Goal: Task Accomplishment & Management: Manage account settings

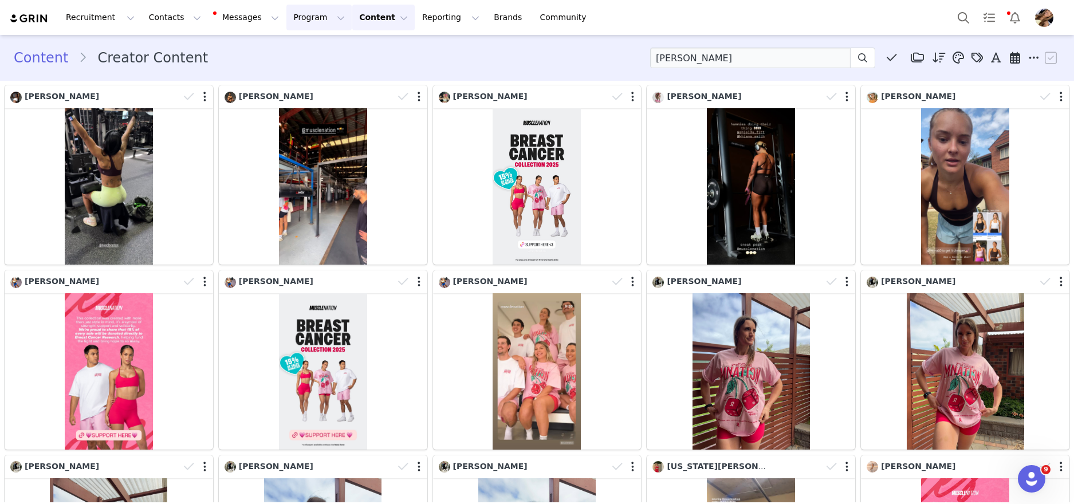
click at [320, 13] on button "Program Program" at bounding box center [318, 18] width 65 height 26
click at [312, 46] on p "Activations" at bounding box center [300, 51] width 44 height 12
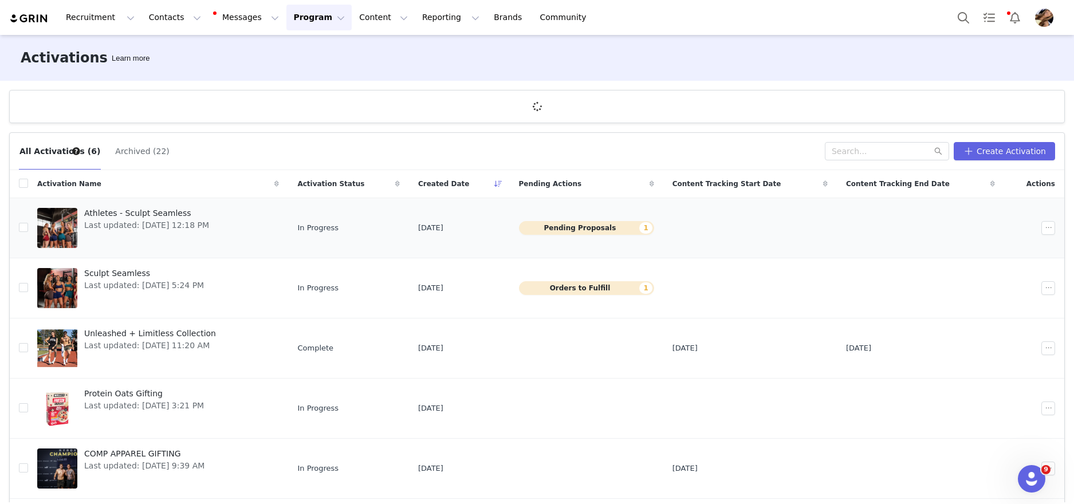
click at [95, 216] on span "Athletes - Sculpt Seamless" at bounding box center [146, 213] width 125 height 12
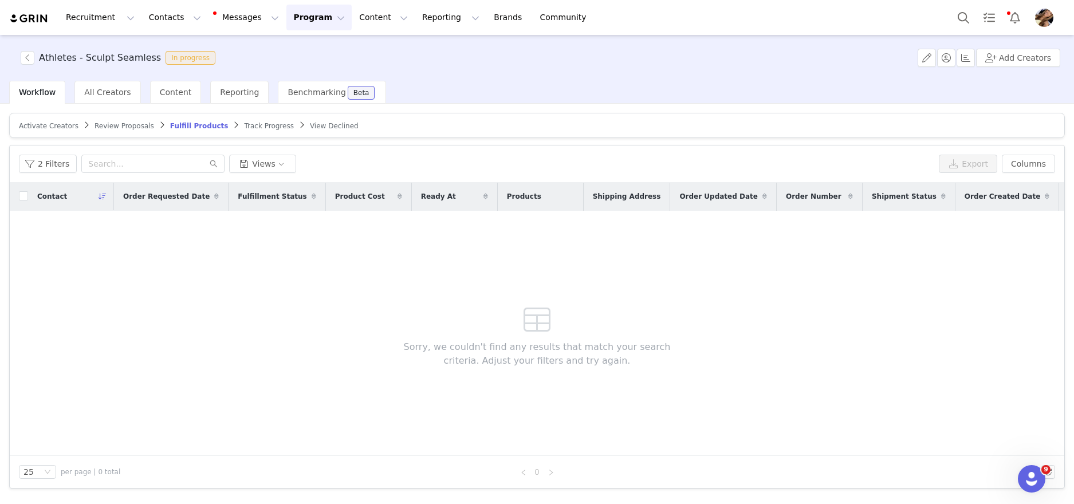
click at [64, 126] on span "Activate Creators" at bounding box center [49, 126] width 60 height 8
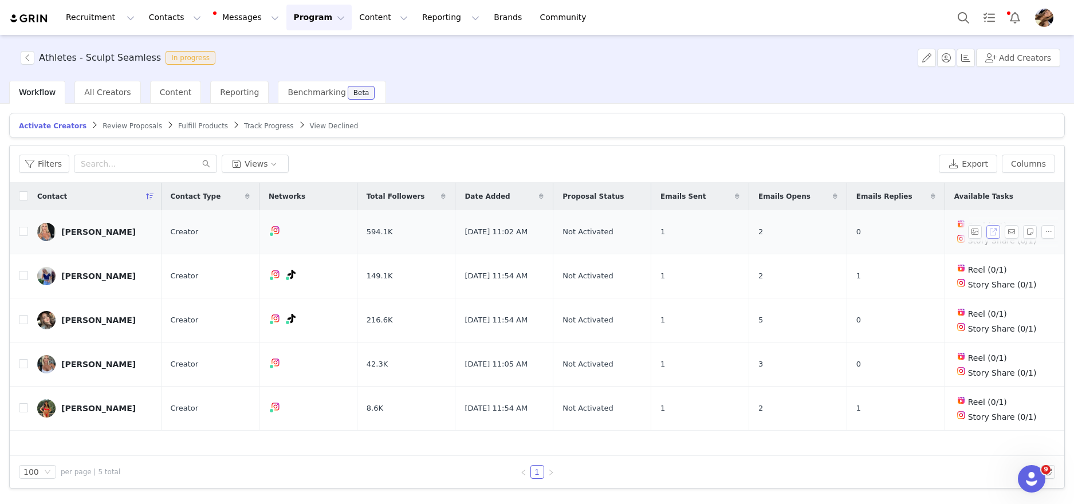
click at [992, 234] on button "button" at bounding box center [993, 232] width 14 height 14
click at [108, 131] on article "Activate Creators Review Proposals Fulfill Products Track Progress View Declined" at bounding box center [536, 125] width 1055 height 25
click at [111, 129] on span "Review Proposals" at bounding box center [133, 126] width 60 height 8
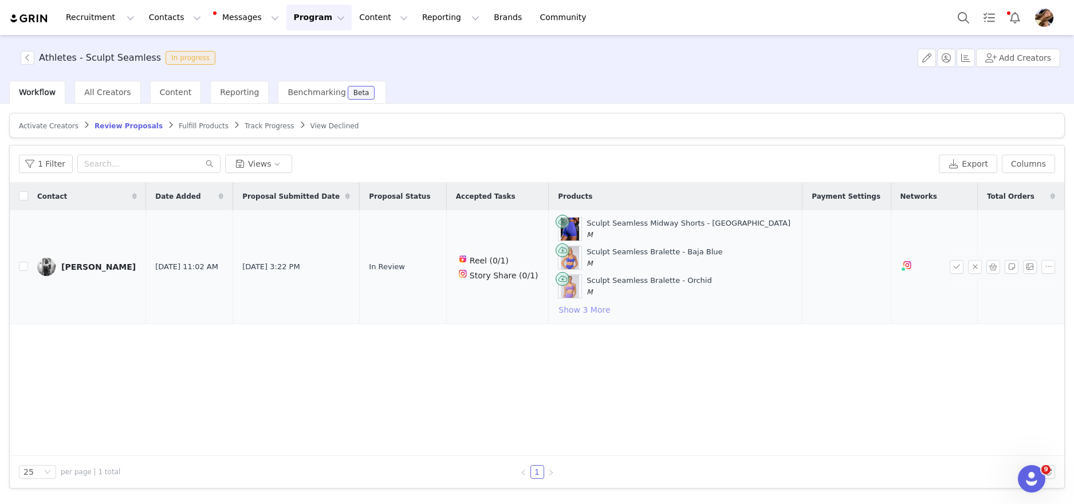
click at [605, 310] on button "Show 3 More" at bounding box center [584, 310] width 53 height 14
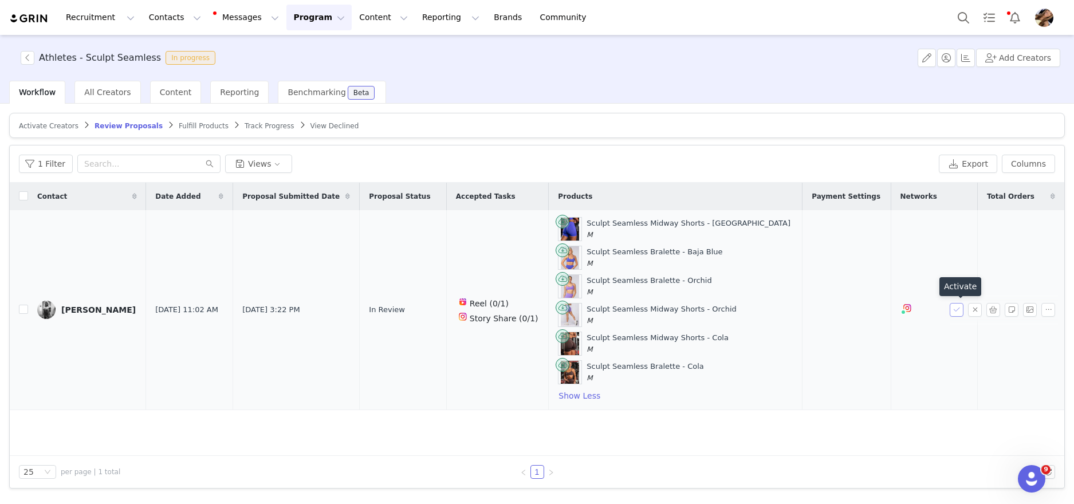
click at [961, 310] on button "button" at bounding box center [956, 310] width 14 height 14
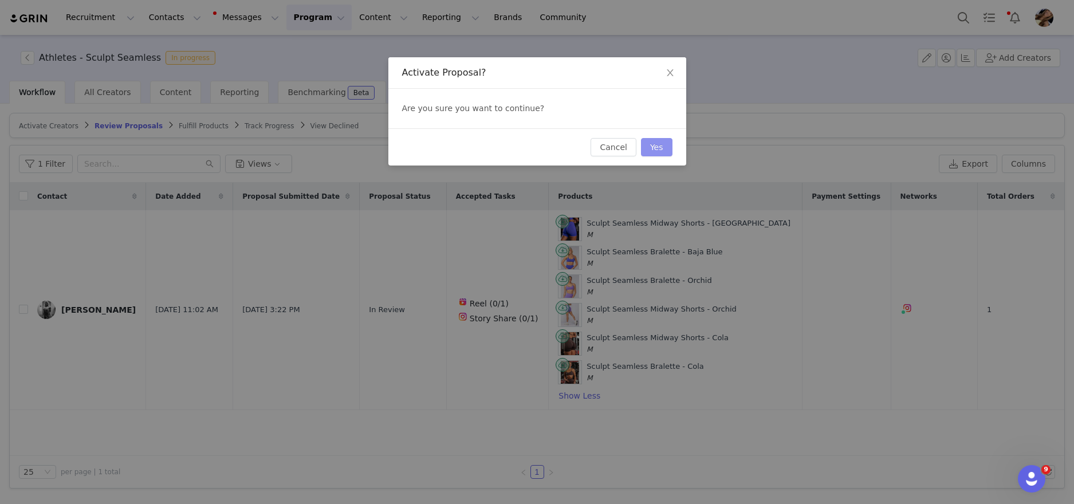
click at [660, 151] on button "Yes" at bounding box center [656, 147] width 31 height 18
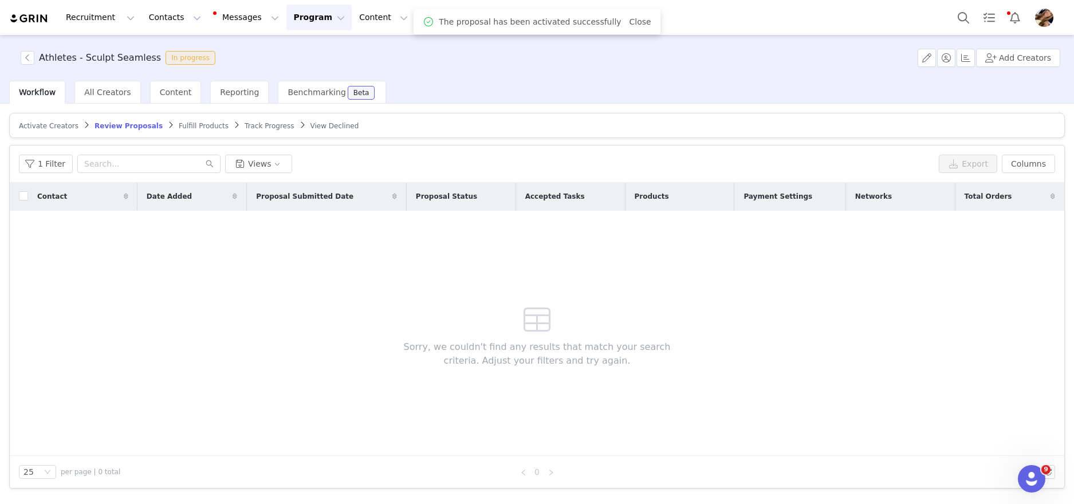
click at [196, 123] on span "Fulfill Products" at bounding box center [204, 126] width 50 height 8
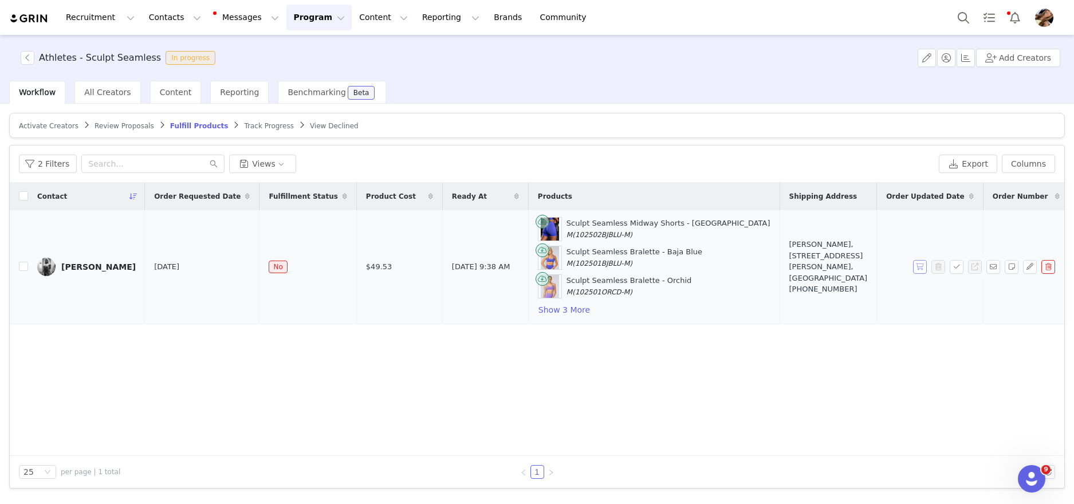
click at [913, 265] on button "button" at bounding box center [920, 267] width 14 height 14
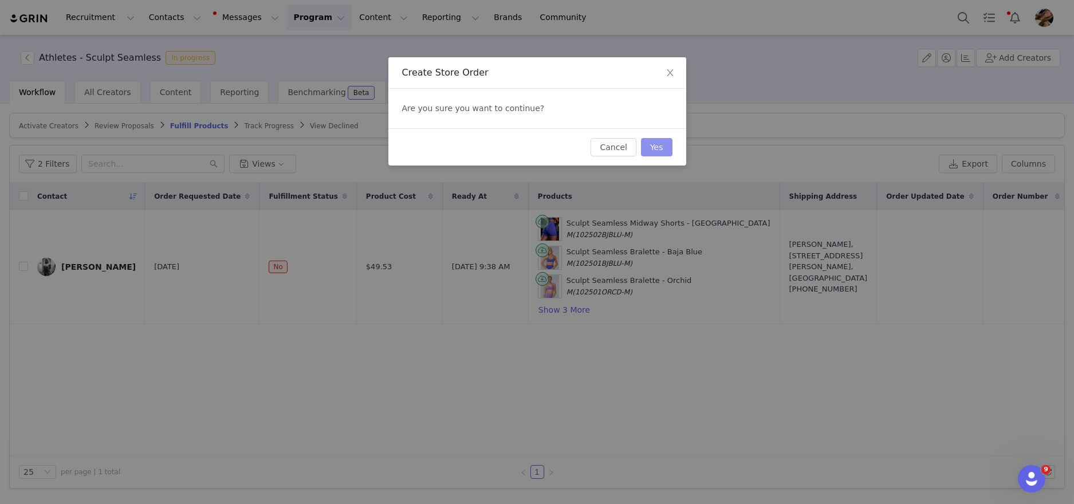
click at [649, 141] on button "Yes" at bounding box center [656, 147] width 31 height 18
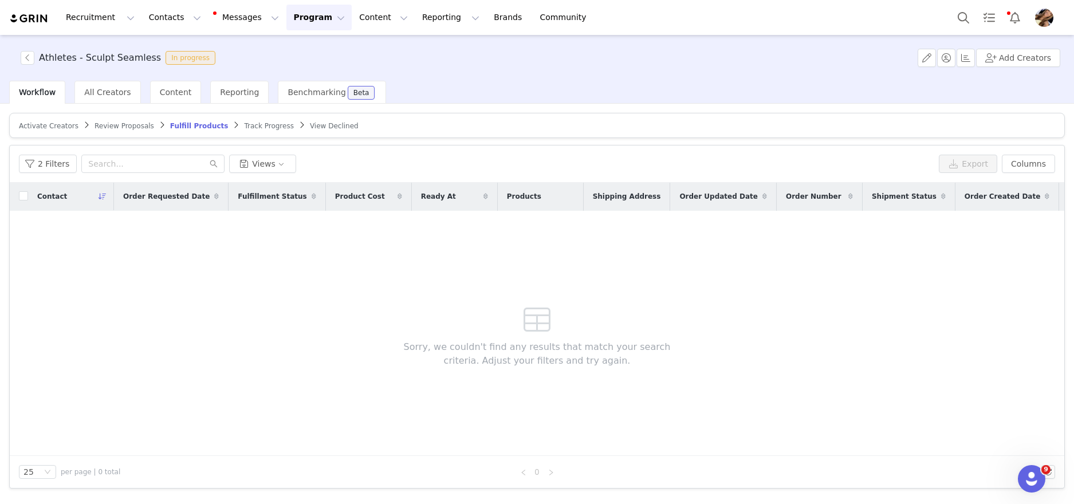
click at [419, 138] on div "Activate Creators Review Proposals Fulfill Products Track Progress View Decline…" at bounding box center [536, 301] width 1055 height 376
click at [28, 58] on button "button" at bounding box center [28, 58] width 14 height 14
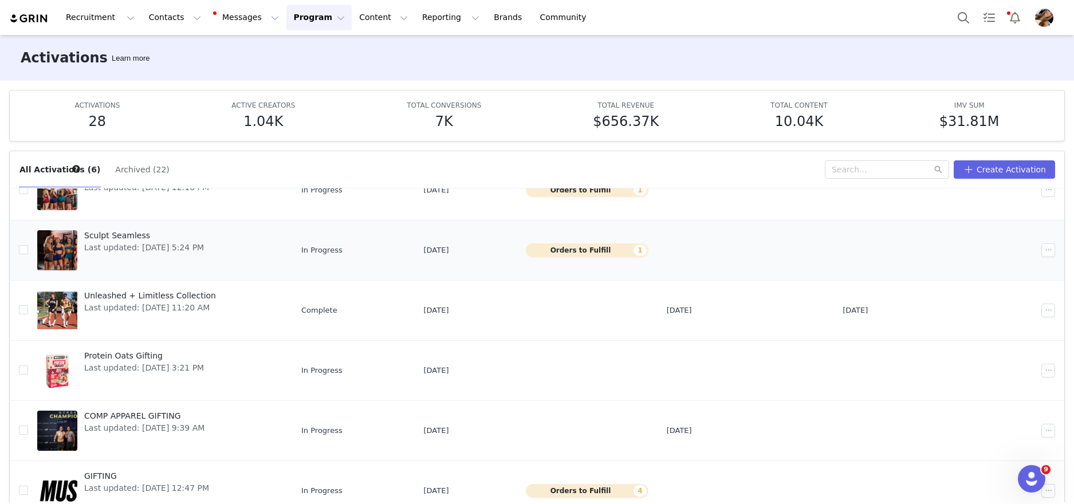
scroll to position [61, 0]
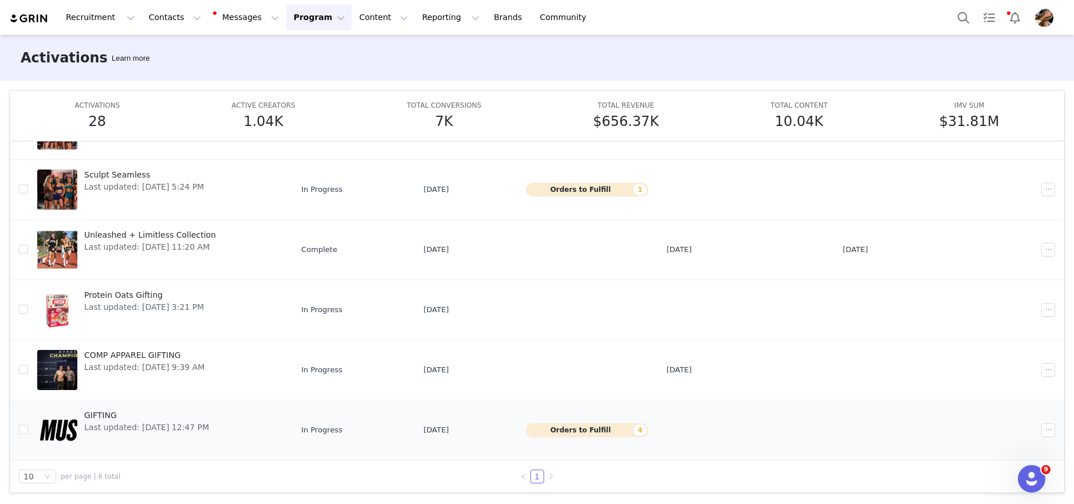
click at [169, 407] on div "GIFTING Last updated: Feb 12, 2025 12:47 PM" at bounding box center [146, 430] width 139 height 46
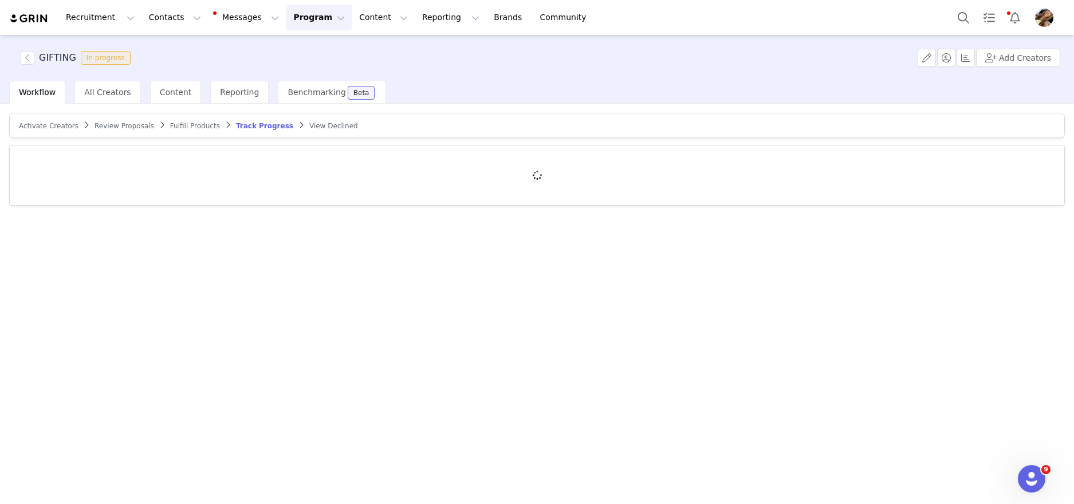
click at [194, 125] on span "Fulfill Products" at bounding box center [195, 126] width 50 height 8
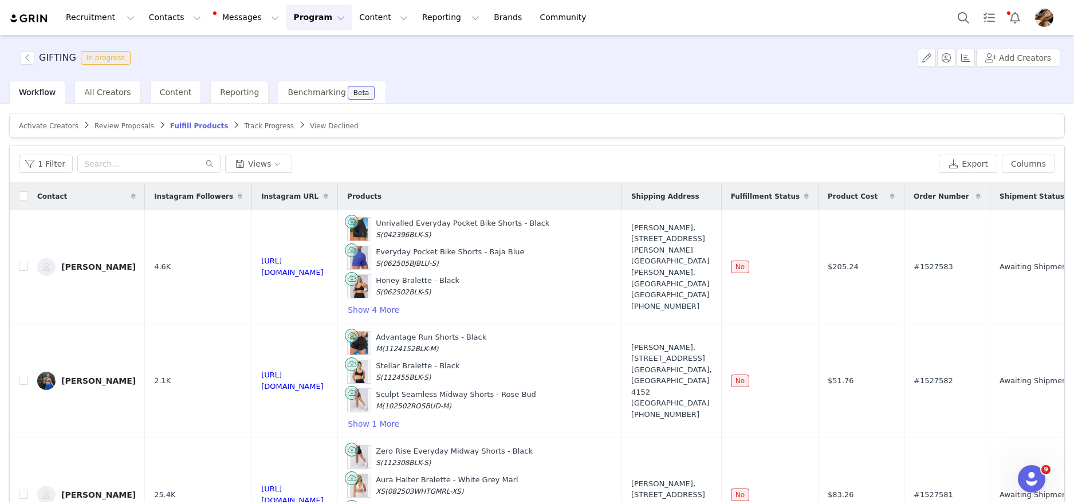
click at [369, 141] on div "Activate Creators Review Proposals Fulfill Products Track Progress View Decline…" at bounding box center [536, 330] width 1055 height 435
click at [28, 58] on button "button" at bounding box center [28, 58] width 14 height 14
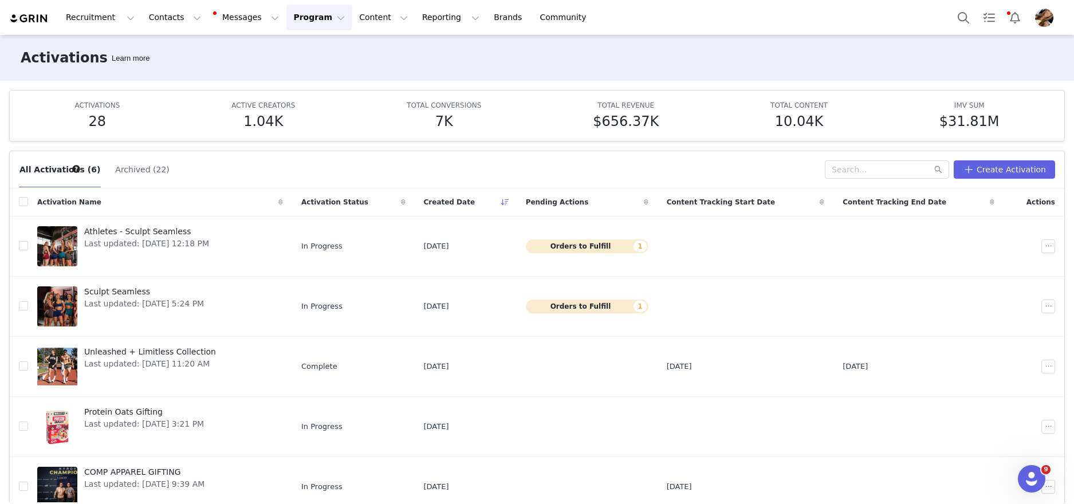
click at [1051, 24] on span "Profile" at bounding box center [1044, 18] width 18 height 18
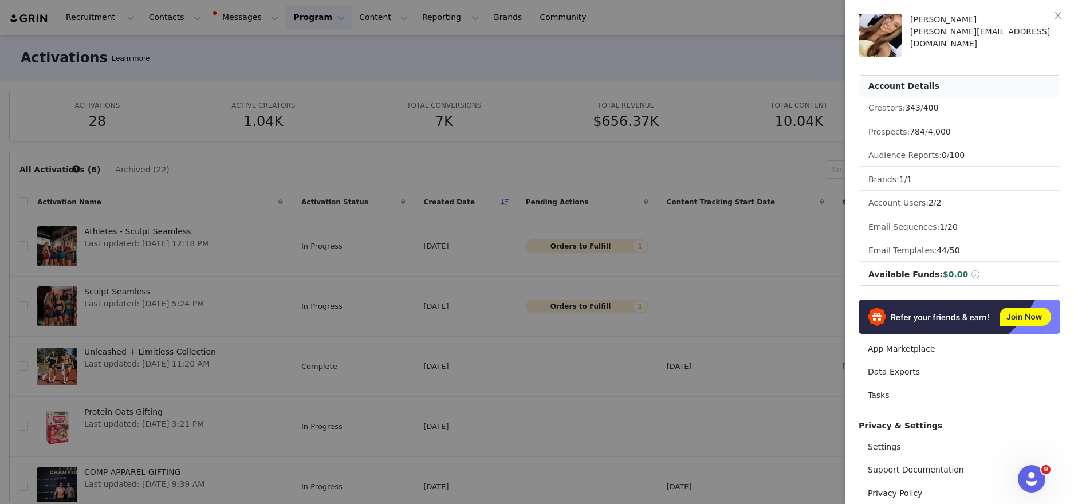
scroll to position [77, 0]
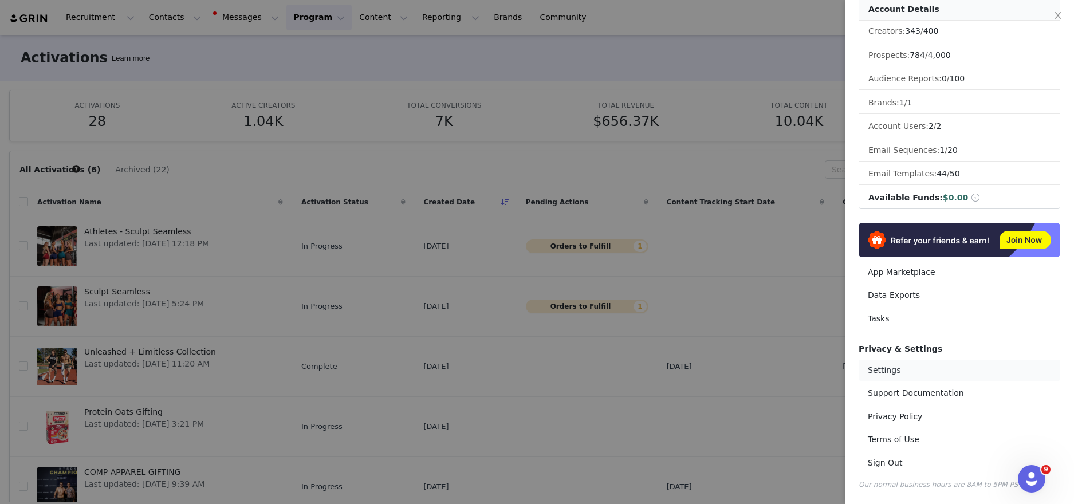
click at [899, 369] on link "Settings" at bounding box center [959, 370] width 202 height 21
select select "Australia/Brisbane"
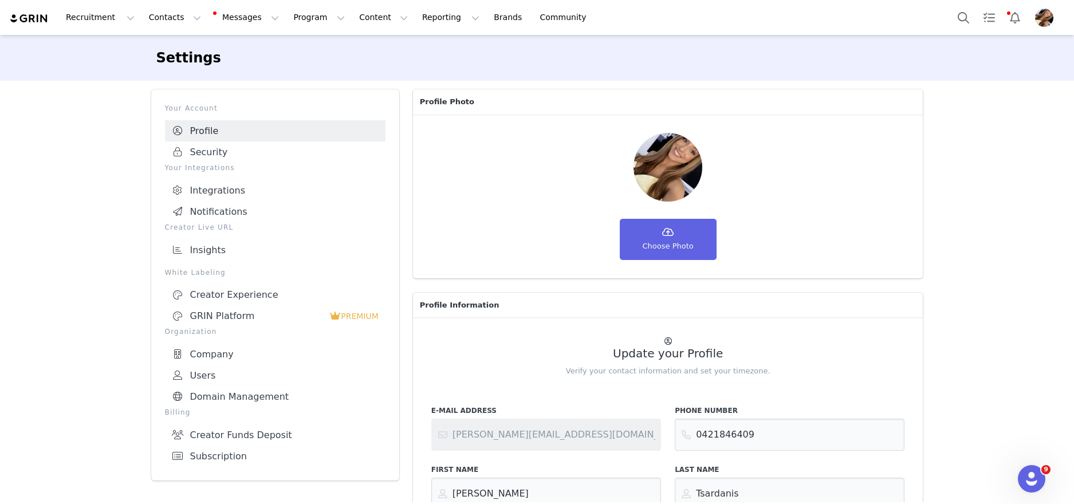
scroll to position [72, 0]
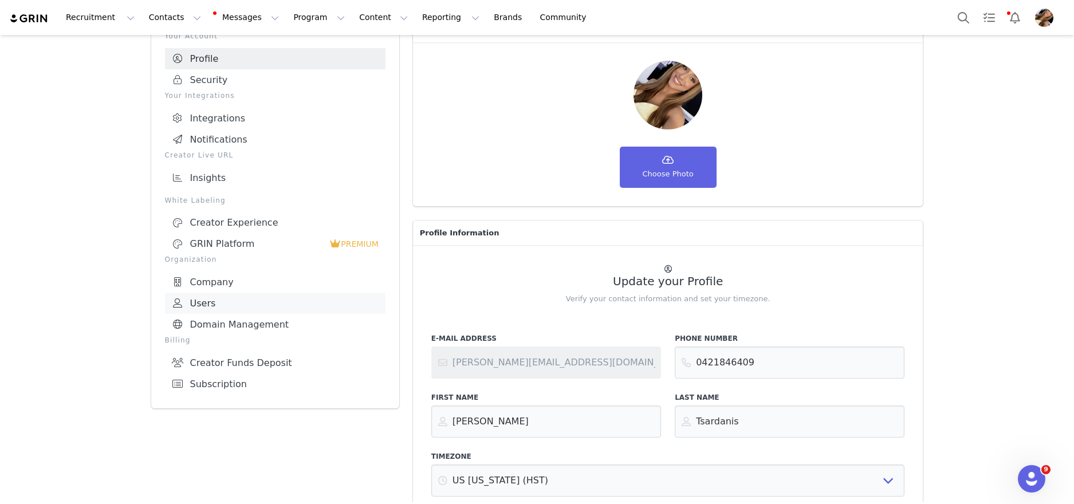
click at [250, 302] on link "Users" at bounding box center [275, 303] width 220 height 21
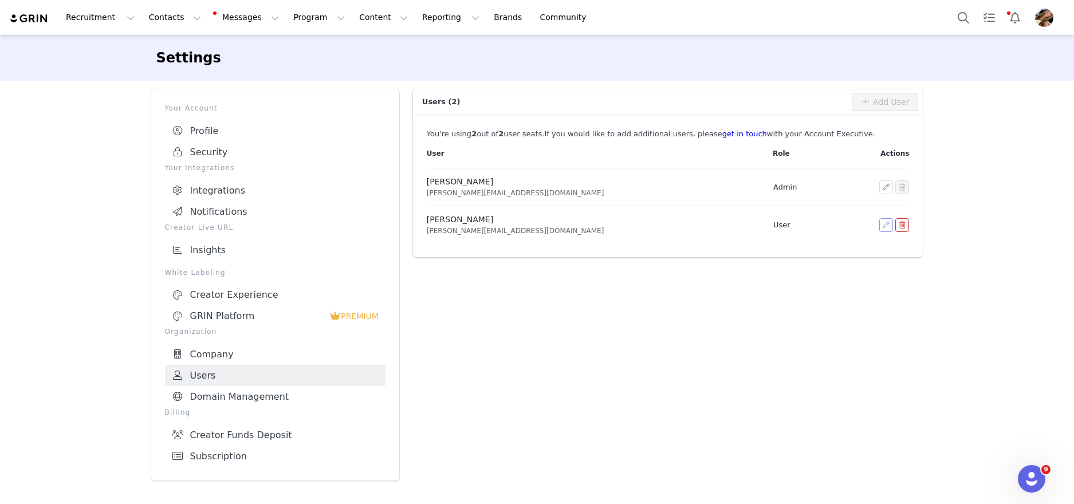
click at [882, 226] on button "button" at bounding box center [886, 225] width 14 height 14
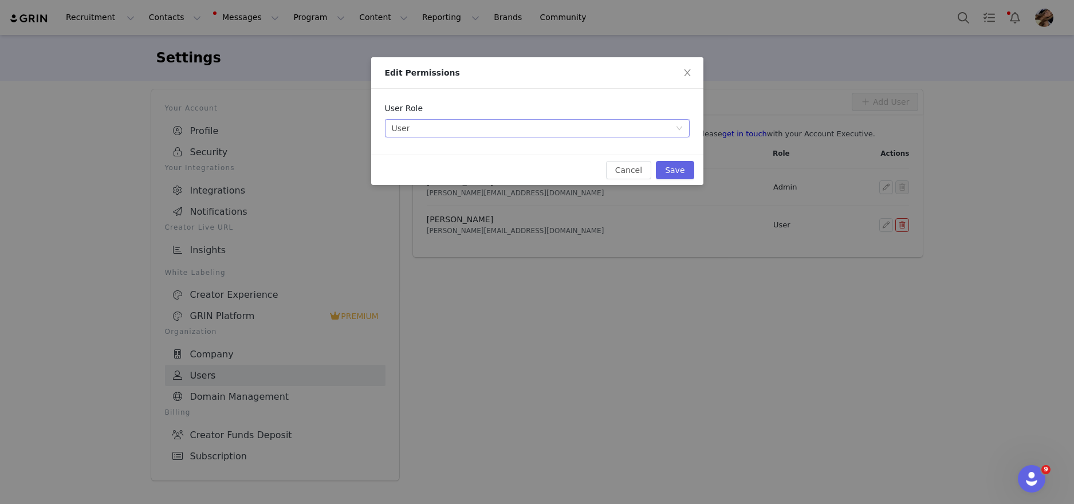
click at [463, 132] on div "Select user role User Users have full access to the app." at bounding box center [533, 128] width 283 height 17
click at [502, 94] on div "User Role Select user role User Users have full access to the app." at bounding box center [537, 122] width 332 height 66
click at [679, 66] on span "Close" at bounding box center [687, 73] width 32 height 32
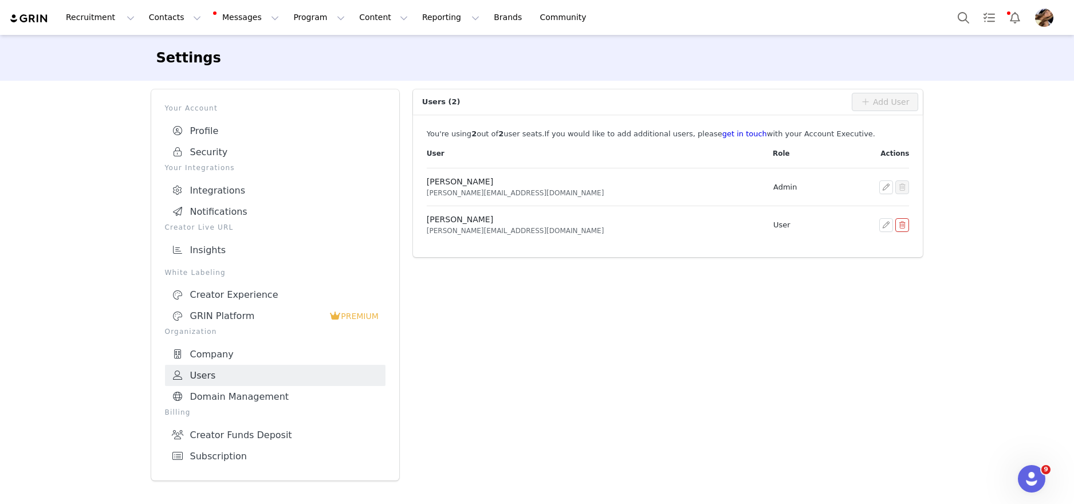
click at [653, 302] on div "Users (2) Add User You're using 2 out of 2 user seat s . If you would like to a…" at bounding box center [668, 284] width 524 height 405
click at [461, 348] on div "Users (2) Add User You're using 2 out of 2 user seat s . If you would like to a…" at bounding box center [668, 284] width 524 height 405
drag, startPoint x: 247, startPoint y: 15, endPoint x: 290, endPoint y: 25, distance: 43.6
click at [248, 15] on button "Messages Messages" at bounding box center [246, 18] width 77 height 26
click at [306, 22] on button "Program Program" at bounding box center [318, 18] width 65 height 26
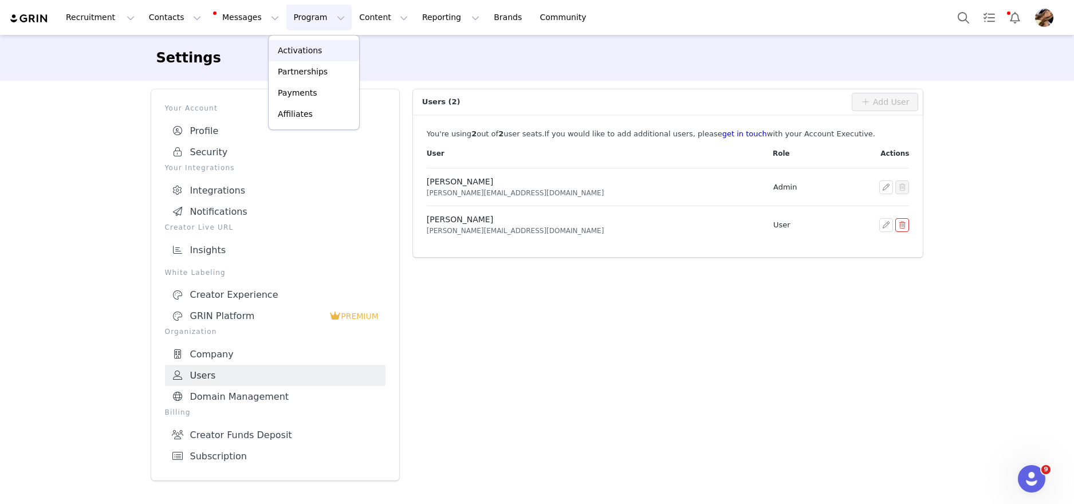
click at [322, 49] on div "Activations" at bounding box center [313, 51] width 77 height 12
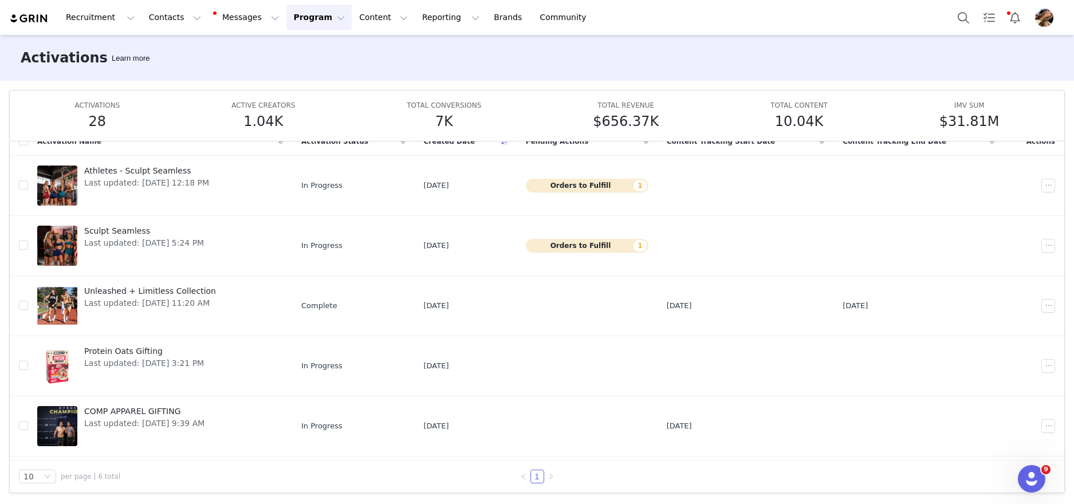
scroll to position [56, 0]
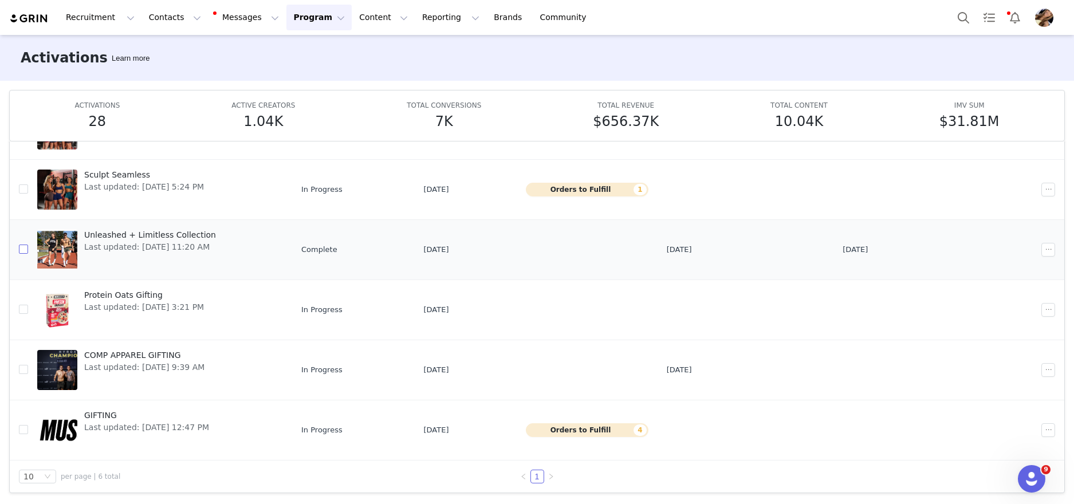
click at [26, 251] on input "checkbox" at bounding box center [23, 249] width 9 height 9
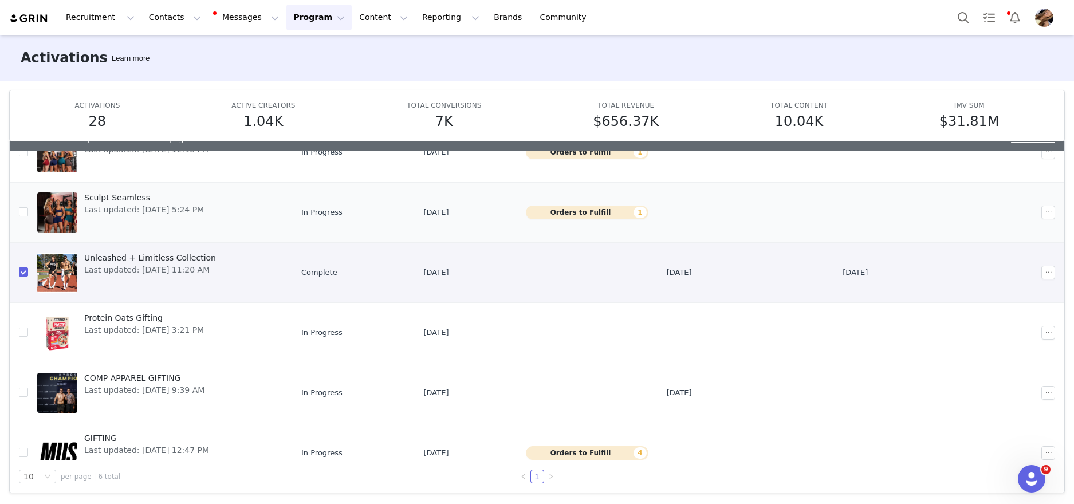
scroll to position [0, 0]
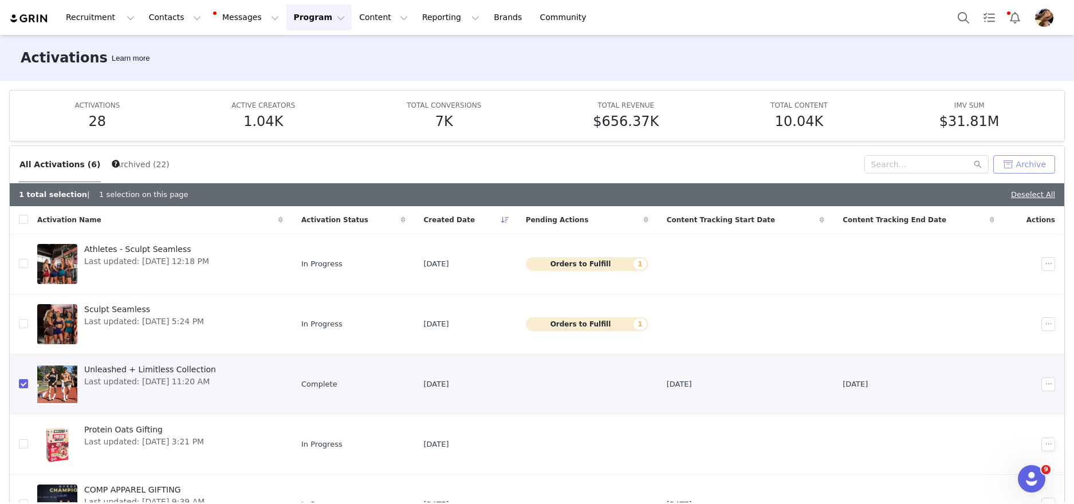
click at [1030, 172] on button "Archive" at bounding box center [1024, 164] width 62 height 18
checkbox input "false"
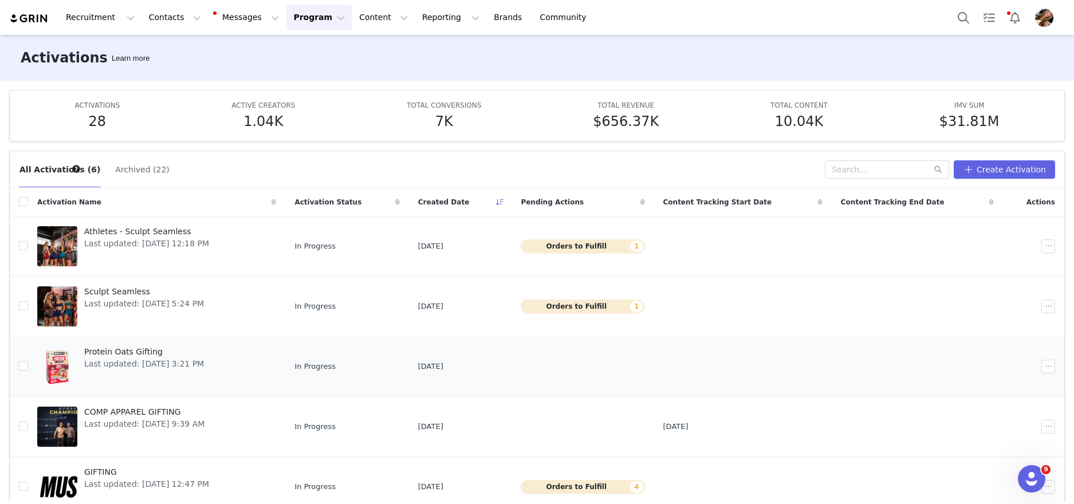
scroll to position [1, 0]
click at [352, 23] on button "Content Content" at bounding box center [383, 18] width 62 height 26
click at [360, 57] on link "Creator Content" at bounding box center [374, 50] width 90 height 21
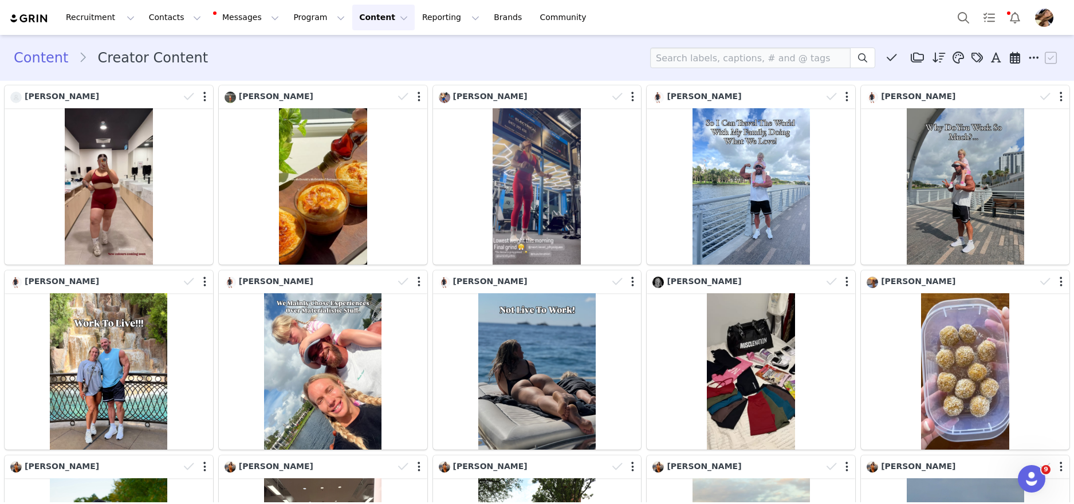
click at [362, 69] on div "Content Creator Content Media Library (3) HBxMN (3) New Folder Edit Folders Des…" at bounding box center [537, 57] width 1074 height 39
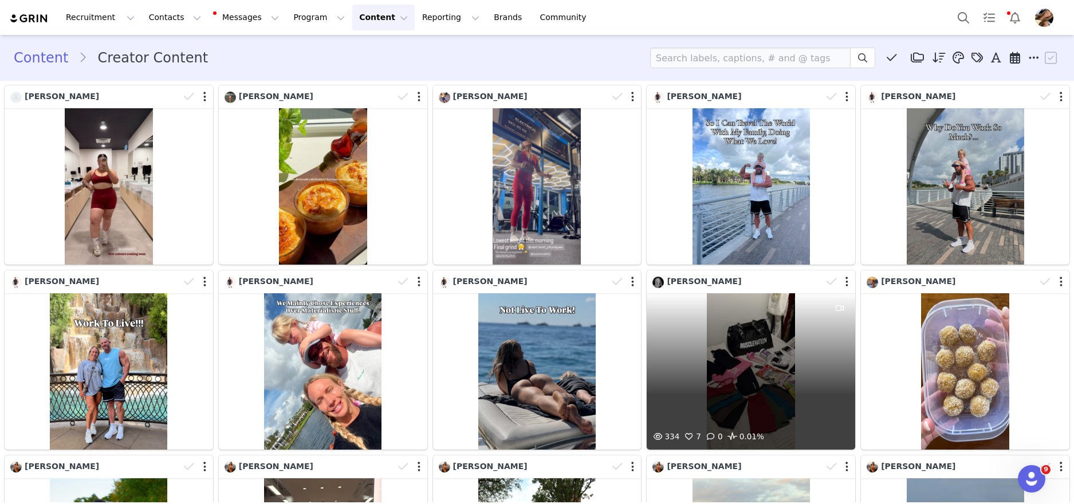
click at [761, 346] on div "334 7 0 0.01%" at bounding box center [751, 371] width 208 height 156
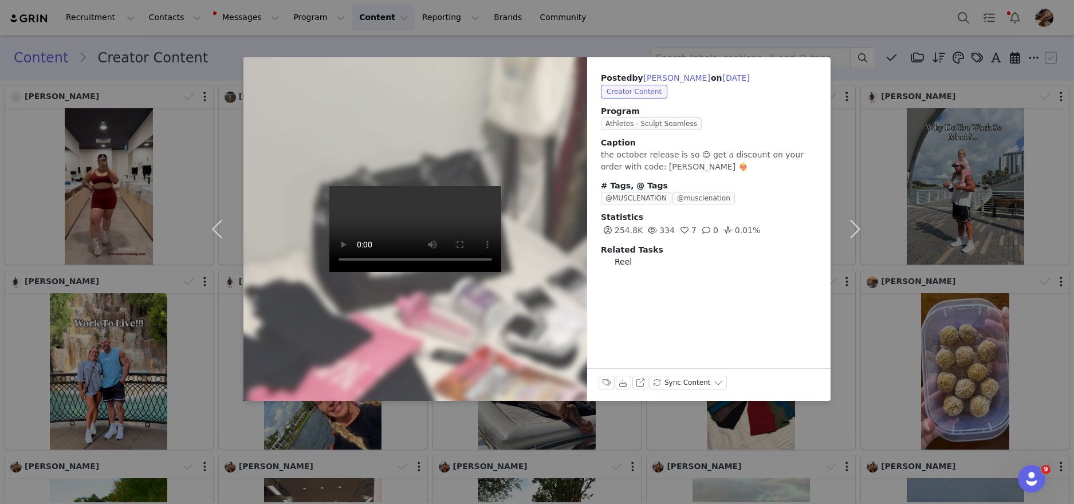
click at [1027, 204] on div "Posted by Ella DelNore on Oct 1, 2025 Creator Content Program Athletes - Sculpt…" at bounding box center [537, 252] width 1074 height 504
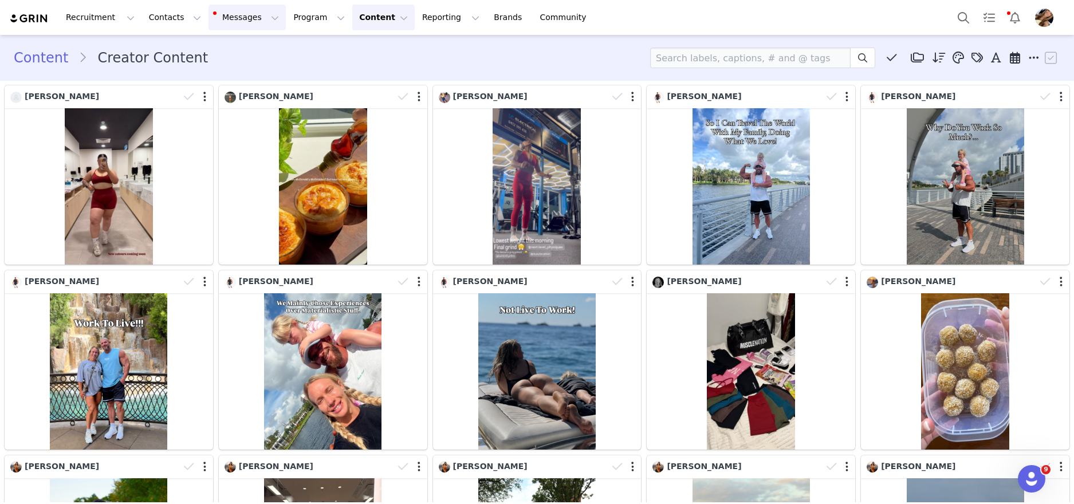
click at [257, 18] on button "Messages Messages" at bounding box center [246, 18] width 77 height 26
click at [286, 18] on button "Program Program" at bounding box center [318, 18] width 65 height 26
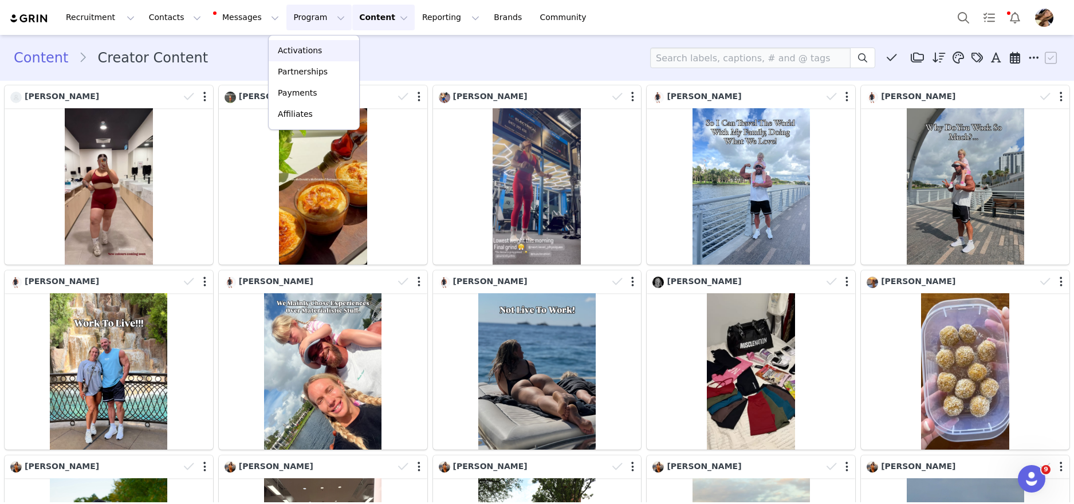
click at [300, 48] on p "Activations" at bounding box center [300, 51] width 44 height 12
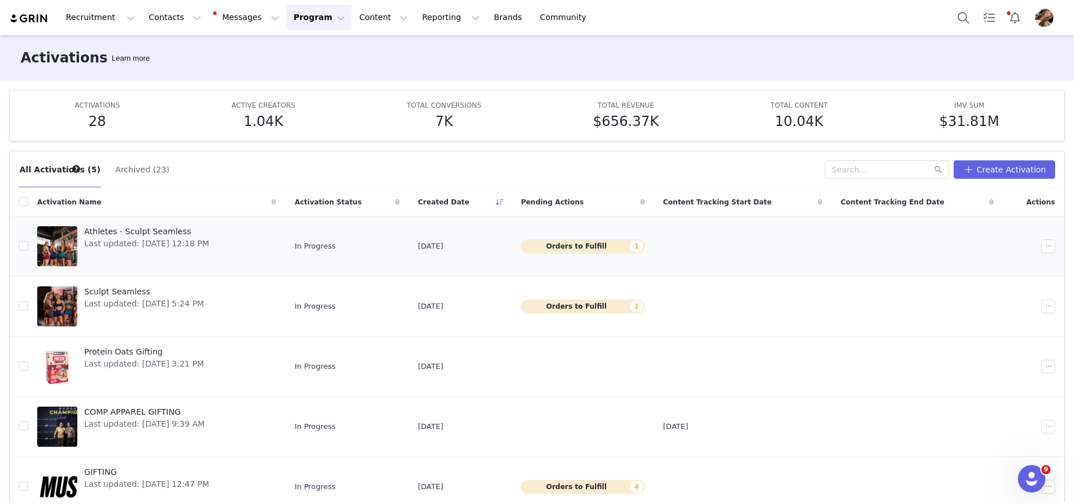
click at [187, 263] on div "Athletes - Sculpt Seamless Last updated: Sep 23, 2025 12:18 PM" at bounding box center [146, 246] width 139 height 46
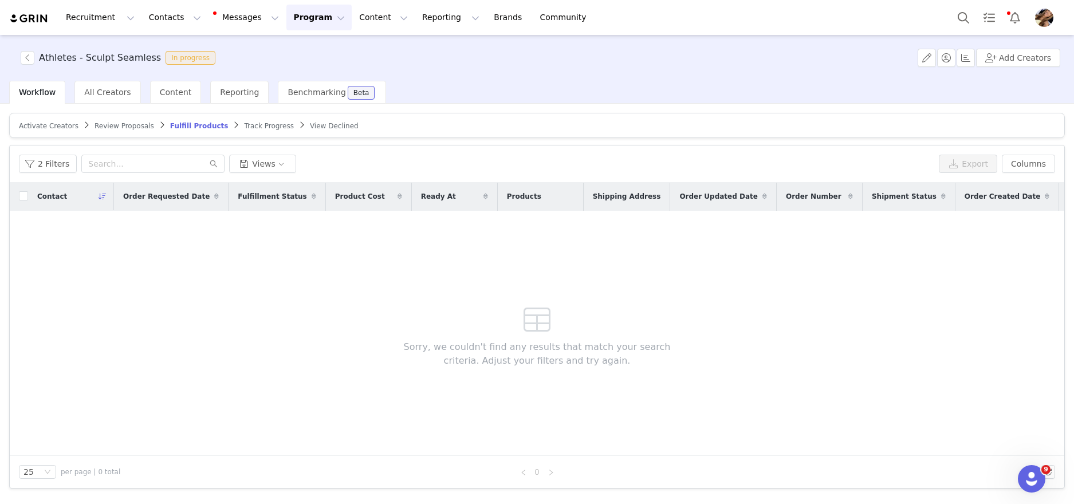
click at [42, 127] on span "Activate Creators" at bounding box center [49, 126] width 60 height 8
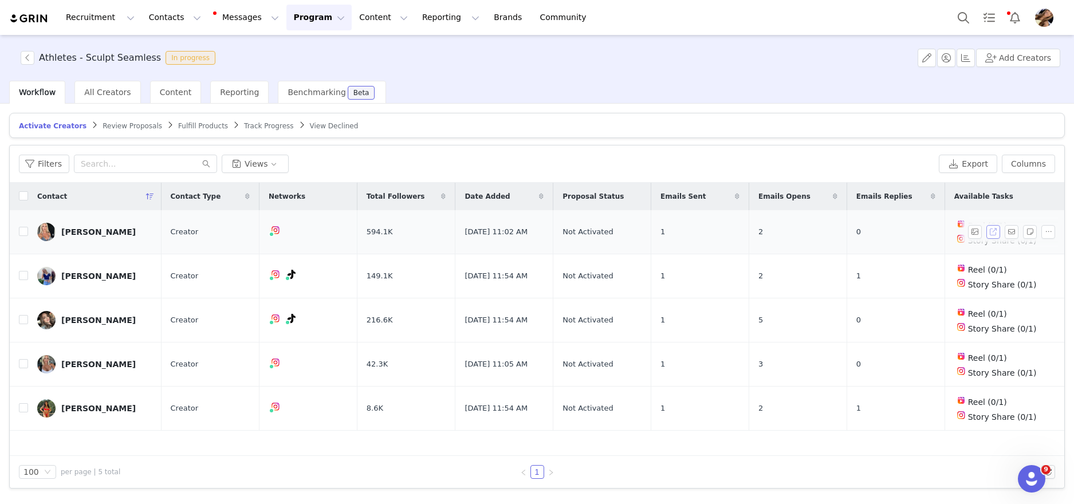
click at [987, 233] on button "button" at bounding box center [993, 232] width 14 height 14
click at [131, 122] on span "Review Proposals" at bounding box center [133, 126] width 60 height 8
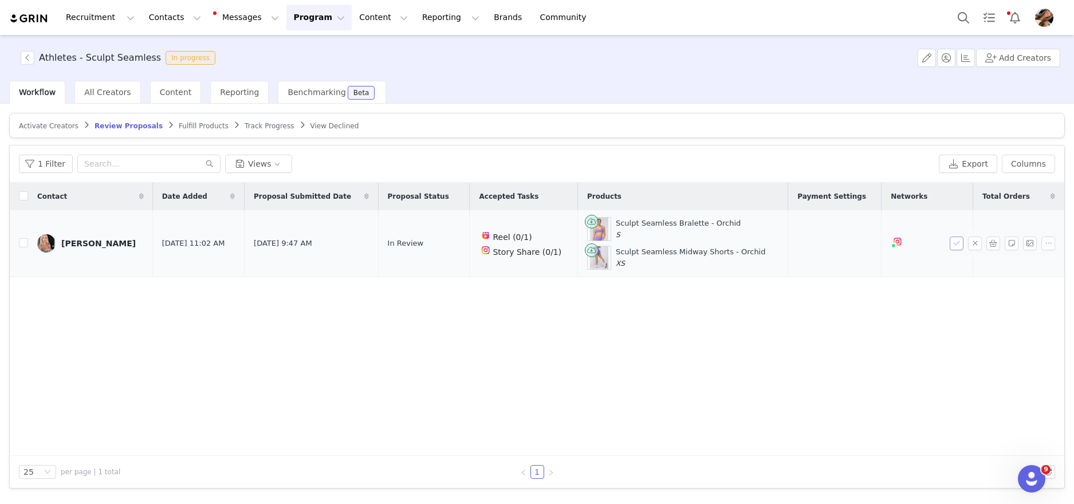
click at [957, 245] on button "button" at bounding box center [956, 244] width 14 height 14
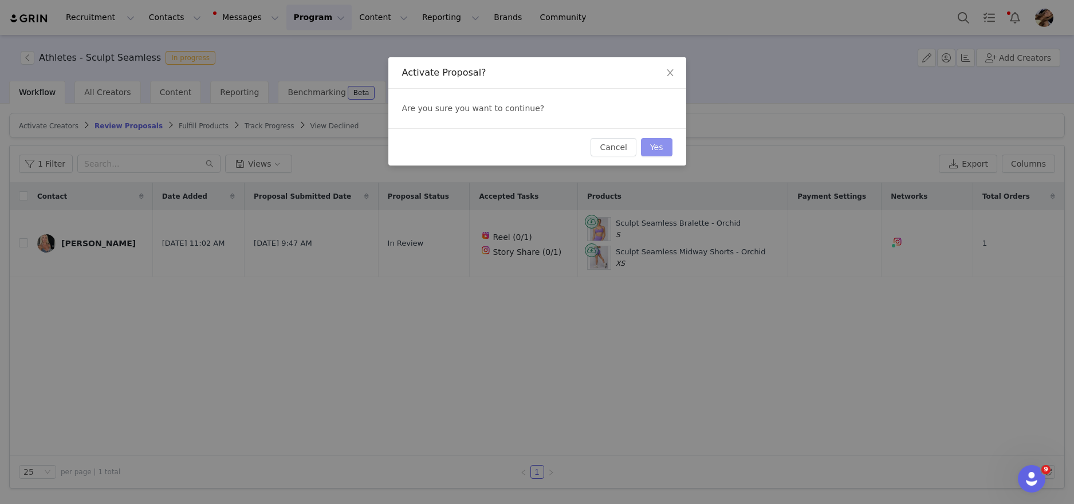
click at [657, 145] on button "Yes" at bounding box center [656, 147] width 31 height 18
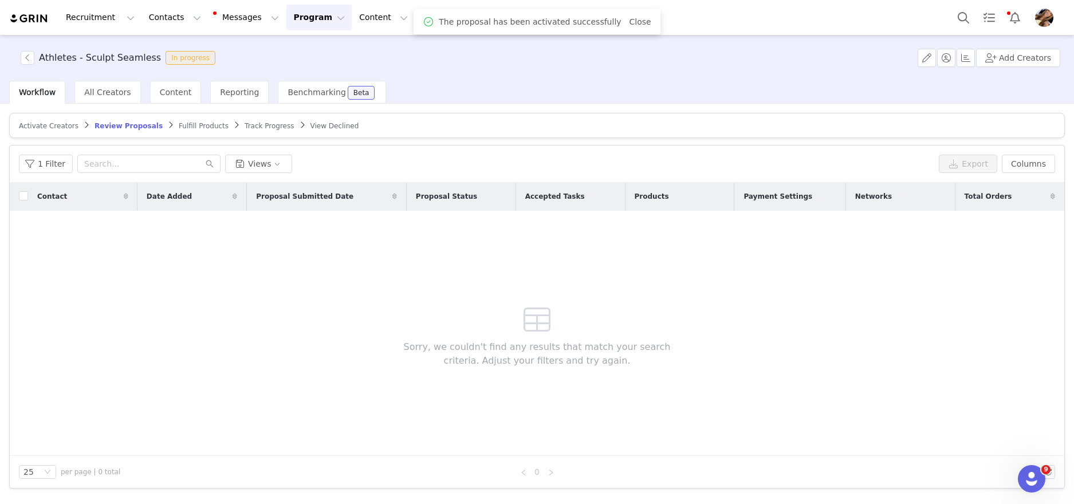
click at [210, 128] on span "Fulfill Products" at bounding box center [204, 126] width 50 height 8
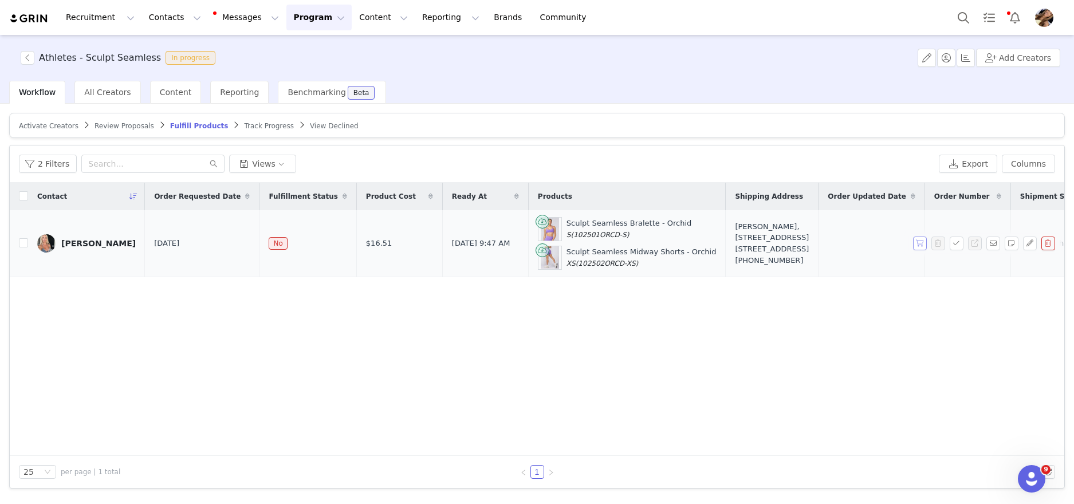
click at [915, 249] on button "button" at bounding box center [920, 244] width 14 height 14
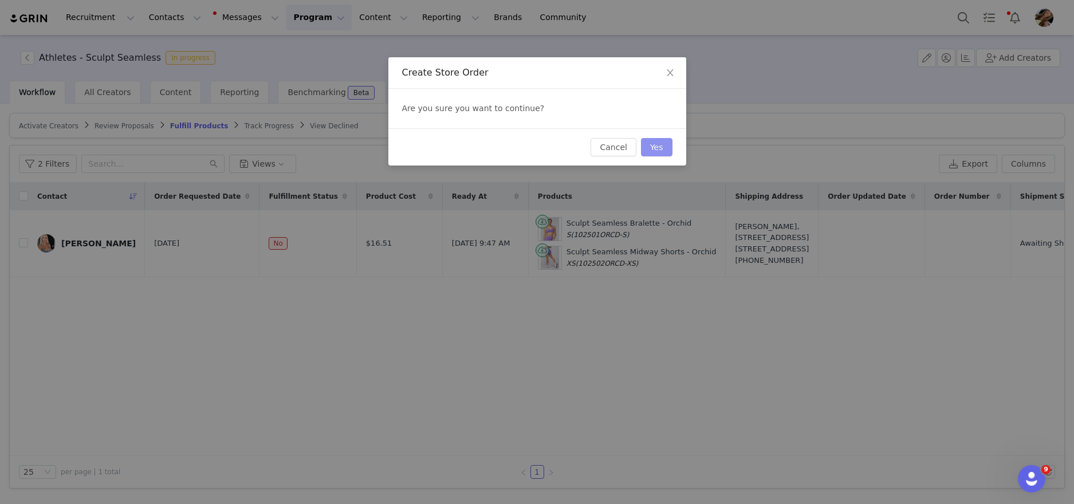
click at [651, 150] on button "Yes" at bounding box center [656, 147] width 31 height 18
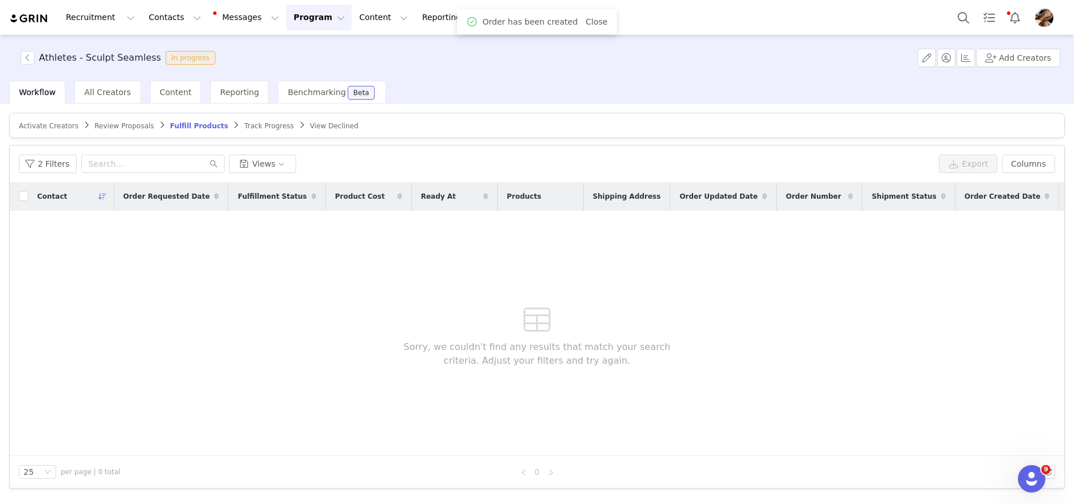
click at [72, 125] on span "Activate Creators" at bounding box center [49, 126] width 60 height 8
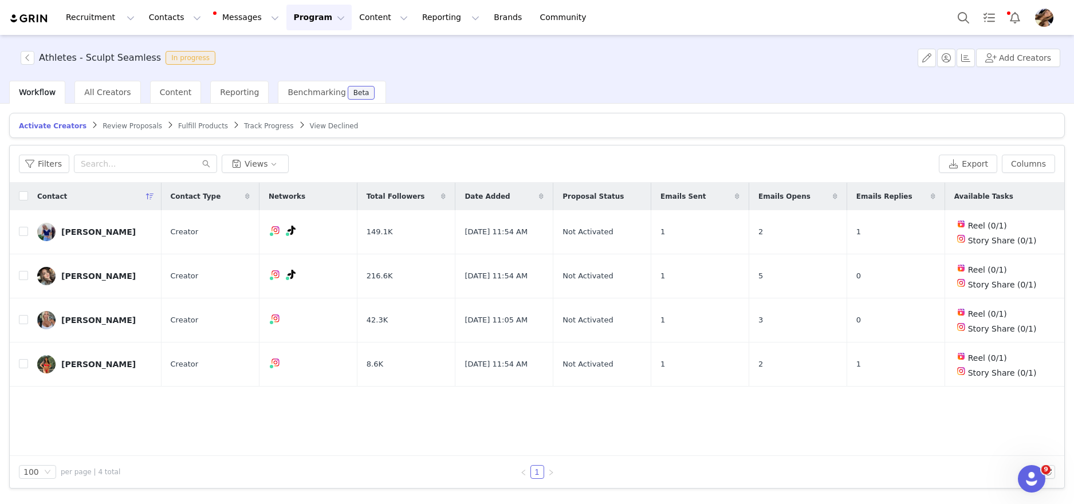
click at [357, 428] on div "Contact Contact Type Networks Total Followers Date Added Proposal Status Emails…" at bounding box center [537, 319] width 1054 height 273
click at [1049, 364] on button "button" at bounding box center [1048, 364] width 14 height 14
click at [1041, 404] on span "Remove Proposal" at bounding box center [1018, 401] width 69 height 13
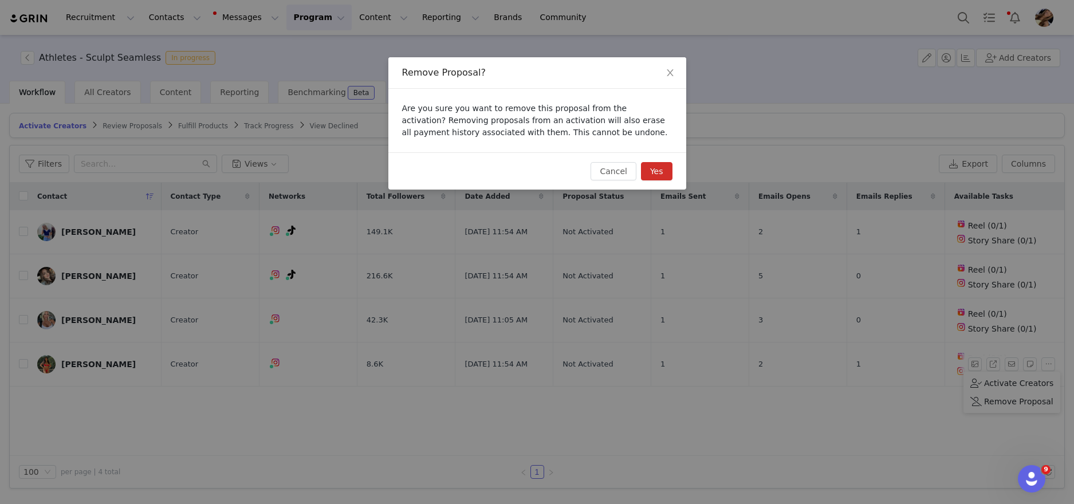
click at [657, 169] on button "Yes" at bounding box center [656, 171] width 31 height 18
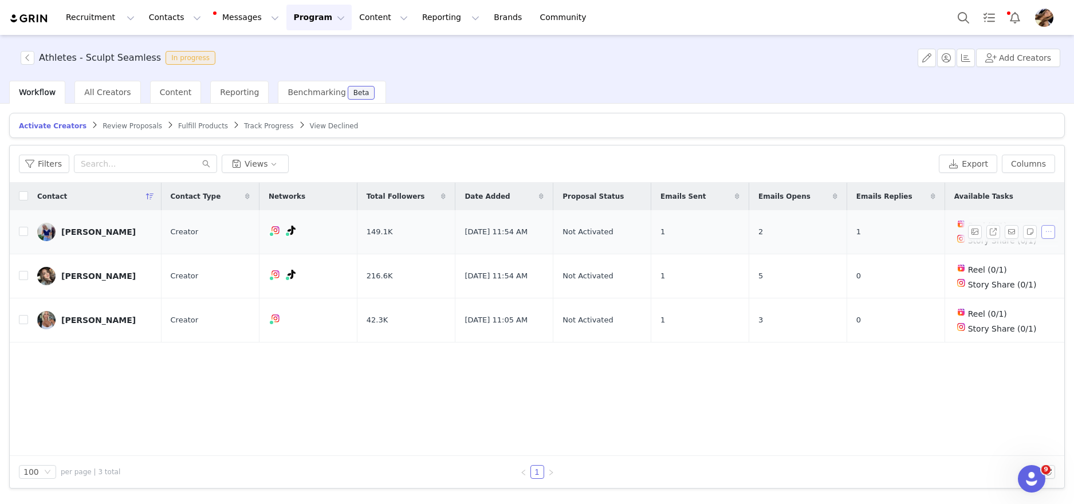
click at [1050, 236] on button "button" at bounding box center [1048, 232] width 14 height 14
click at [1041, 269] on span "Remove Proposal" at bounding box center [1018, 271] width 69 height 13
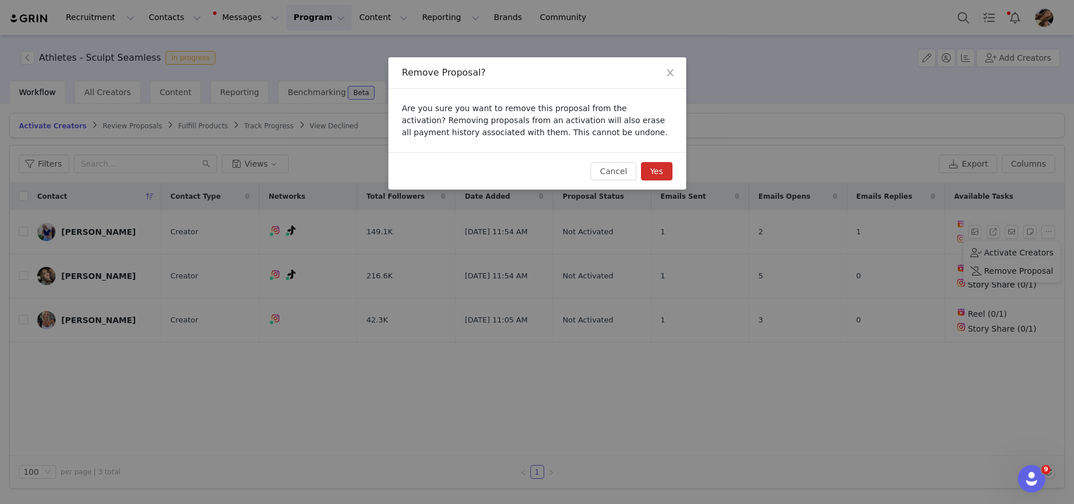
click at [654, 166] on button "Yes" at bounding box center [656, 171] width 31 height 18
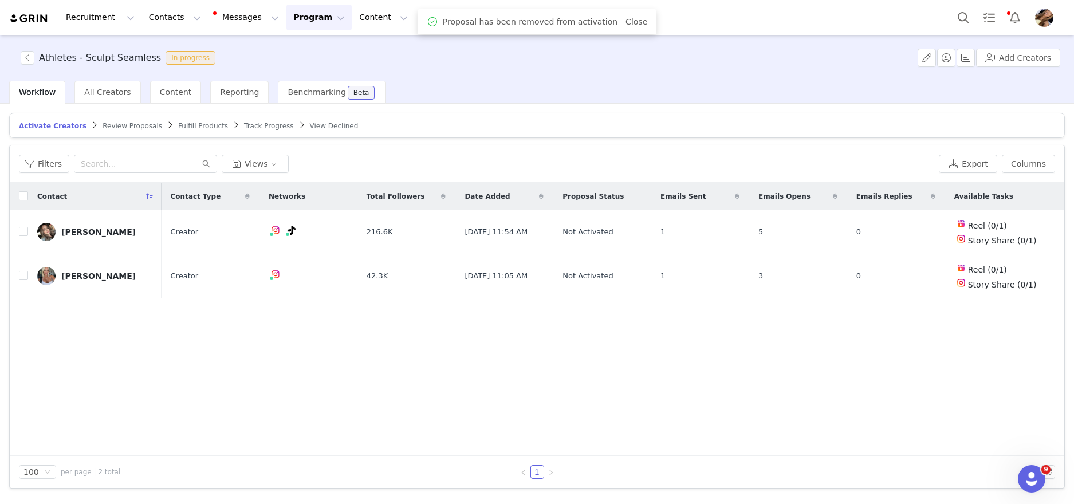
click at [916, 347] on div "Contact Contact Type Networks Total Followers Date Added Proposal Status Emails…" at bounding box center [537, 319] width 1054 height 273
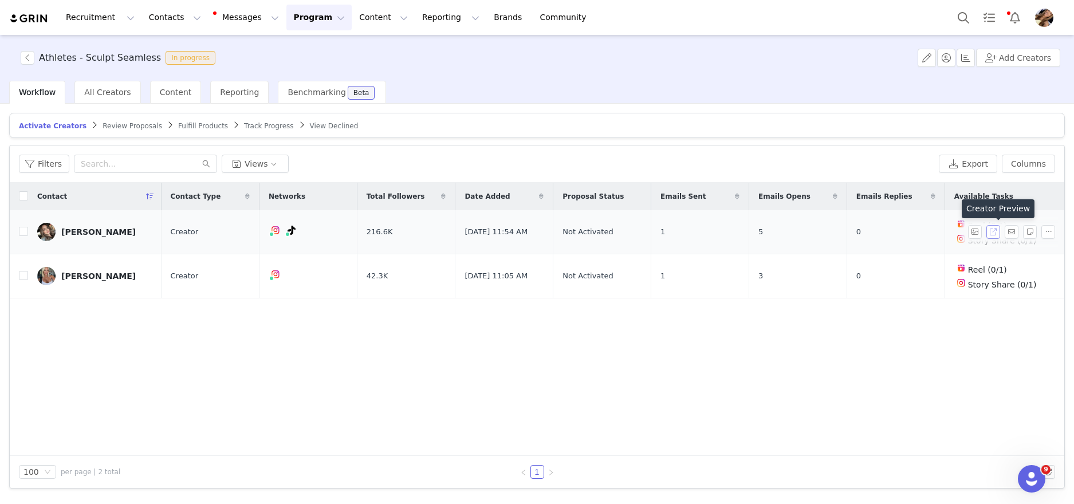
click at [987, 235] on button "button" at bounding box center [993, 232] width 14 height 14
click at [987, 278] on button "button" at bounding box center [993, 276] width 14 height 14
click at [397, 336] on div "Contact Contact Type Networks Total Followers Date Added Proposal Status Emails…" at bounding box center [537, 319] width 1054 height 273
click at [32, 58] on button "button" at bounding box center [28, 58] width 14 height 14
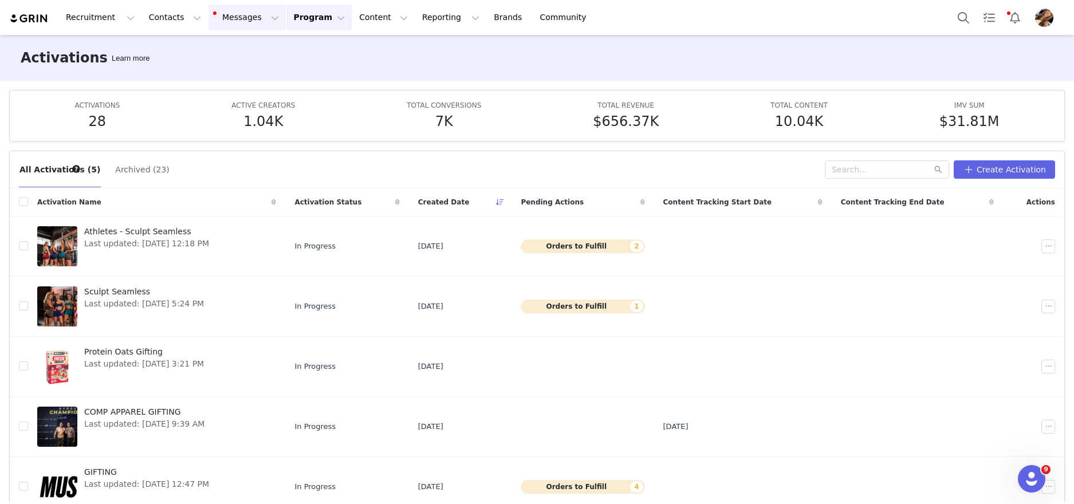
click at [245, 23] on button "Messages Messages" at bounding box center [246, 18] width 77 height 26
click at [301, 23] on button "Program Program" at bounding box center [318, 18] width 65 height 26
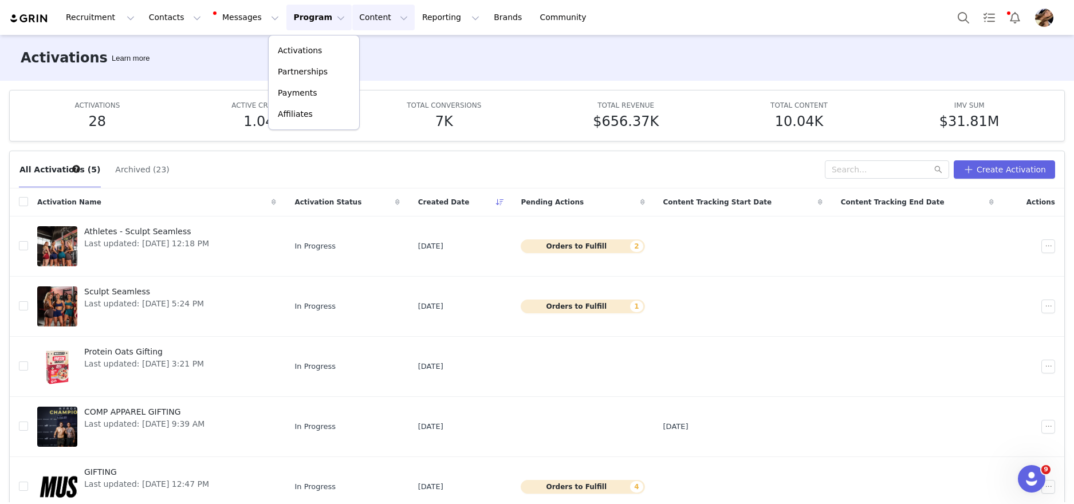
click at [368, 16] on button "Content Content" at bounding box center [383, 18] width 62 height 26
click at [384, 46] on p "Creator Content" at bounding box center [370, 51] width 64 height 12
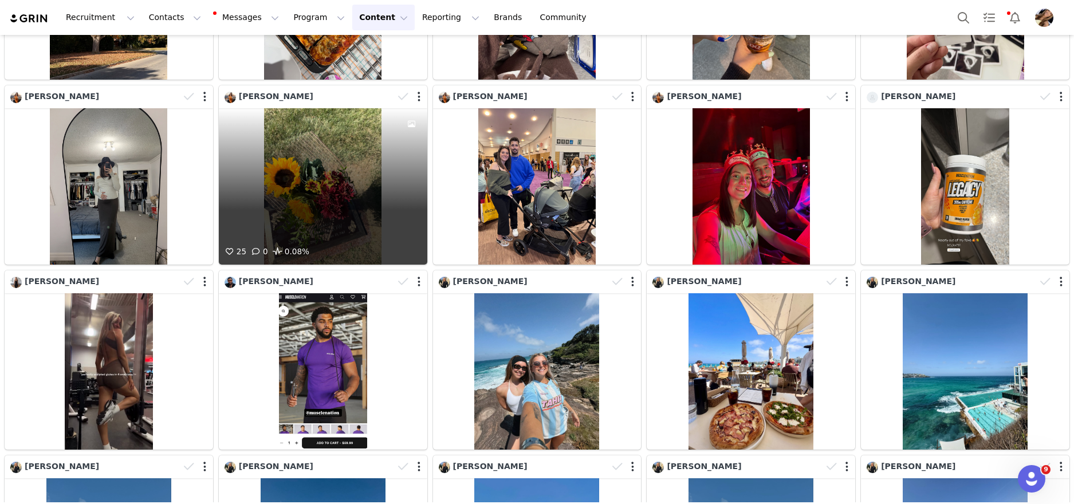
scroll to position [989, 0]
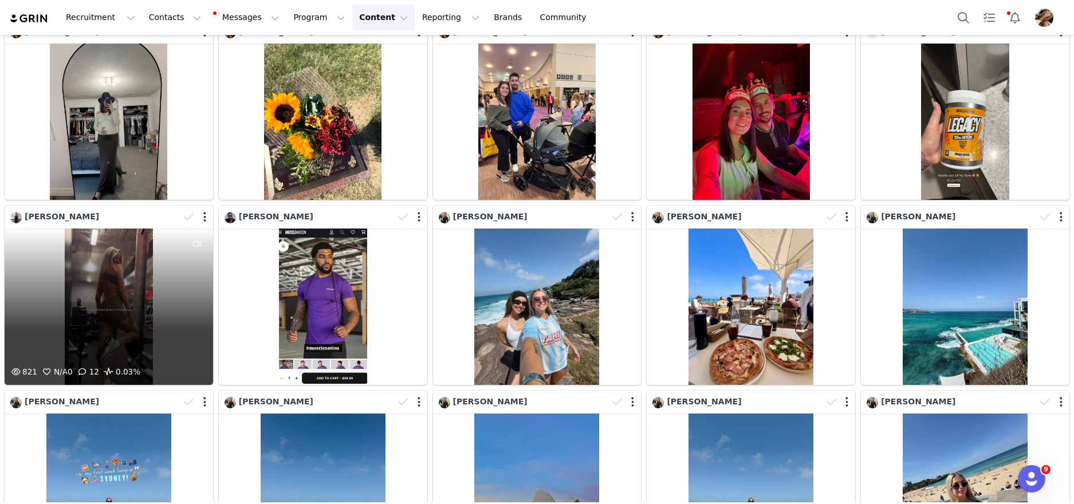
click at [149, 314] on div "821 N/A 0 12 0.03%" at bounding box center [109, 306] width 208 height 156
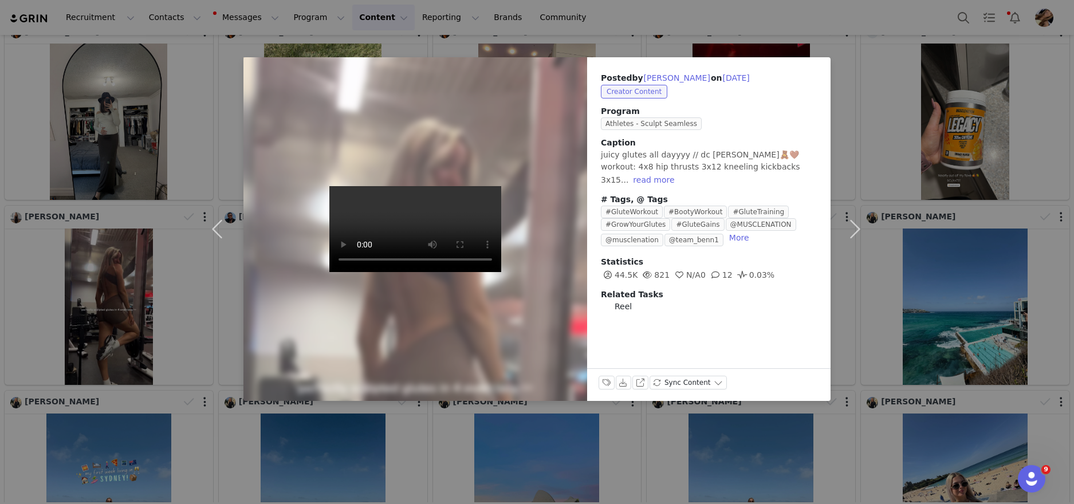
click at [1035, 185] on div "Posted by Jessica Hutchinson on Oct 1, 2025 Creator Content Program Athletes - …" at bounding box center [537, 252] width 1074 height 504
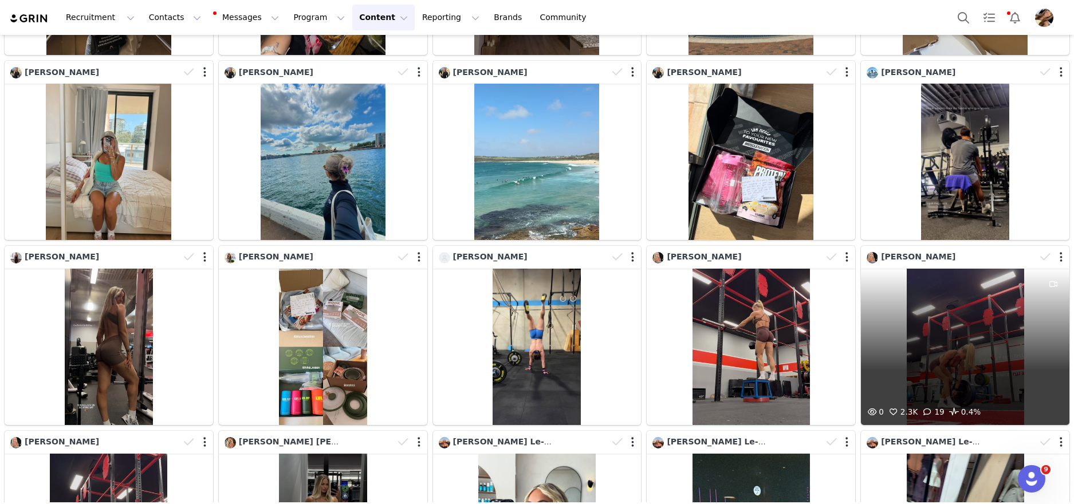
scroll to position [2059, 0]
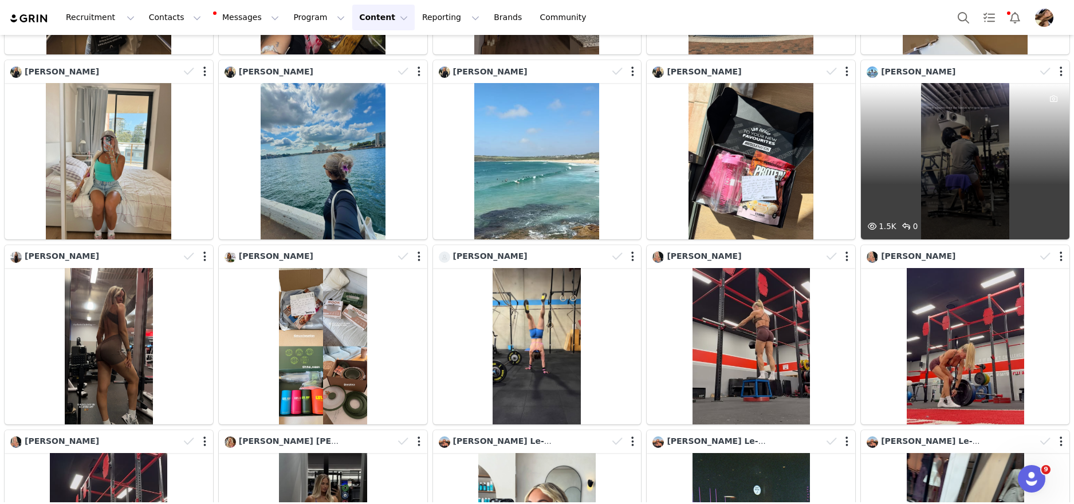
click at [986, 208] on div "1.5K 0" at bounding box center [965, 161] width 208 height 156
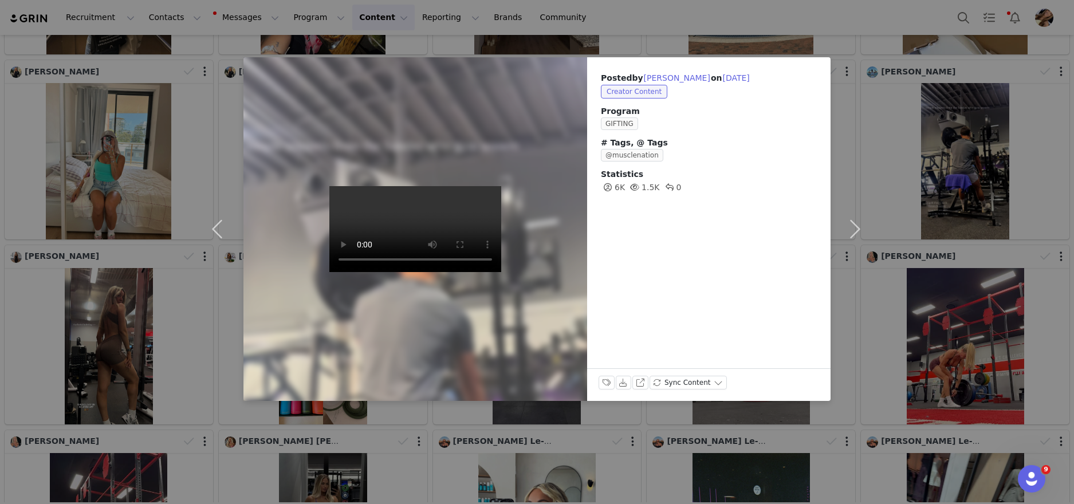
click at [943, 323] on div "Posted by Luke Simpson on Sep 30, 2025 Creator Content Program GIFTING # Tags, …" at bounding box center [537, 252] width 1074 height 504
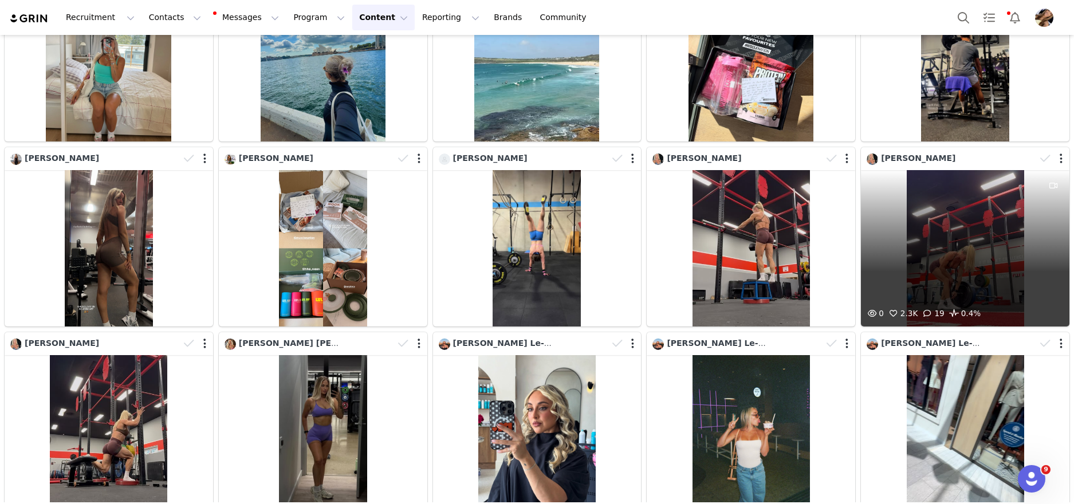
scroll to position [2155, 0]
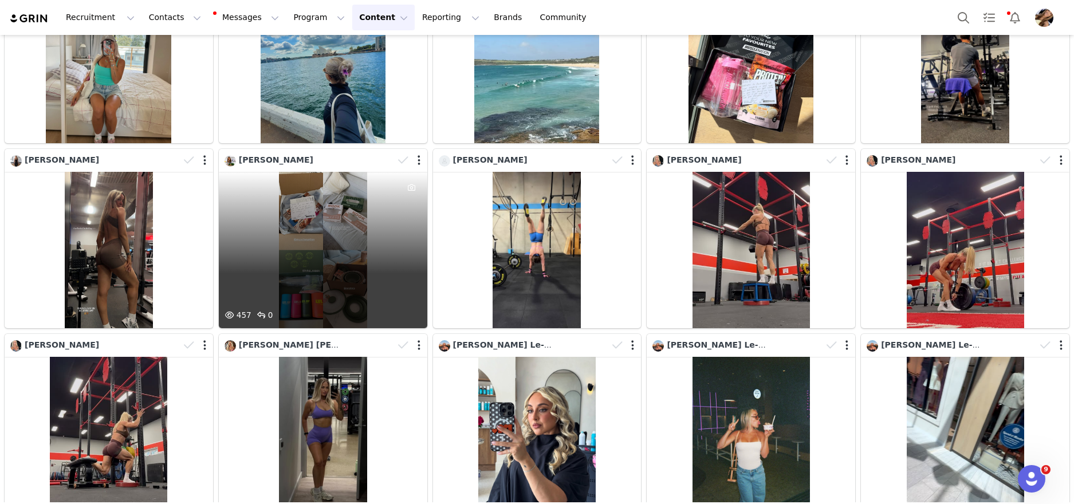
click at [274, 247] on div "457 0" at bounding box center [323, 250] width 208 height 156
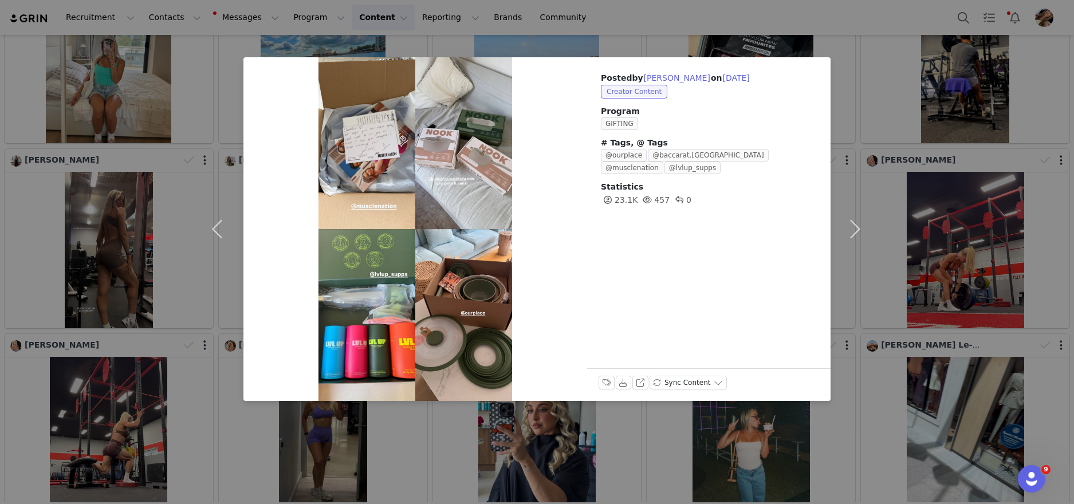
click at [931, 161] on div "Posted by Claudia Kent on Sep 30, 2025 Creator Content Program GIFTING # Tags, …" at bounding box center [537, 252] width 1074 height 504
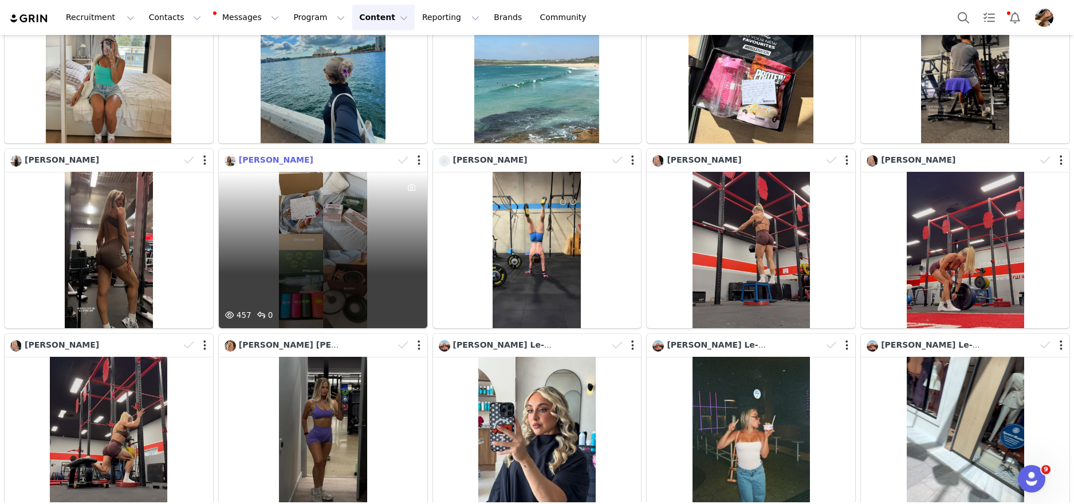
click at [268, 160] on span "Claudia Kent" at bounding box center [276, 159] width 74 height 9
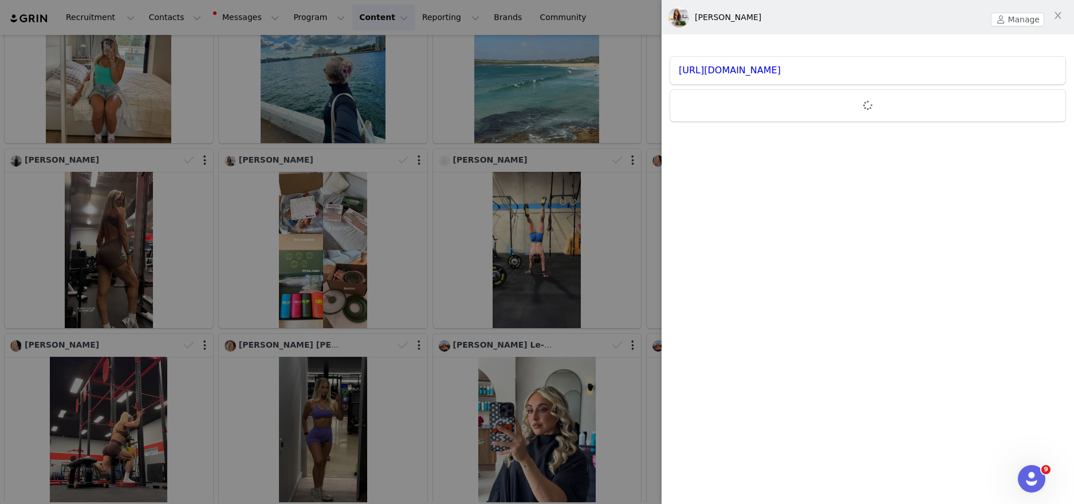
click at [606, 185] on div at bounding box center [537, 252] width 1074 height 504
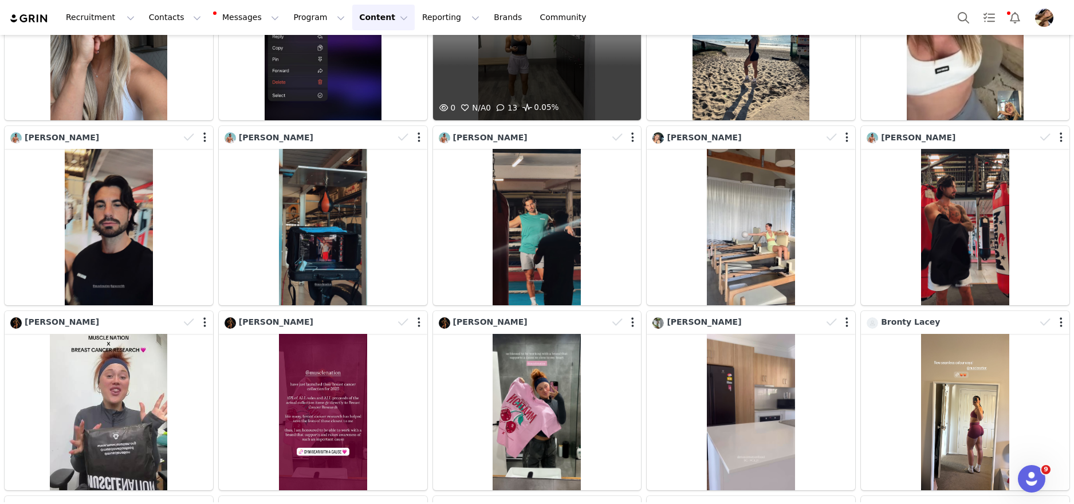
scroll to position [3104, 0]
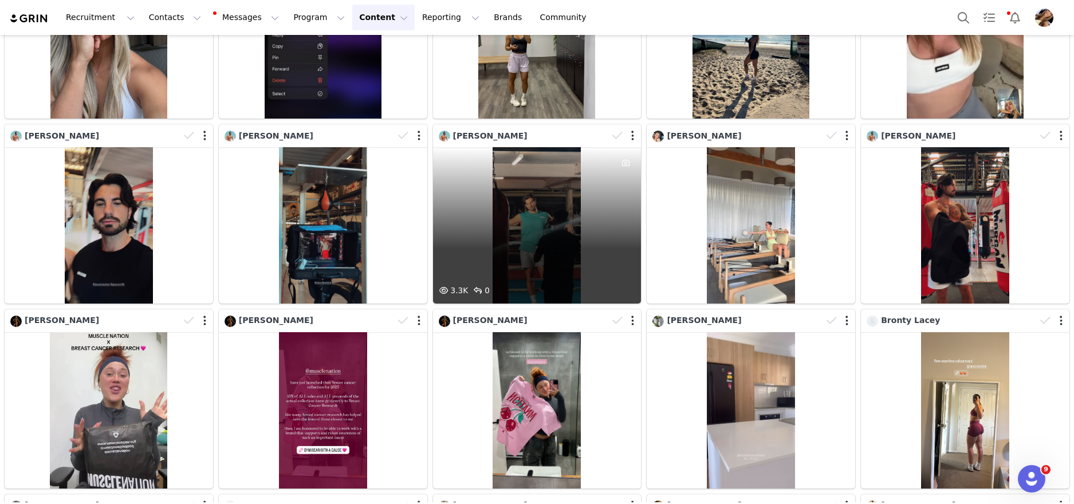
click at [538, 196] on div "3.3K 0" at bounding box center [537, 225] width 208 height 156
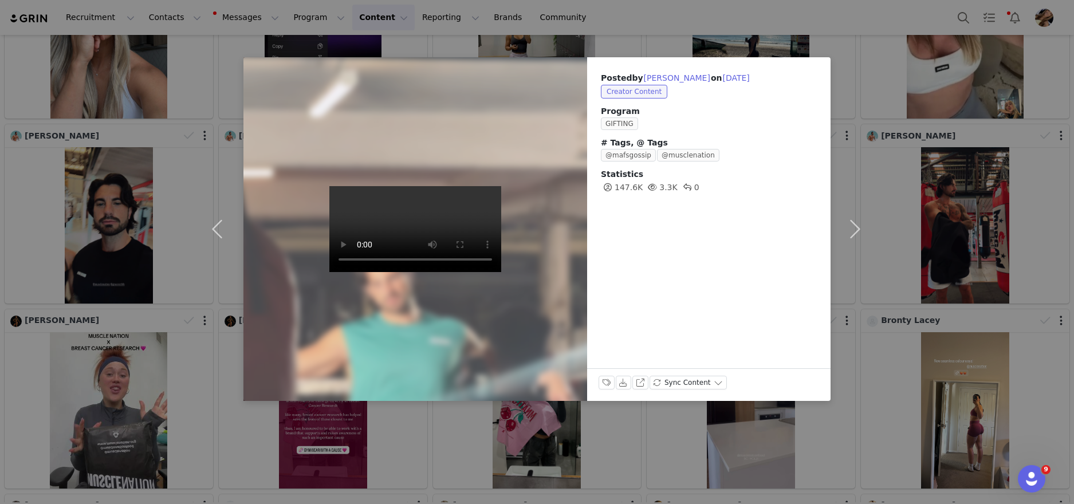
click at [948, 205] on div "Posted by Eliot Donovan on Sep 30, 2025 Creator Content Program GIFTING # Tags,…" at bounding box center [537, 252] width 1074 height 504
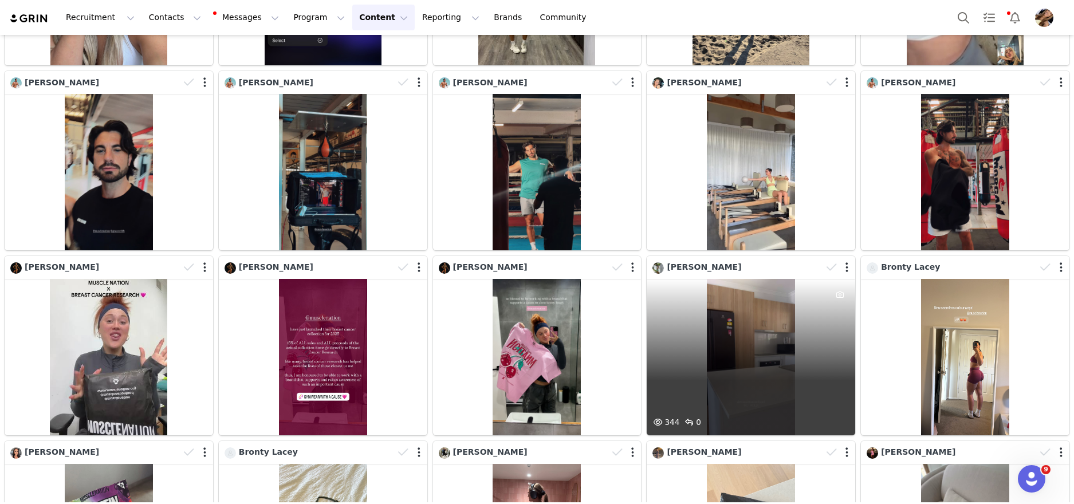
scroll to position [3159, 0]
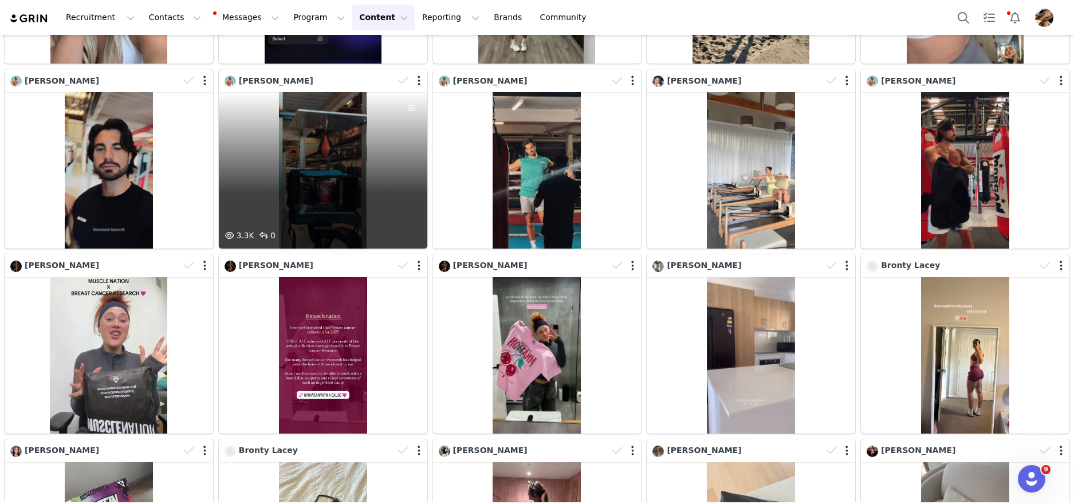
click at [336, 203] on div "3.3K 0" at bounding box center [323, 170] width 208 height 156
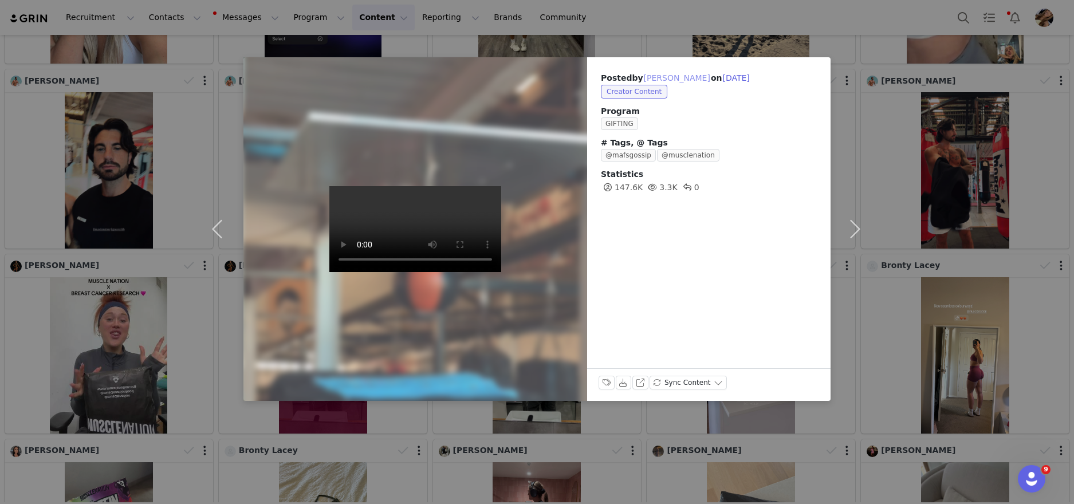
click at [688, 79] on button "Eliot Donovan" at bounding box center [677, 78] width 68 height 14
type input "Eliot Donovan"
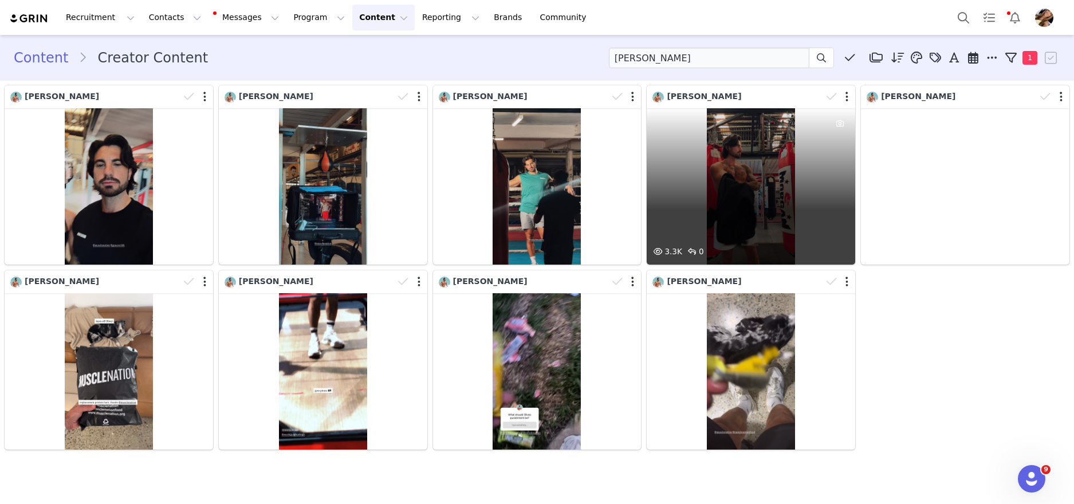
scroll to position [0, 0]
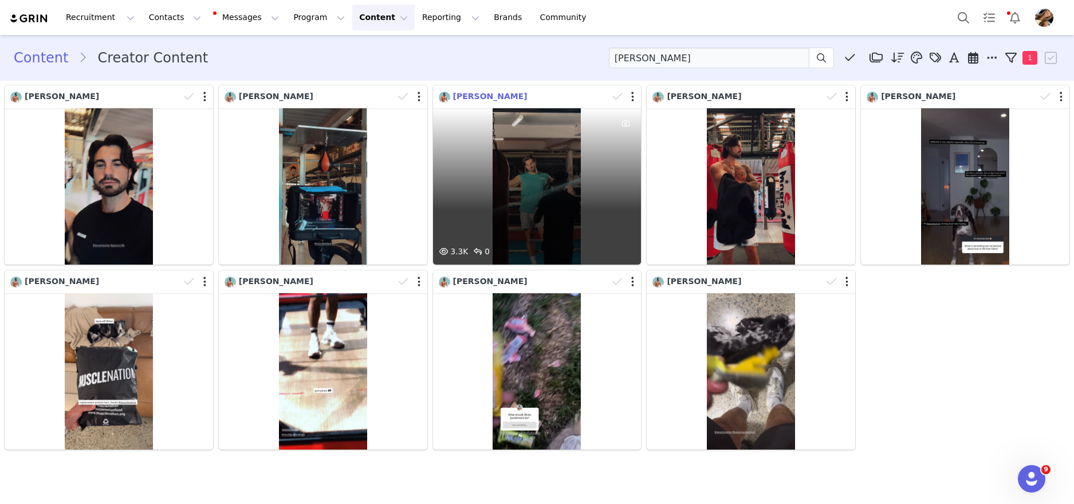
click at [460, 97] on span "Eliot Donovan" at bounding box center [490, 96] width 74 height 9
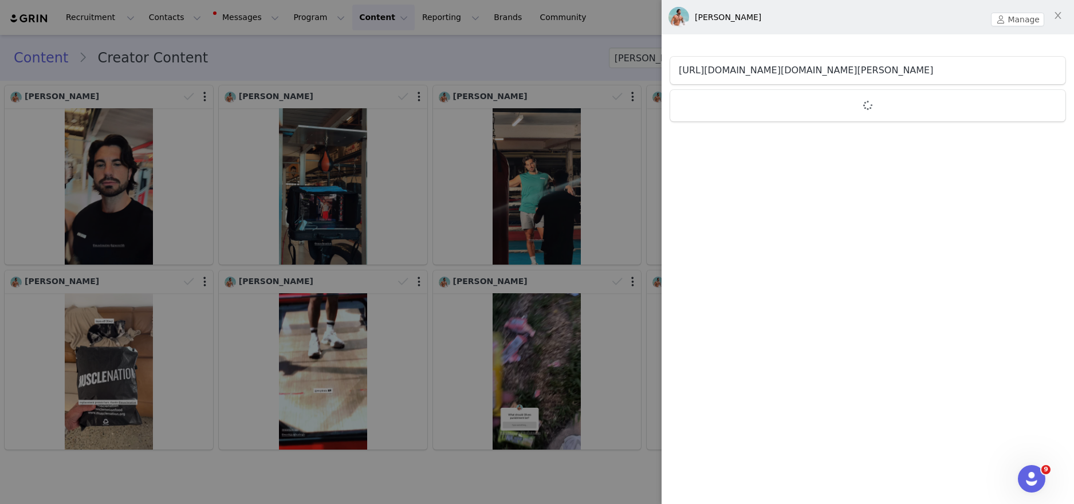
click at [740, 73] on link "https://www.instagram.com/eliot.donovan" at bounding box center [806, 70] width 254 height 11
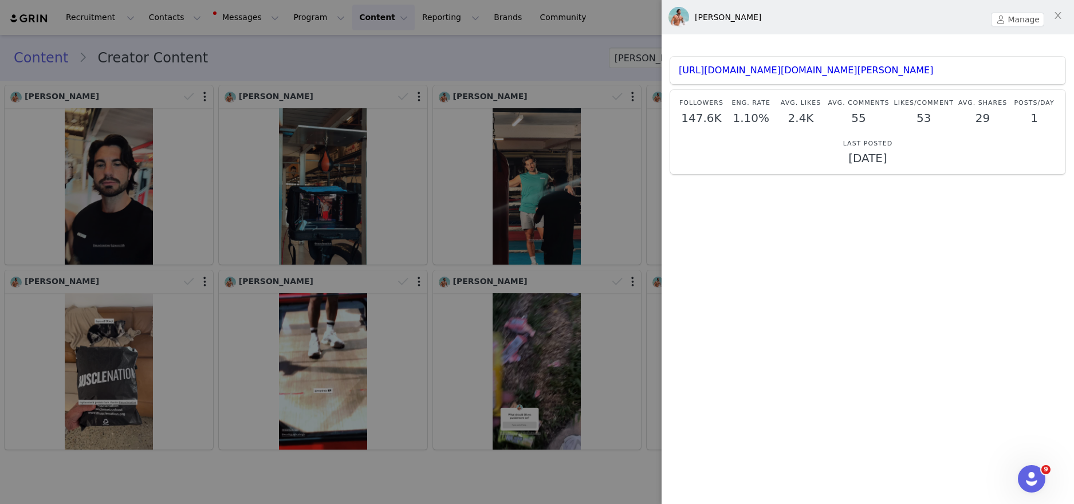
click at [357, 81] on div at bounding box center [537, 252] width 1074 height 504
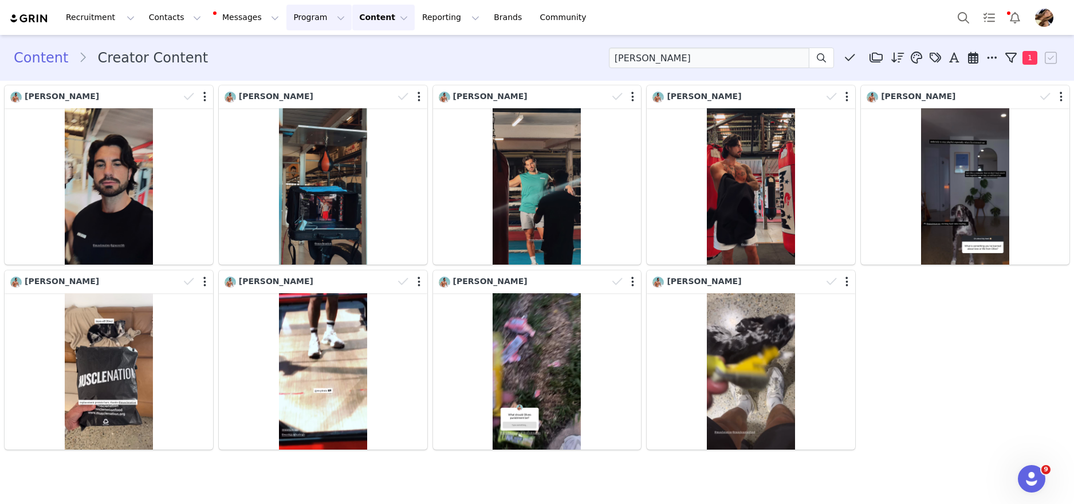
click at [292, 25] on button "Program Program" at bounding box center [318, 18] width 65 height 26
click at [333, 48] on div "Activations" at bounding box center [313, 51] width 77 height 12
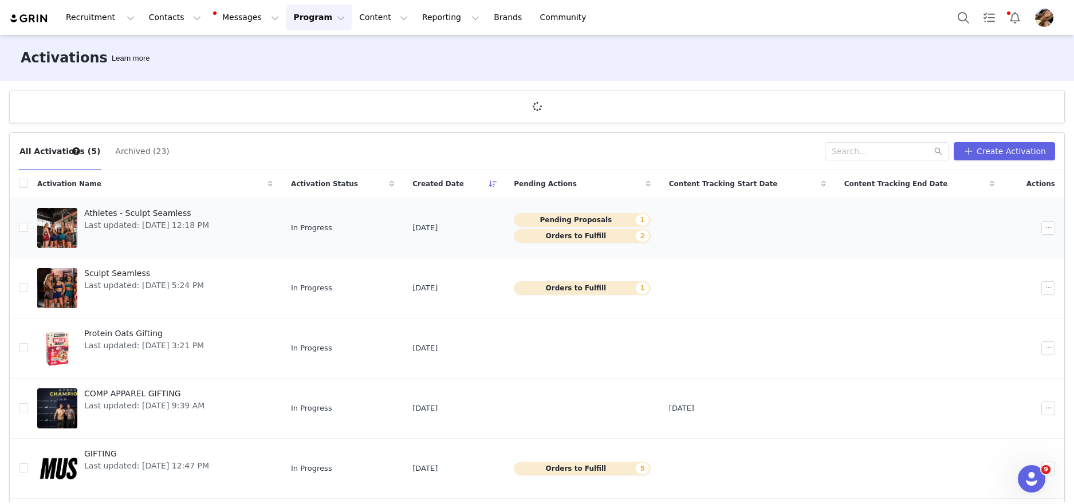
click at [151, 228] on span "Last updated: Sep 23, 2025 12:18 PM" at bounding box center [146, 225] width 125 height 12
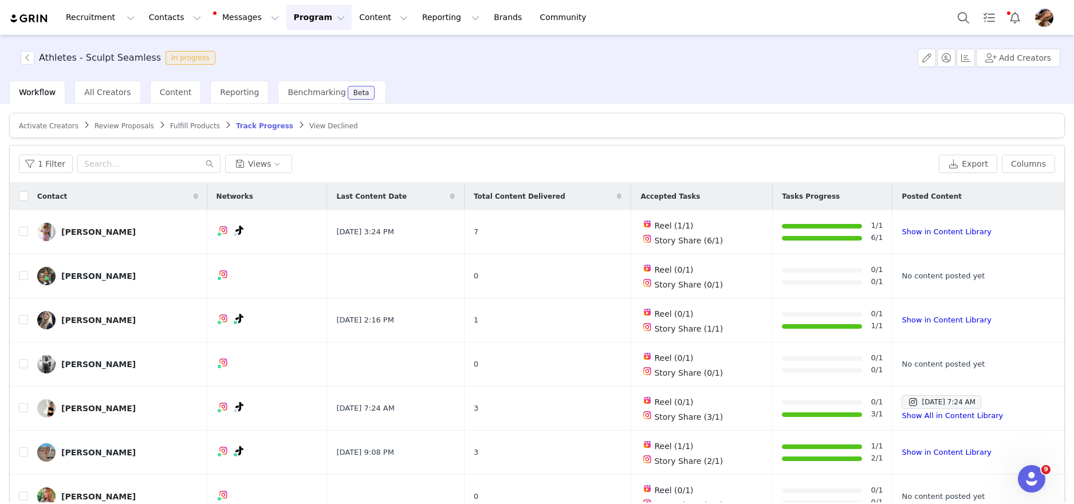
click at [113, 124] on span "Review Proposals" at bounding box center [124, 126] width 60 height 8
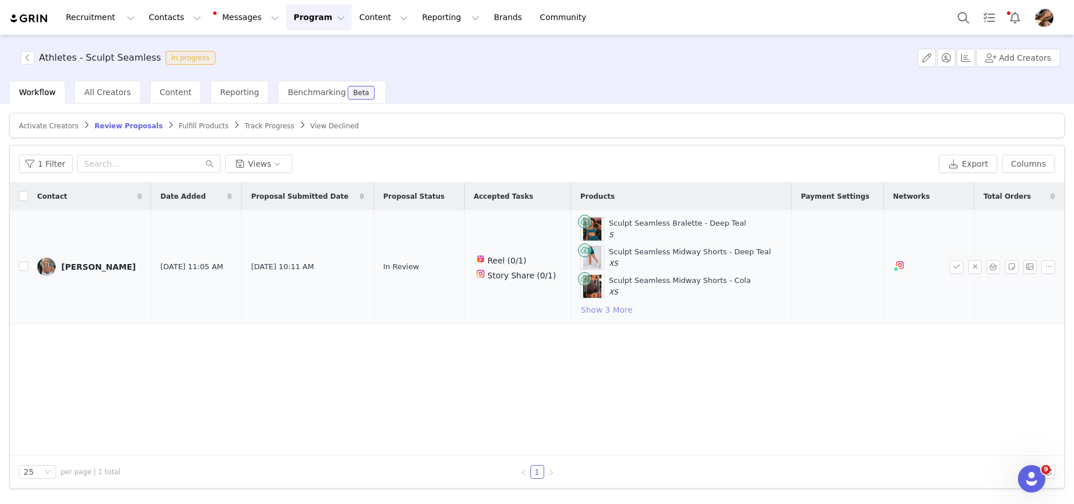
click at [609, 309] on button "Show 3 More" at bounding box center [606, 310] width 53 height 14
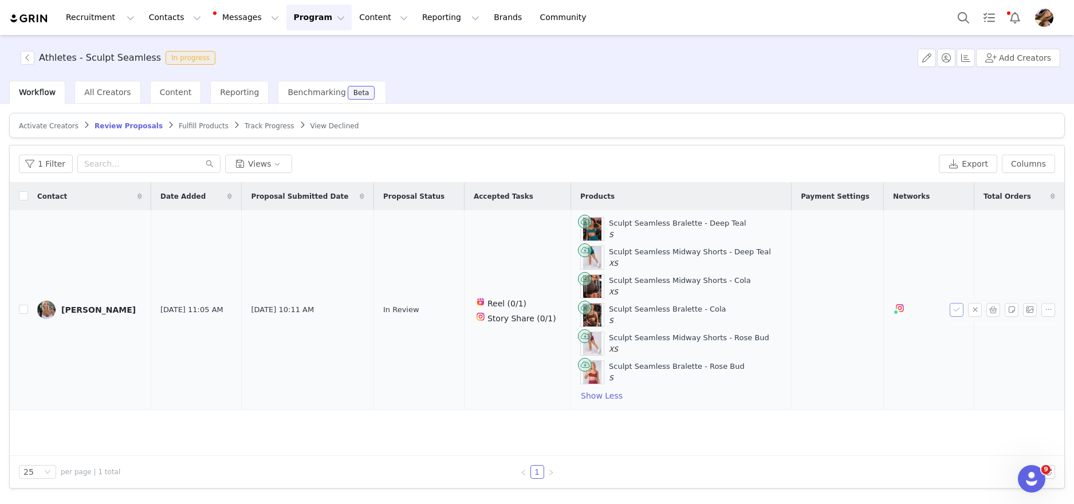
click at [955, 310] on button "button" at bounding box center [956, 310] width 14 height 14
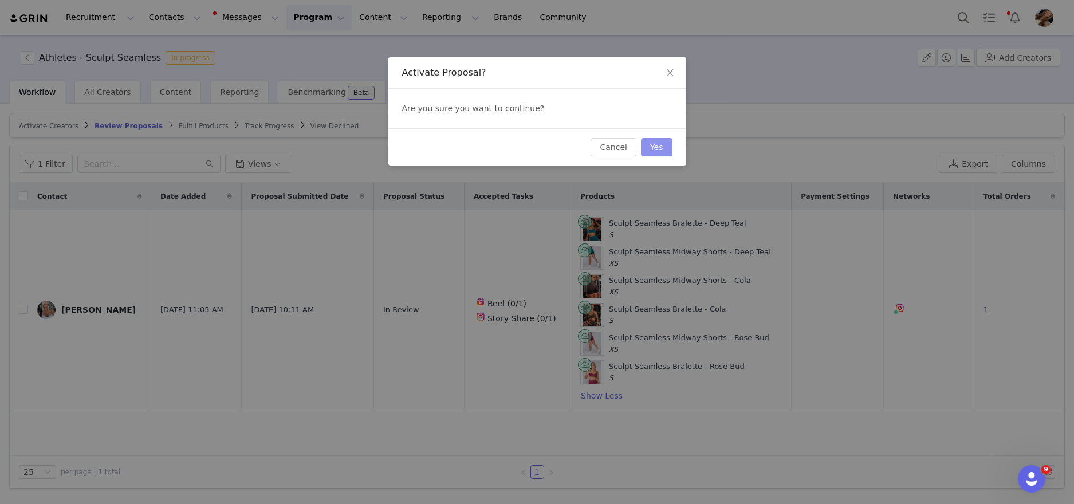
click at [663, 148] on button "Yes" at bounding box center [656, 147] width 31 height 18
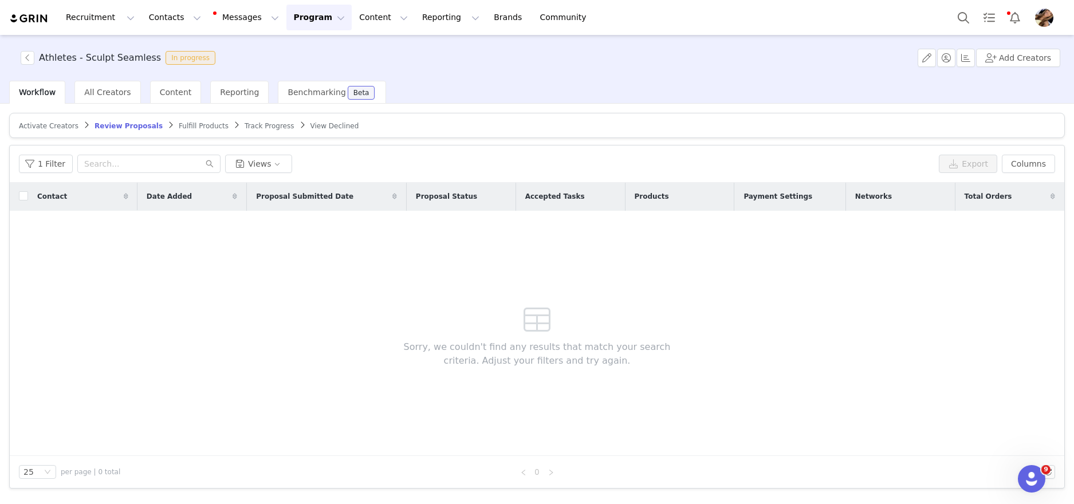
click at [179, 125] on span "Fulfill Products" at bounding box center [204, 126] width 50 height 8
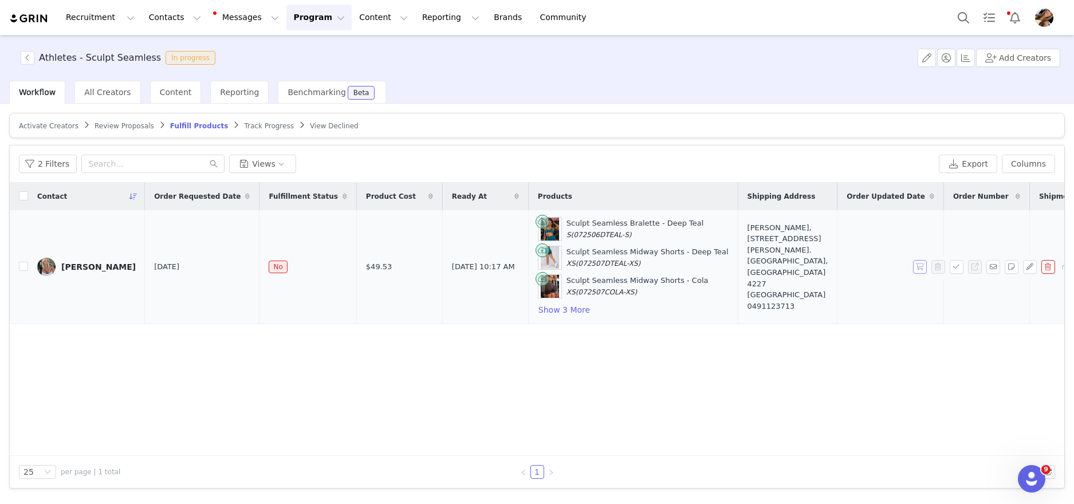
click at [920, 266] on button "button" at bounding box center [920, 267] width 14 height 14
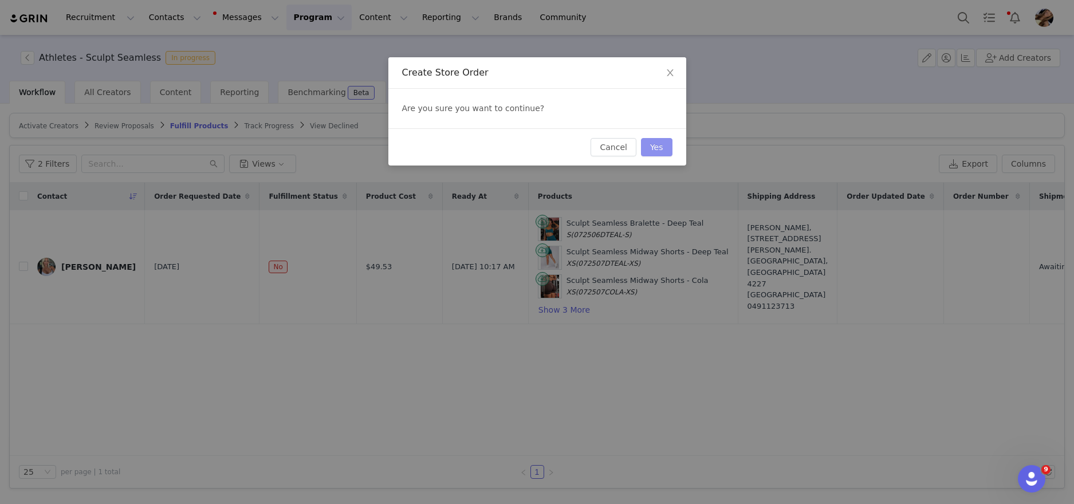
click at [656, 149] on button "Yes" at bounding box center [656, 147] width 31 height 18
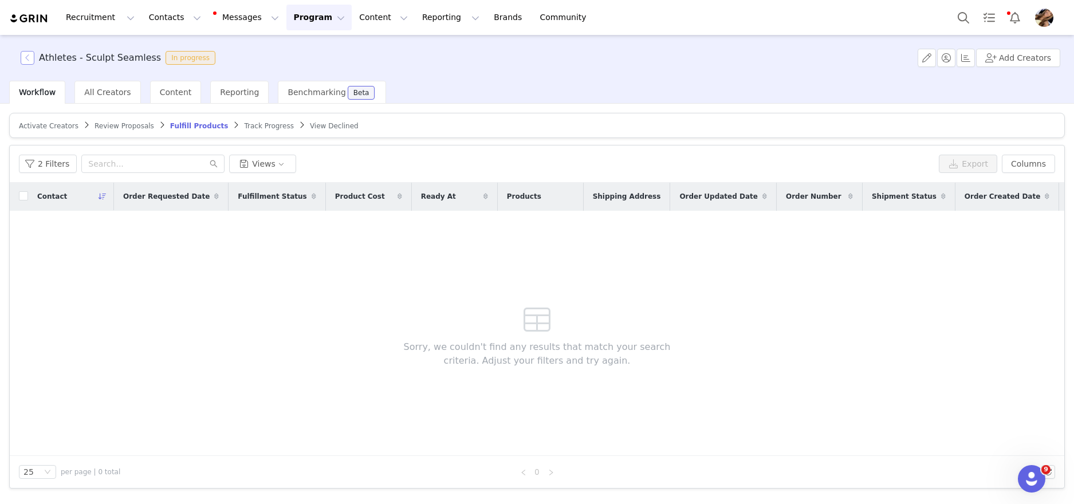
click at [27, 61] on button "button" at bounding box center [28, 58] width 14 height 14
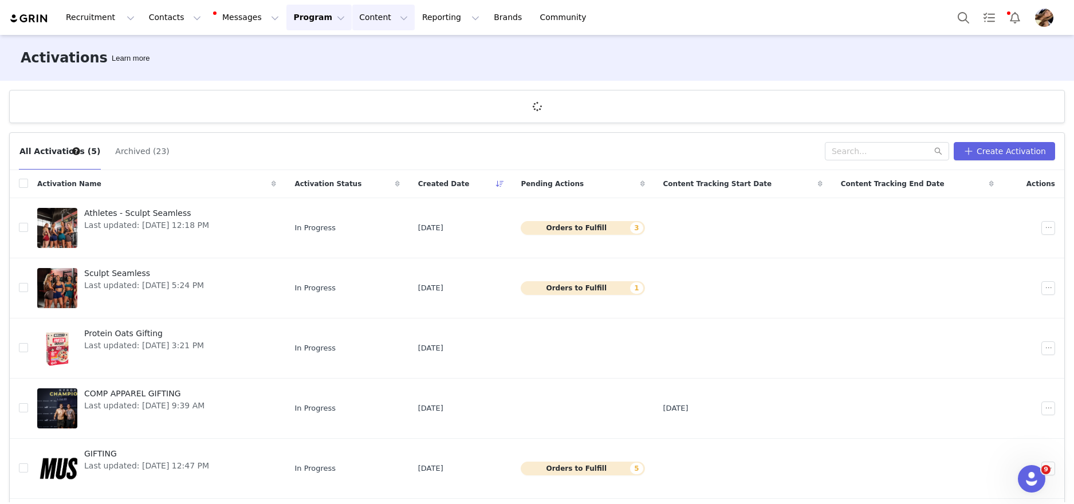
drag, startPoint x: 348, startPoint y: 8, endPoint x: 355, endPoint y: 18, distance: 12.3
click at [352, 8] on button "Content Content" at bounding box center [383, 18] width 62 height 26
click at [378, 41] on link "Creator Content" at bounding box center [374, 50] width 90 height 21
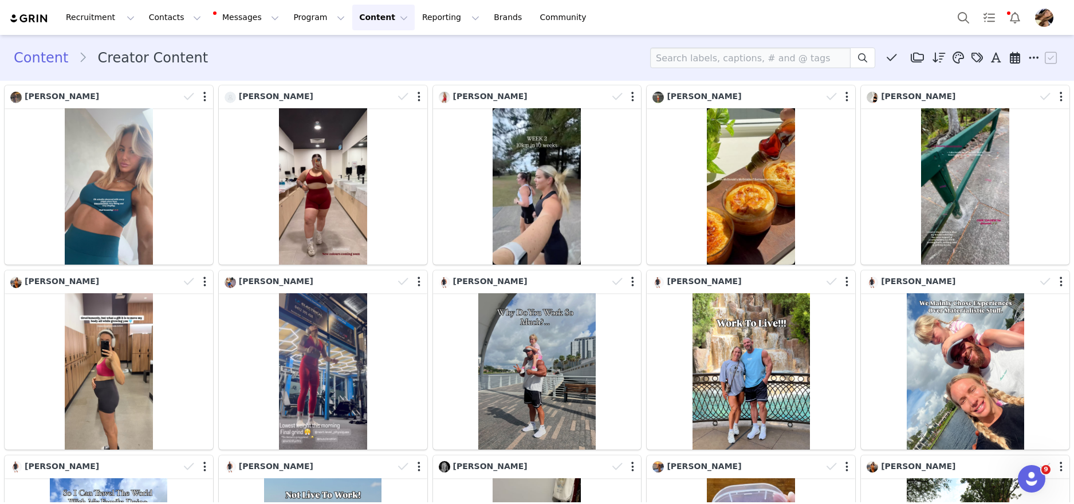
click at [502, 63] on div "Content Creator Content Media Library (3) HBxMN (3) New Folder Edit Folders Des…" at bounding box center [537, 58] width 1046 height 21
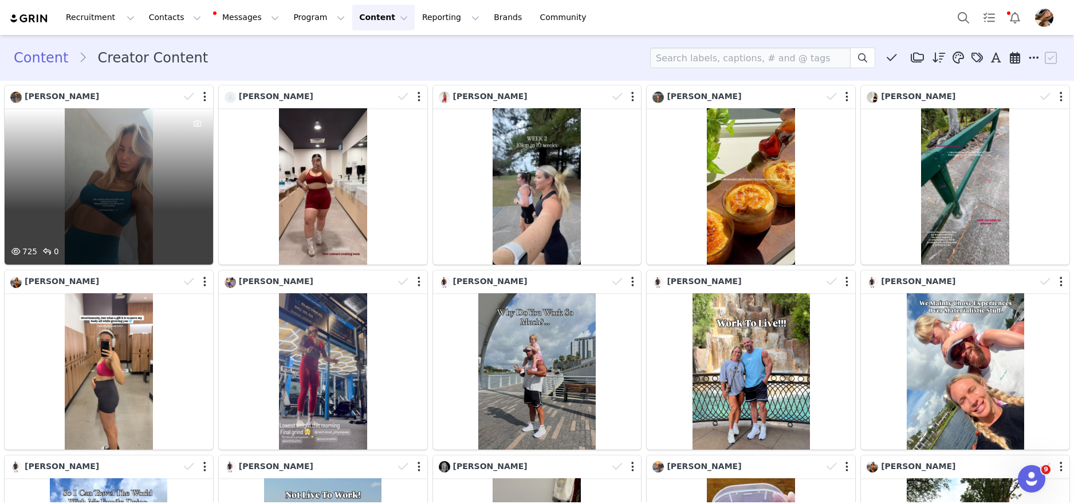
click at [134, 228] on div "725 0" at bounding box center [109, 186] width 208 height 156
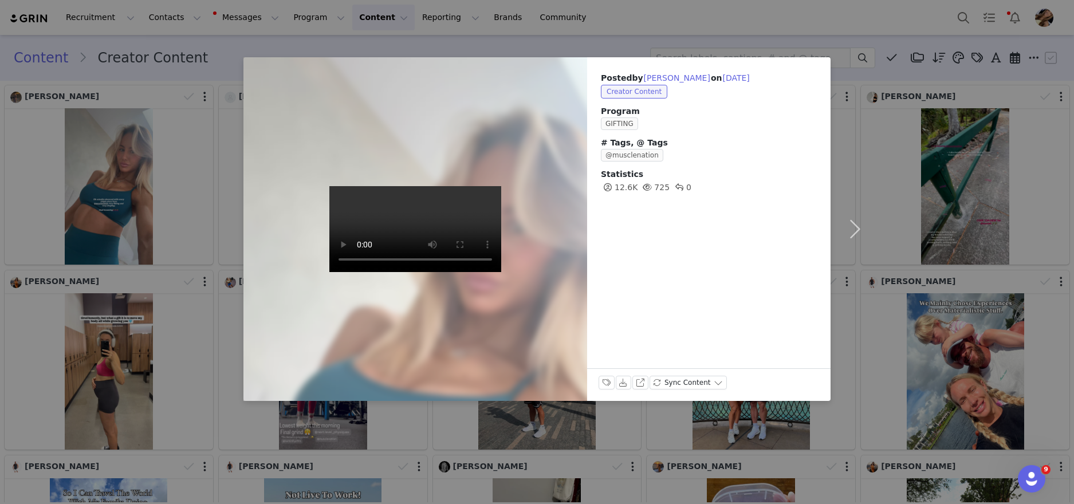
click at [940, 274] on div "Posted by Alexandra Haines on Oct 1, 2025 Creator Content Program GIFTING # Tag…" at bounding box center [537, 252] width 1074 height 504
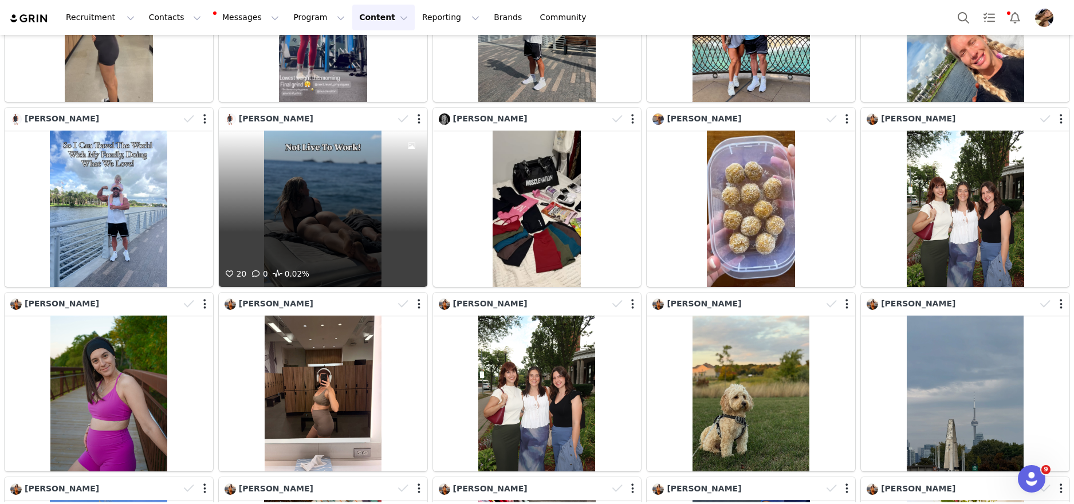
scroll to position [348, 0]
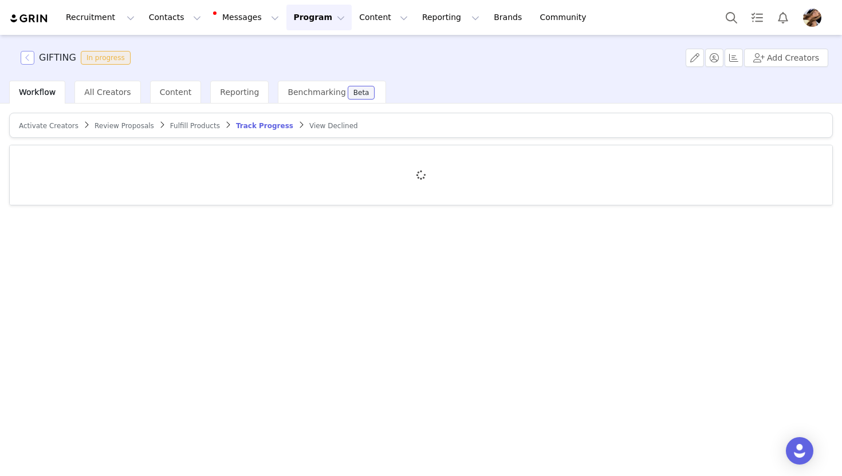
click at [27, 57] on button "button" at bounding box center [28, 58] width 14 height 14
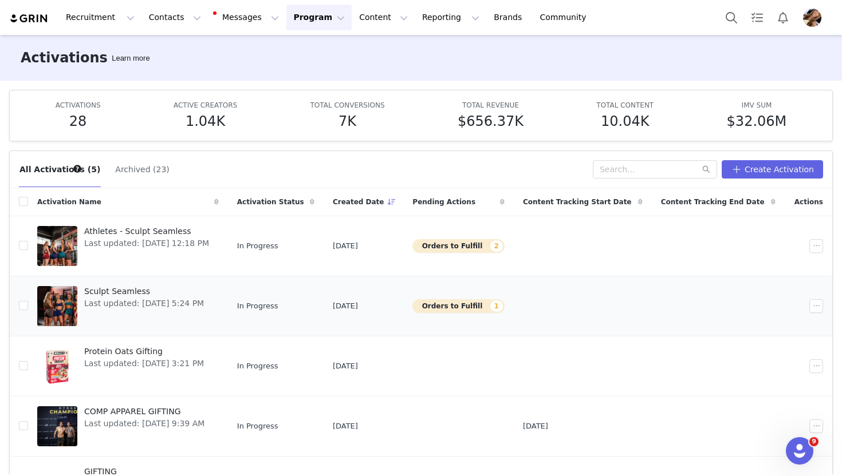
click at [144, 321] on div "Sculpt Seamless Last updated: Sep 25, 2025 5:24 PM" at bounding box center [143, 306] width 133 height 46
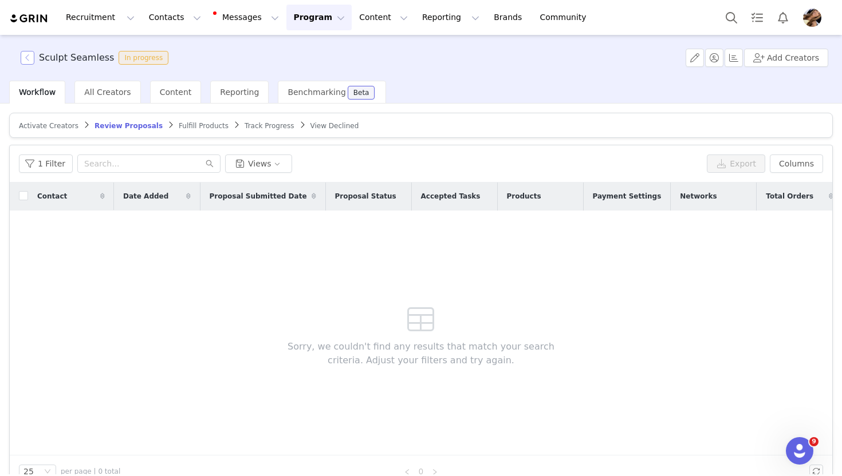
click at [29, 57] on button "button" at bounding box center [28, 58] width 14 height 14
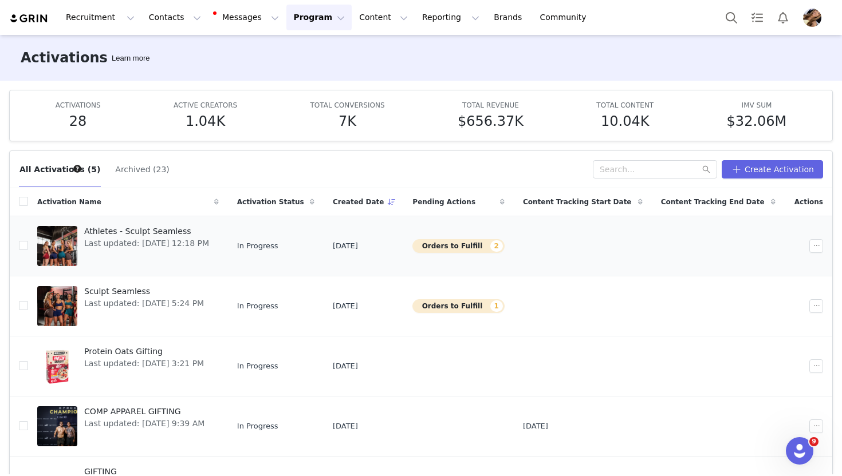
click at [105, 235] on span "Athletes - Sculpt Seamless" at bounding box center [146, 232] width 125 height 12
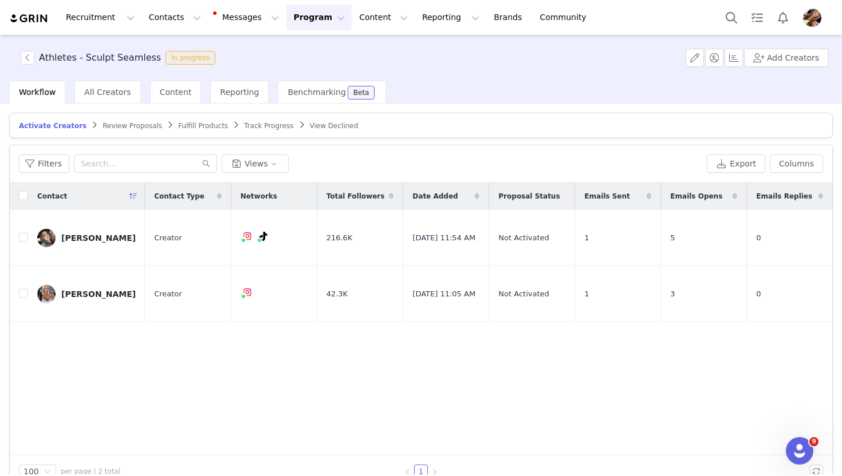
click at [212, 128] on span "Fulfill Products" at bounding box center [203, 126] width 50 height 8
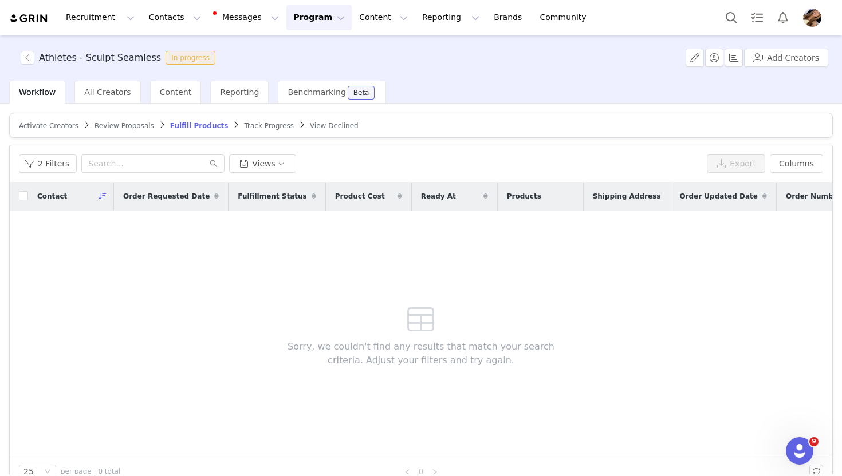
click at [253, 125] on span "Track Progress" at bounding box center [268, 126] width 49 height 8
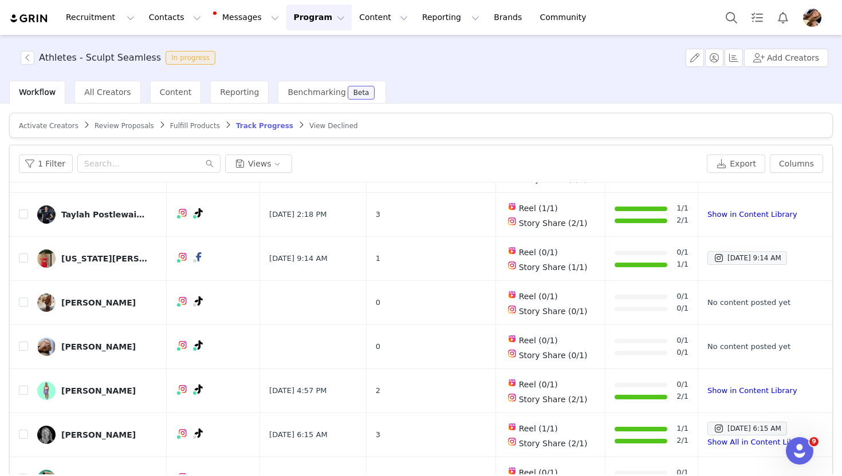
scroll to position [54, 0]
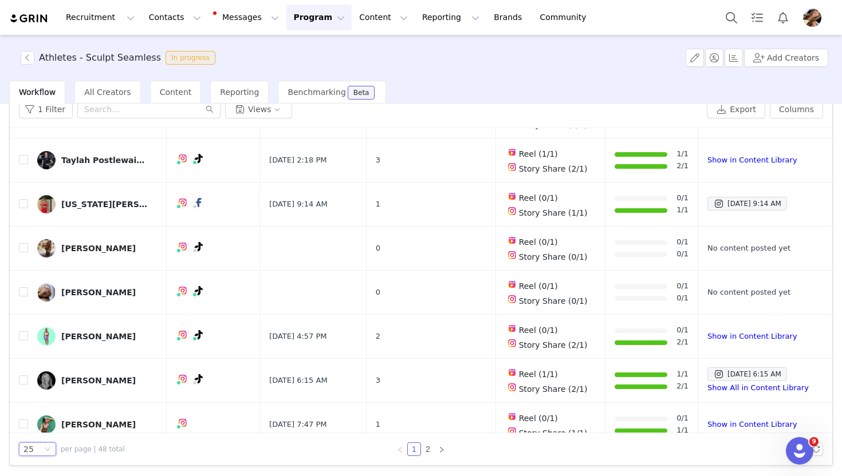
click at [46, 446] on icon "icon: down" at bounding box center [47, 449] width 7 height 7
click at [50, 428] on li "100" at bounding box center [37, 428] width 37 height 18
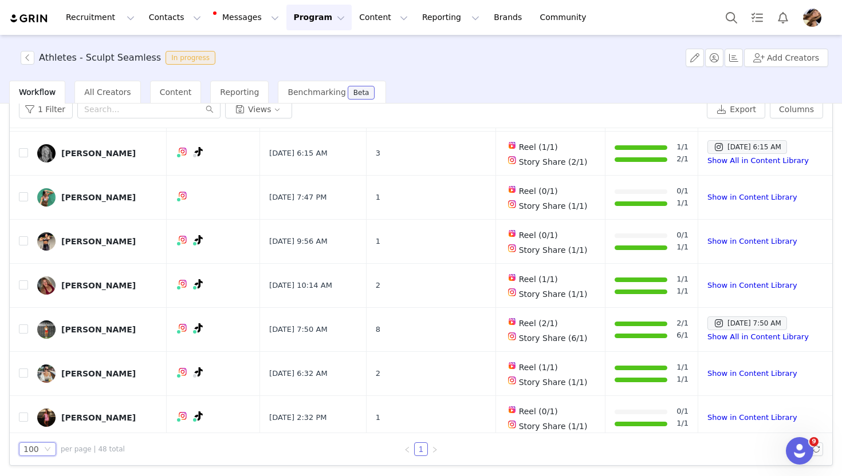
scroll to position [1038, 0]
click at [101, 281] on div "Tess Timpano" at bounding box center [98, 285] width 74 height 9
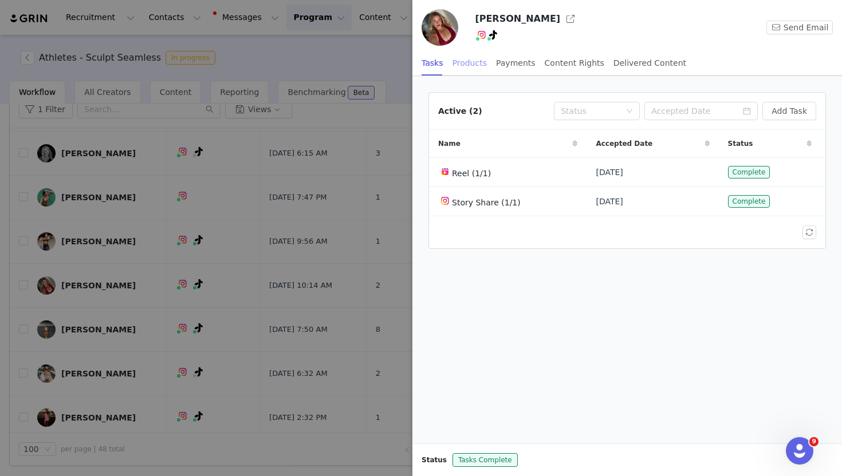
click at [479, 66] on div "Products" at bounding box center [469, 63] width 34 height 26
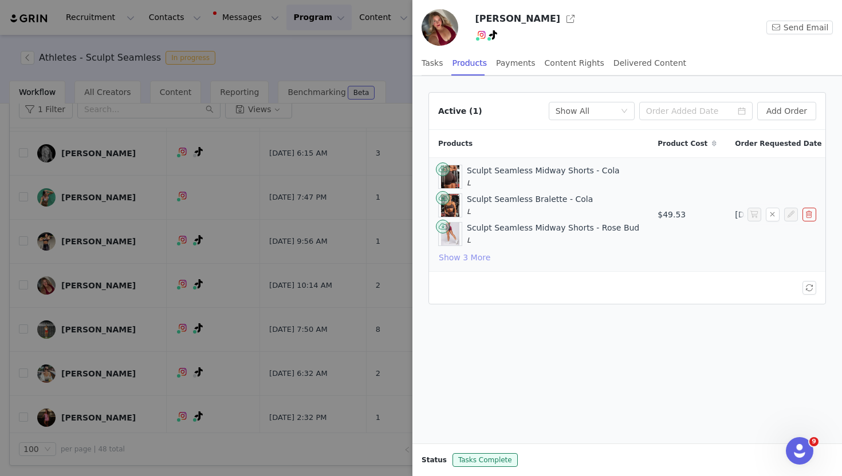
click at [461, 261] on button "Show 3 More" at bounding box center [464, 258] width 53 height 14
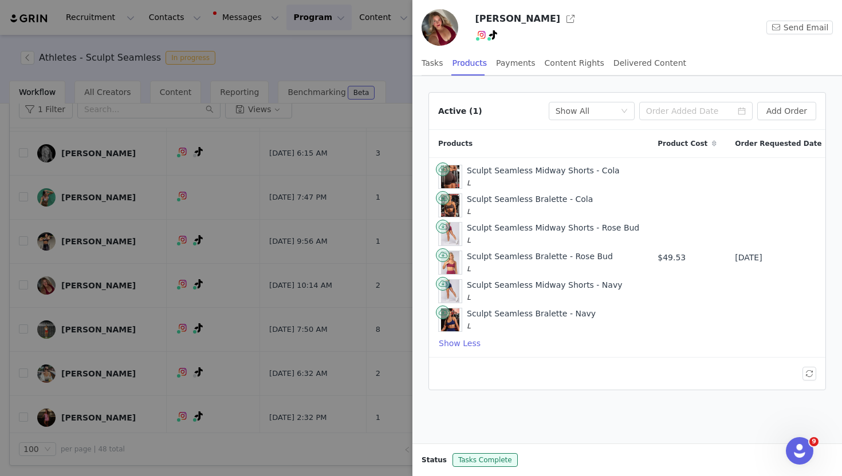
click at [376, 69] on div at bounding box center [421, 238] width 842 height 476
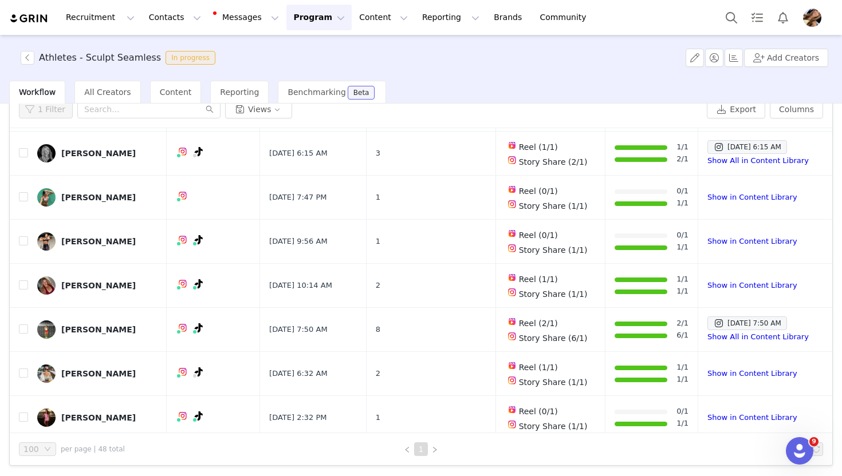
scroll to position [0, 0]
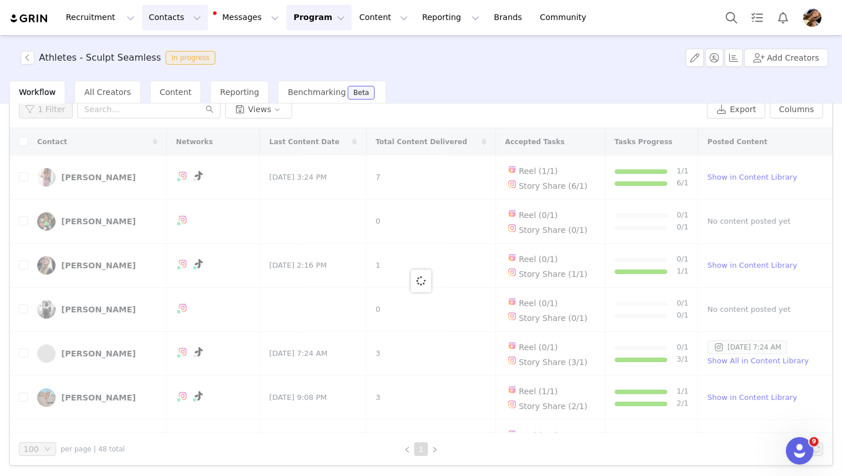
click at [156, 18] on button "Contacts Contacts" at bounding box center [175, 18] width 66 height 26
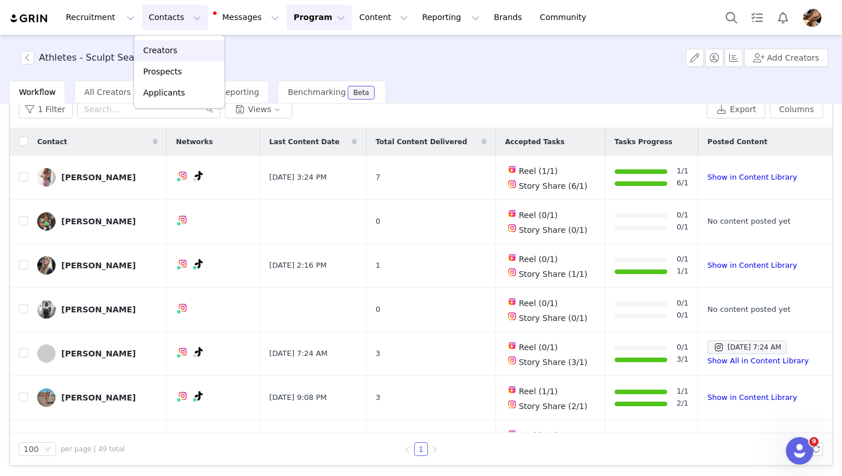
click at [191, 54] on div "Creators" at bounding box center [179, 51] width 77 height 12
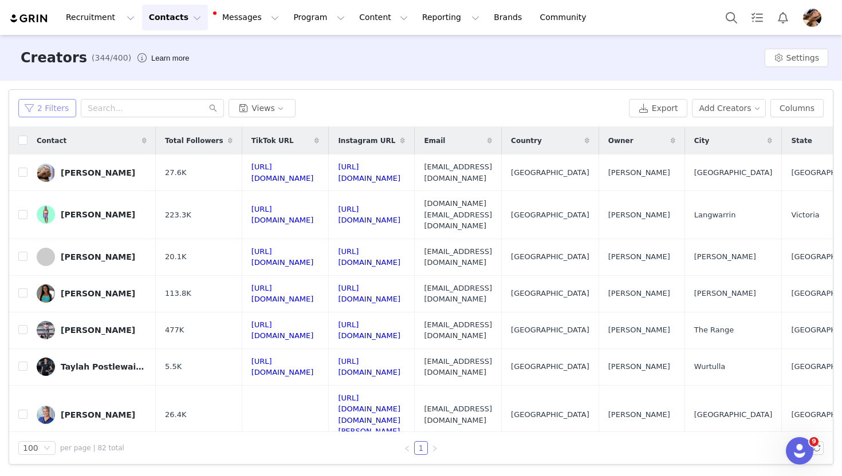
click at [50, 110] on button "2 Filters" at bounding box center [47, 108] width 58 height 18
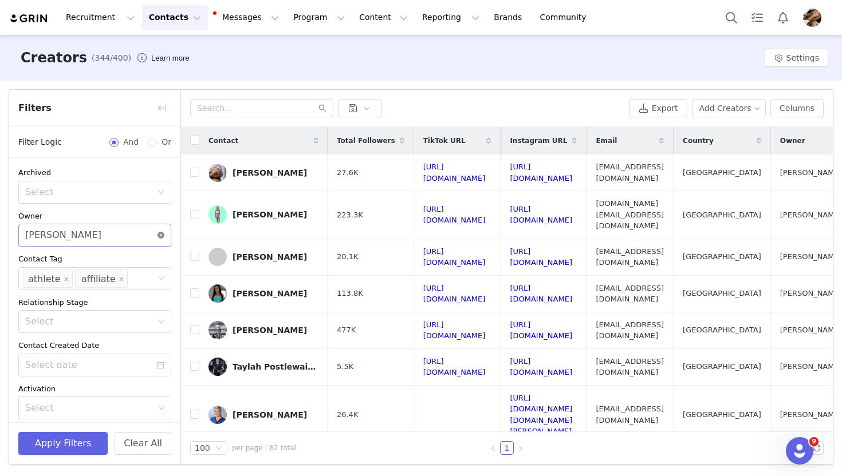
click at [161, 235] on icon "icon: close-circle" at bounding box center [160, 235] width 7 height 7
click at [119, 278] on icon "icon: close" at bounding box center [122, 279] width 6 height 6
click at [54, 279] on div "athlete" at bounding box center [44, 279] width 33 height 18
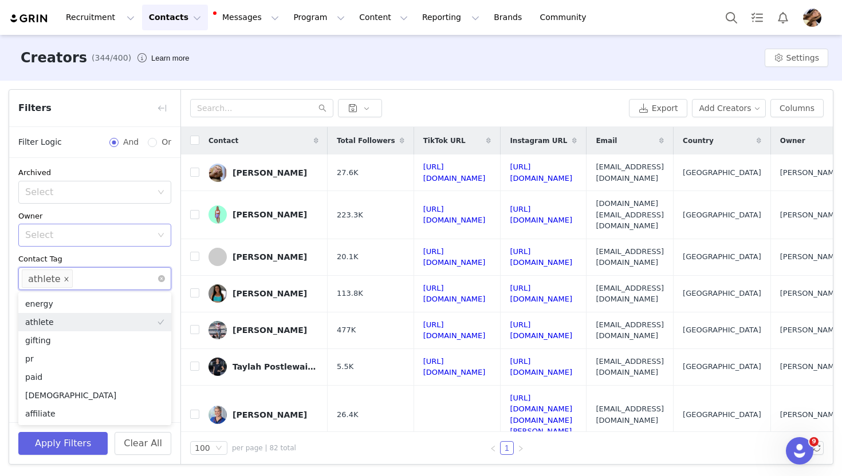
click at [64, 278] on icon "icon: close" at bounding box center [67, 279] width 6 height 6
click at [77, 333] on li "gifting" at bounding box center [94, 341] width 153 height 18
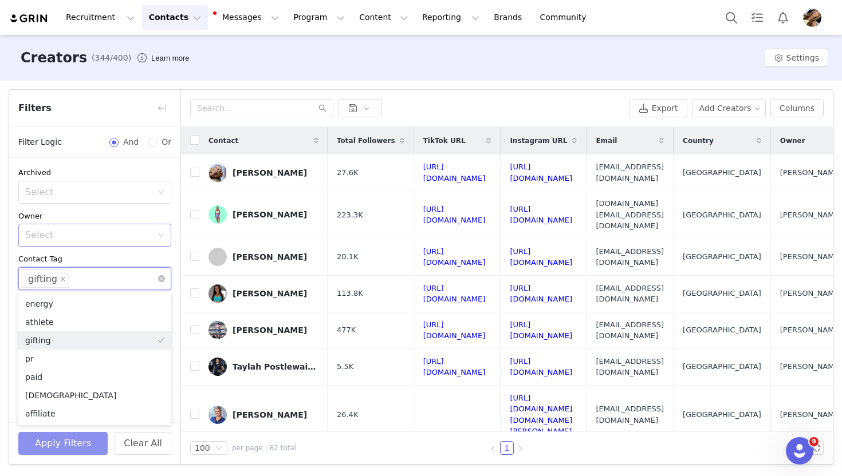
click at [84, 448] on button "Apply Filters" at bounding box center [62, 443] width 89 height 23
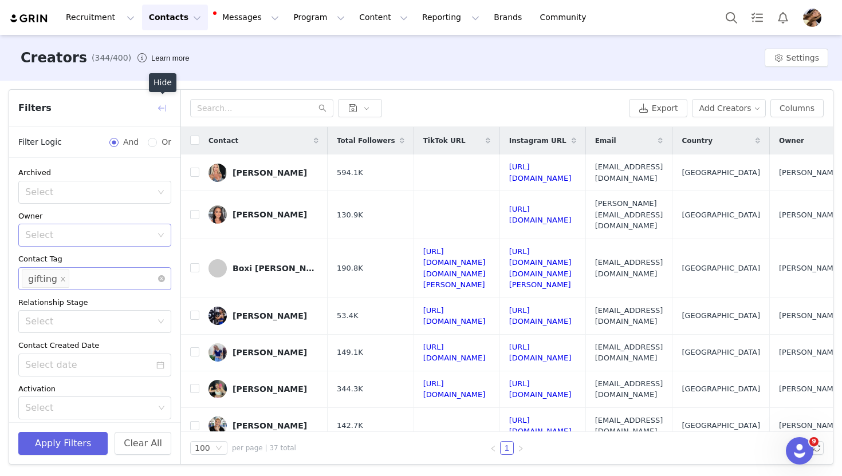
click at [161, 107] on button "button" at bounding box center [162, 108] width 18 height 18
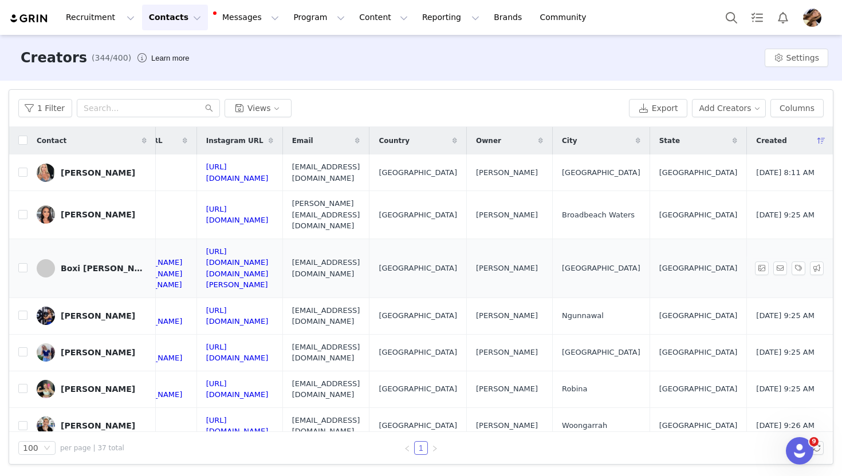
scroll to position [0, 339]
click at [811, 111] on button "Columns" at bounding box center [796, 108] width 53 height 18
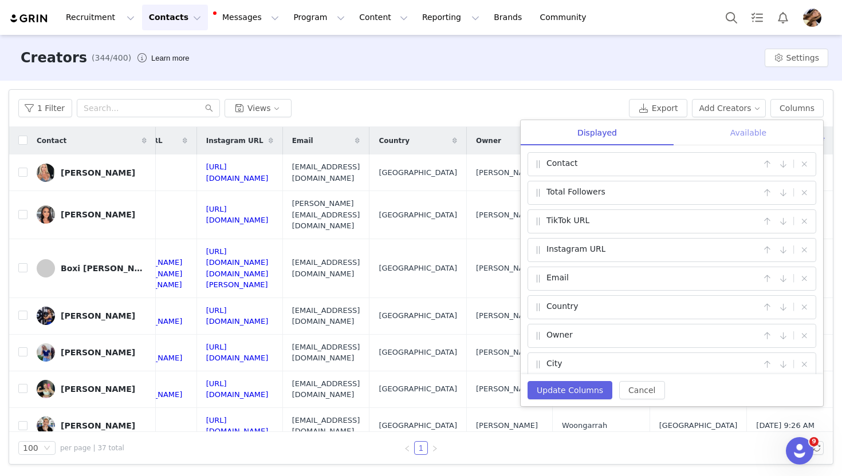
click at [716, 132] on div "Available" at bounding box center [747, 133] width 149 height 26
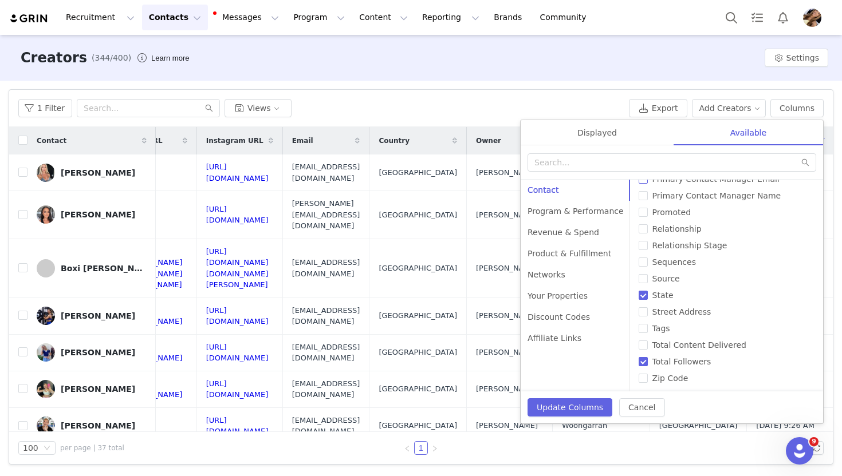
scroll to position [575, 0]
click at [650, 334] on span "Tags" at bounding box center [661, 331] width 27 height 9
click at [648, 334] on input "Tags" at bounding box center [643, 331] width 9 height 9
checkbox input "true"
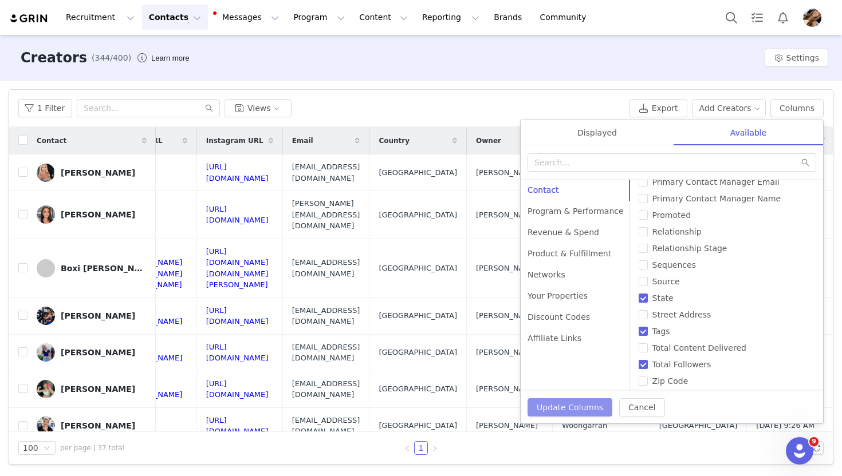
click at [561, 405] on button "Update Columns" at bounding box center [569, 408] width 85 height 18
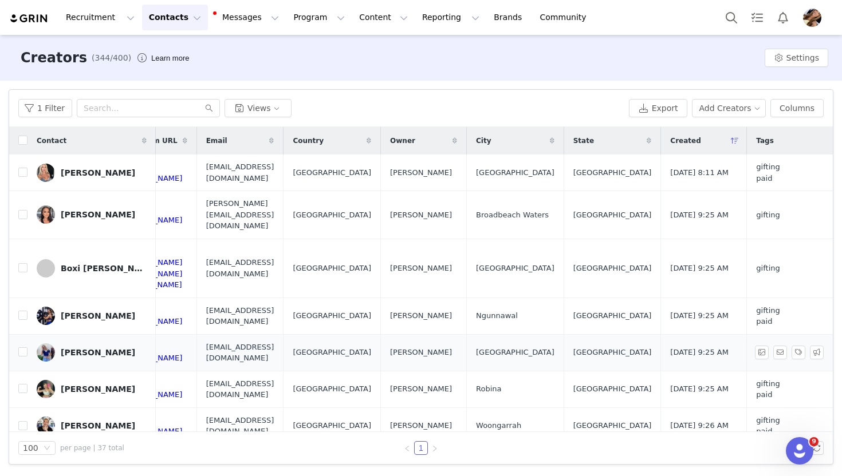
scroll to position [0, 425]
click at [19, 140] on input "checkbox" at bounding box center [22, 140] width 9 height 9
checkbox input "true"
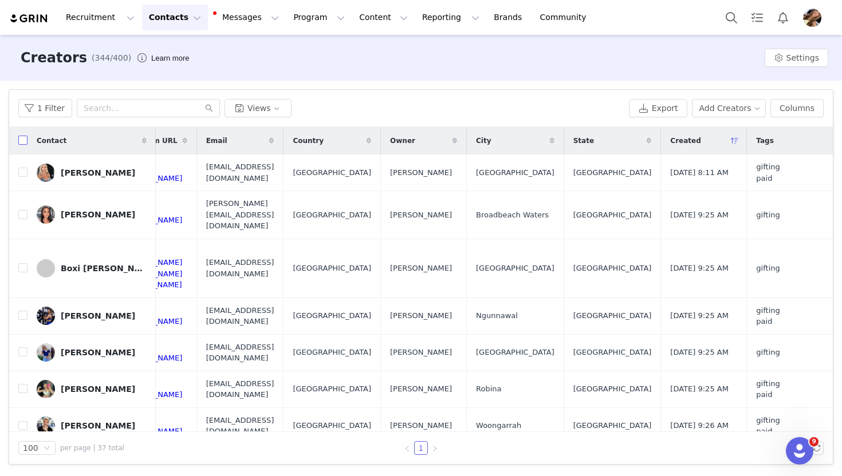
checkbox input "true"
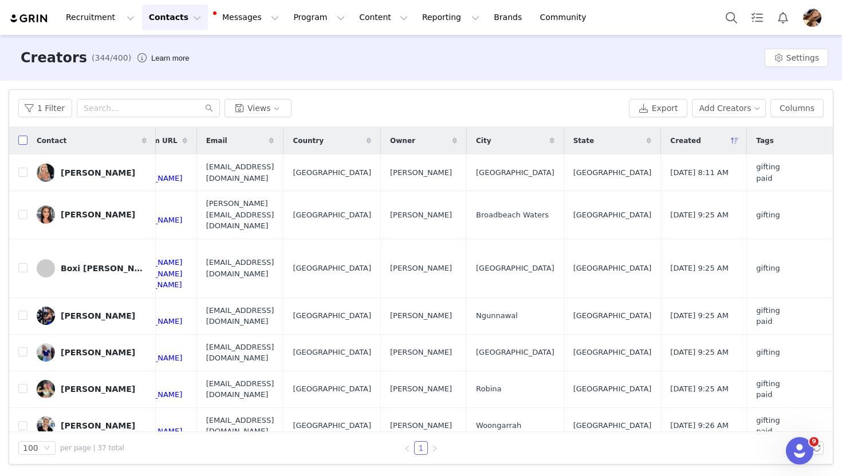
checkbox input "true"
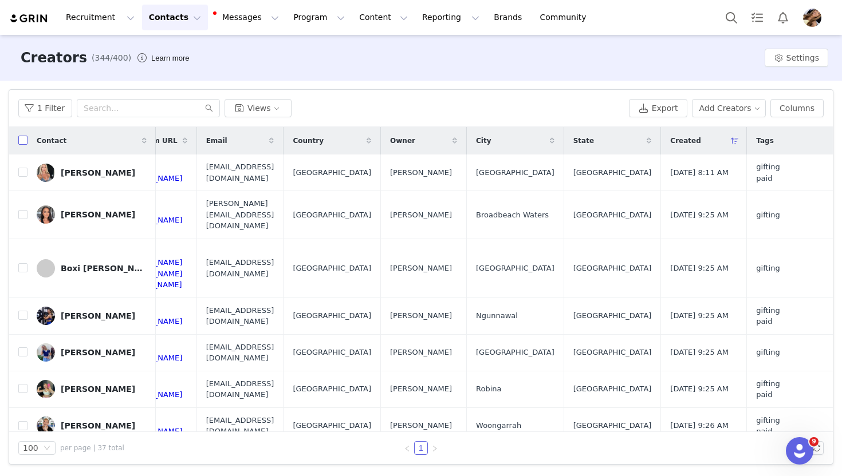
checkbox input "true"
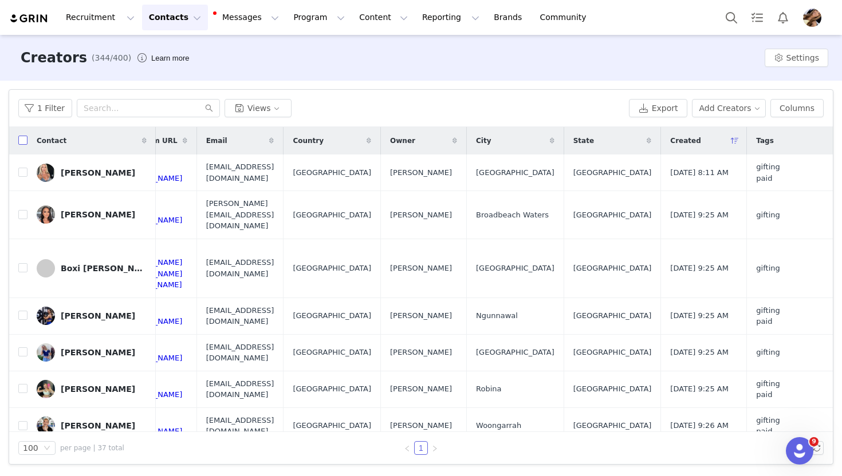
checkbox input "true"
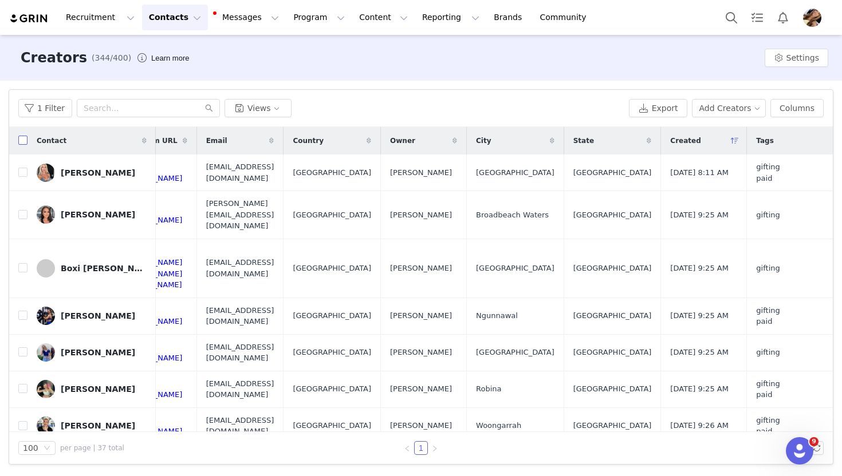
checkbox input "true"
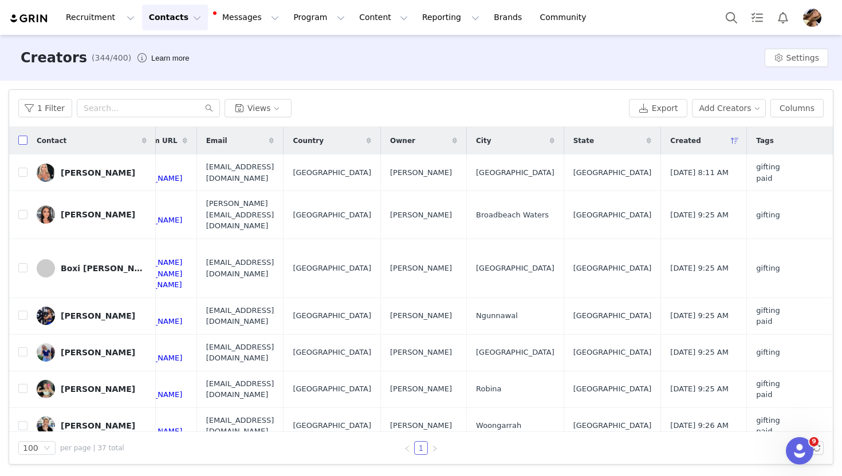
checkbox input "true"
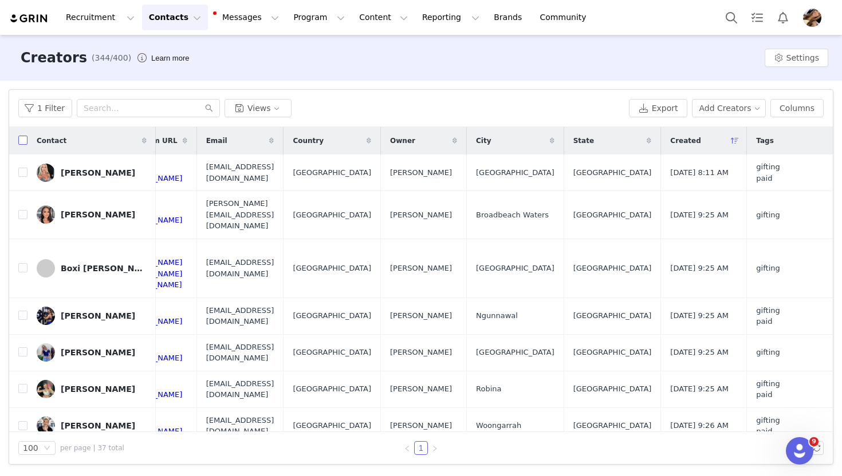
checkbox input "true"
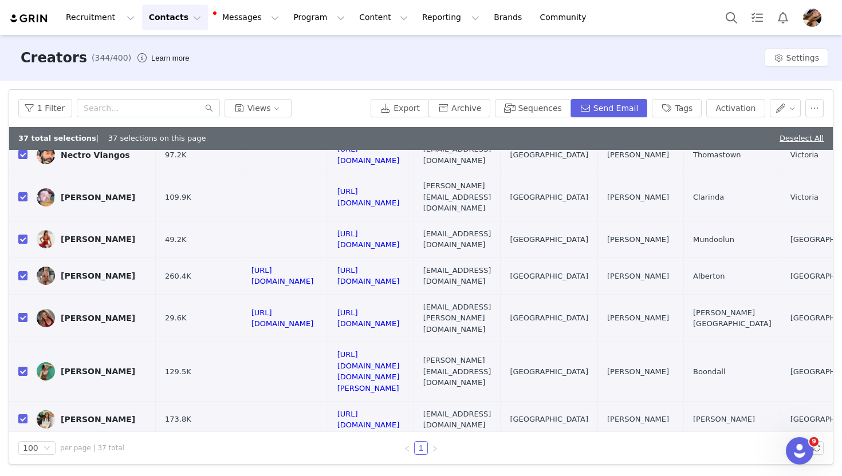
scroll to position [876, 0]
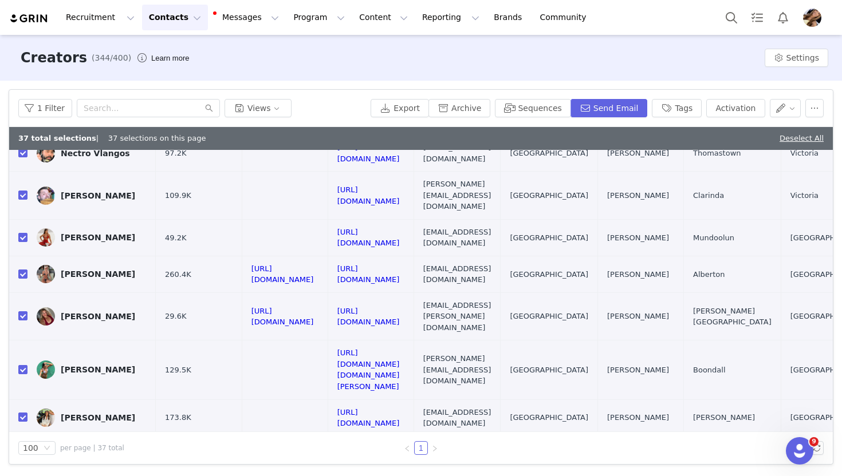
click at [25, 450] on input "checkbox" at bounding box center [22, 454] width 9 height 9
checkbox input "false"
click at [21, 413] on input "checkbox" at bounding box center [22, 417] width 9 height 9
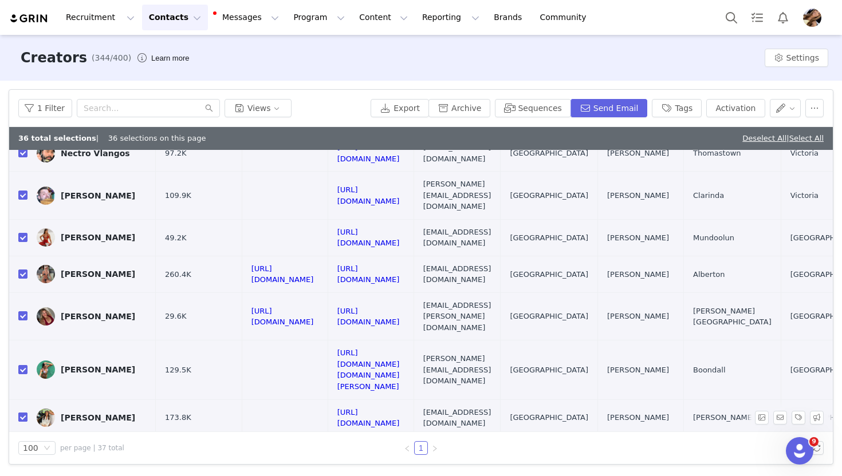
checkbox input "false"
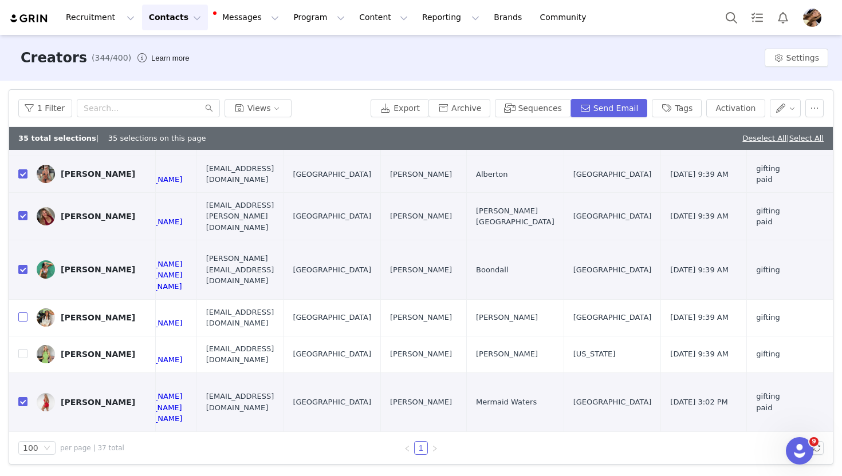
scroll to position [976, 425]
click at [326, 115] on div "1 Filter Views" at bounding box center [192, 108] width 348 height 18
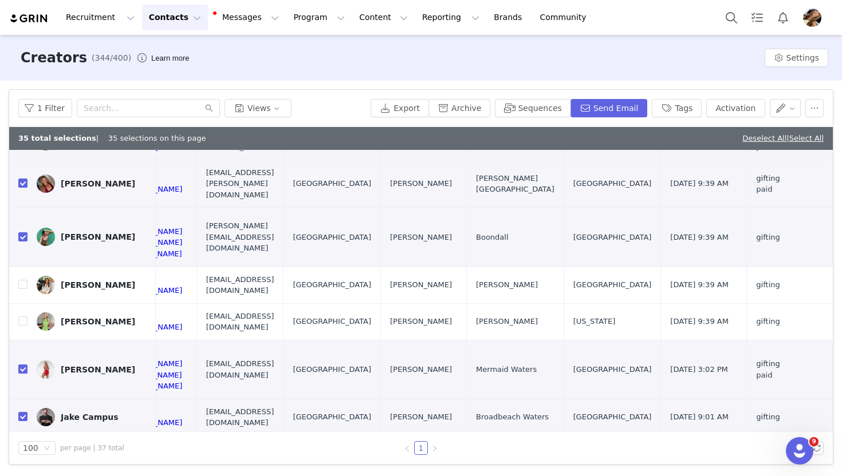
scroll to position [1010, 423]
checkbox input "false"
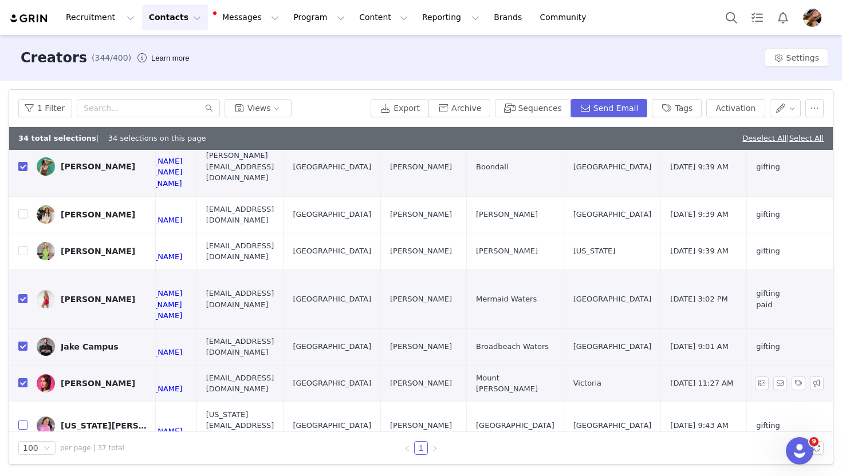
scroll to position [1079, 424]
click at [22, 463] on input "checkbox" at bounding box center [22, 467] width 9 height 9
checkbox input "false"
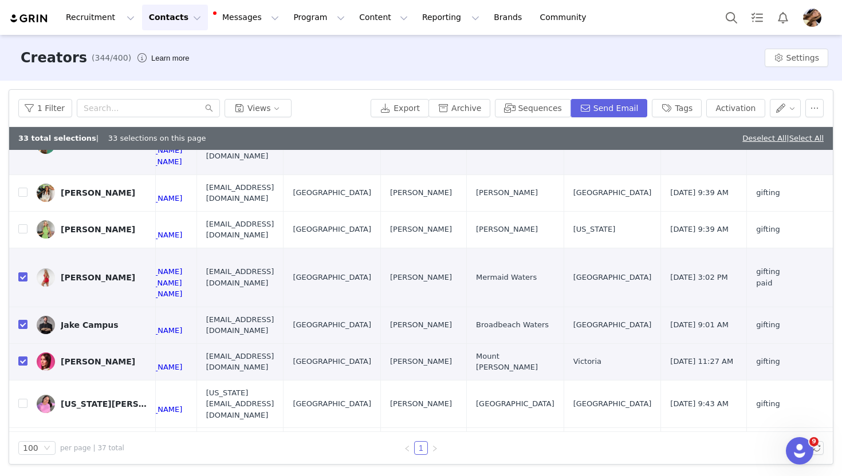
checkbox input "false"
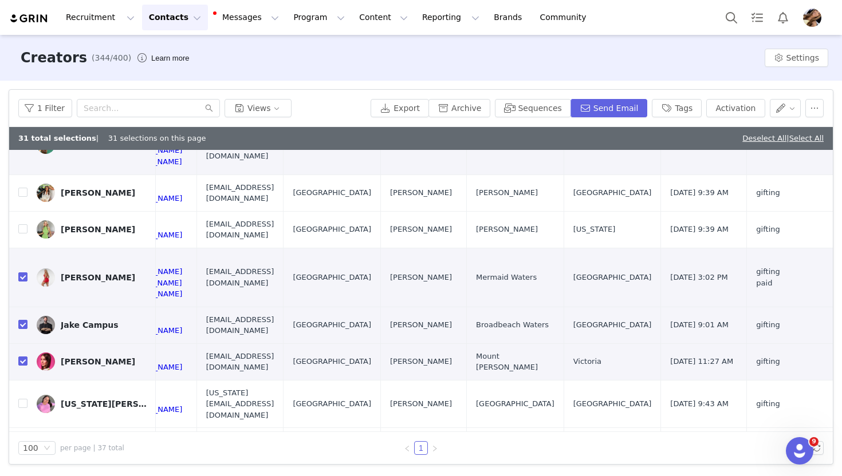
checkbox input "false"
click at [689, 104] on button "Tags" at bounding box center [677, 108] width 50 height 18
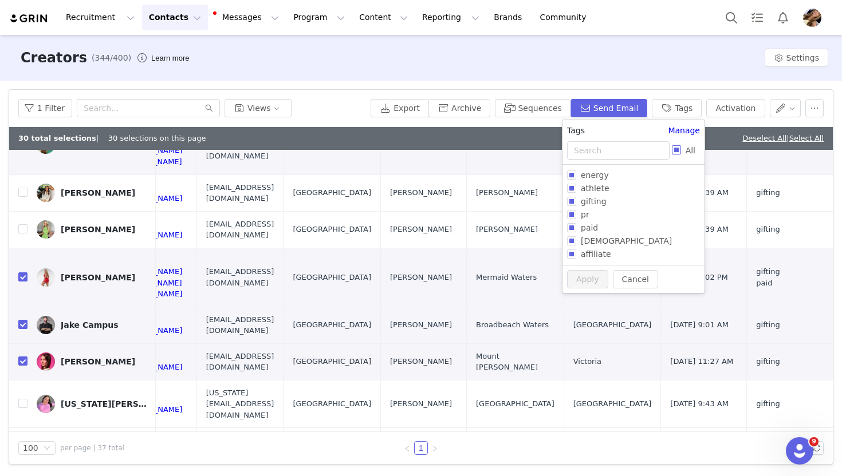
click at [686, 146] on span "All" at bounding box center [690, 150] width 19 height 9
click at [681, 145] on input "All" at bounding box center [676, 149] width 9 height 9
checkbox input "true"
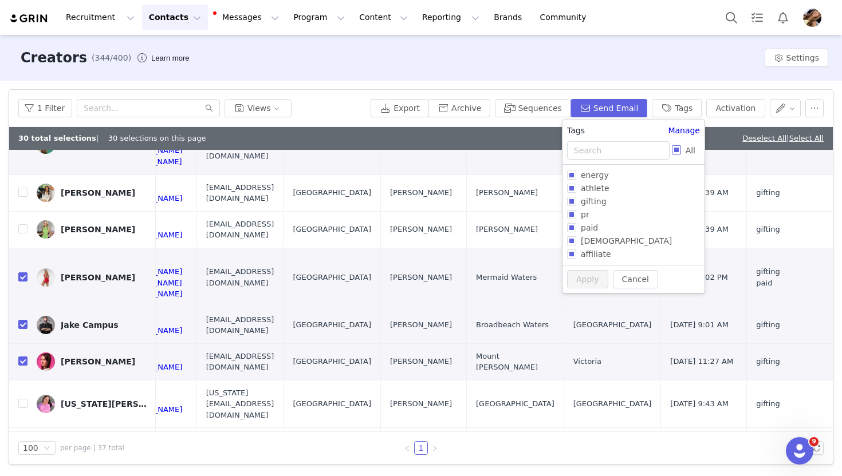
checkbox input "true"
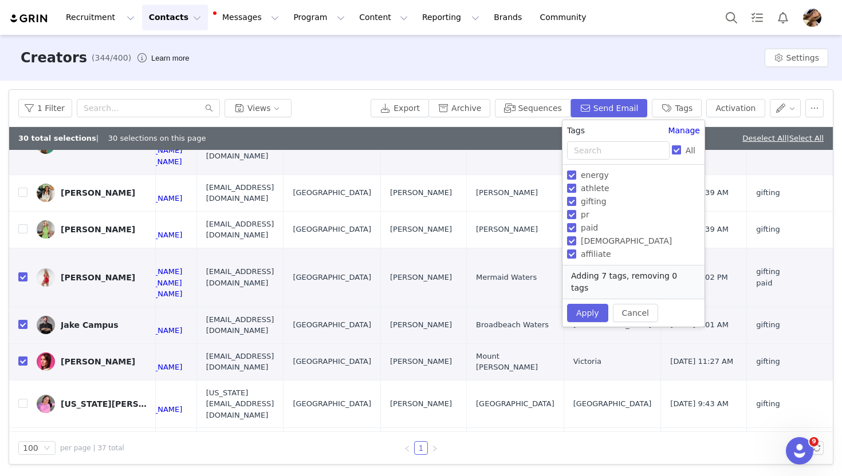
click at [686, 146] on span "All" at bounding box center [690, 150] width 19 height 9
click at [681, 145] on input "All" at bounding box center [676, 149] width 9 height 9
checkbox input "false"
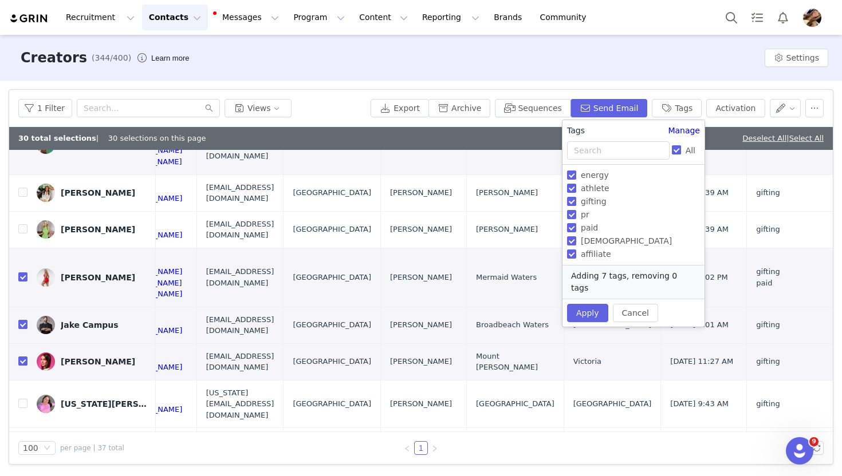
checkbox input "false"
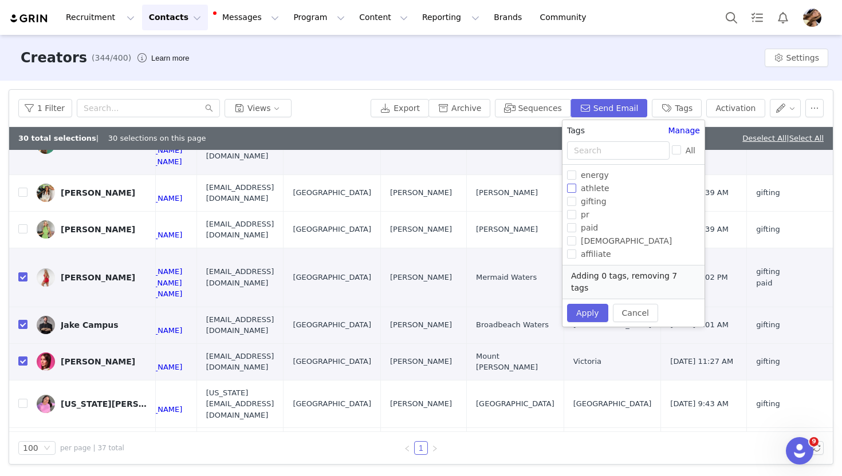
click at [598, 189] on span "athlete" at bounding box center [595, 188] width 38 height 9
click at [576, 189] on input "athlete" at bounding box center [571, 188] width 9 height 9
click at [602, 191] on span "athlete" at bounding box center [595, 188] width 38 height 9
click at [576, 191] on input "athlete" at bounding box center [571, 188] width 9 height 9
checkbox input "true"
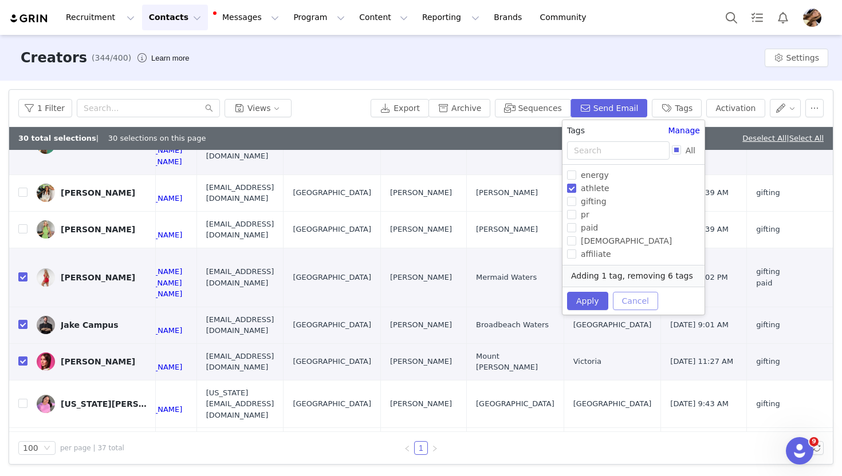
click at [632, 300] on button "Cancel" at bounding box center [635, 301] width 45 height 18
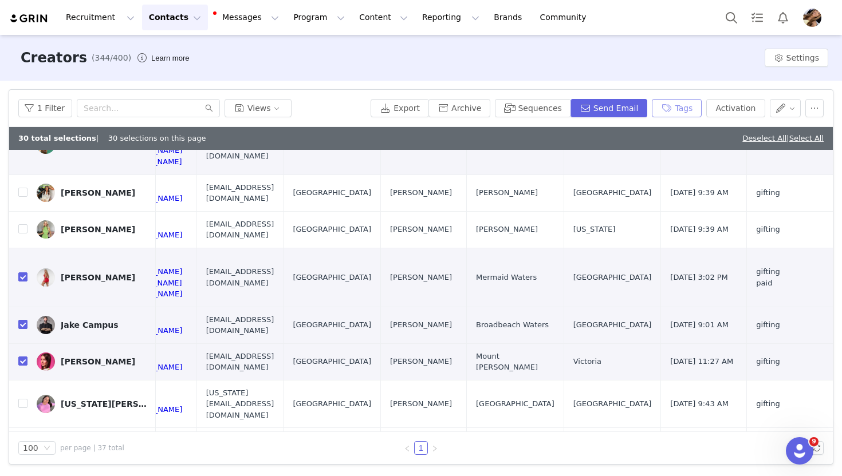
click at [679, 104] on button "Tags" at bounding box center [677, 108] width 50 height 18
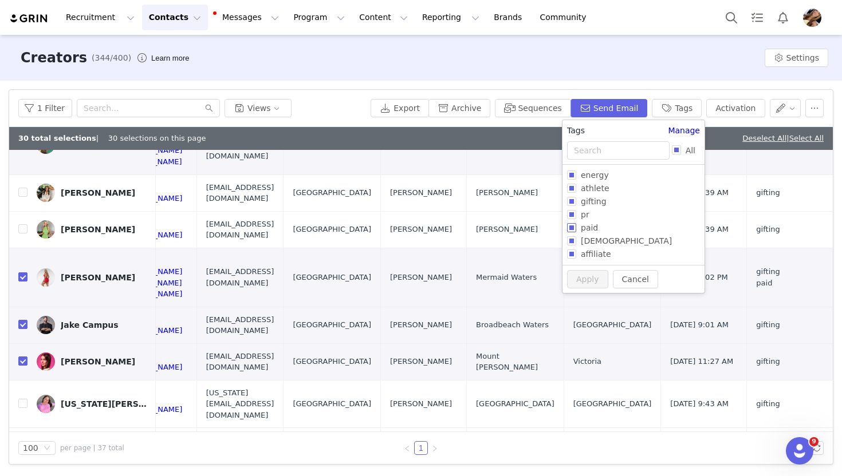
click at [601, 228] on span "paid" at bounding box center [589, 227] width 26 height 9
click at [576, 228] on input "paid" at bounding box center [571, 227] width 9 height 9
click at [600, 225] on span "paid" at bounding box center [589, 227] width 26 height 9
click at [576, 225] on input "paid" at bounding box center [571, 227] width 9 height 9
click at [600, 225] on span "paid" at bounding box center [589, 227] width 26 height 9
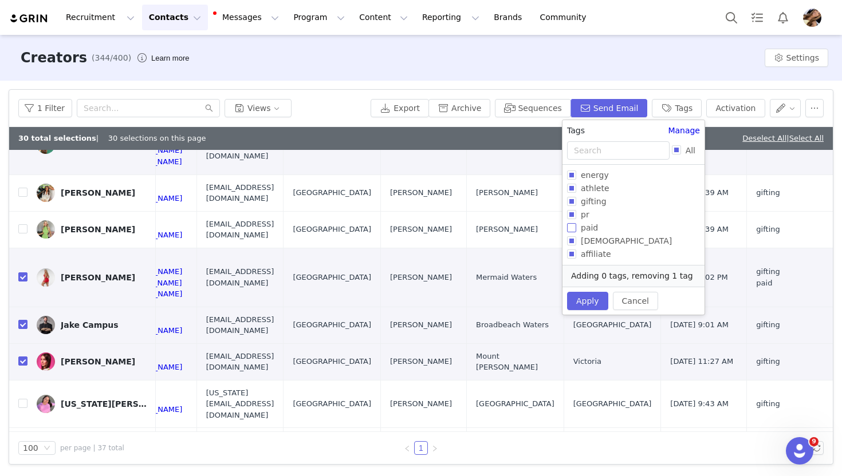
click at [576, 225] on input "paid" at bounding box center [571, 227] width 9 height 9
checkbox input "false"
drag, startPoint x: 638, startPoint y: 281, endPoint x: 696, endPoint y: 233, distance: 75.7
click at [638, 280] on button "Cancel" at bounding box center [635, 279] width 45 height 18
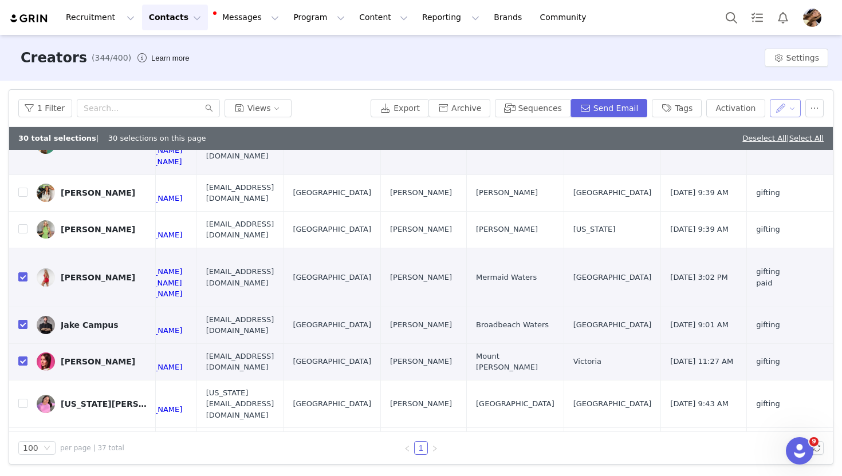
click at [790, 113] on button "button" at bounding box center [785, 108] width 31 height 18
click at [755, 83] on div "Filters Filter Logic And Or Archived Select Owner Select Contact Tag Select gif…" at bounding box center [421, 277] width 842 height 393
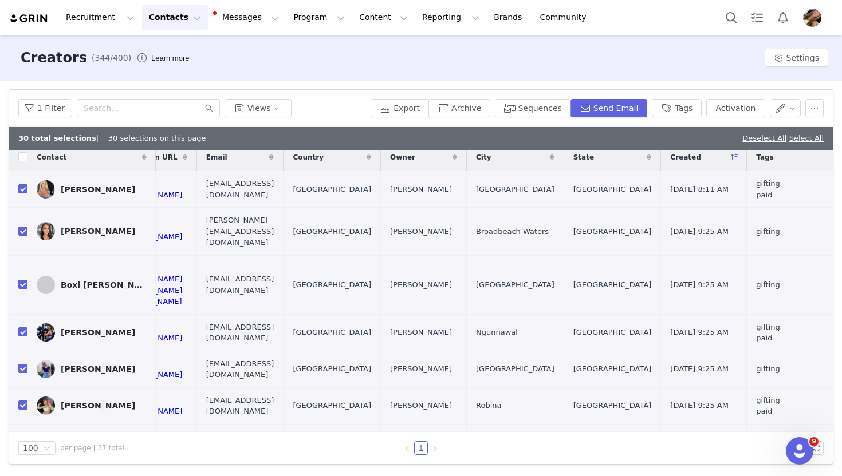
scroll to position [0, 425]
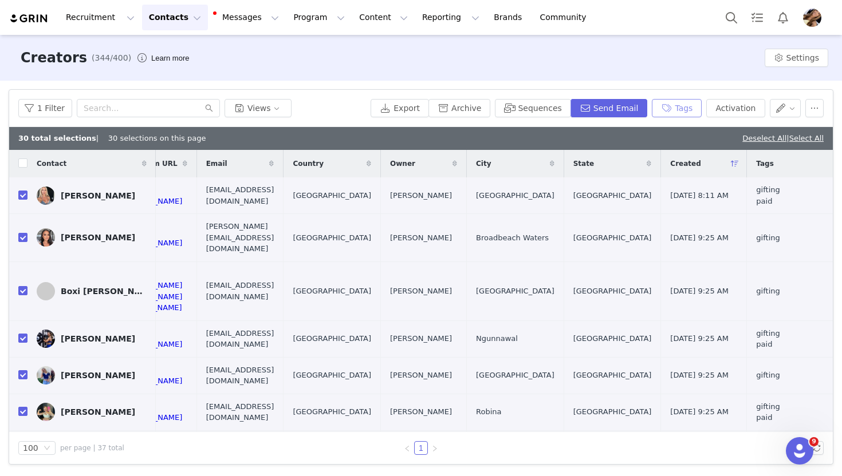
click at [672, 112] on button "Tags" at bounding box center [677, 108] width 50 height 18
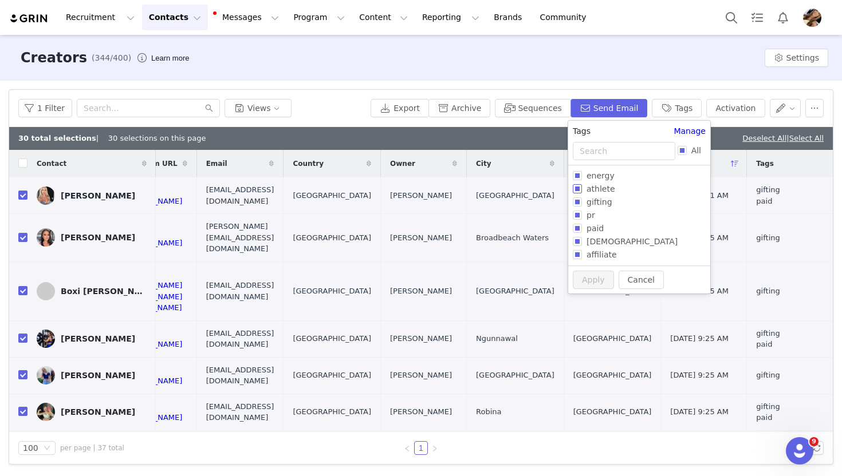
click at [611, 190] on span "athlete" at bounding box center [601, 188] width 38 height 9
click at [582, 190] on input "athlete" at bounding box center [577, 188] width 9 height 9
checkbox input "true"
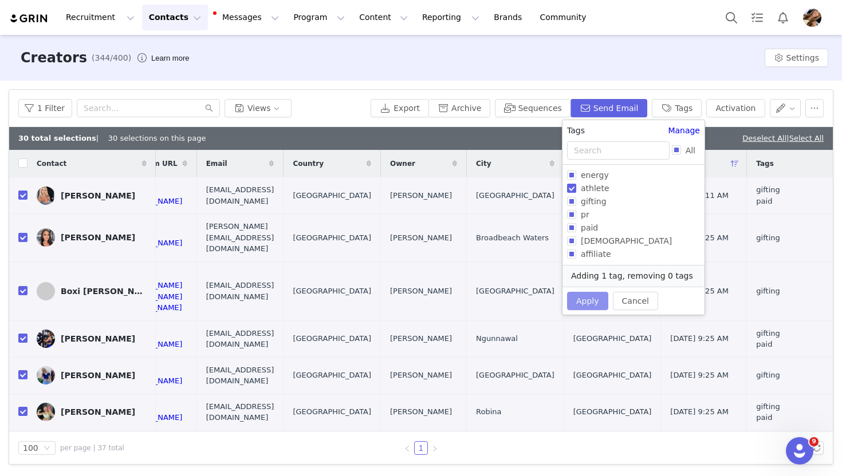
click at [589, 301] on button "Apply" at bounding box center [587, 301] width 41 height 18
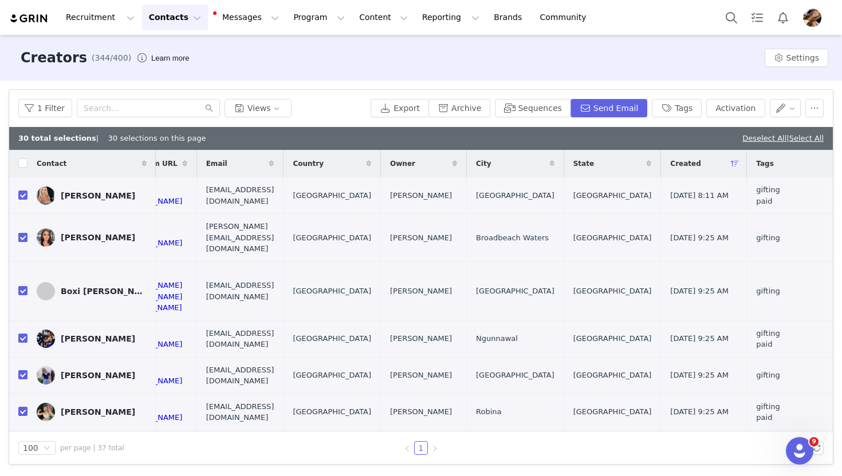
click at [366, 101] on div "1 Filter Views" at bounding box center [192, 108] width 348 height 18
click at [669, 113] on button "Tags" at bounding box center [677, 108] width 50 height 18
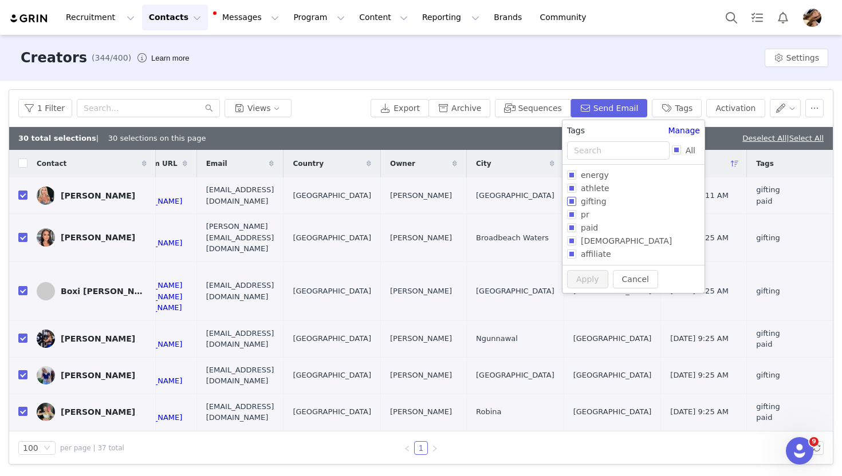
click at [596, 205] on span "gifting" at bounding box center [593, 201] width 35 height 9
click at [576, 205] on input "gifting" at bounding box center [571, 201] width 9 height 9
click at [596, 205] on span "gifting" at bounding box center [593, 201] width 35 height 9
click at [576, 205] on input "gifting" at bounding box center [571, 201] width 9 height 9
checkbox input "false"
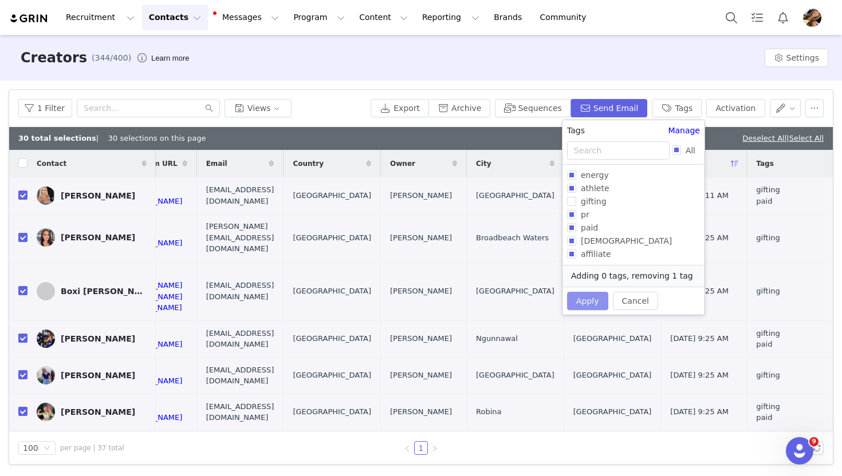
click at [588, 305] on button "Apply" at bounding box center [587, 301] width 41 height 18
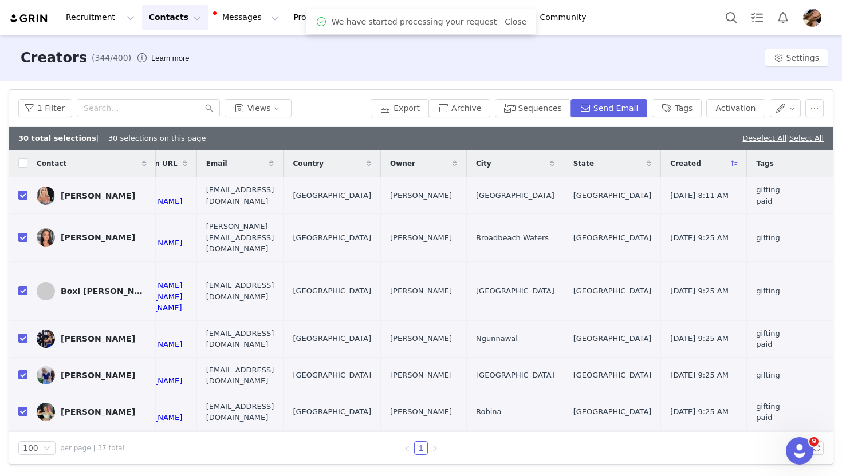
click at [626, 84] on div "Filters Filter Logic And Or Archived Select Owner Select Contact Tag Select gif…" at bounding box center [421, 277] width 842 height 393
click at [770, 139] on link "Deselect All" at bounding box center [764, 138] width 44 height 9
checkbox input "false"
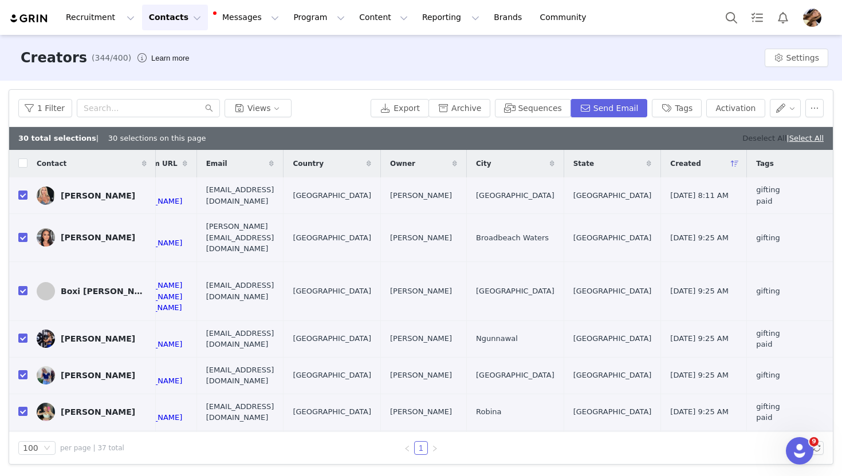
checkbox input "false"
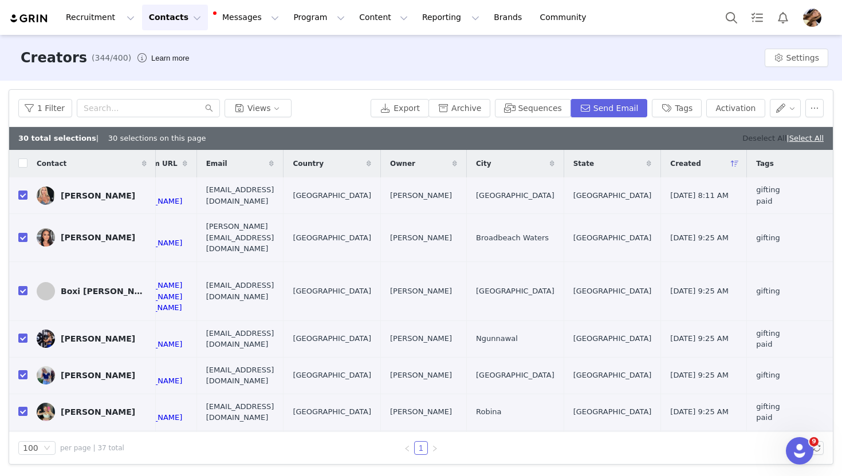
checkbox input "false"
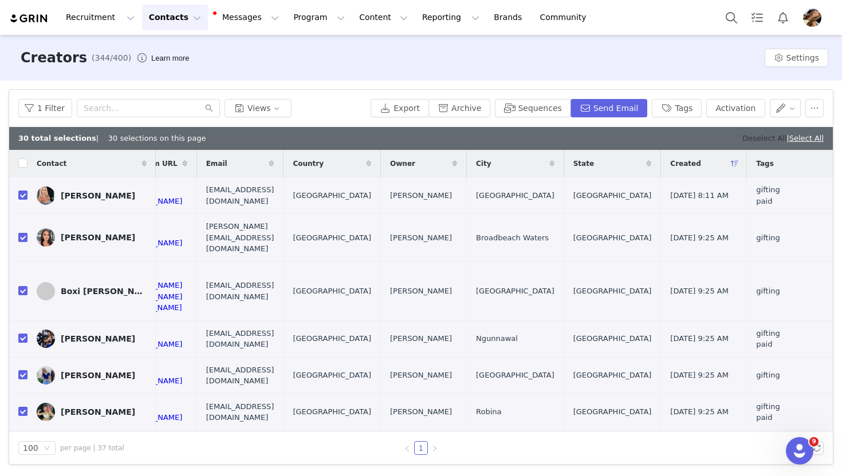
checkbox input "false"
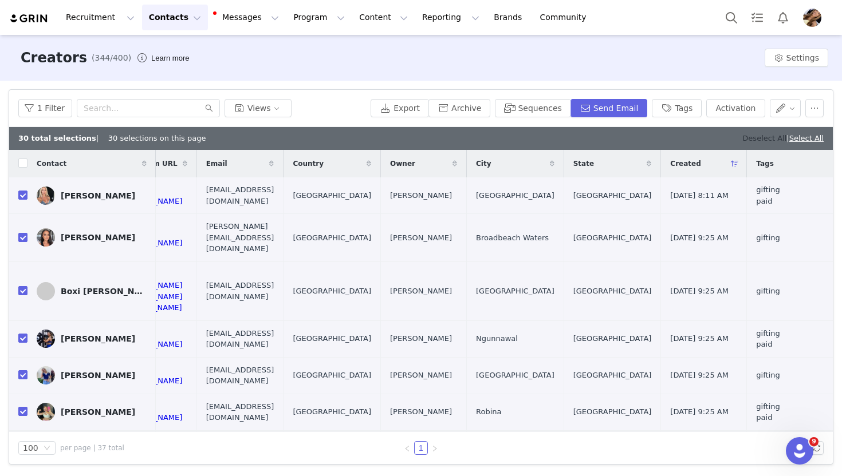
checkbox input "false"
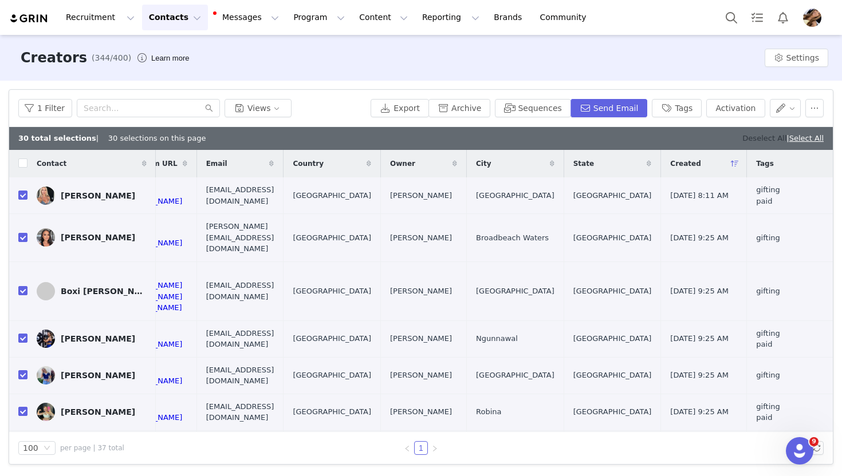
checkbox input "false"
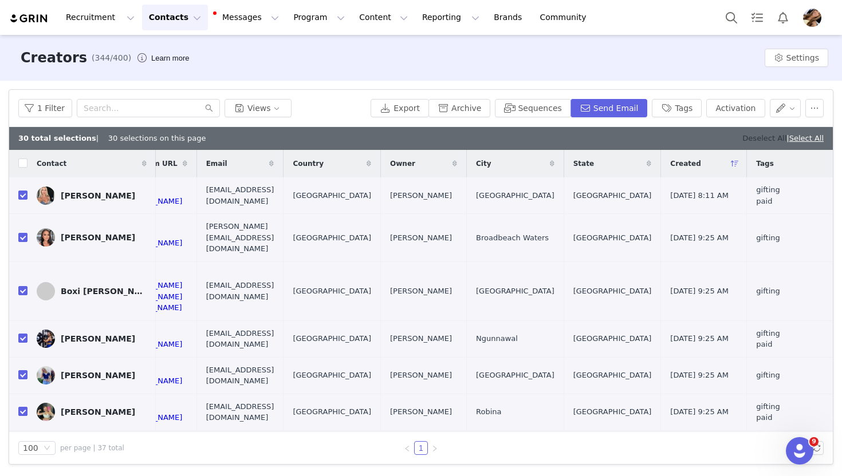
checkbox input "false"
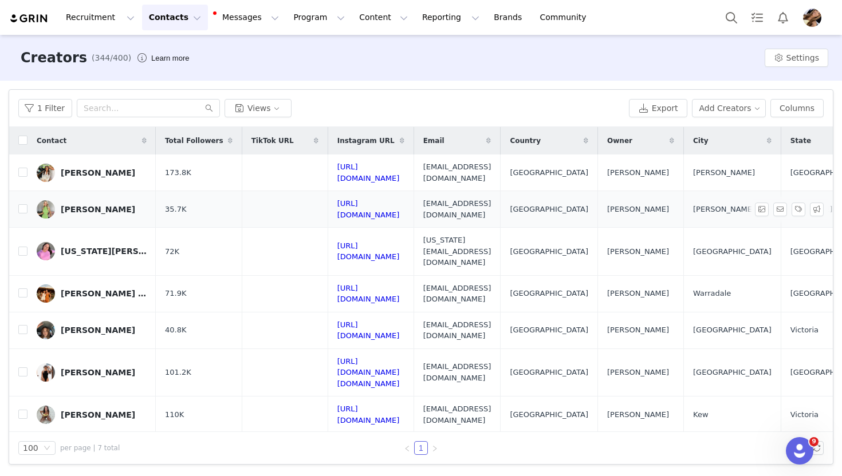
click at [103, 207] on div "Taylor Overton" at bounding box center [98, 209] width 74 height 9
click at [533, 107] on div "1 Filter Views" at bounding box center [321, 108] width 606 height 18
click at [45, 99] on button "1 Filter" at bounding box center [45, 108] width 54 height 18
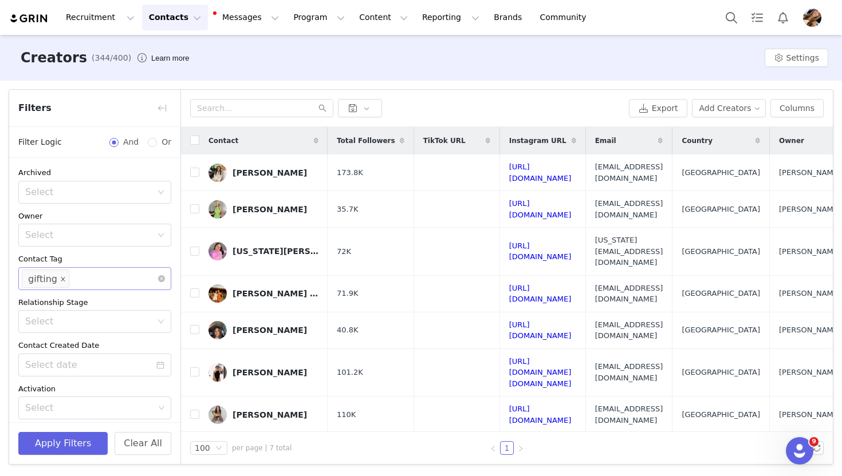
click at [61, 278] on icon "icon: close" at bounding box center [63, 279] width 4 height 4
click at [90, 280] on div "Select" at bounding box center [89, 278] width 129 height 11
click at [70, 327] on li "athlete" at bounding box center [94, 322] width 153 height 18
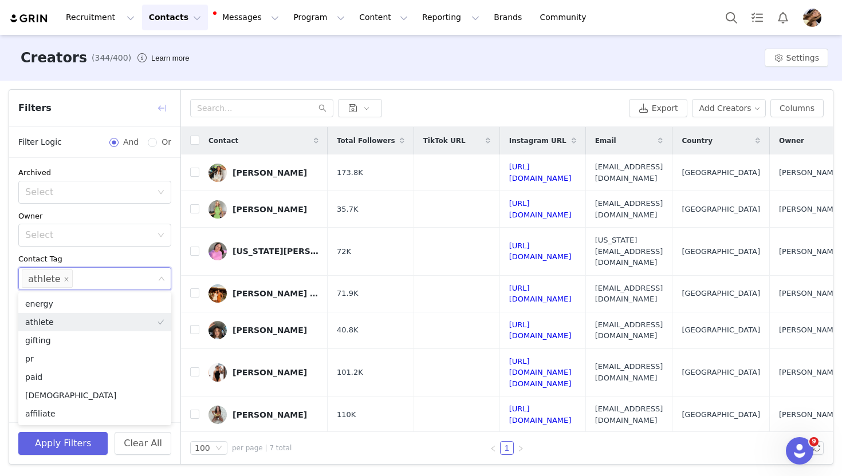
click at [160, 105] on button "button" at bounding box center [162, 108] width 18 height 18
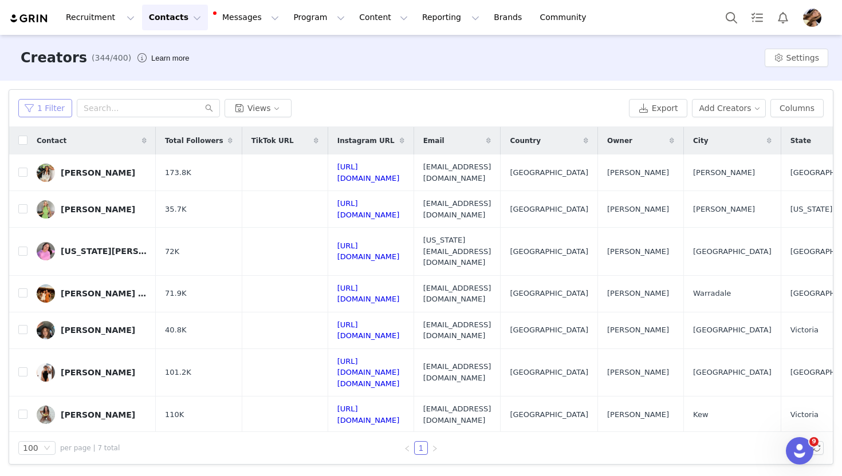
click at [52, 111] on button "1 Filter" at bounding box center [45, 108] width 54 height 18
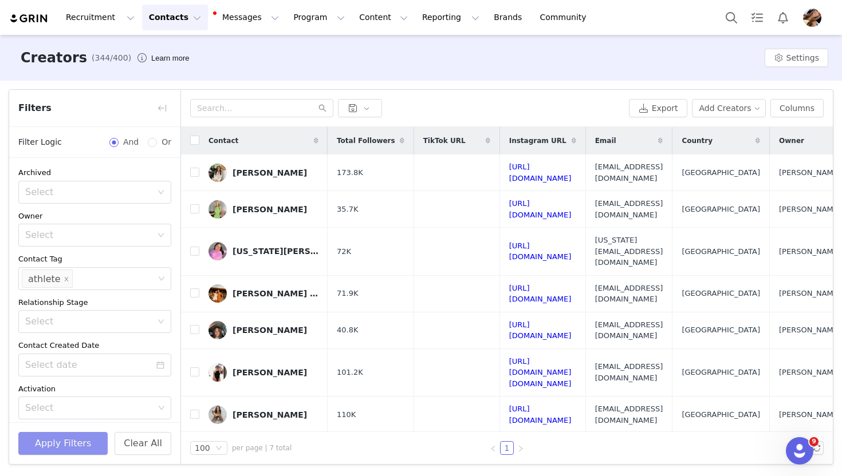
click at [58, 432] on button "Apply Filters" at bounding box center [62, 443] width 89 height 23
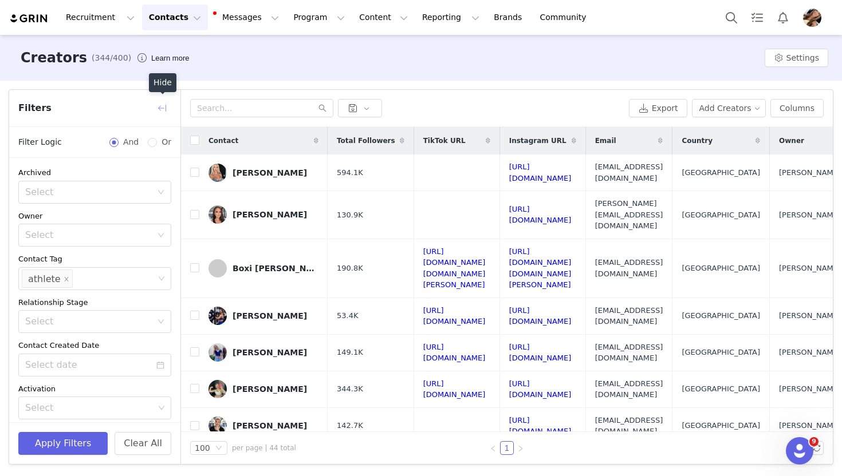
click at [170, 107] on button "button" at bounding box center [162, 108] width 18 height 18
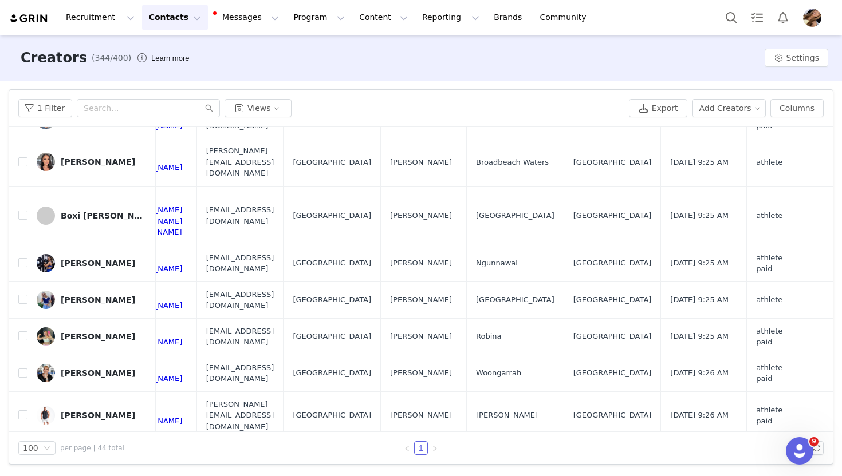
scroll to position [0, 452]
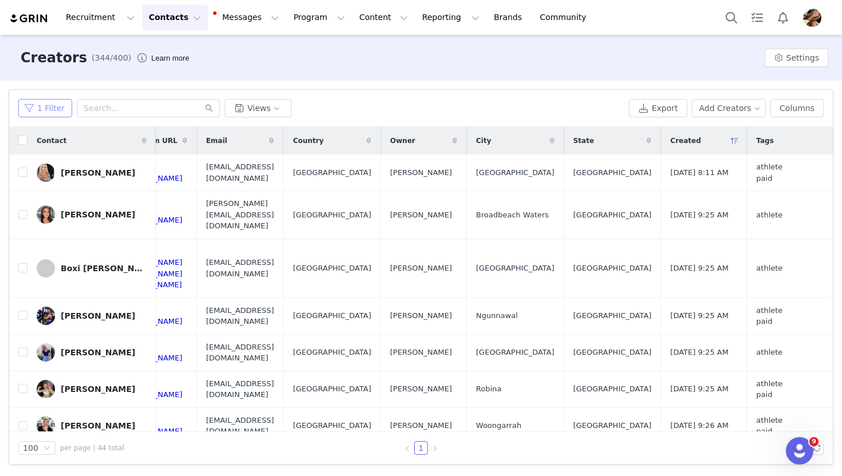
click at [34, 109] on button "1 Filter" at bounding box center [45, 108] width 54 height 18
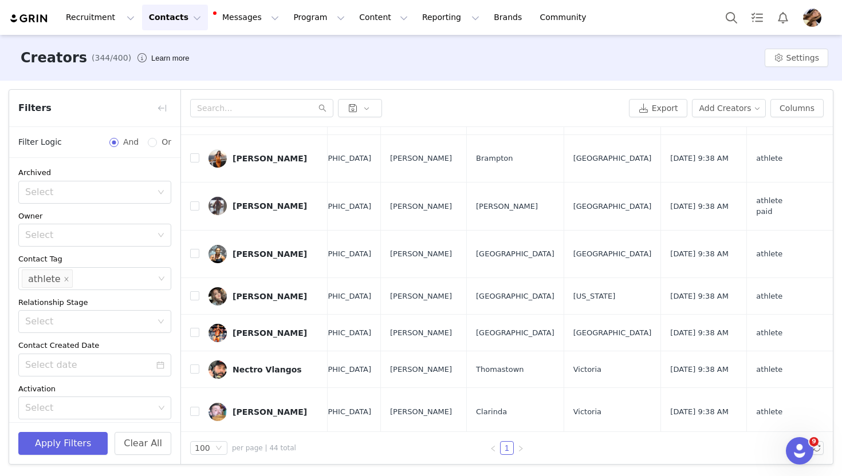
scroll to position [660, 622]
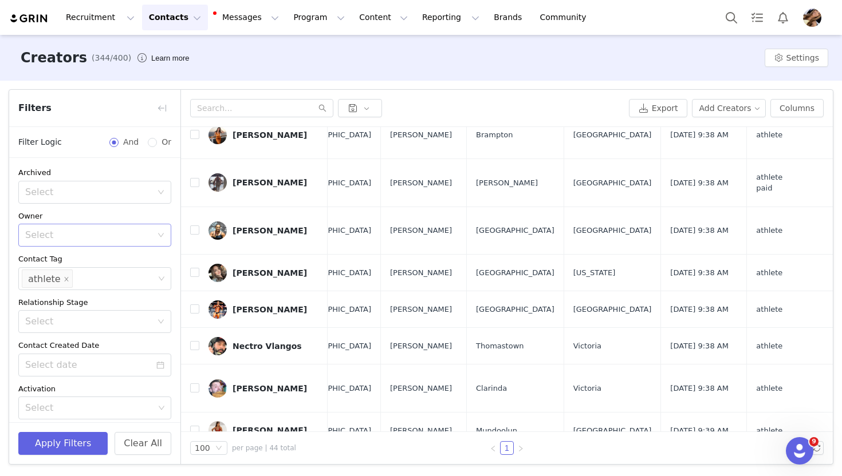
click at [143, 231] on div "Select" at bounding box center [88, 235] width 127 height 11
click at [128, 293] on p "Elissa Thompson" at bounding box center [111, 298] width 97 height 13
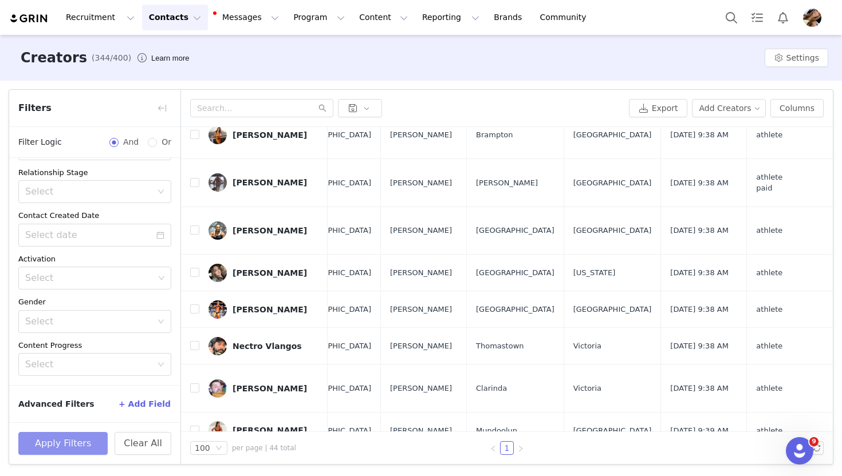
click at [94, 436] on button "Apply Filters" at bounding box center [62, 443] width 89 height 23
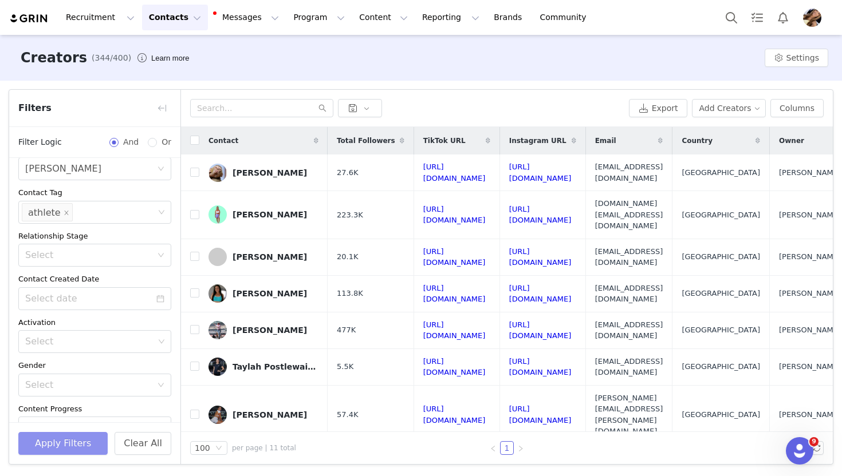
scroll to position [0, 0]
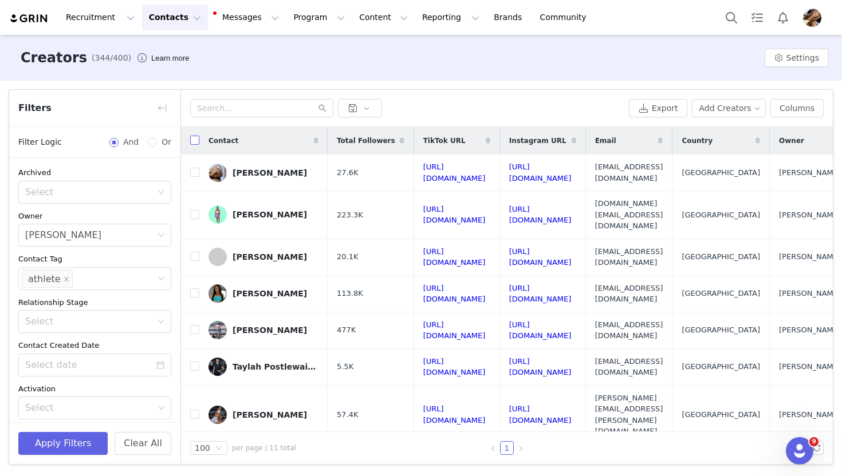
click at [191, 144] on input "checkbox" at bounding box center [194, 140] width 9 height 9
checkbox input "true"
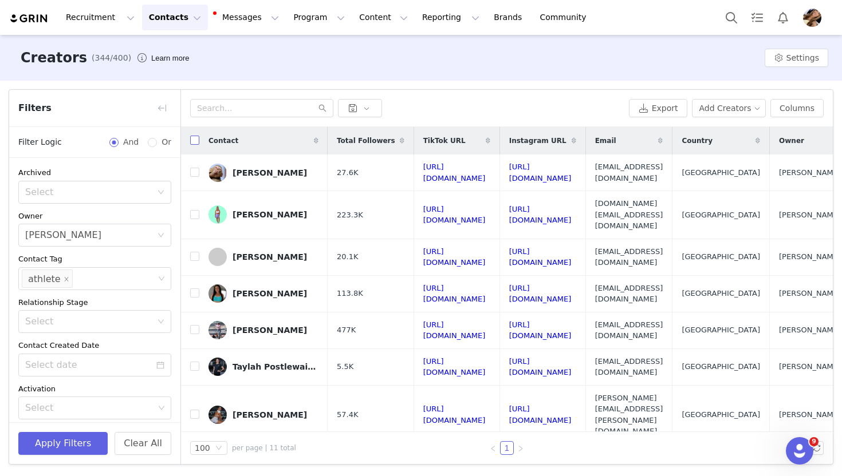
checkbox input "true"
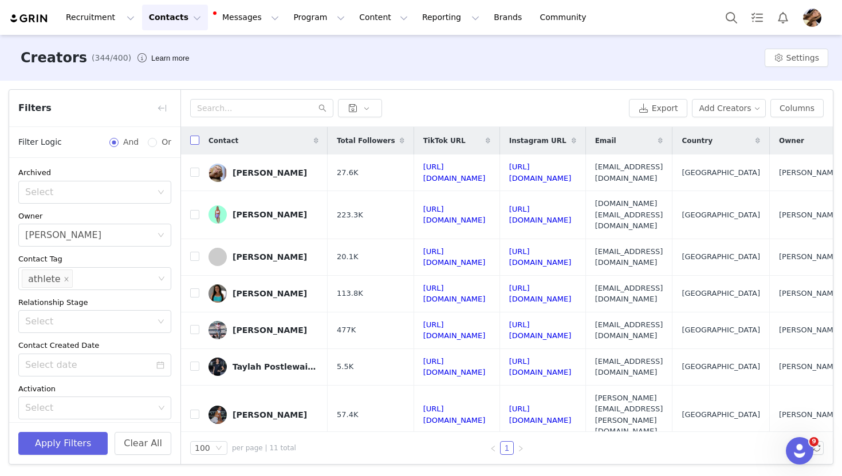
checkbox input "true"
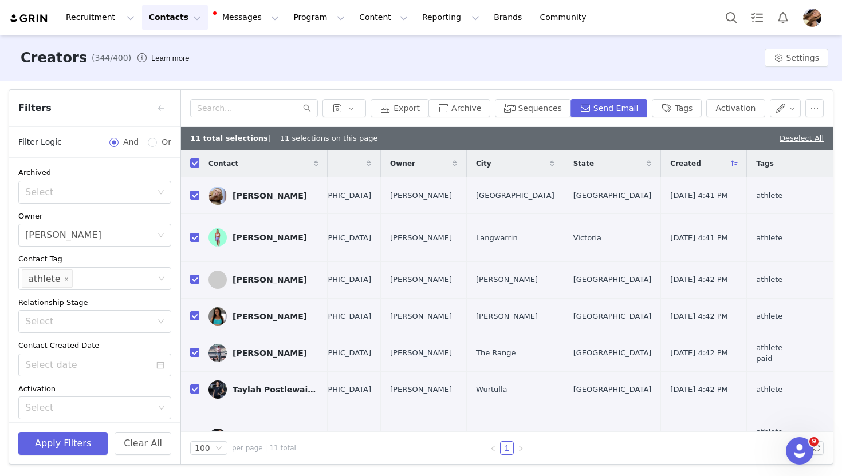
scroll to position [0, 619]
click at [795, 115] on button "button" at bounding box center [785, 108] width 31 height 18
click at [732, 83] on div "Filters Filter Logic And Or Archived Select Owner Select Elissa Thompson Contac…" at bounding box center [421, 277] width 842 height 393
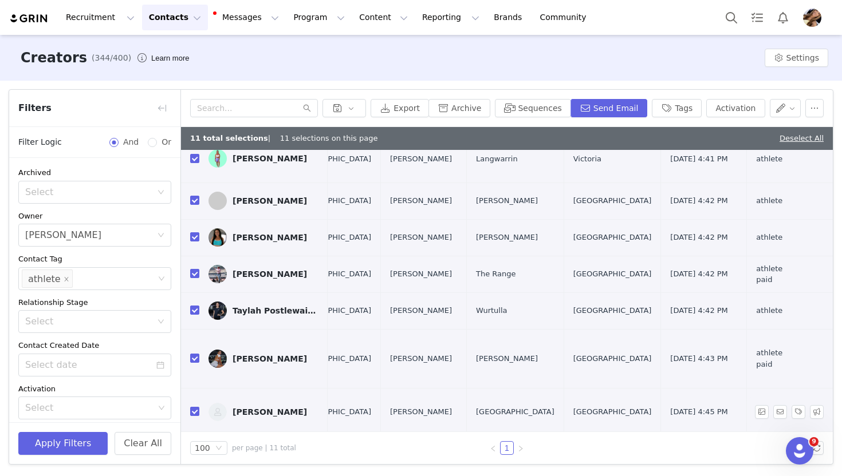
scroll to position [80, 616]
click at [159, 103] on button "button" at bounding box center [162, 108] width 18 height 18
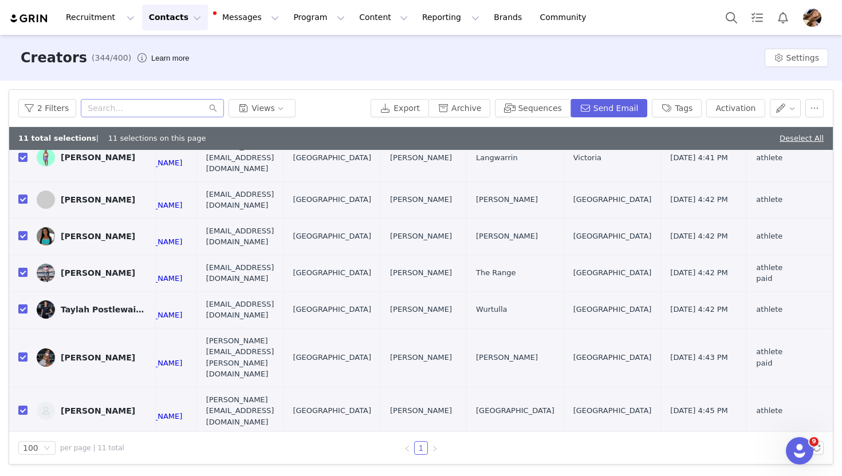
scroll to position [80, 447]
click at [366, 115] on div "2 Filters Views" at bounding box center [192, 108] width 348 height 18
click at [814, 111] on button "button" at bounding box center [814, 108] width 18 height 18
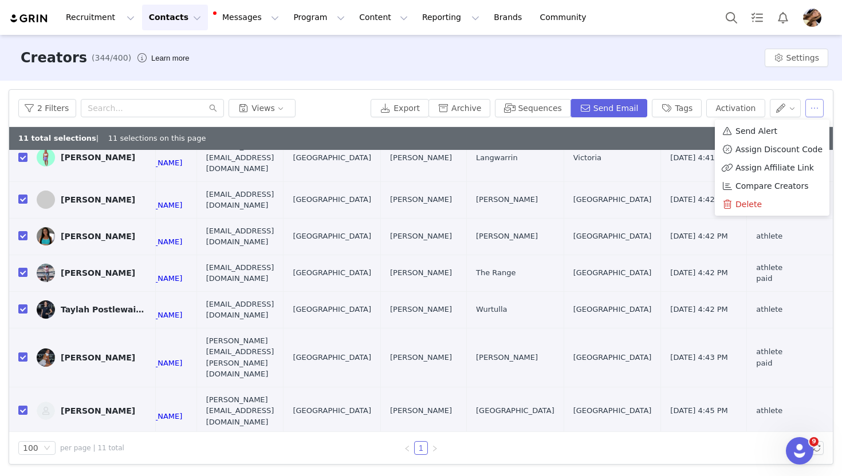
click at [814, 111] on button "button" at bounding box center [814, 108] width 18 height 18
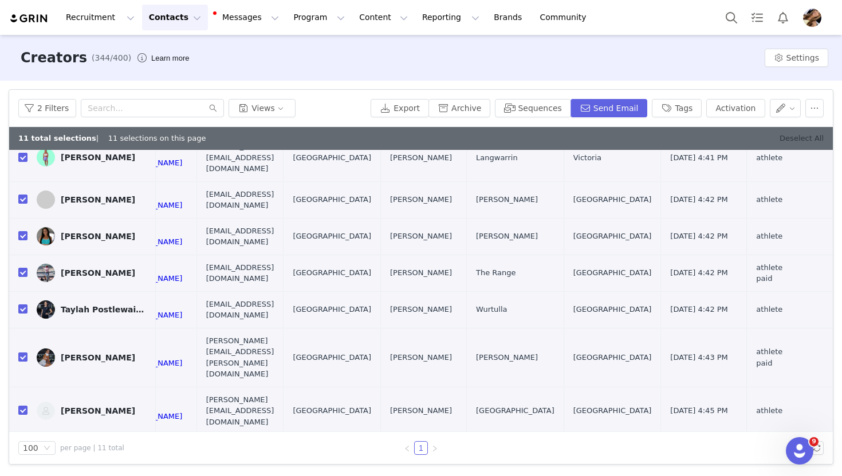
click at [812, 136] on link "Deselect All" at bounding box center [801, 138] width 44 height 9
checkbox input "false"
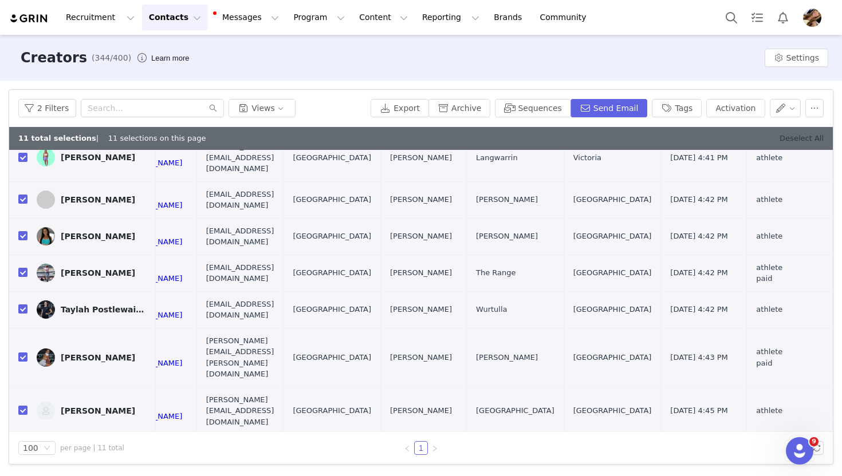
checkbox input "false"
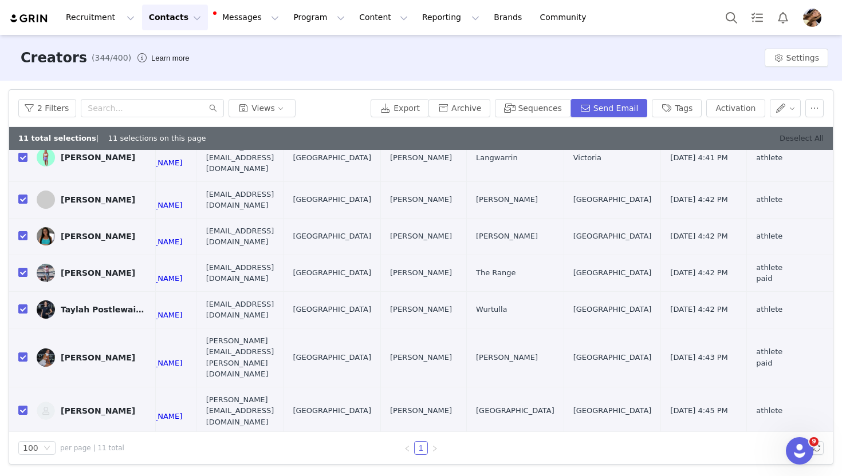
checkbox input "false"
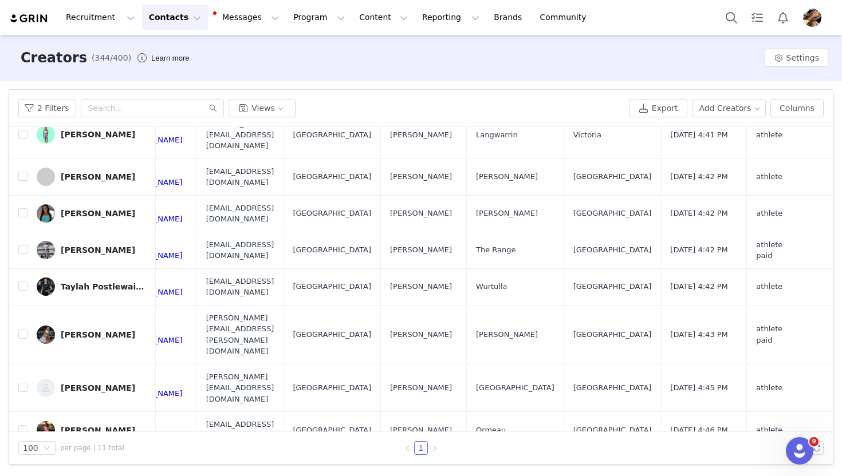
click at [334, 98] on div "2 Filters Views Export Add Creators Columns" at bounding box center [420, 108] width 823 height 37
click at [62, 109] on button "2 Filters" at bounding box center [47, 108] width 58 height 18
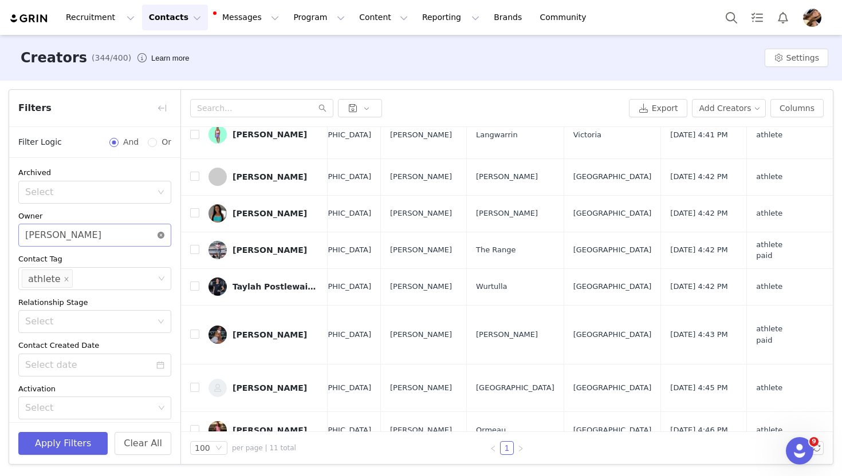
click at [159, 237] on icon "icon: close-circle" at bounding box center [160, 235] width 7 height 7
click at [161, 279] on icon "icon: close-circle" at bounding box center [161, 278] width 7 height 7
click at [89, 281] on div "Select" at bounding box center [89, 278] width 129 height 11
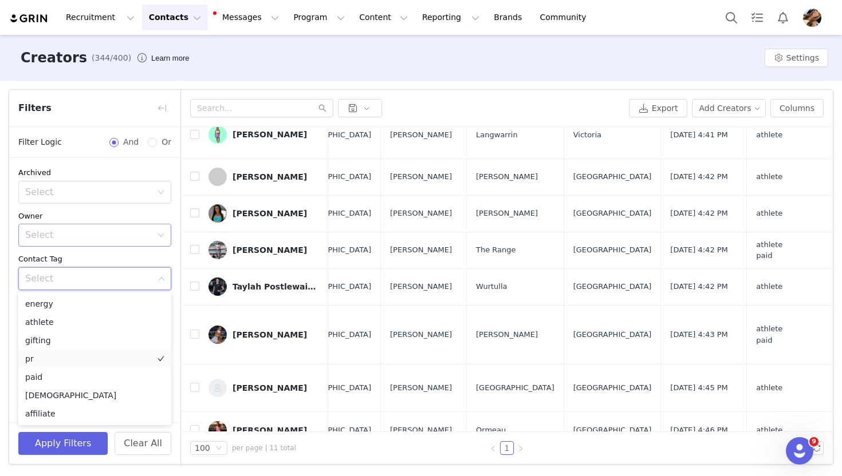
click at [58, 357] on li "pr" at bounding box center [94, 359] width 153 height 18
click at [73, 448] on button "Apply Filters" at bounding box center [62, 443] width 89 height 23
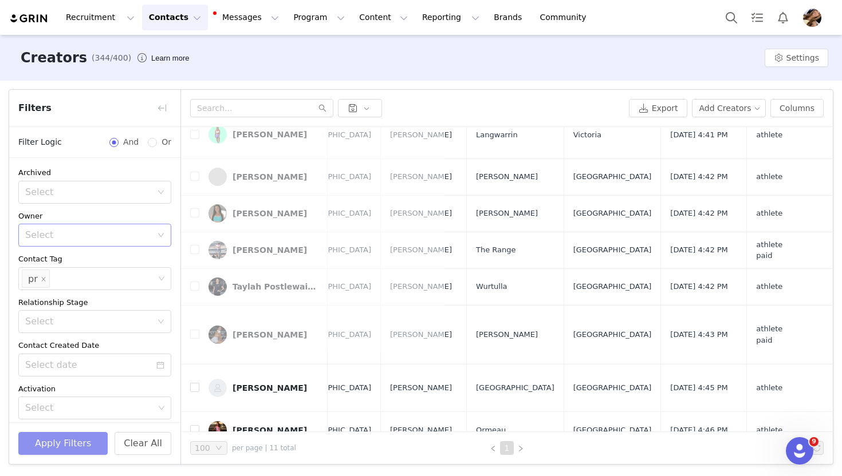
scroll to position [0, 0]
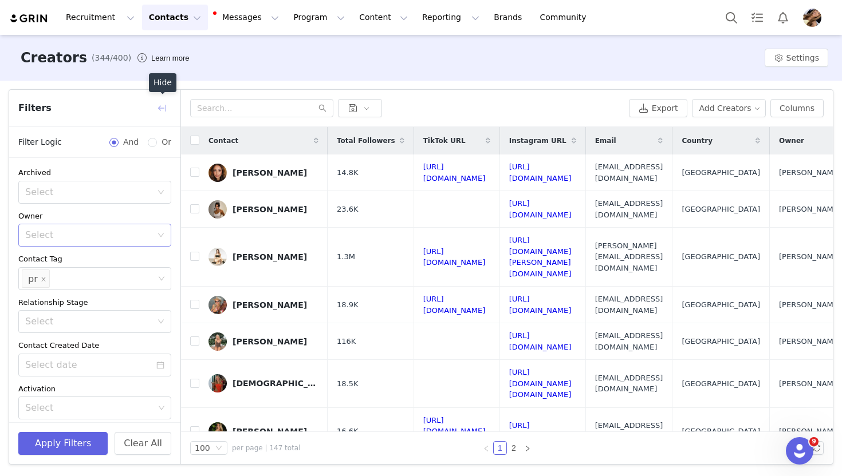
click at [156, 101] on button "button" at bounding box center [162, 108] width 18 height 18
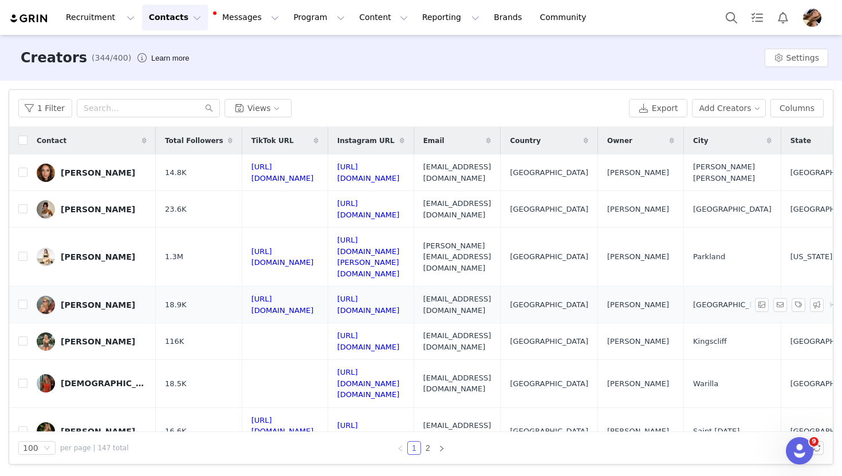
click at [102, 301] on div "Olivia Foster" at bounding box center [98, 305] width 74 height 9
click at [92, 379] on div "Sunni Lord" at bounding box center [104, 383] width 86 height 9
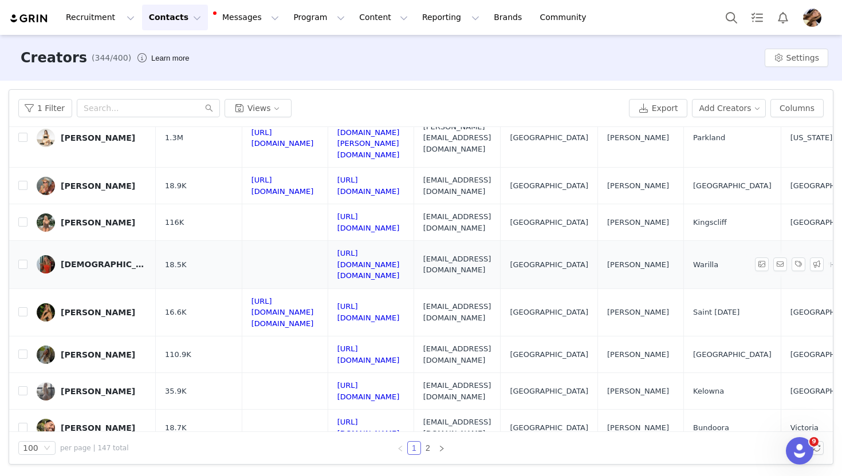
scroll to position [123, 0]
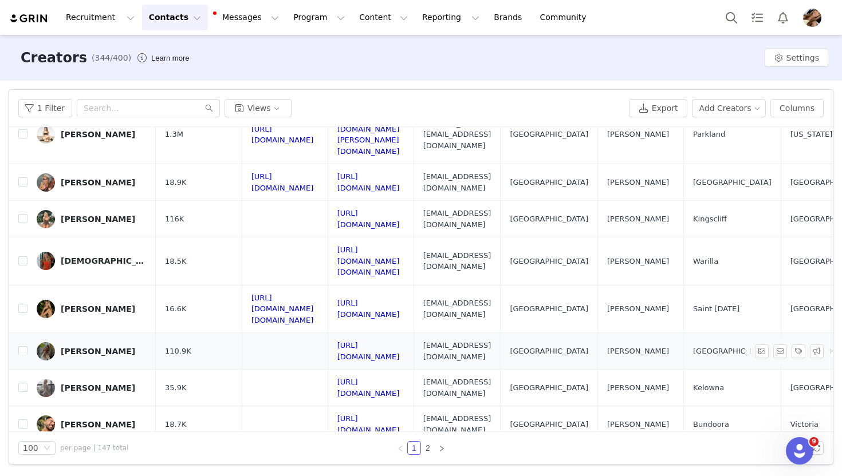
click at [89, 347] on div "Shania Hant" at bounding box center [98, 351] width 74 height 9
click at [100, 384] on div "Kayla Smart" at bounding box center [98, 388] width 74 height 9
click at [103, 420] on div "Nathan Giastis" at bounding box center [98, 424] width 74 height 9
click at [105, 468] on div "GRACE EGAN" at bounding box center [98, 472] width 74 height 9
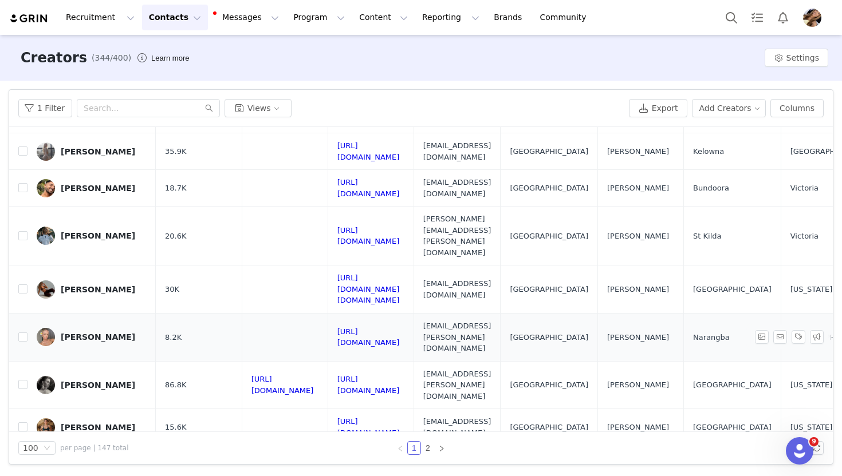
scroll to position [358, 0]
click at [104, 333] on div "Alysha Clemens" at bounding box center [98, 337] width 74 height 9
drag, startPoint x: 367, startPoint y: 113, endPoint x: 356, endPoint y: 72, distance: 42.8
click at [367, 113] on div "1 Filter Views" at bounding box center [321, 108] width 606 height 18
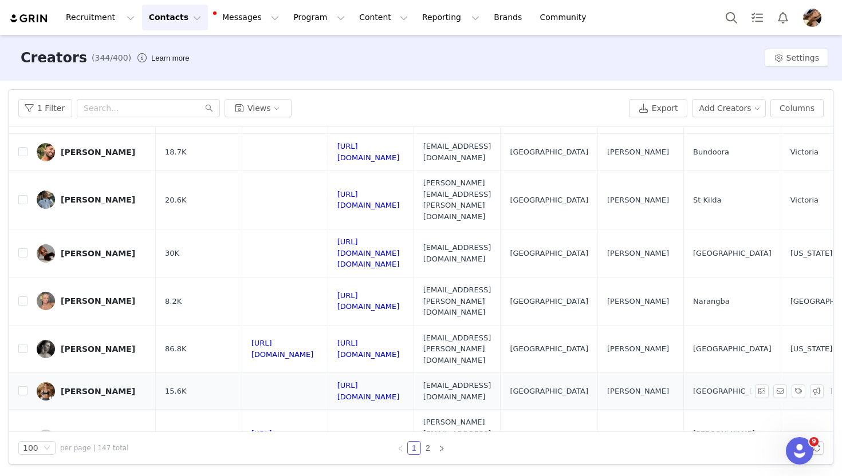
scroll to position [394, 0]
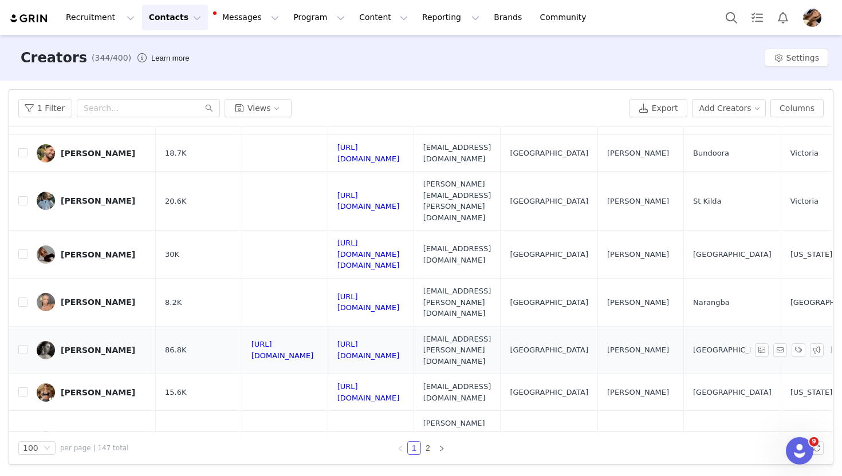
click at [114, 346] on div "Eden Kannourakis" at bounding box center [98, 350] width 74 height 9
click at [93, 388] on div "Adarah Voss" at bounding box center [98, 392] width 74 height 9
click at [84, 436] on div "Krista Kissell" at bounding box center [98, 440] width 74 height 9
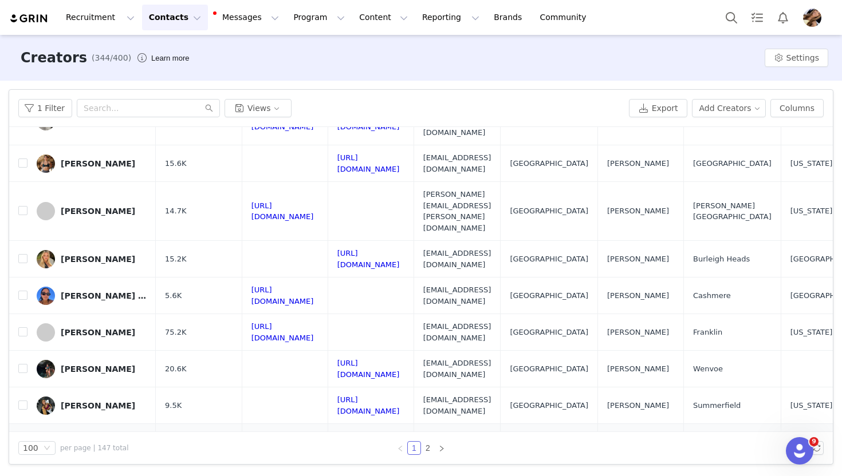
scroll to position [637, 0]
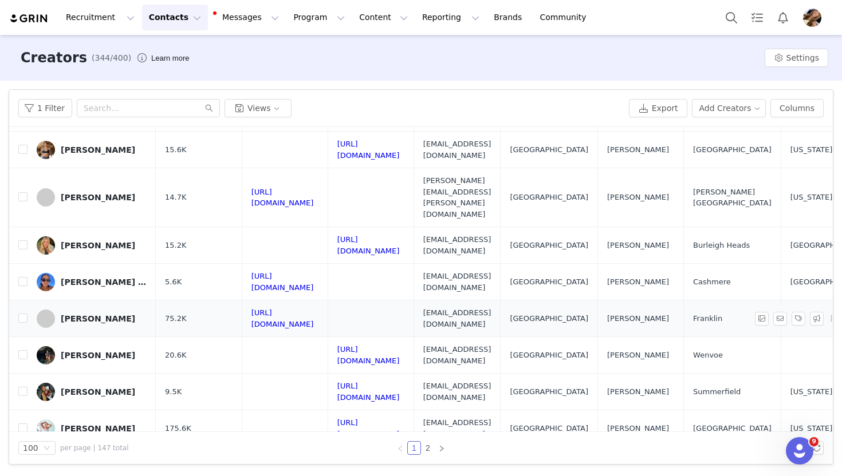
click at [99, 314] on div "[PERSON_NAME]" at bounding box center [98, 318] width 74 height 9
click at [93, 351] on div "[PERSON_NAME]" at bounding box center [98, 355] width 74 height 9
click at [104, 388] on div "Caroline Piersall" at bounding box center [98, 392] width 74 height 9
click at [107, 424] on div "Cassidy Morgan" at bounding box center [98, 428] width 74 height 9
click at [112, 461] on div "Emma Coleman" at bounding box center [98, 465] width 74 height 9
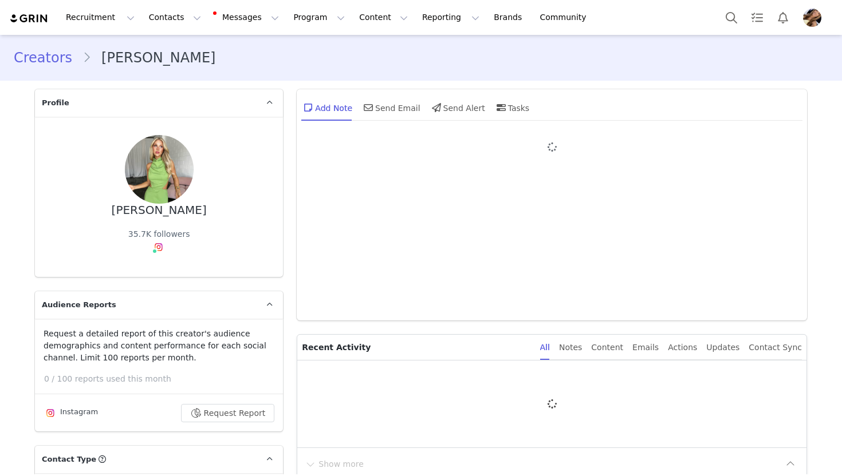
type input "+61 (Australia)"
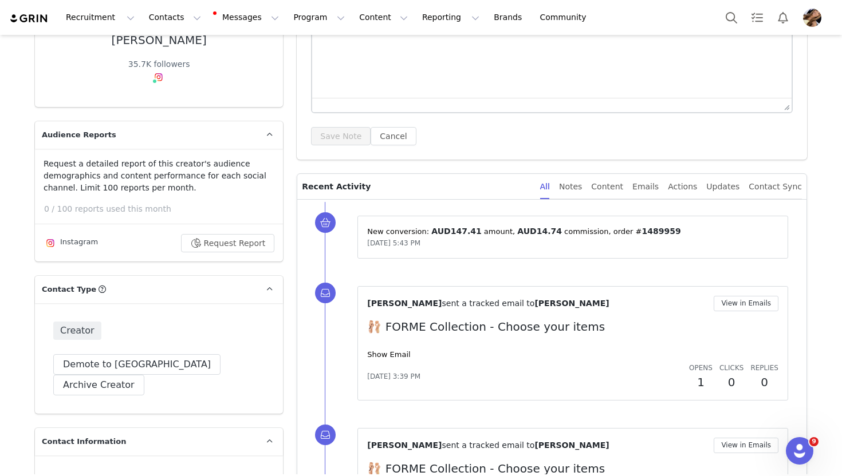
scroll to position [167, 0]
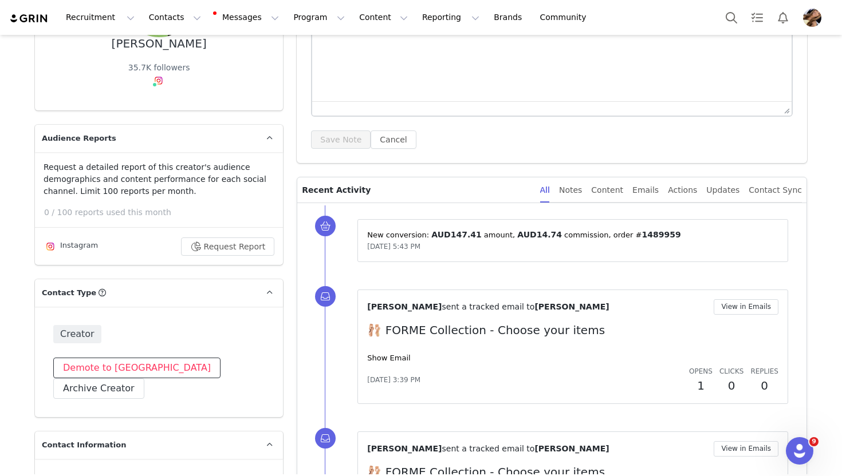
click at [93, 370] on button "Demote to Prospect" at bounding box center [136, 368] width 167 height 21
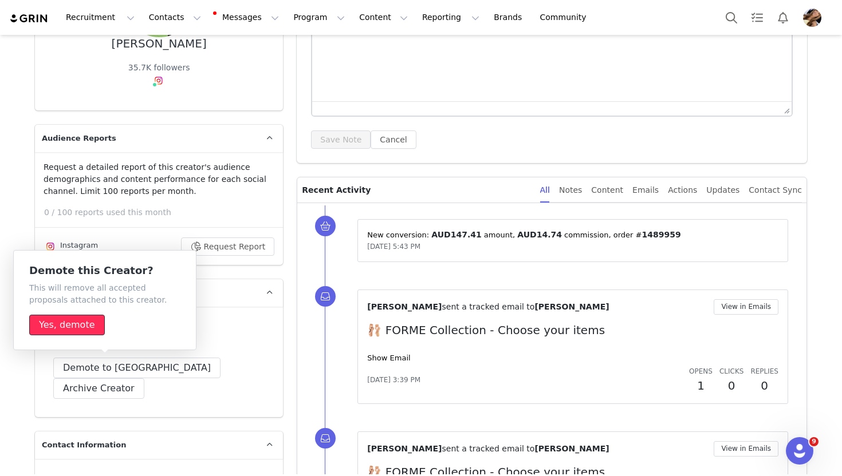
click at [84, 326] on button "Yes, demote" at bounding box center [67, 325] width 76 height 21
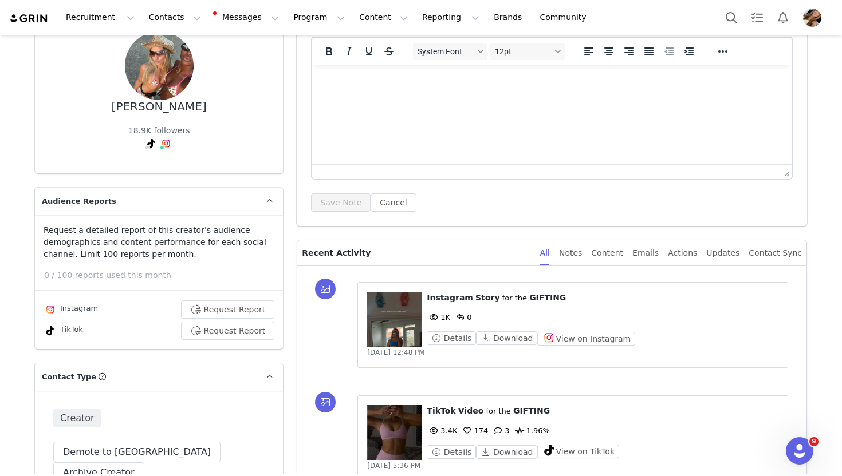
scroll to position [104, 0]
click at [387, 330] on figure at bounding box center [394, 318] width 55 height 55
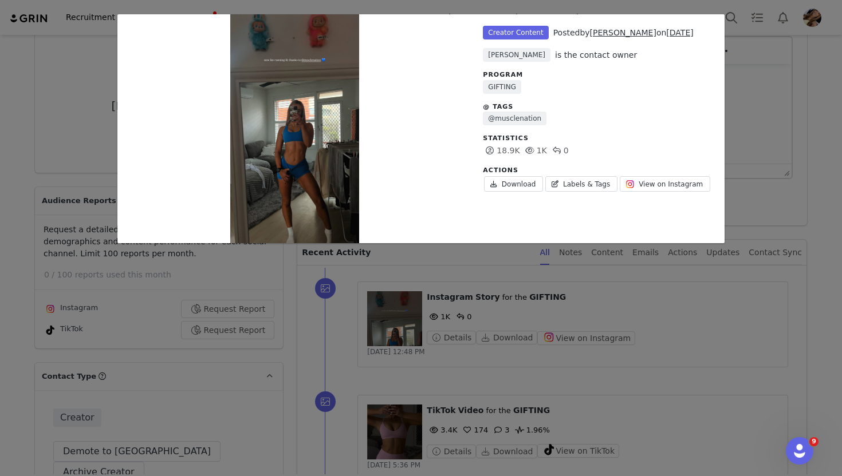
click at [421, 263] on div "Unlabeled Creator Content Posted by [PERSON_NAME] on [DATE] [PERSON_NAME] is th…" at bounding box center [421, 238] width 842 height 476
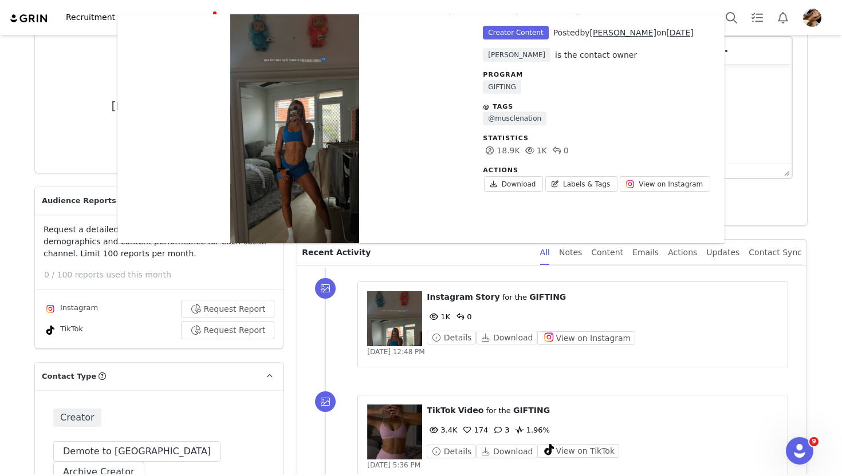
scroll to position [105, 0]
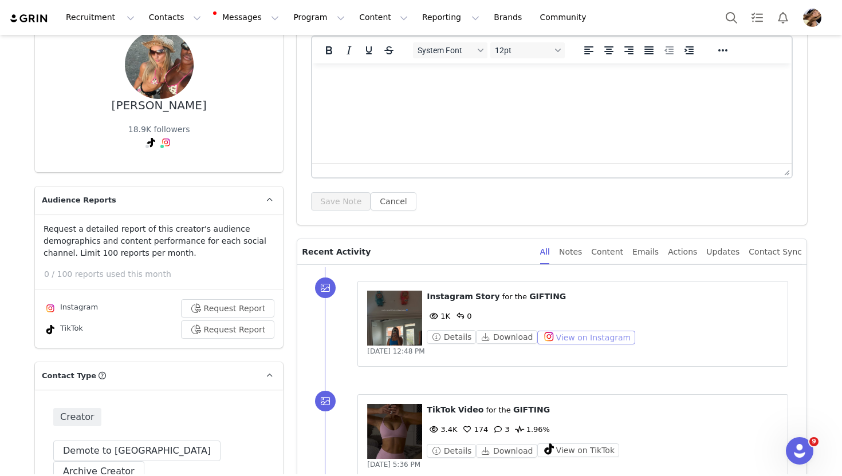
click at [576, 338] on button "View on Instagram" at bounding box center [586, 338] width 98 height 14
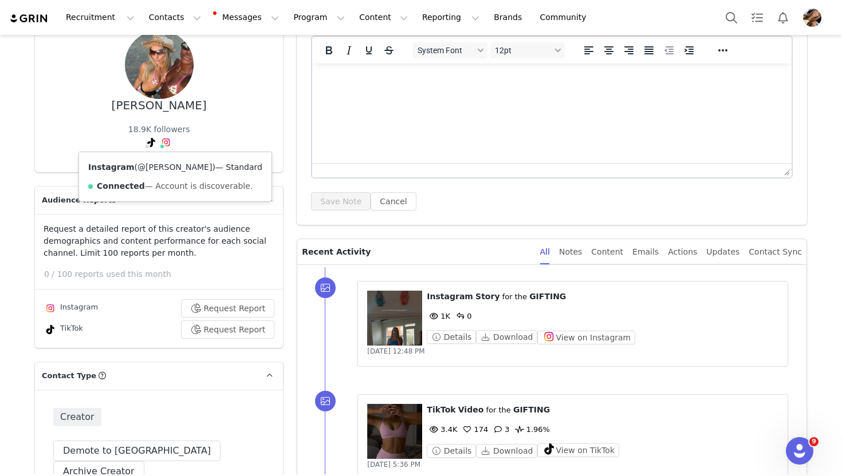
click at [167, 167] on link "@[PERSON_NAME]" at bounding box center [174, 167] width 74 height 9
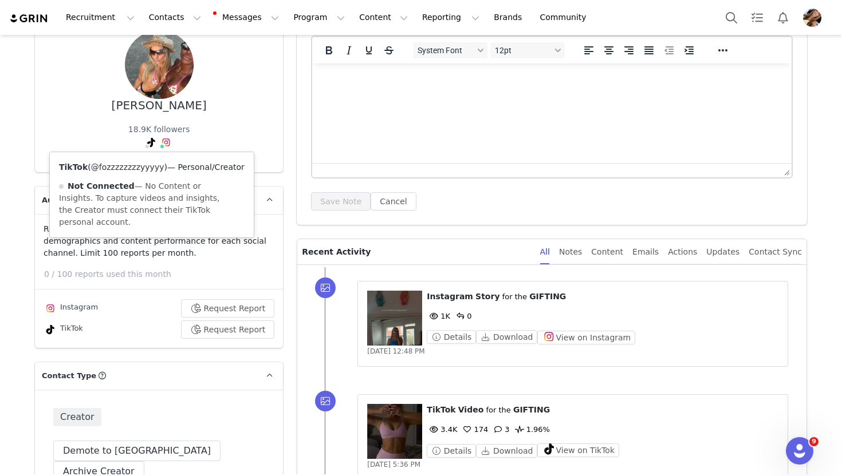
click at [149, 163] on link "@fozzzzzzzzyyyyy" at bounding box center [127, 167] width 73 height 9
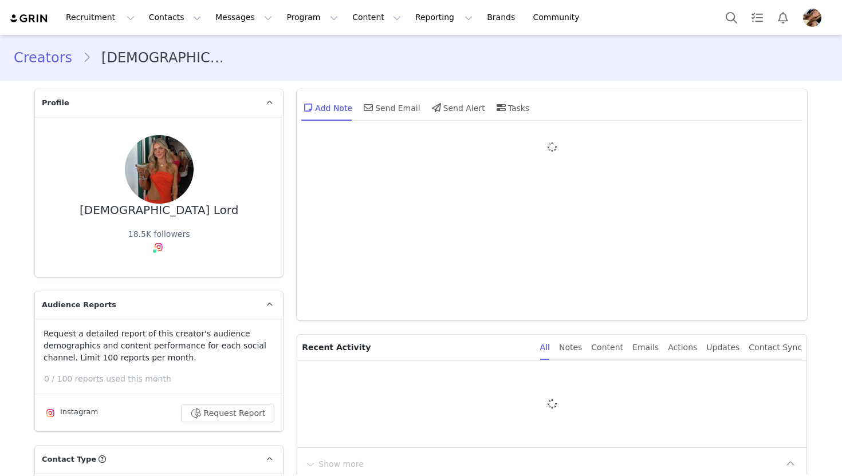
type input "+61 ([GEOGRAPHIC_DATA])"
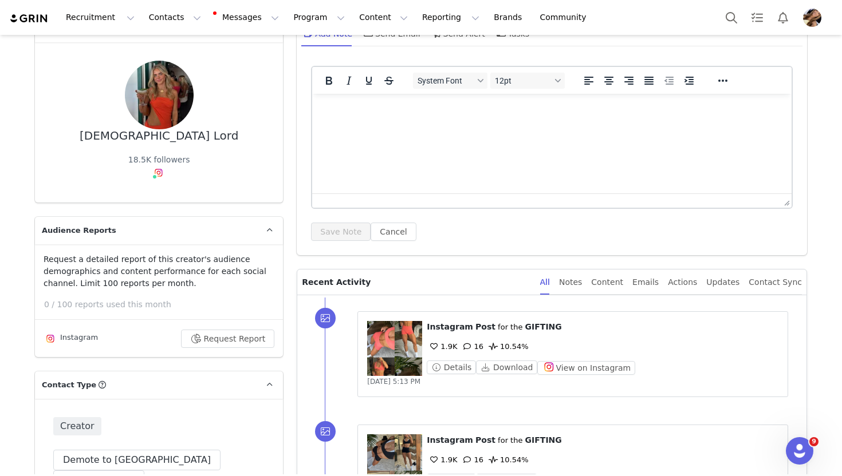
scroll to position [143, 0]
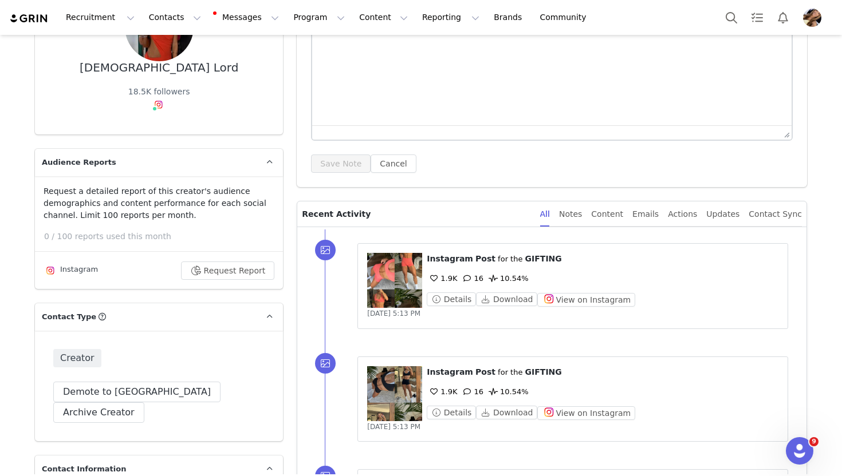
click at [409, 277] on figure at bounding box center [394, 280] width 55 height 55
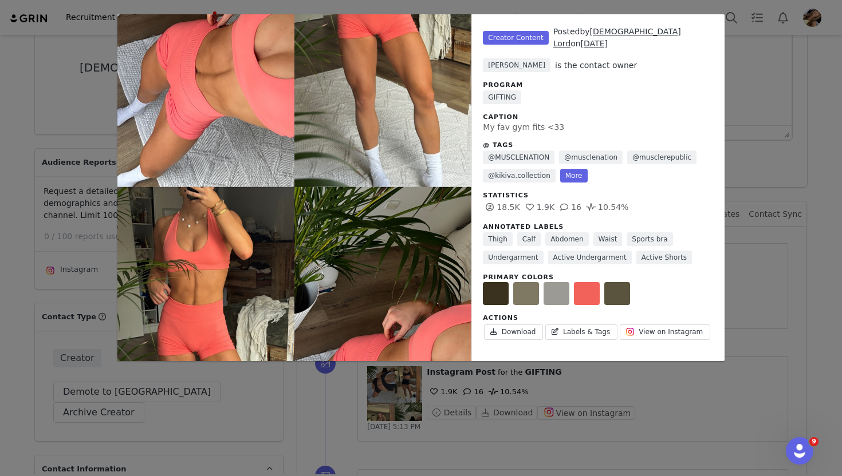
click at [811, 208] on div "Unlabeled Creator Content Posted by Sunni Lord on [DATE] [PERSON_NAME] is the c…" at bounding box center [421, 238] width 842 height 476
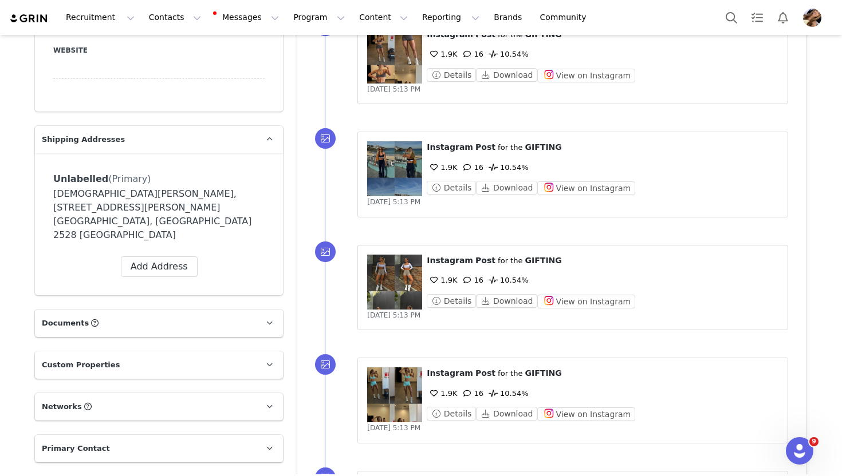
scroll to position [934, 0]
click at [405, 164] on figure at bounding box center [394, 167] width 55 height 55
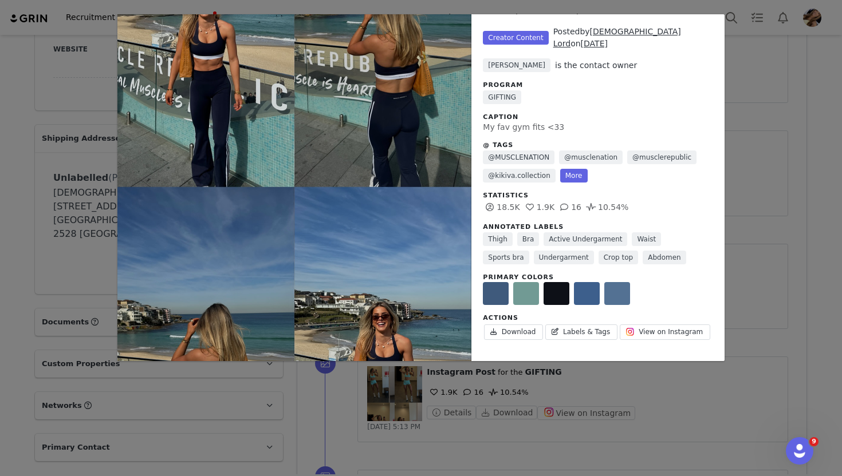
click at [785, 161] on div "Unlabeled Creator Content Posted by Sunni Lord on [DATE] [PERSON_NAME] is the c…" at bounding box center [421, 238] width 842 height 476
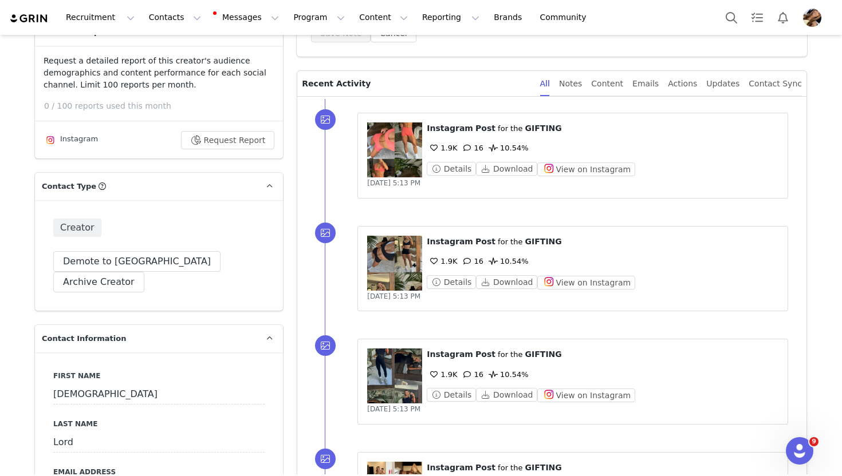
scroll to position [0, 0]
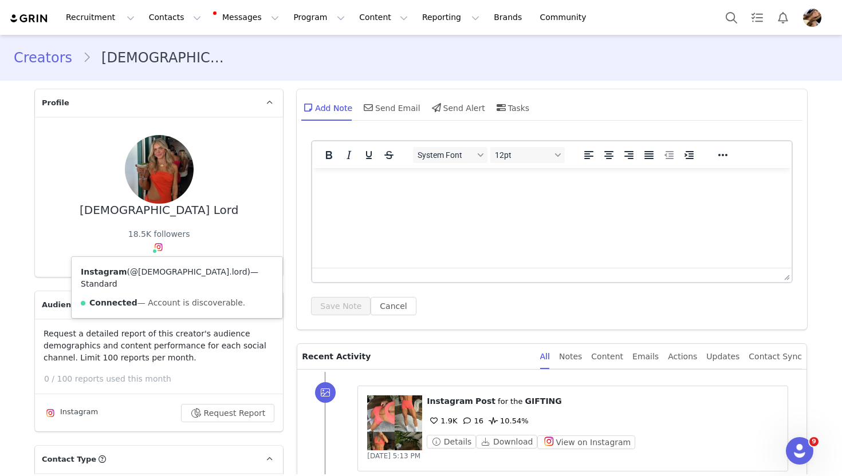
click at [162, 273] on link "@[DEMOGRAPHIC_DATA].lord" at bounding box center [188, 271] width 117 height 9
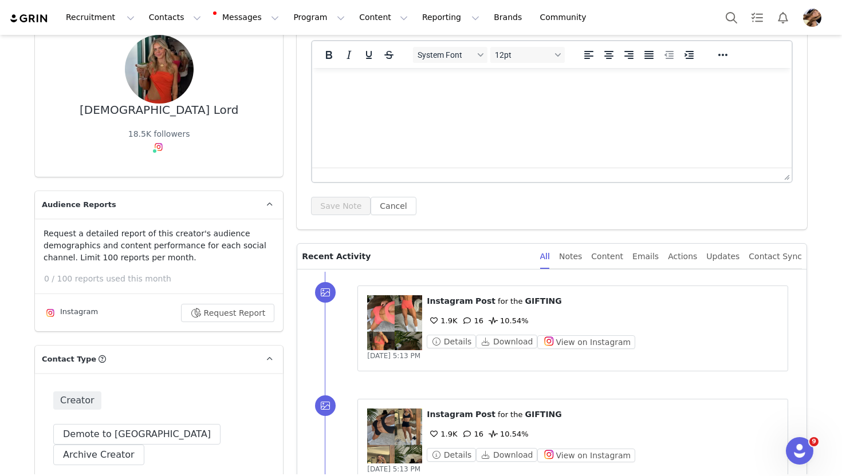
scroll to position [184, 0]
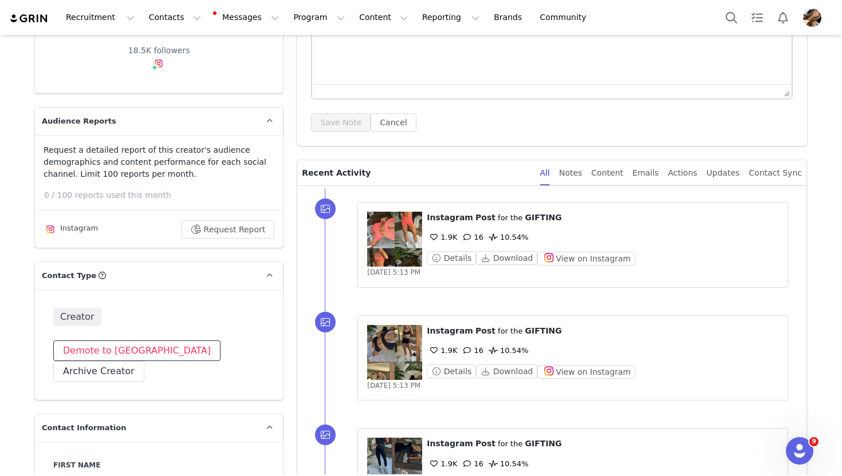
click at [132, 350] on button "Demote to [GEOGRAPHIC_DATA]" at bounding box center [136, 351] width 167 height 21
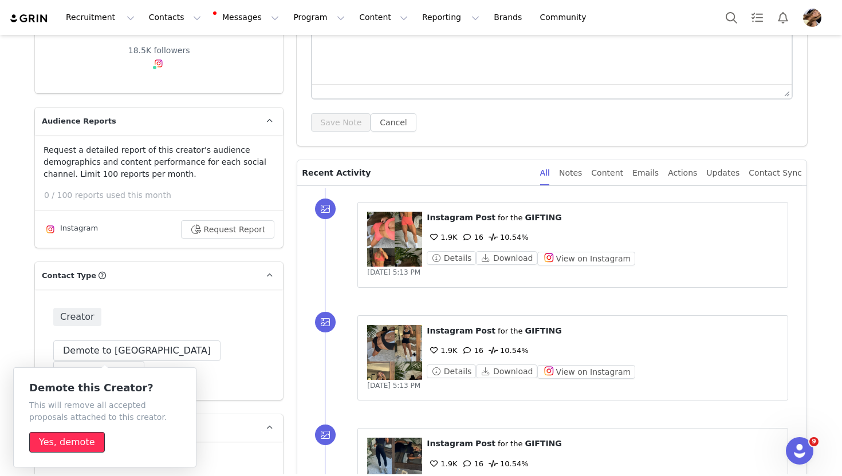
click at [64, 445] on button "Yes, demote" at bounding box center [67, 442] width 76 height 21
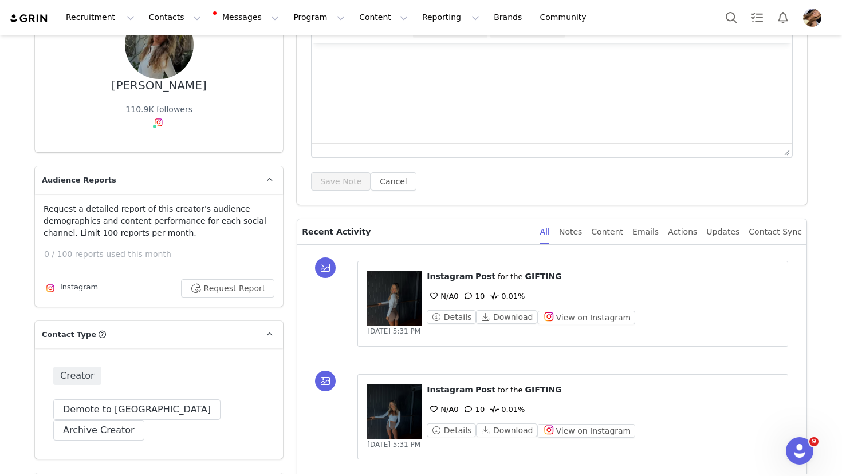
scroll to position [124, 0]
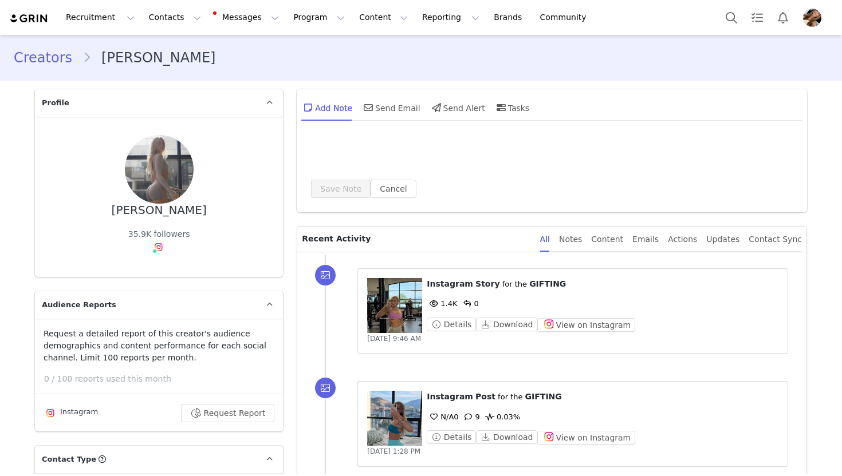
type input "+1 ([GEOGRAPHIC_DATA])"
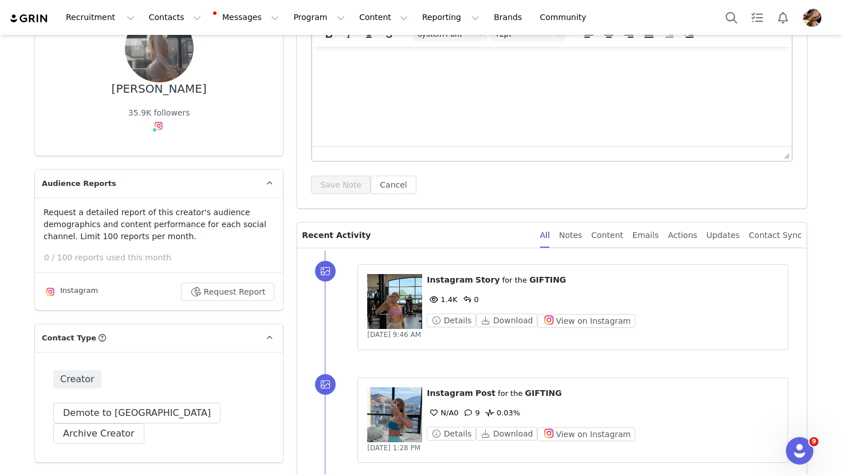
scroll to position [188, 0]
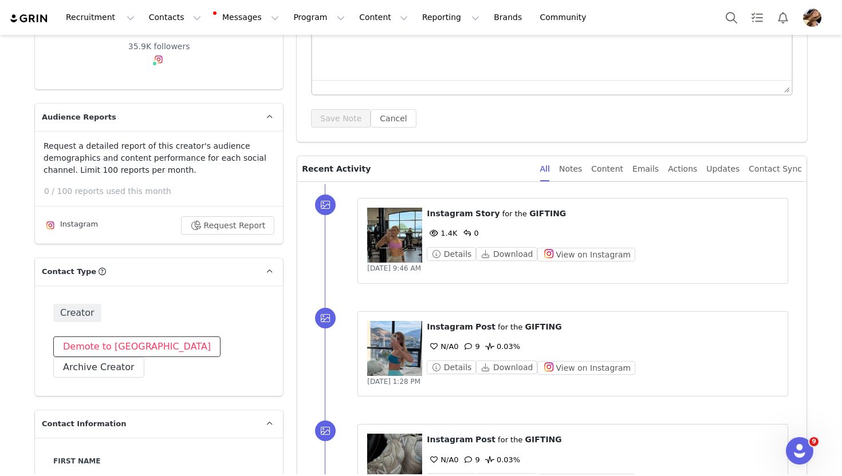
click at [116, 347] on button "Demote to [GEOGRAPHIC_DATA]" at bounding box center [136, 347] width 167 height 21
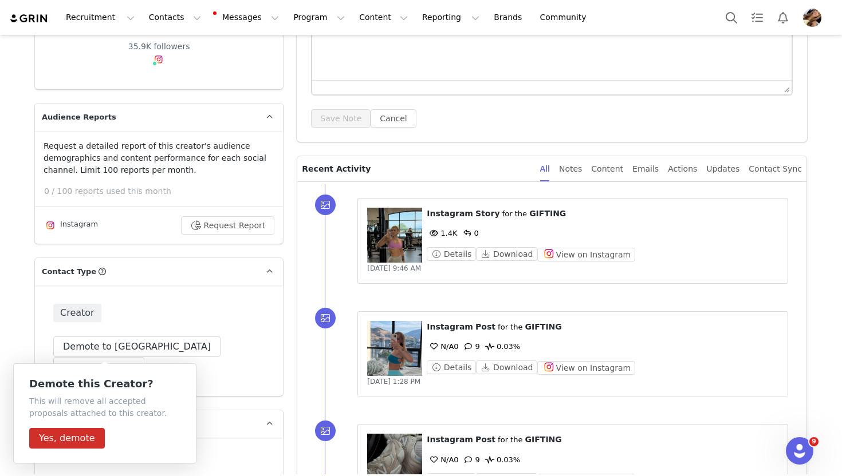
click at [69, 426] on div "Demote this Creator? This will remove all accepted proposals attached to this c…" at bounding box center [104, 414] width 151 height 70
click at [73, 429] on button "Yes, demote" at bounding box center [67, 438] width 76 height 21
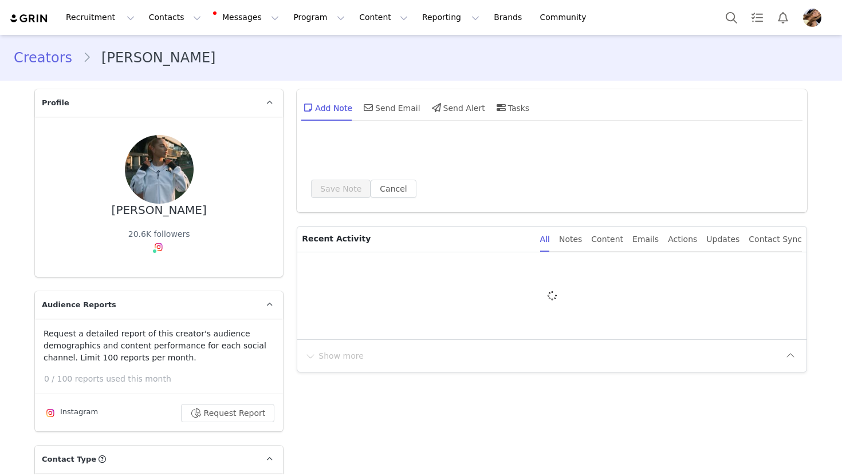
type input "+1 ([GEOGRAPHIC_DATA])"
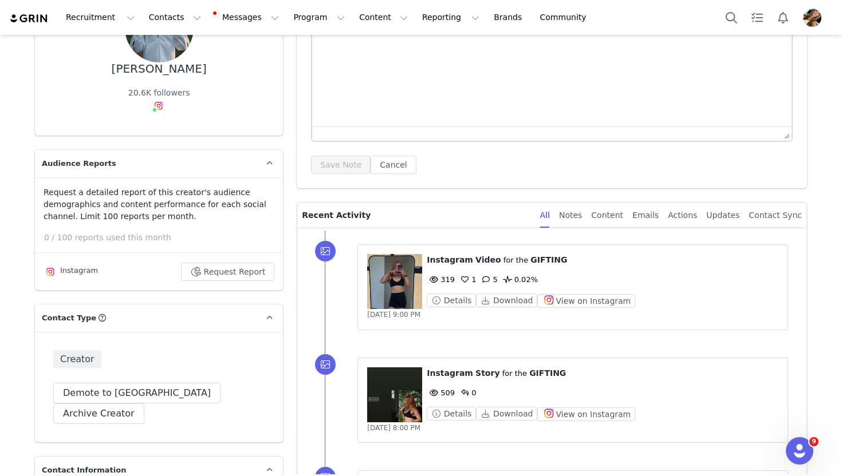
scroll to position [139, 0]
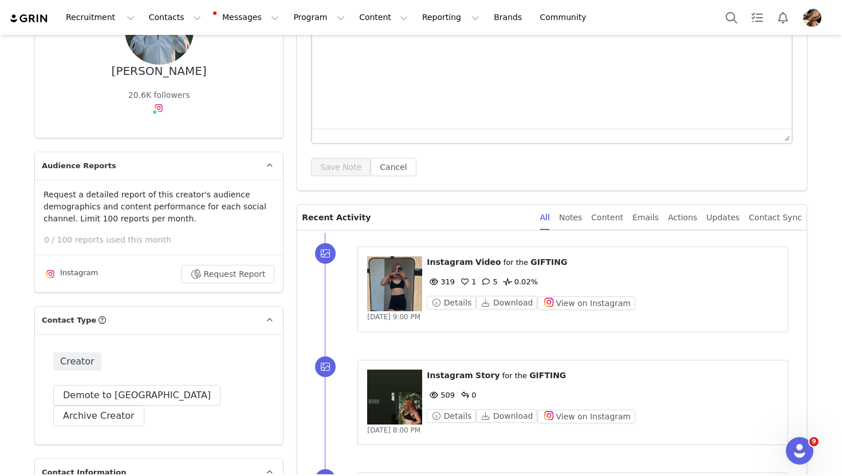
click at [393, 286] on figure at bounding box center [394, 284] width 55 height 55
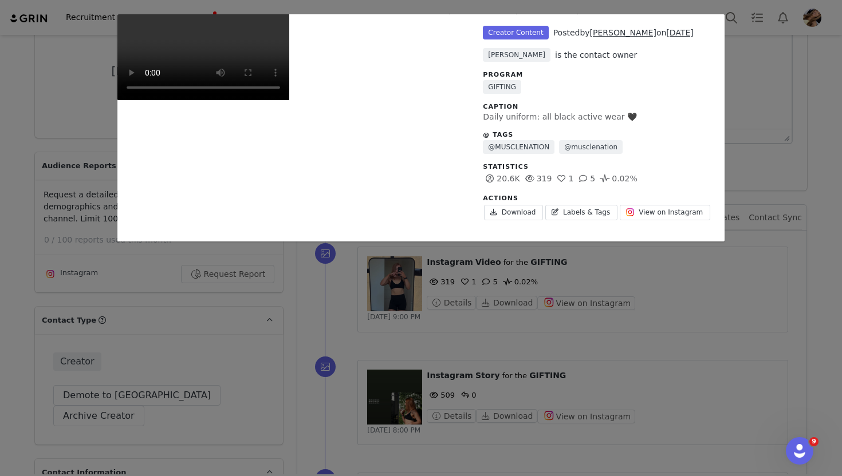
click at [756, 192] on div "Unlabeled Creator Content Posted by [PERSON_NAME] on [DATE] [PERSON_NAME] is th…" at bounding box center [421, 238] width 842 height 476
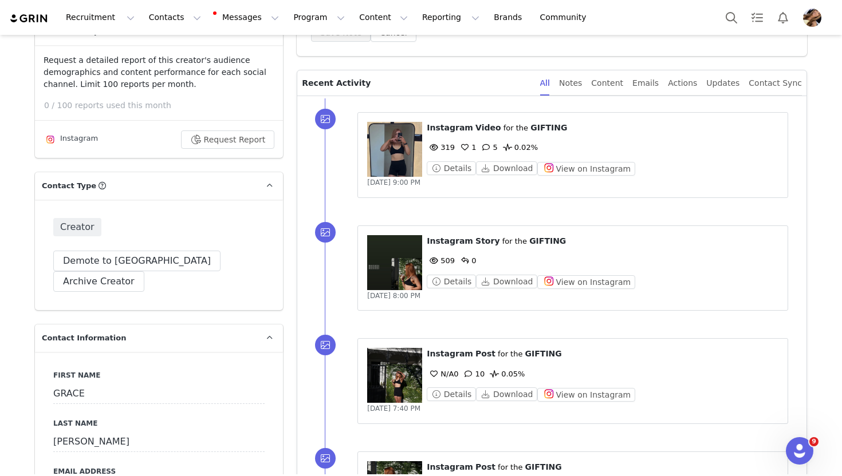
scroll to position [0, 0]
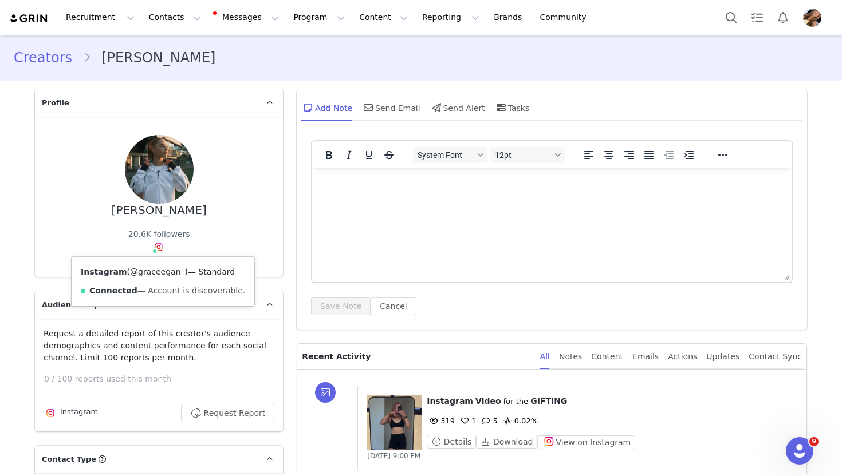
click at [165, 270] on link "@graceegan_" at bounding box center [157, 271] width 54 height 9
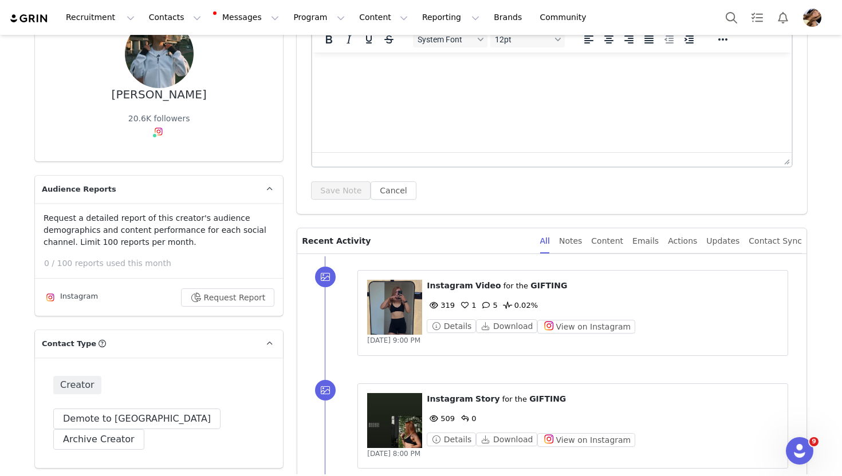
scroll to position [210, 0]
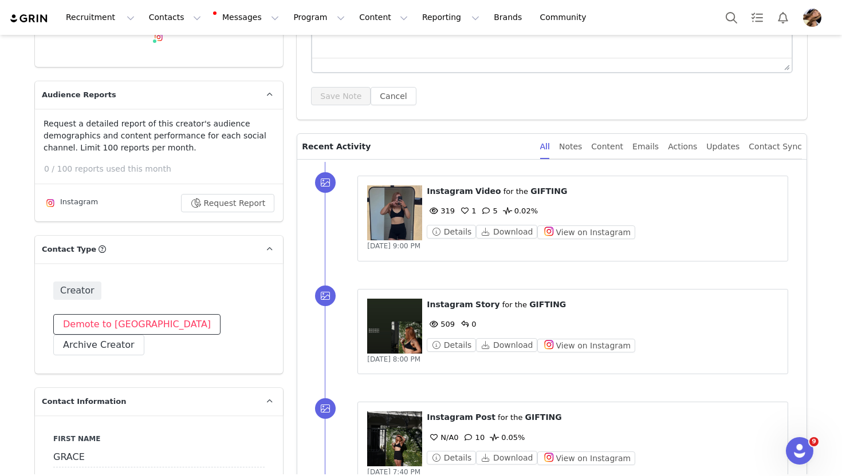
click at [133, 322] on button "Demote to [GEOGRAPHIC_DATA]" at bounding box center [136, 324] width 167 height 21
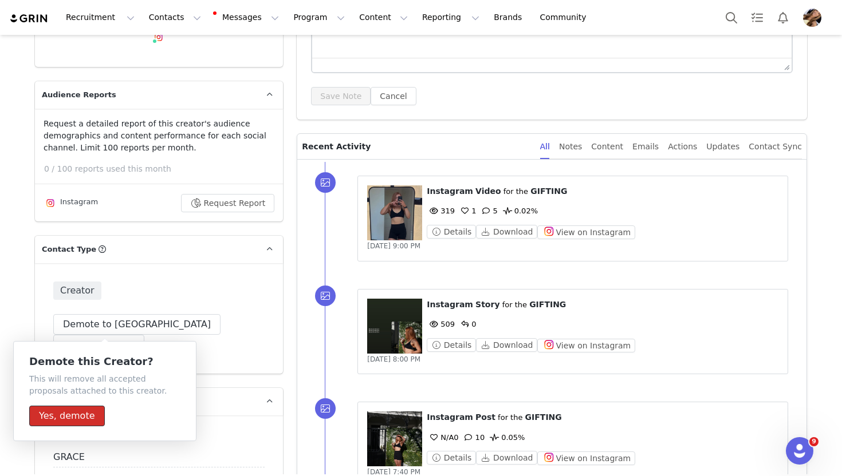
click at [58, 421] on button "Yes, demote" at bounding box center [67, 416] width 76 height 21
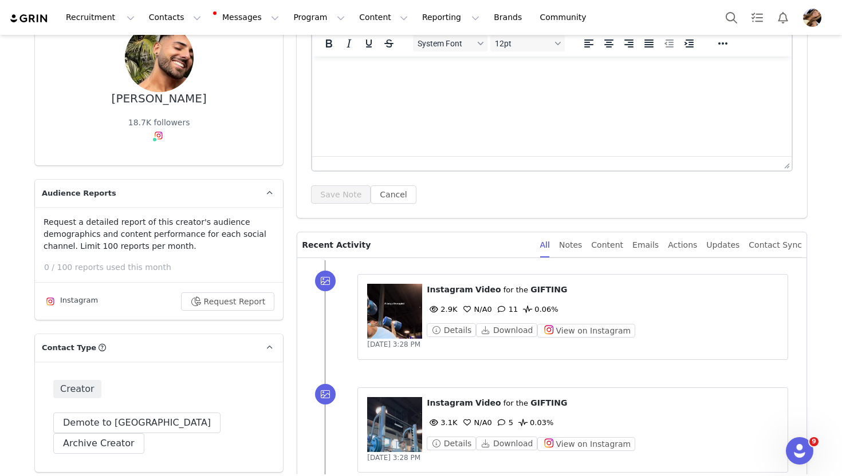
scroll to position [111, 0]
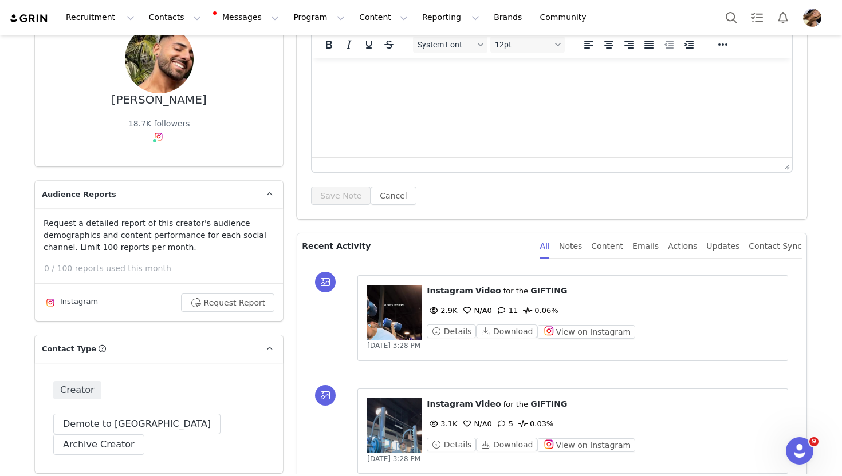
click at [381, 309] on figure at bounding box center [394, 312] width 55 height 55
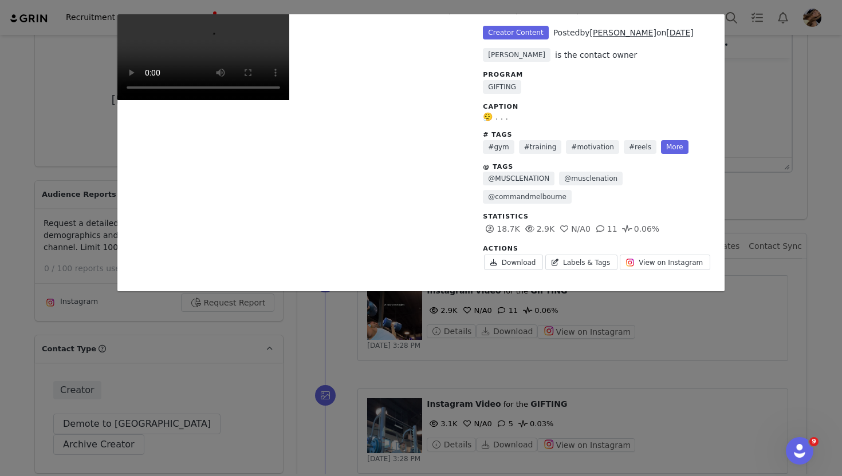
scroll to position [178, 0]
click at [792, 295] on div "Unlabeled Creator Content Posted by [PERSON_NAME] on [DATE] [PERSON_NAME] is th…" at bounding box center [421, 238] width 842 height 476
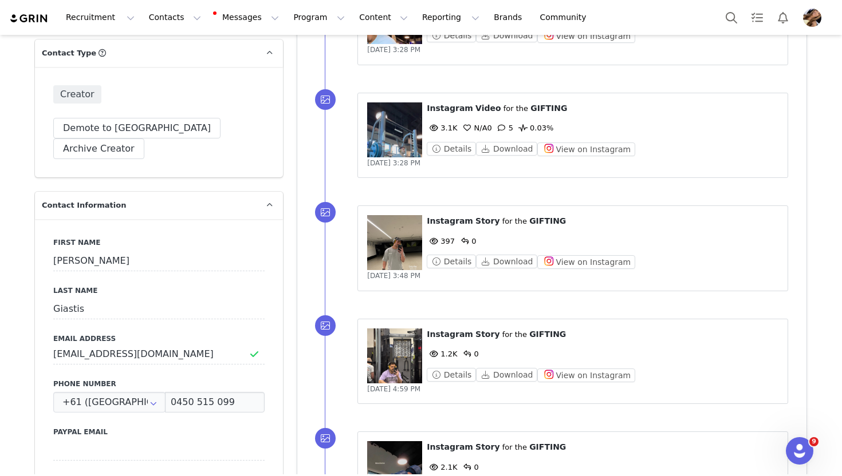
scroll to position [419, 0]
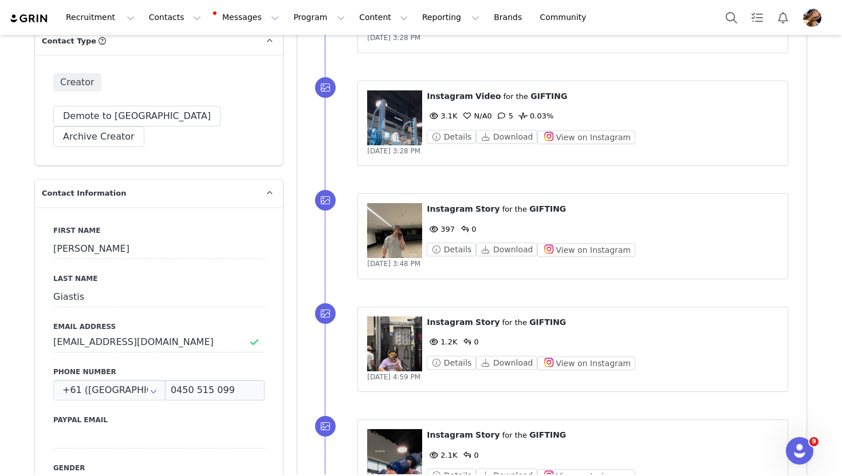
click at [395, 135] on figure at bounding box center [394, 117] width 55 height 55
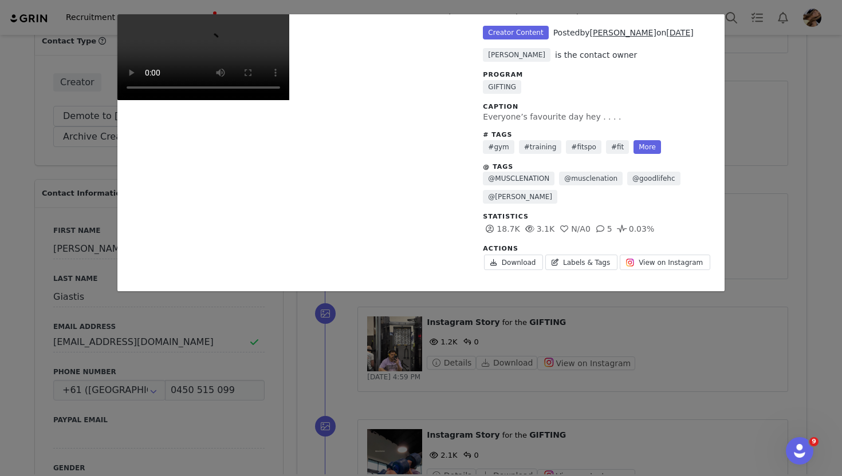
scroll to position [143, 0]
click at [289, 100] on video "Unlabeled" at bounding box center [203, 57] width 172 height 86
click at [781, 285] on div "Unlabeled Creator Content Posted by [PERSON_NAME] on [DATE] [PERSON_NAME] is th…" at bounding box center [421, 238] width 842 height 476
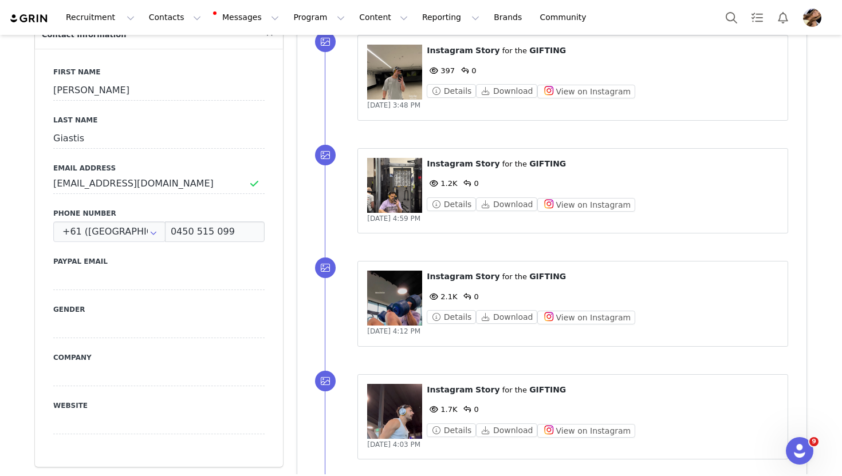
scroll to position [577, 0]
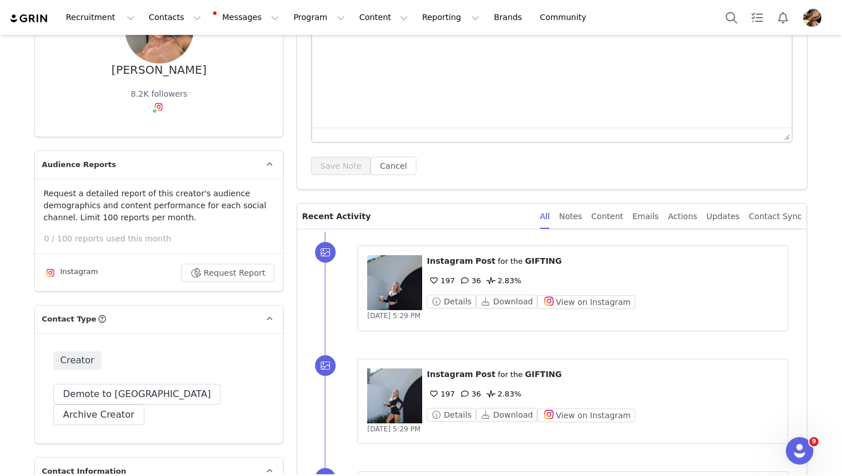
scroll to position [142, 0]
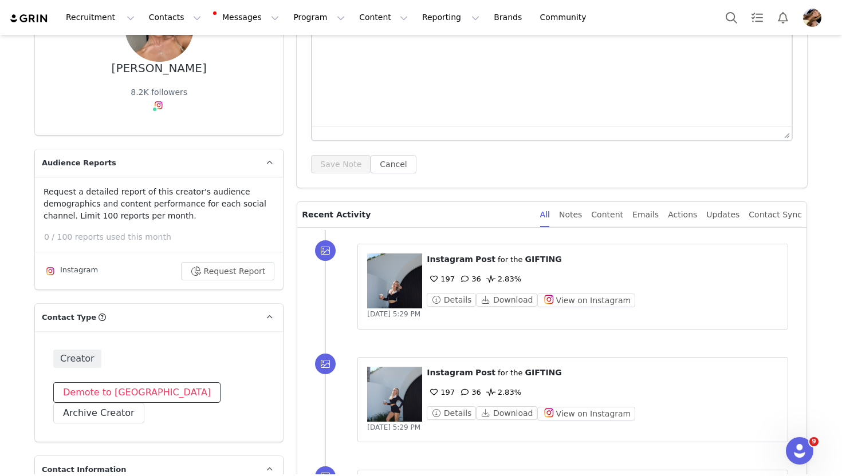
click at [99, 386] on button "Demote to [GEOGRAPHIC_DATA]" at bounding box center [136, 393] width 167 height 21
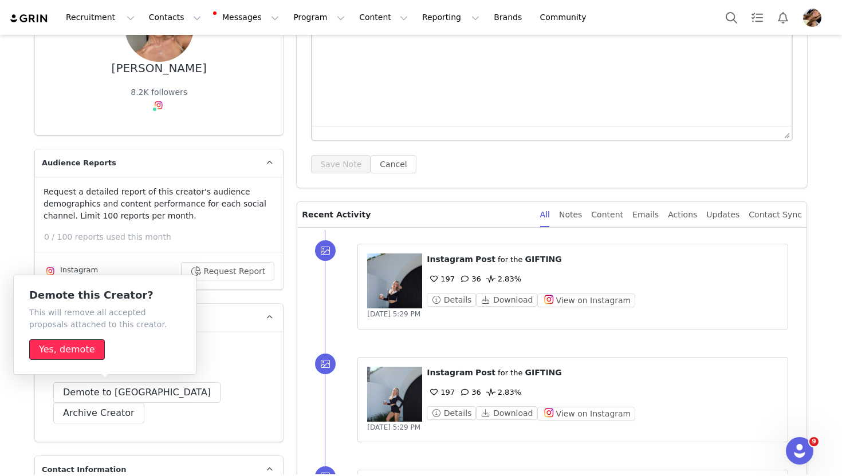
click at [92, 353] on button "Yes, demote" at bounding box center [67, 350] width 76 height 21
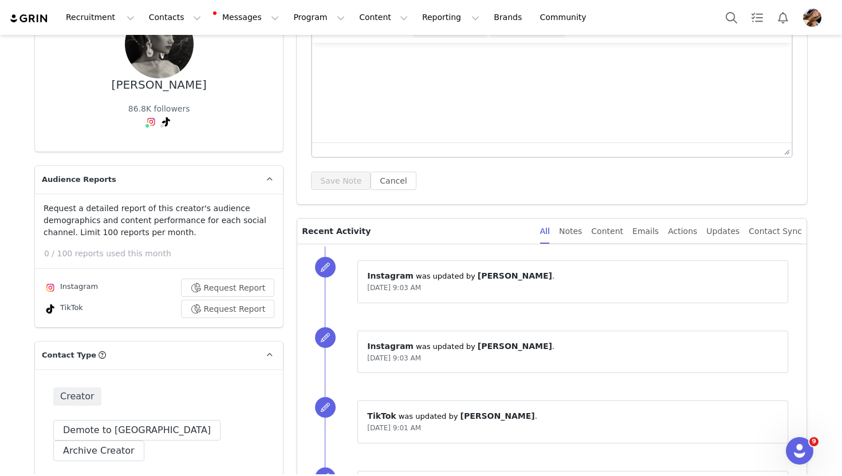
scroll to position [117, 0]
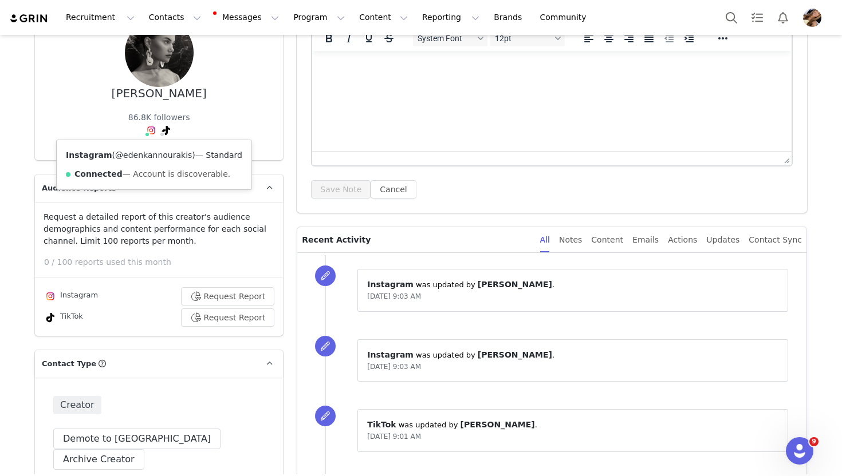
click at [145, 155] on link "@edenkannourakis" at bounding box center [153, 155] width 77 height 9
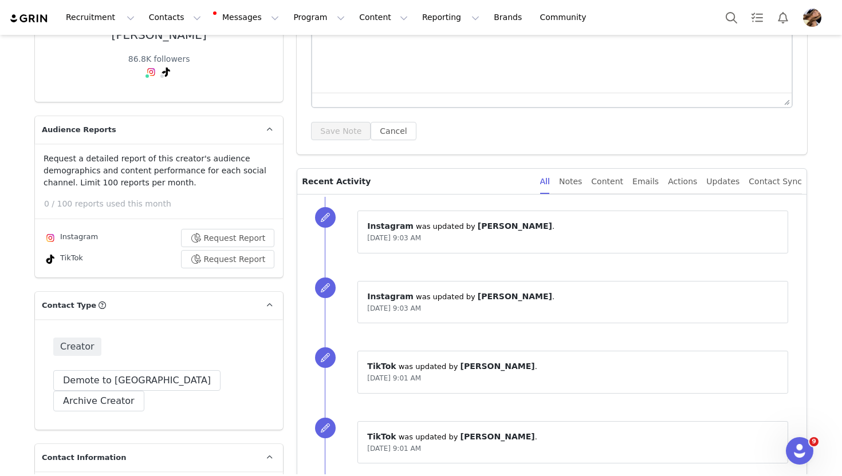
scroll to position [178, 0]
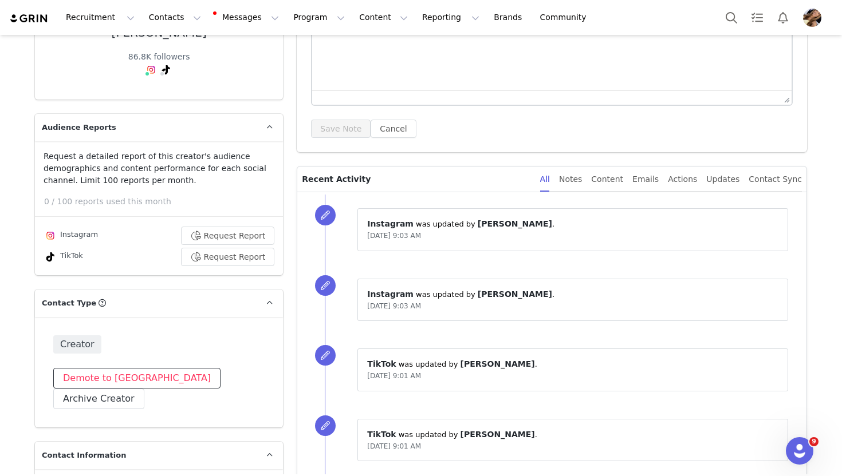
click at [109, 383] on button "Demote to [GEOGRAPHIC_DATA]" at bounding box center [136, 378] width 167 height 21
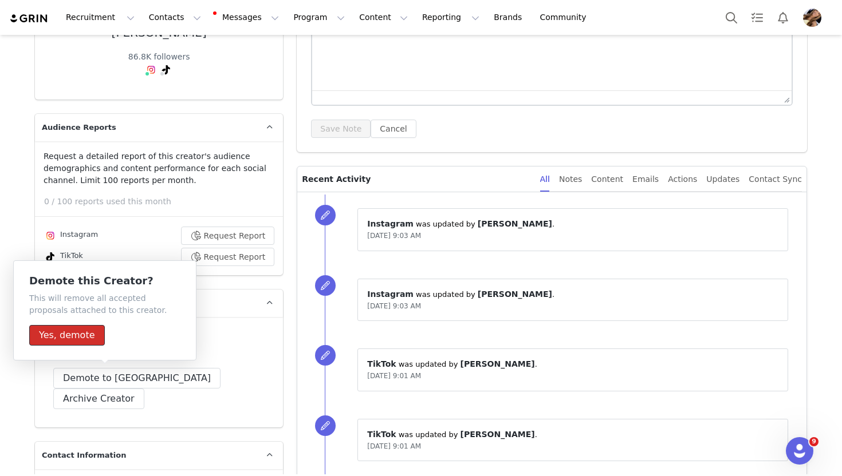
click at [92, 336] on button "Yes, demote" at bounding box center [67, 335] width 76 height 21
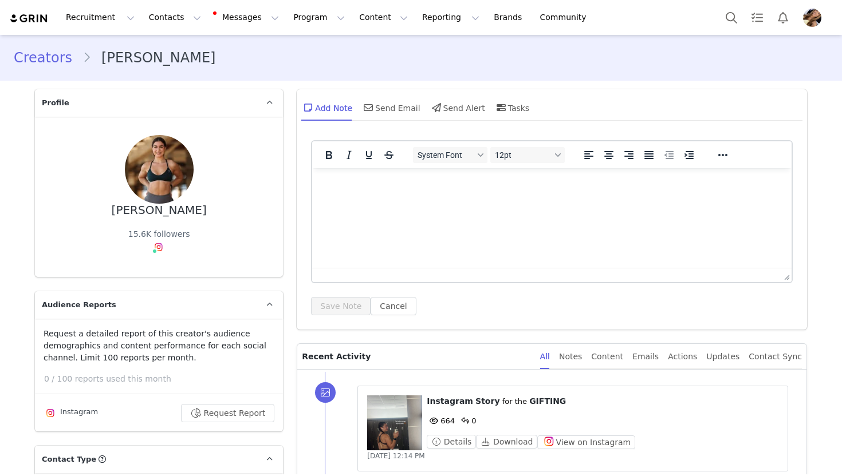
type input "+1 ([GEOGRAPHIC_DATA])"
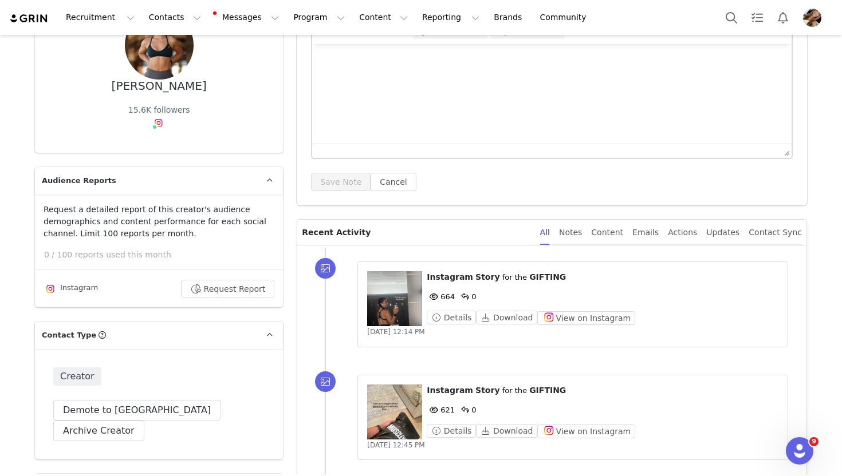
scroll to position [126, 0]
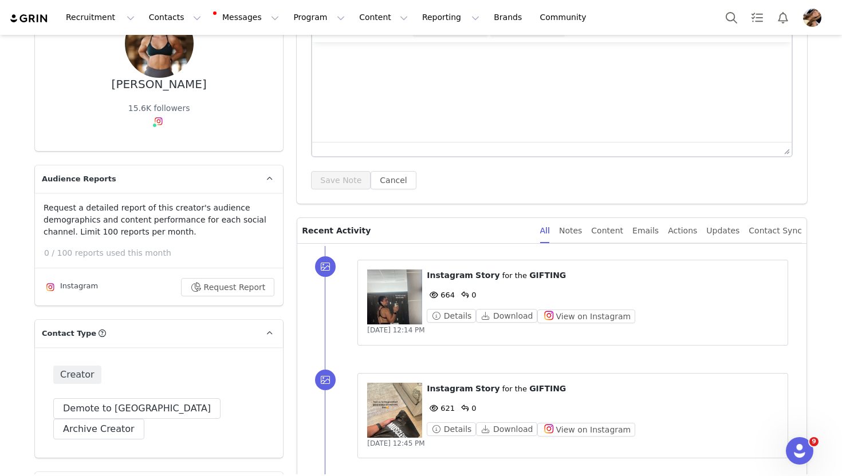
click at [407, 314] on figure at bounding box center [394, 297] width 55 height 55
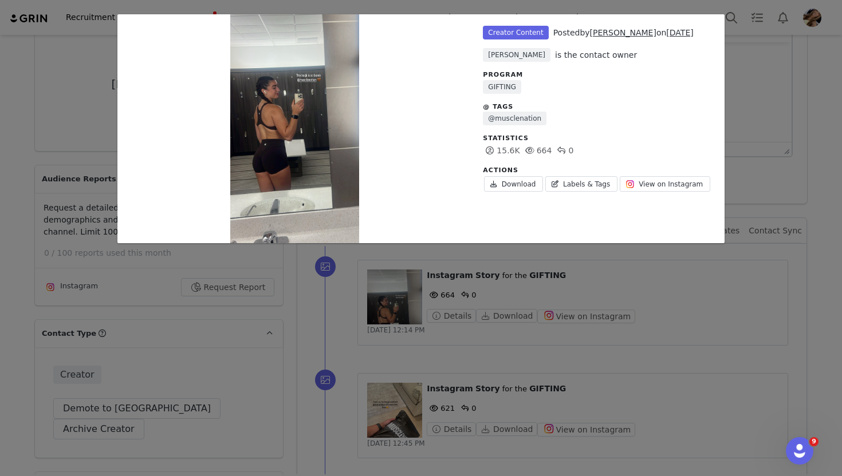
click at [669, 284] on div "Unlabeled Creator Content Posted by [PERSON_NAME] on [DATE] [PERSON_NAME] is th…" at bounding box center [421, 238] width 842 height 476
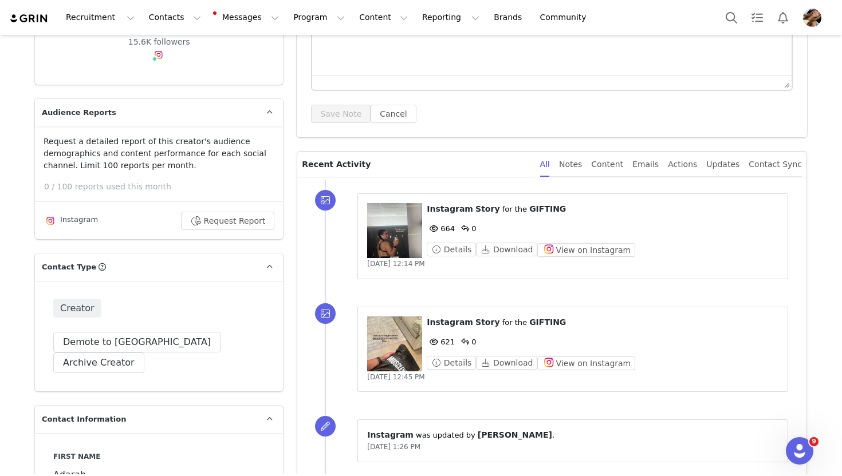
scroll to position [132, 0]
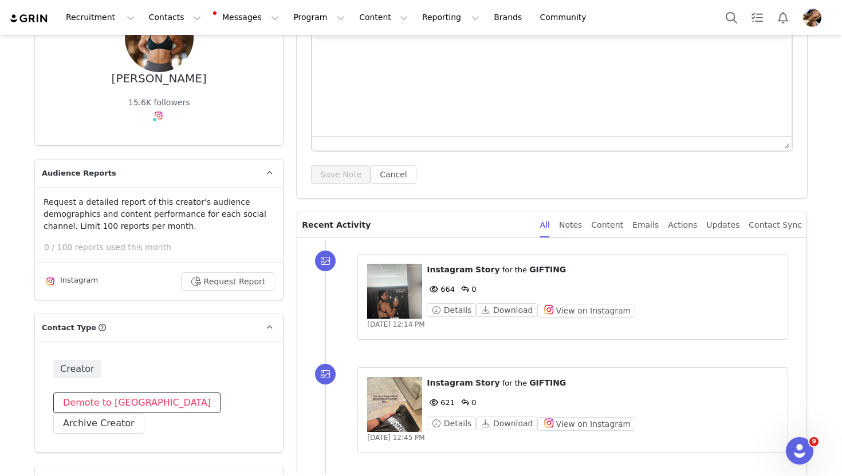
click at [128, 403] on button "Demote to [GEOGRAPHIC_DATA]" at bounding box center [136, 403] width 167 height 21
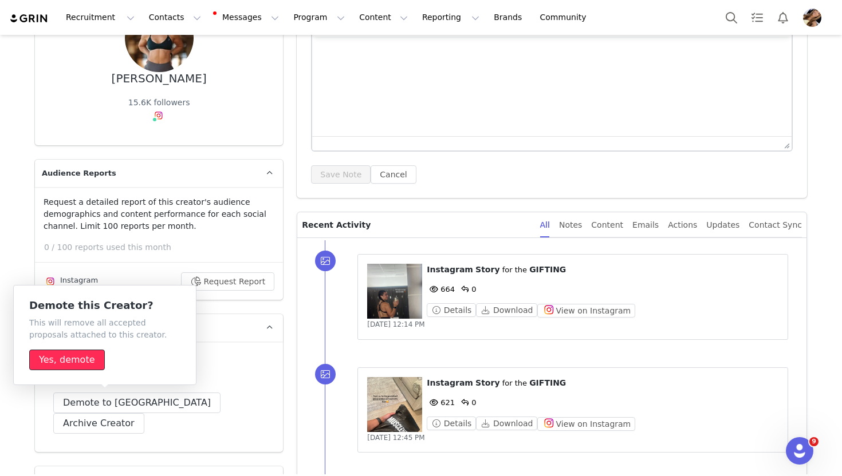
click at [66, 364] on button "Yes, demote" at bounding box center [67, 360] width 76 height 21
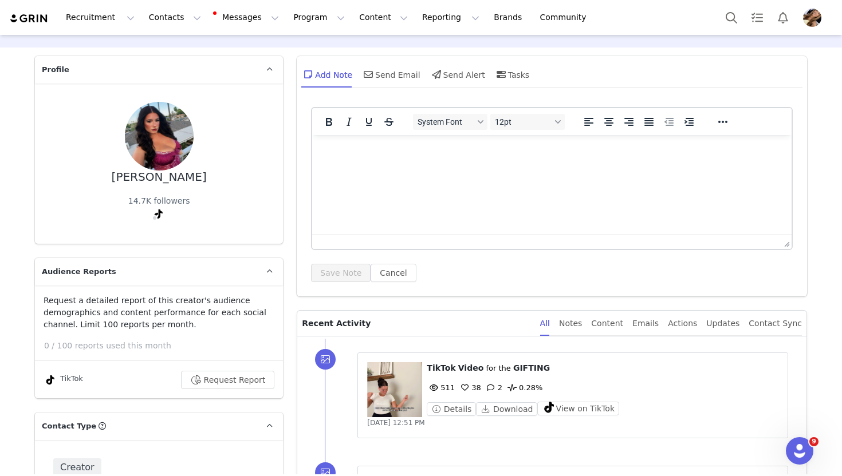
scroll to position [34, 0]
click at [400, 383] on figure at bounding box center [394, 389] width 55 height 55
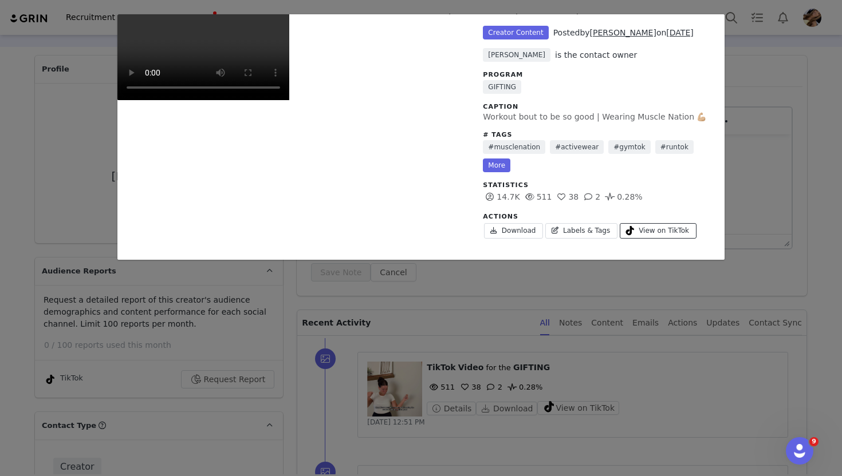
click at [653, 226] on span "View on TikTok" at bounding box center [664, 231] width 50 height 10
click at [792, 161] on div "Unlabeled Creator Content Posted by [PERSON_NAME] on [DATE] [PERSON_NAME] is th…" at bounding box center [421, 238] width 842 height 476
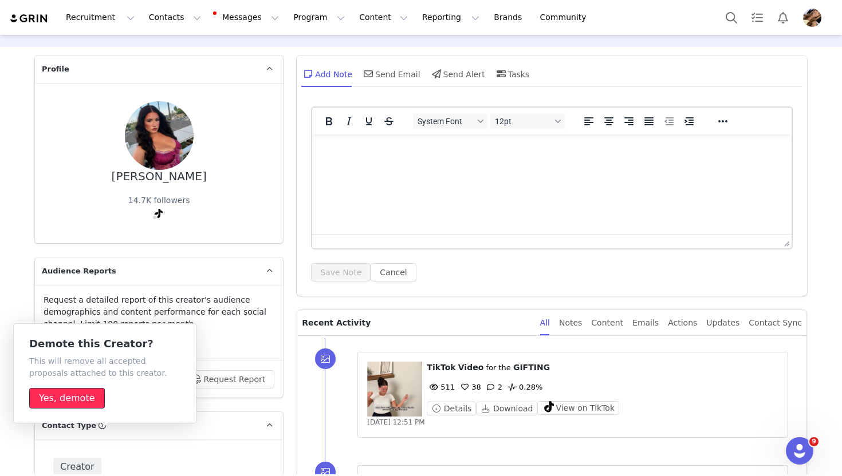
click at [76, 391] on button "Yes, demote" at bounding box center [67, 398] width 76 height 21
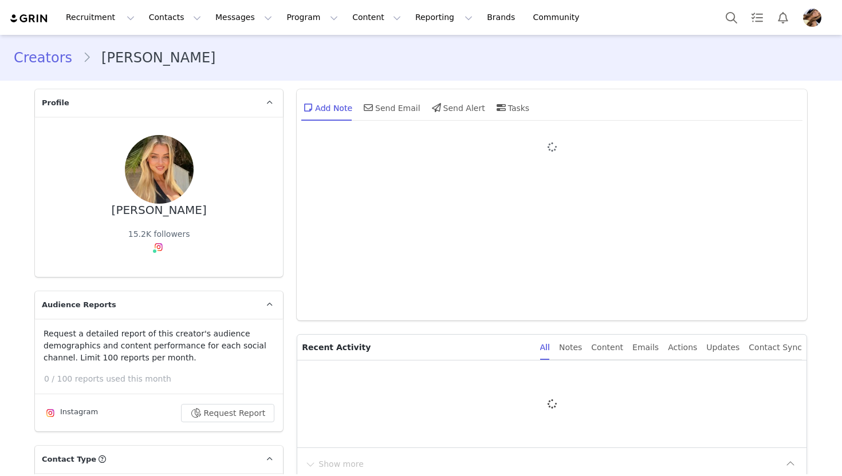
type input "+1 ([GEOGRAPHIC_DATA])"
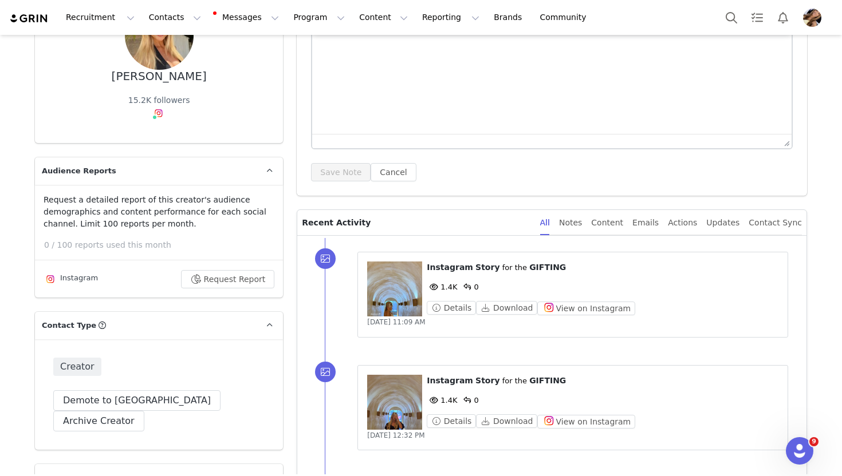
scroll to position [133, 0]
click at [398, 300] on figure at bounding box center [394, 289] width 55 height 55
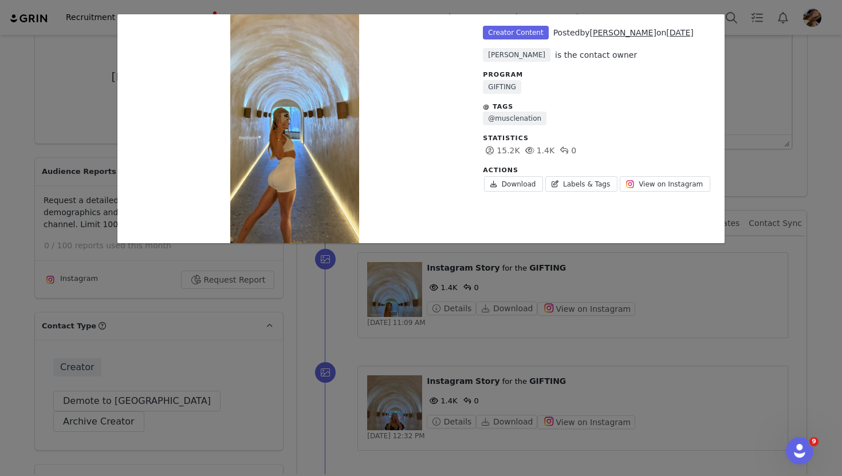
click at [766, 321] on div "Unlabeled Creator Content Posted by [PERSON_NAME] on [DATE] [PERSON_NAME] is th…" at bounding box center [421, 238] width 842 height 476
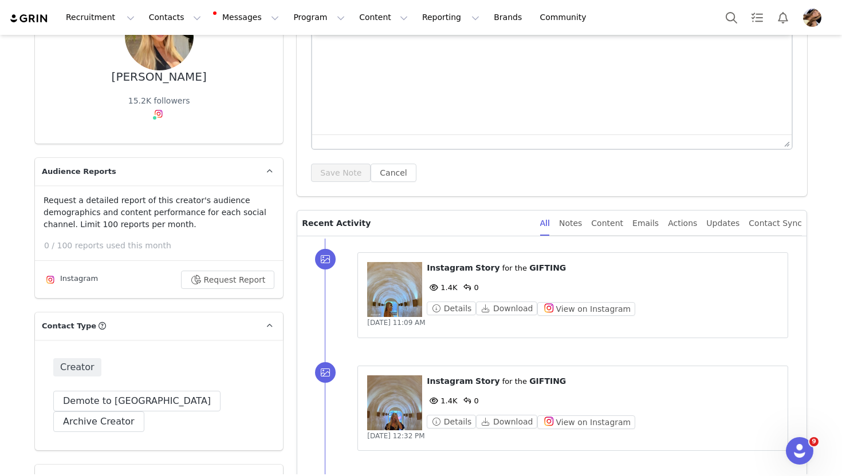
click at [376, 402] on figure at bounding box center [394, 403] width 55 height 55
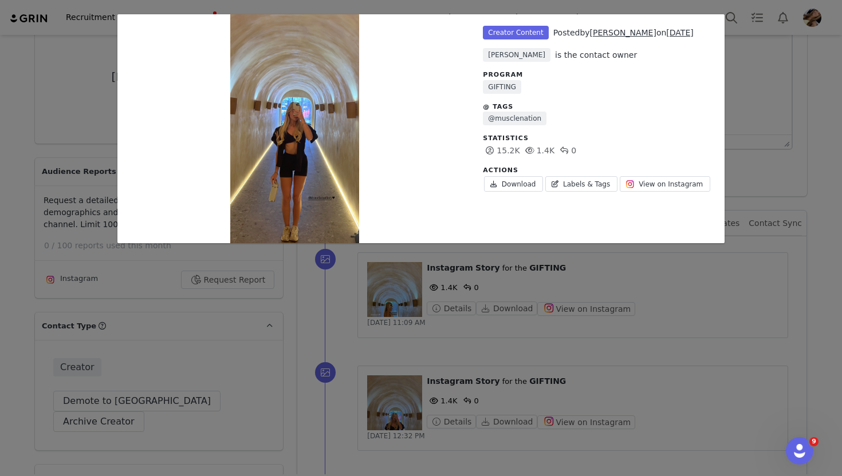
click at [711, 371] on div "Unlabeled Creator Content Posted by [PERSON_NAME] on [DATE] [PERSON_NAME] is th…" at bounding box center [421, 238] width 842 height 476
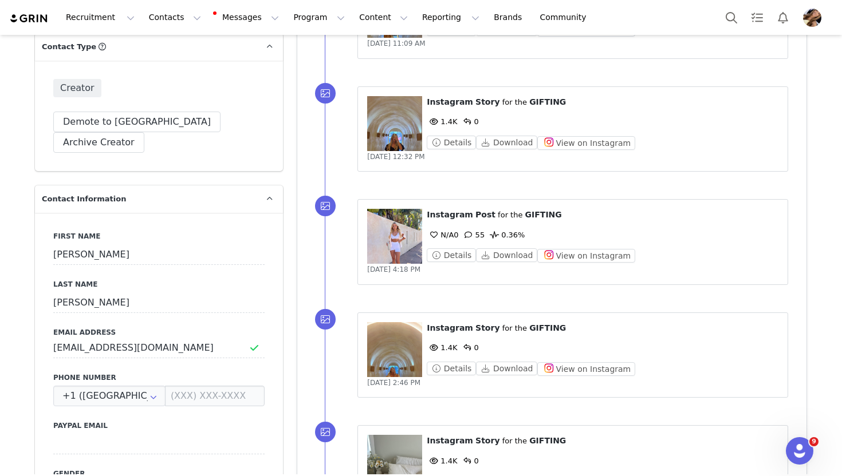
scroll to position [417, 0]
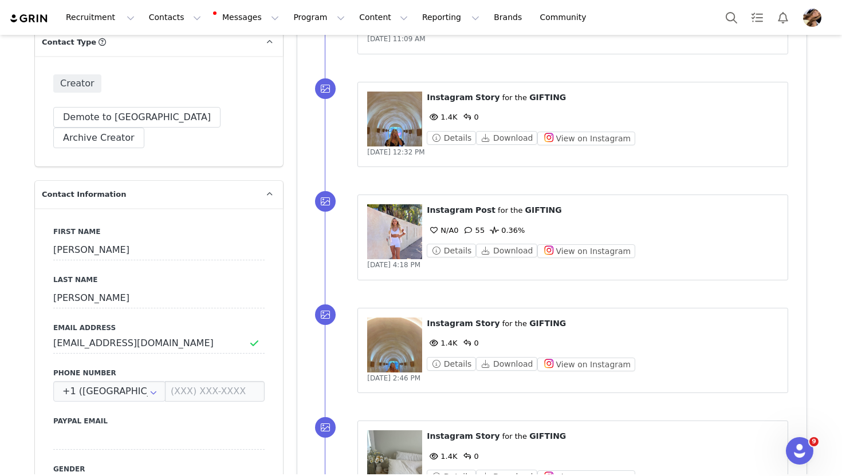
click at [401, 235] on figure at bounding box center [394, 231] width 55 height 55
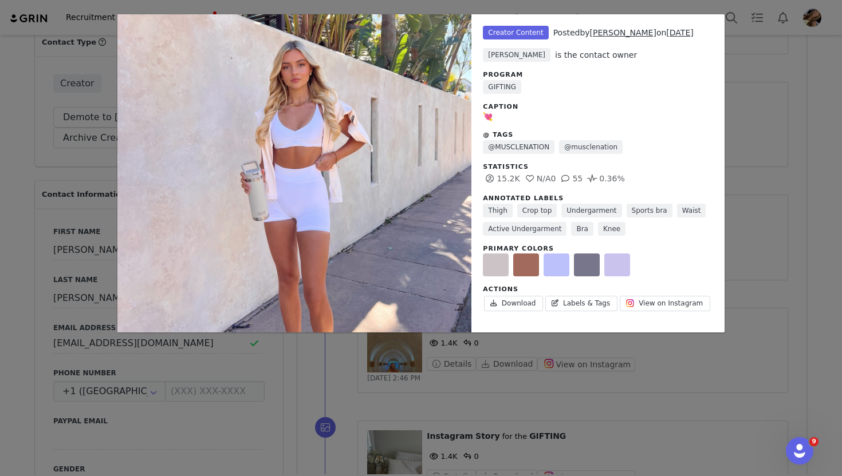
click at [791, 278] on div "Unlabeled Creator Content Posted by [PERSON_NAME] on [DATE] [PERSON_NAME] is th…" at bounding box center [421, 238] width 842 height 476
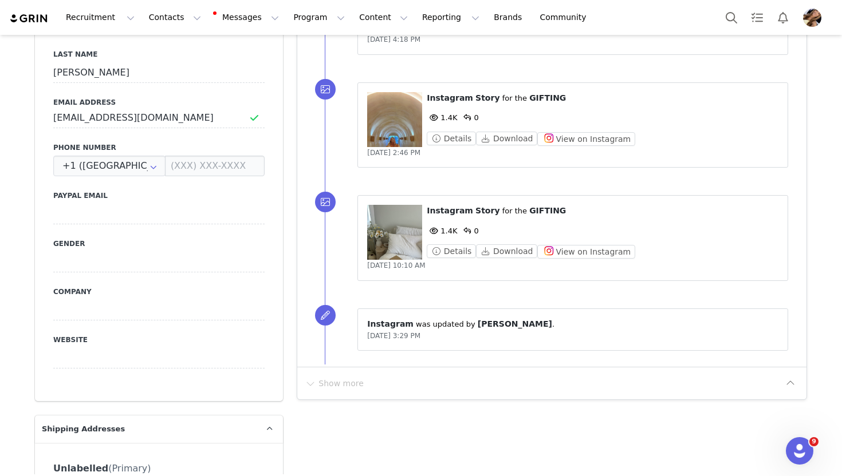
scroll to position [667, 0]
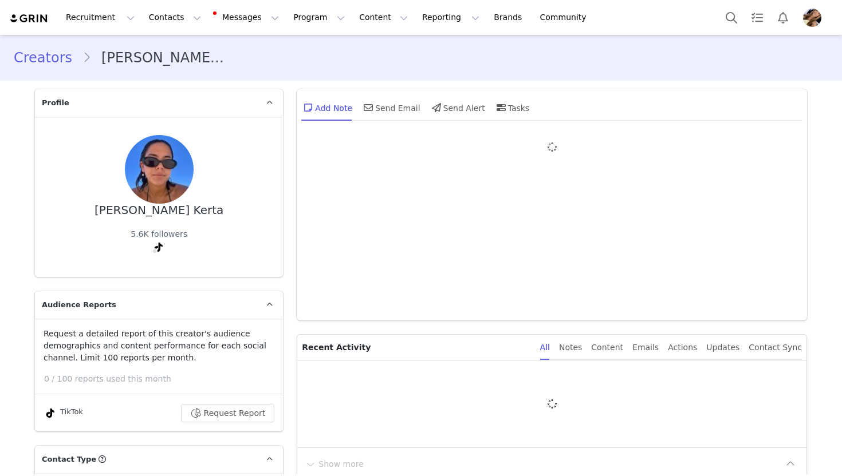
type input "+61 ([GEOGRAPHIC_DATA])"
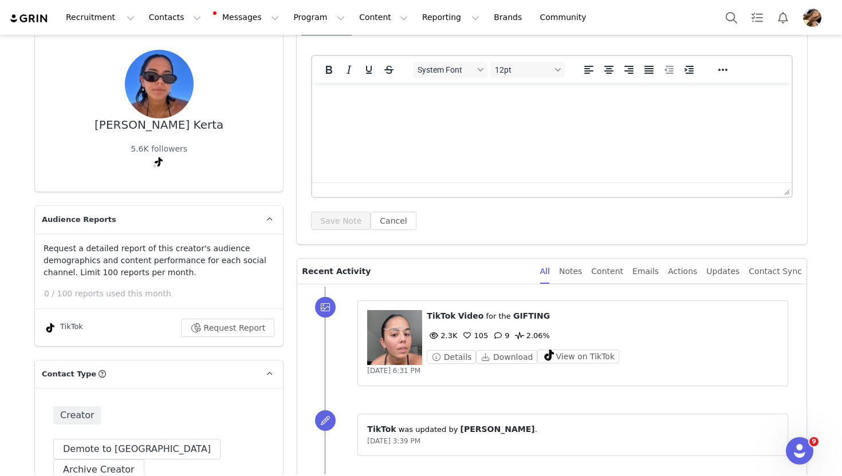
scroll to position [147, 0]
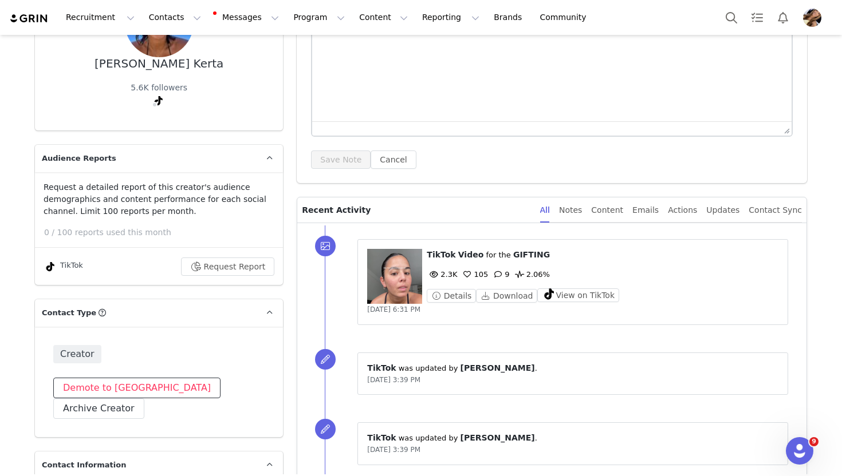
click at [141, 393] on button "Demote to [GEOGRAPHIC_DATA]" at bounding box center [136, 388] width 167 height 21
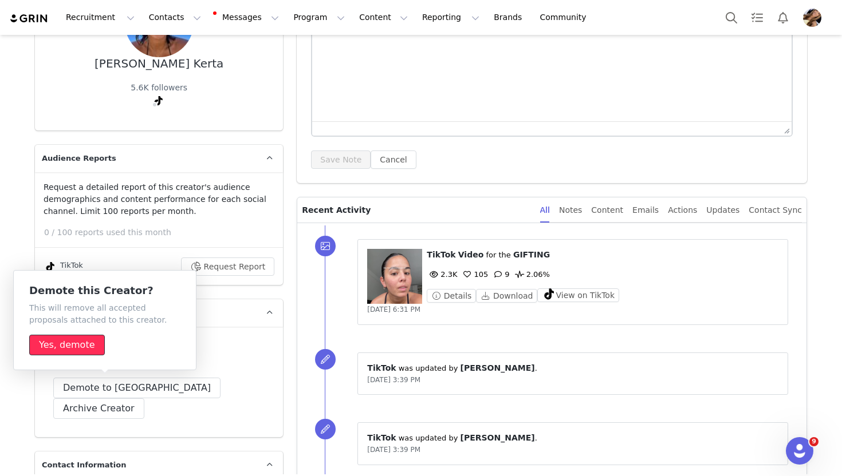
click at [93, 337] on button "Yes, demote" at bounding box center [67, 345] width 76 height 21
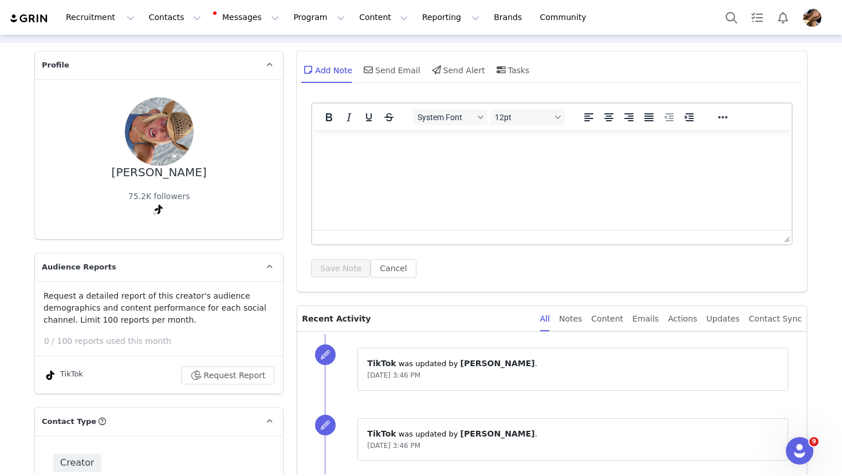
scroll to position [37, 0]
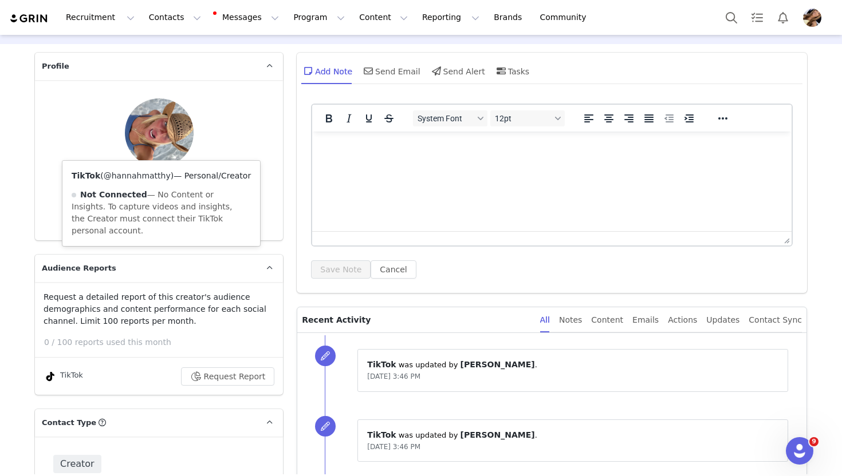
click at [154, 175] on link "@hannahmatthy" at bounding box center [137, 175] width 67 height 9
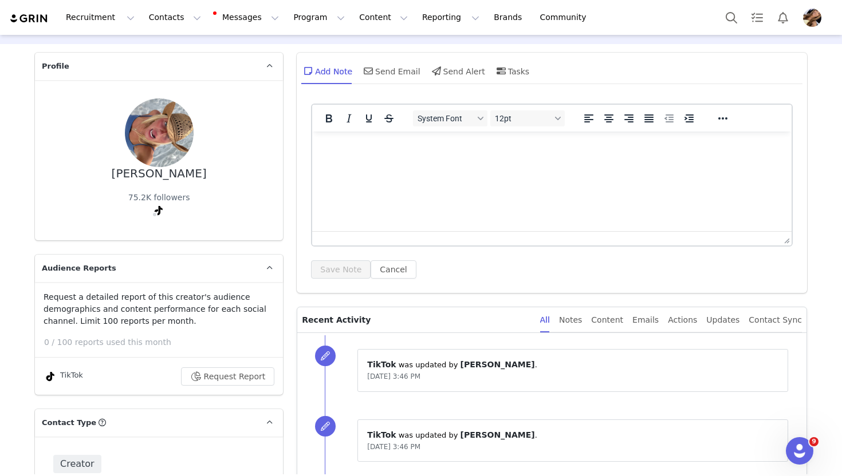
click at [466, 267] on div "Save Note Cancel" at bounding box center [552, 270] width 482 height 18
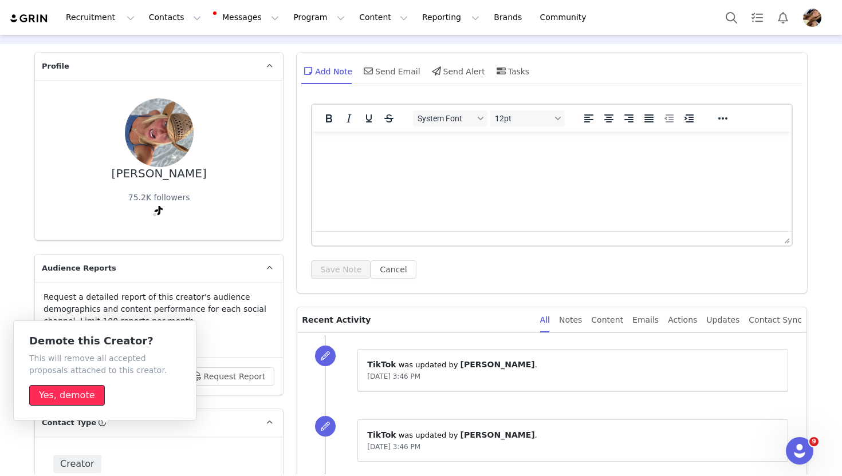
click at [69, 398] on button "Yes, demote" at bounding box center [67, 395] width 76 height 21
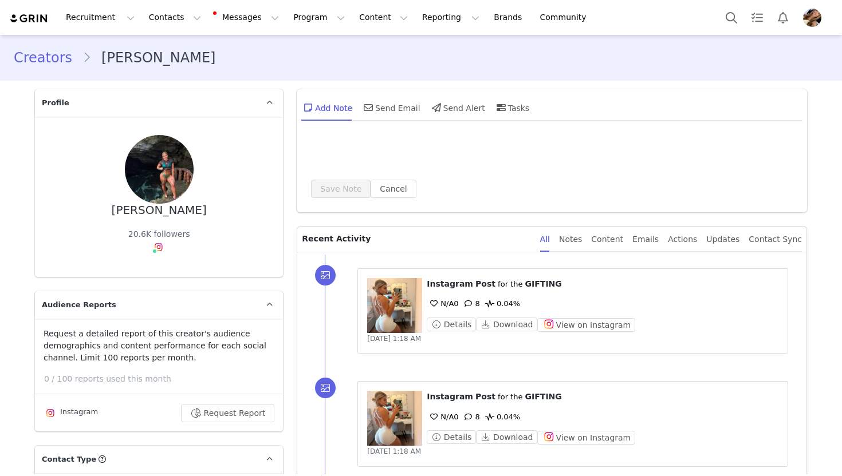
type input "+44 ([GEOGRAPHIC_DATA])"
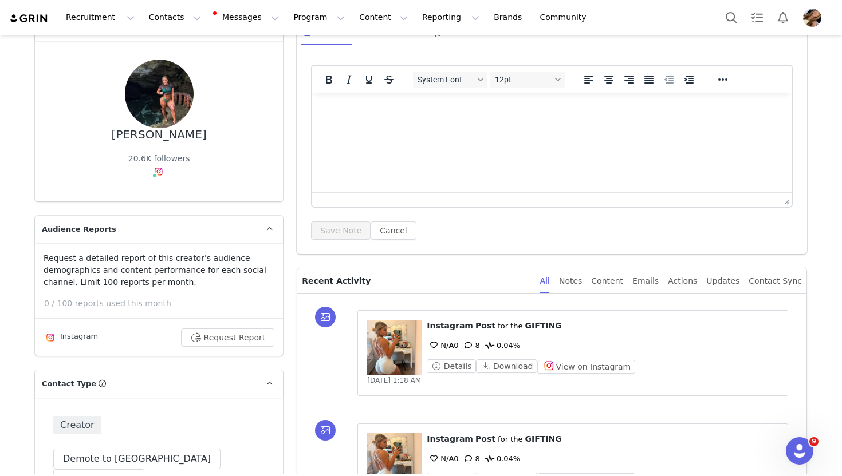
scroll to position [104, 0]
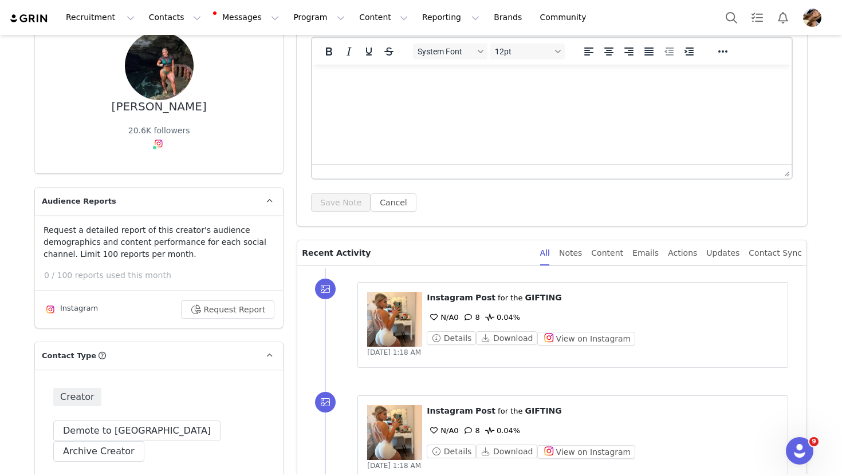
click at [398, 312] on figure at bounding box center [394, 319] width 55 height 55
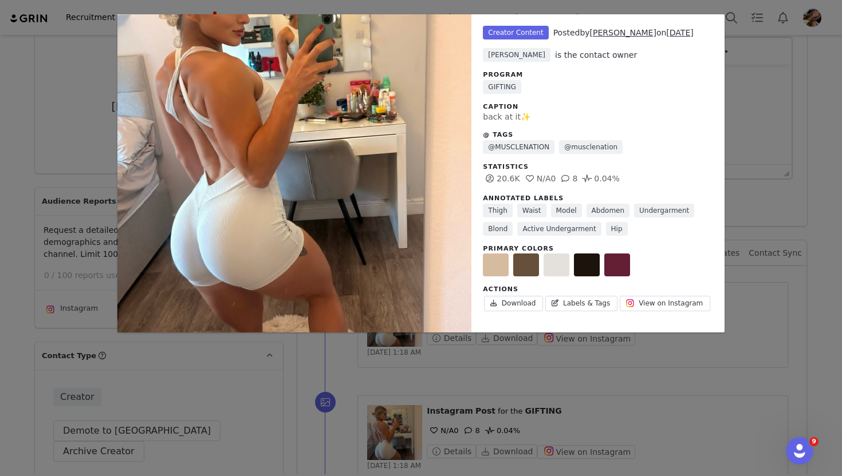
click at [806, 139] on div "Unlabeled Creator Content Posted by [PERSON_NAME] on [DATE] [PERSON_NAME] is th…" at bounding box center [421, 238] width 842 height 476
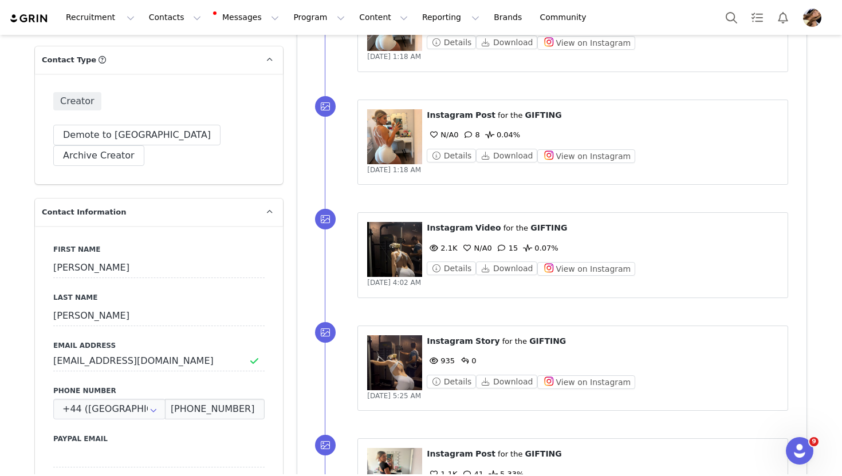
scroll to position [707, 0]
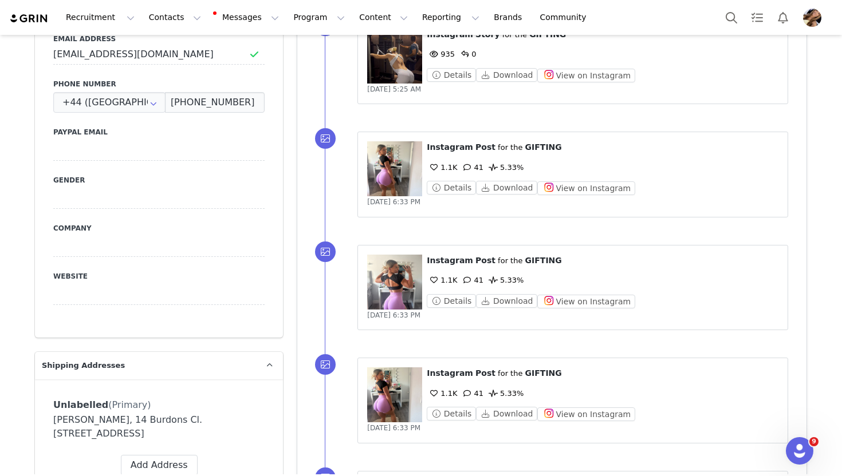
click at [410, 176] on figure at bounding box center [394, 168] width 55 height 55
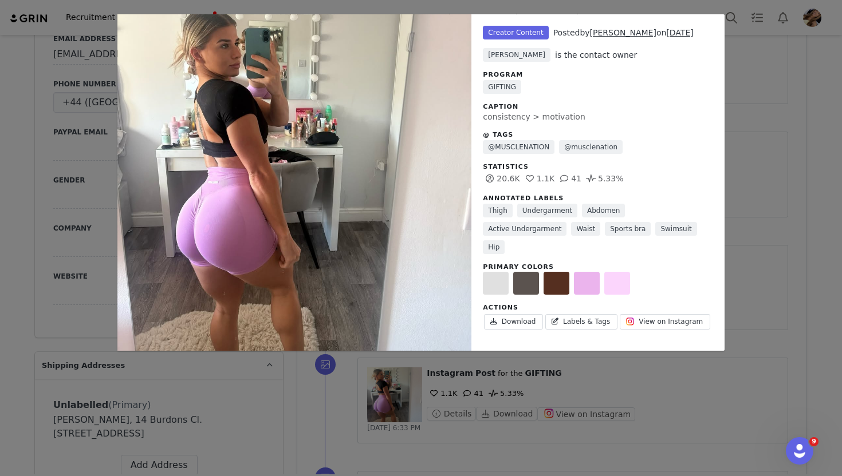
click at [773, 189] on div "Unlabeled Creator Content Posted by [PERSON_NAME] on [DATE] [PERSON_NAME] is th…" at bounding box center [421, 238] width 842 height 476
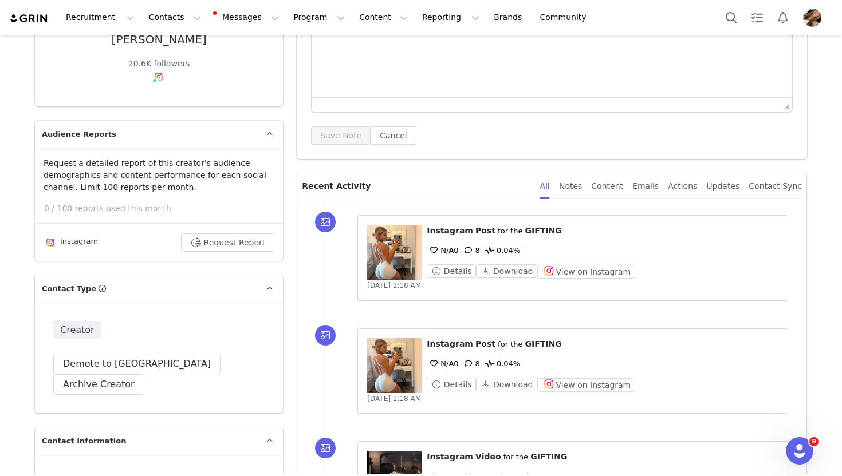
scroll to position [0, 0]
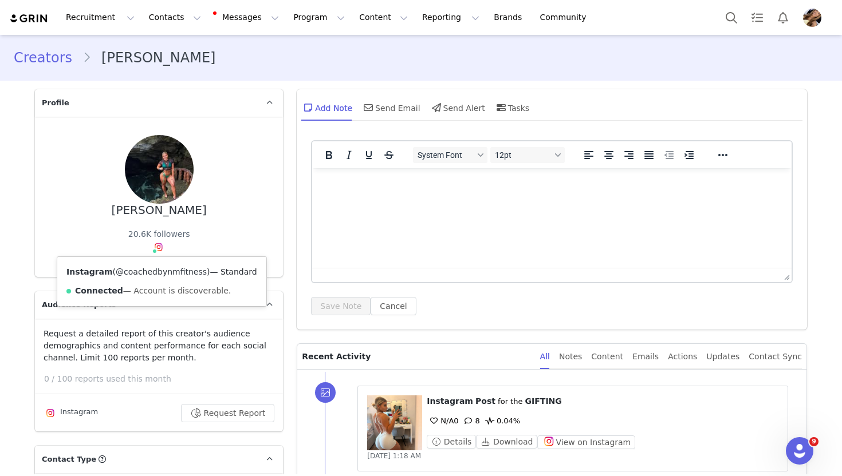
click at [161, 268] on link "@coachedbynmfitness" at bounding box center [161, 271] width 91 height 9
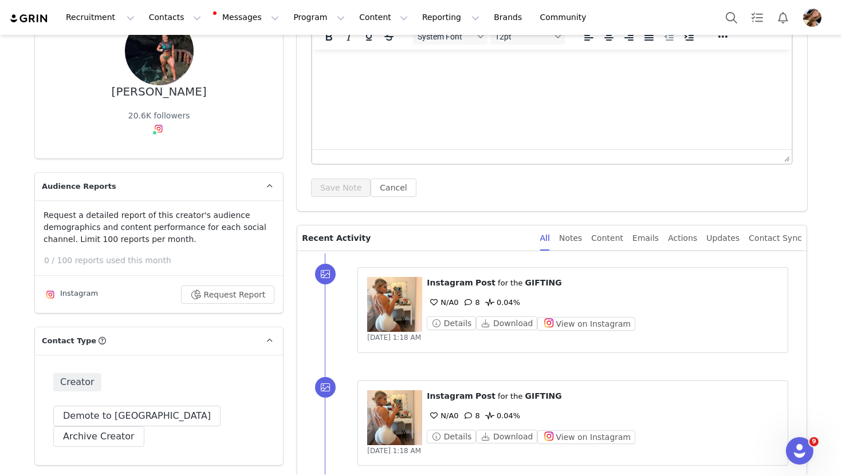
scroll to position [233, 0]
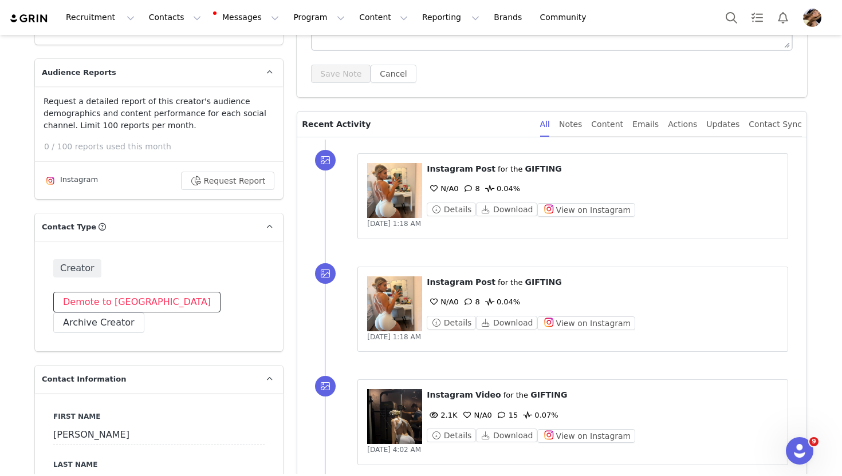
click at [123, 296] on button "Demote to [GEOGRAPHIC_DATA]" at bounding box center [136, 302] width 167 height 21
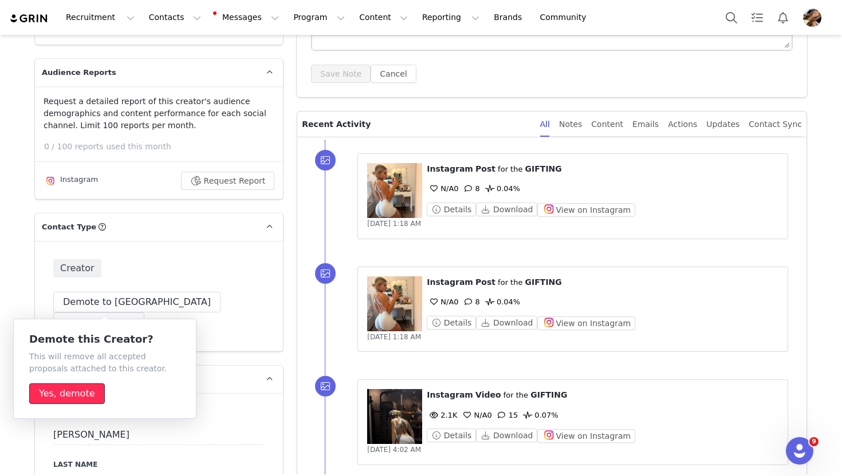
click at [63, 390] on button "Yes, demote" at bounding box center [67, 394] width 76 height 21
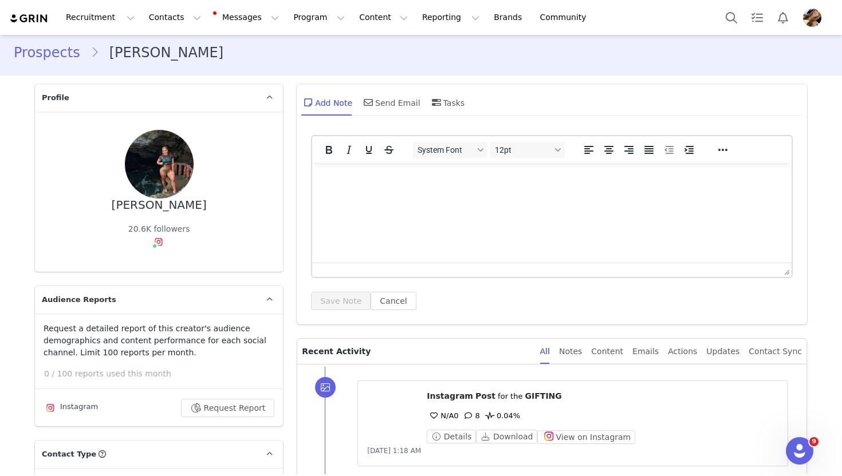
scroll to position [0, 0]
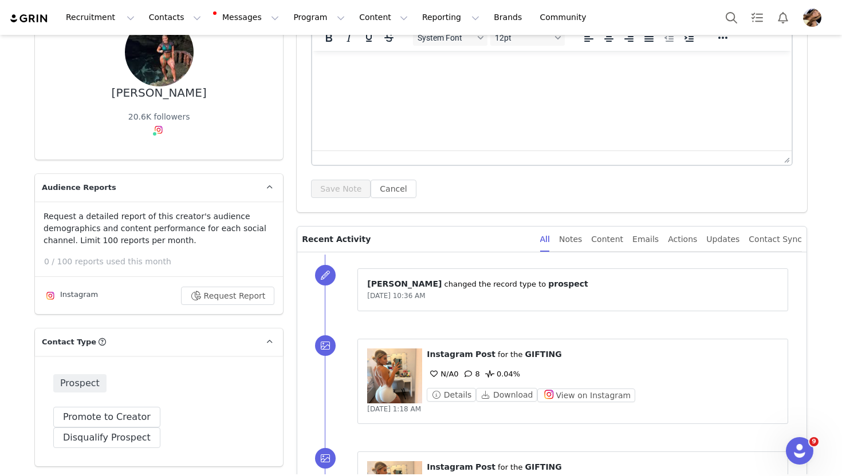
scroll to position [116, 0]
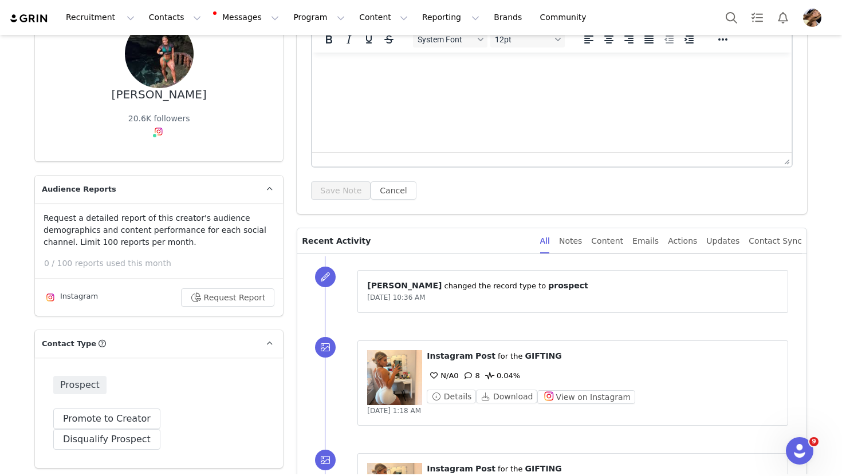
click at [129, 369] on div "Prospect Promote to Creator Disqualify this Prospect? Yes, disqualify Disqualif…" at bounding box center [159, 413] width 248 height 111
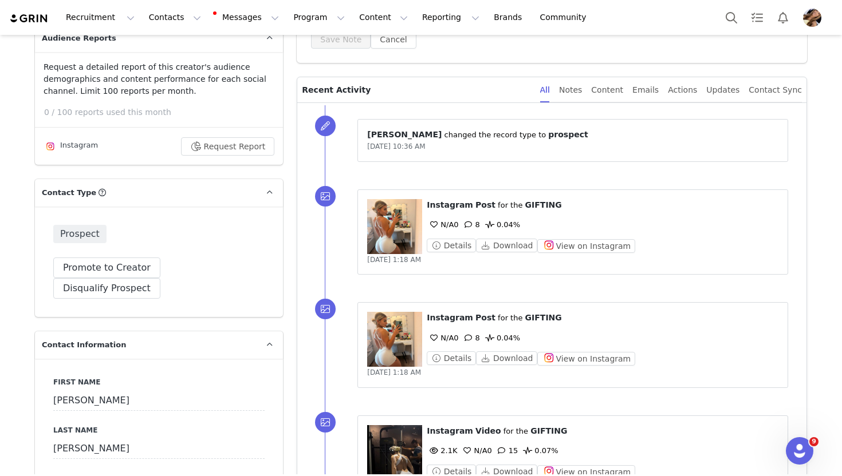
scroll to position [327, 0]
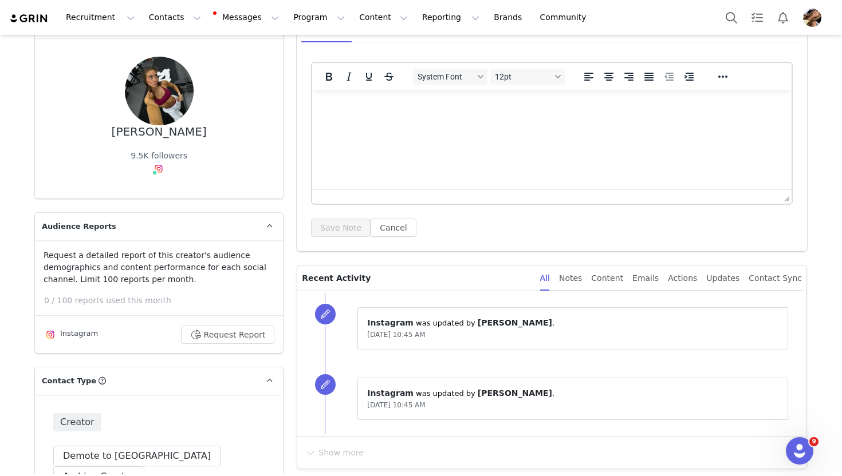
scroll to position [76, 0]
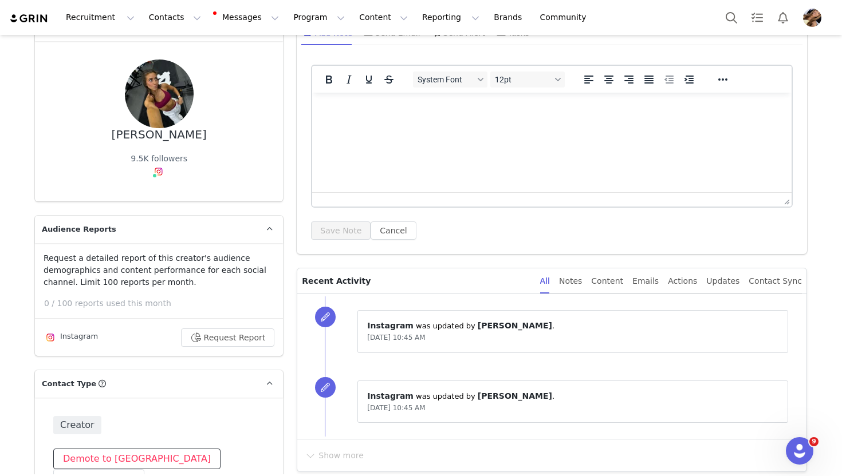
click at [126, 458] on button "Demote to [GEOGRAPHIC_DATA]" at bounding box center [136, 459] width 167 height 21
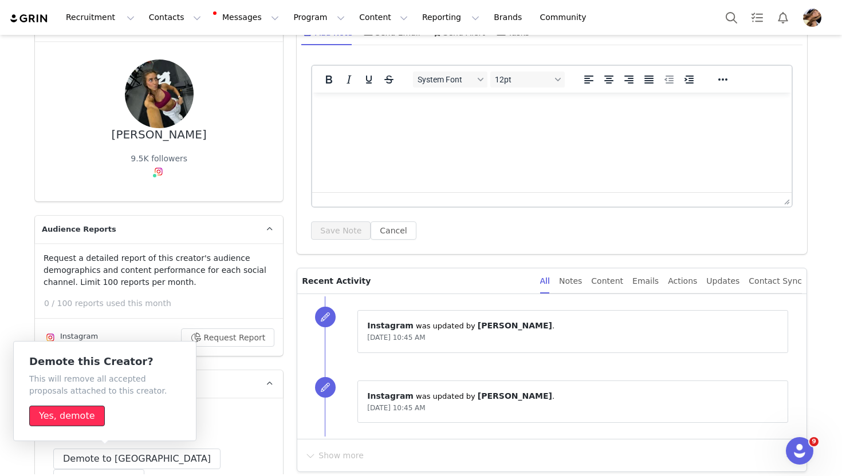
click at [76, 418] on button "Yes, demote" at bounding box center [67, 416] width 76 height 21
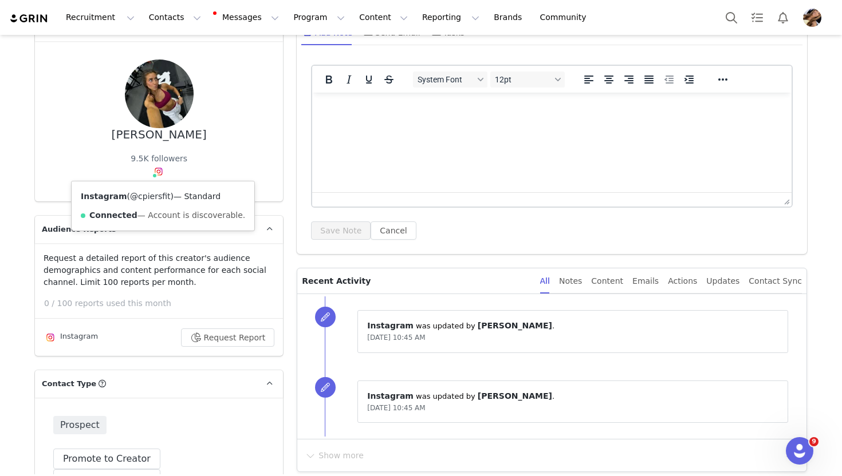
click at [149, 200] on link "@cpiersfit" at bounding box center [150, 196] width 40 height 9
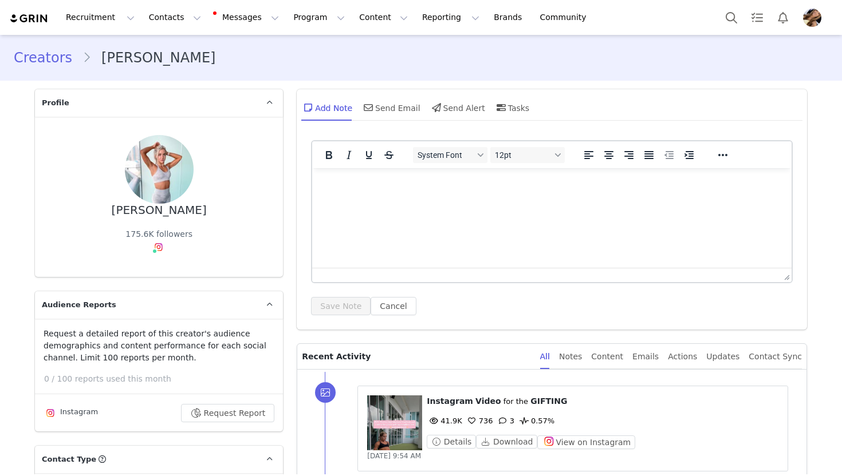
type input "+1 ([GEOGRAPHIC_DATA])"
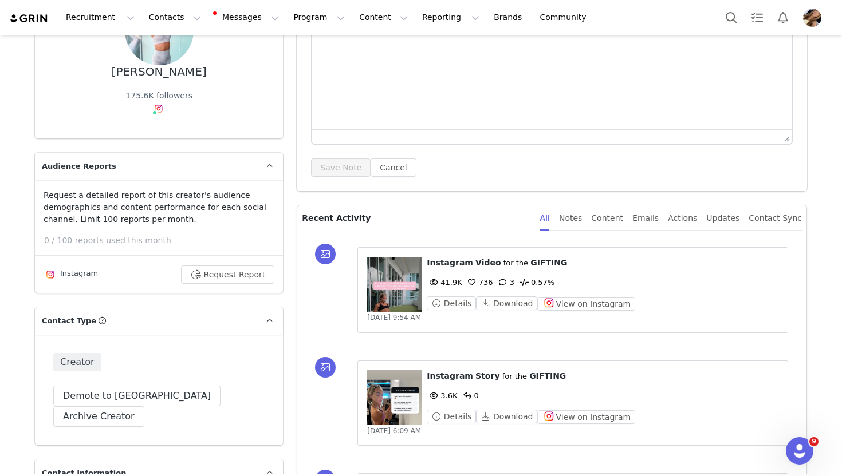
scroll to position [140, 0]
click at [397, 286] on figure at bounding box center [394, 283] width 55 height 55
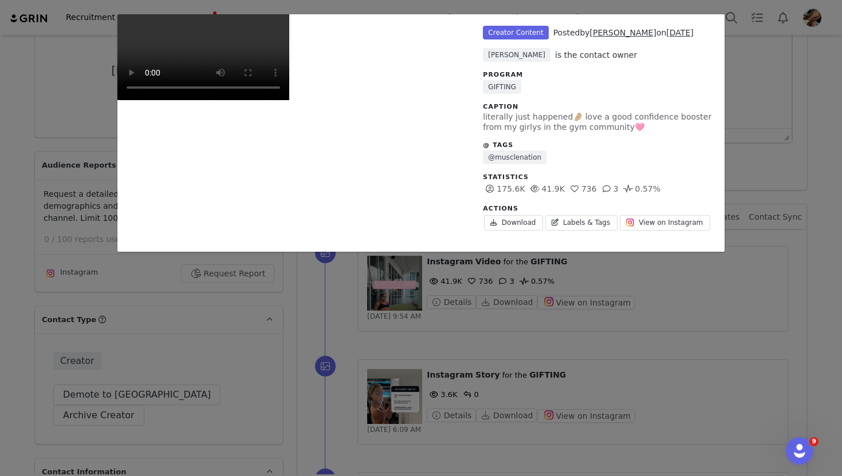
click at [832, 284] on div "Unlabeled Creator Content Posted by [PERSON_NAME] on [DATE] [PERSON_NAME] is th…" at bounding box center [421, 238] width 842 height 476
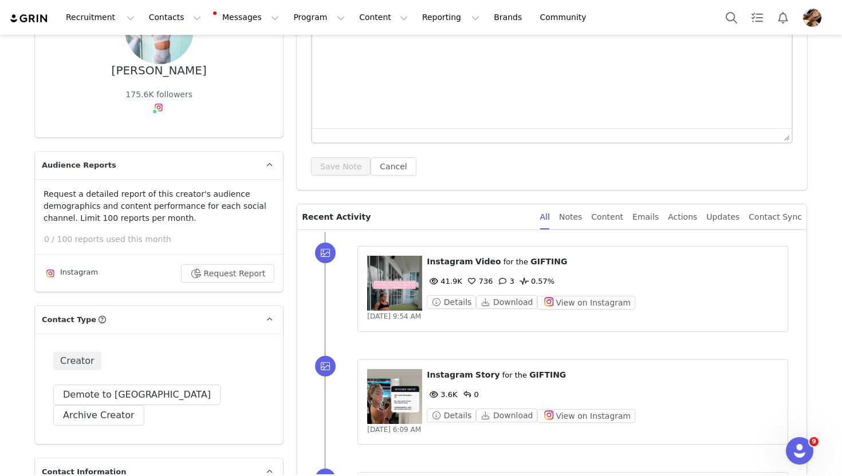
scroll to position [289, 0]
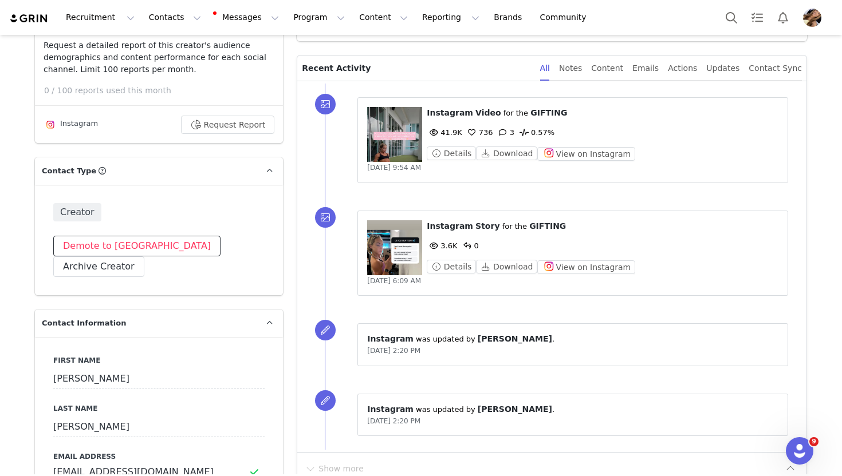
click at [88, 251] on button "Demote to [GEOGRAPHIC_DATA]" at bounding box center [136, 246] width 167 height 21
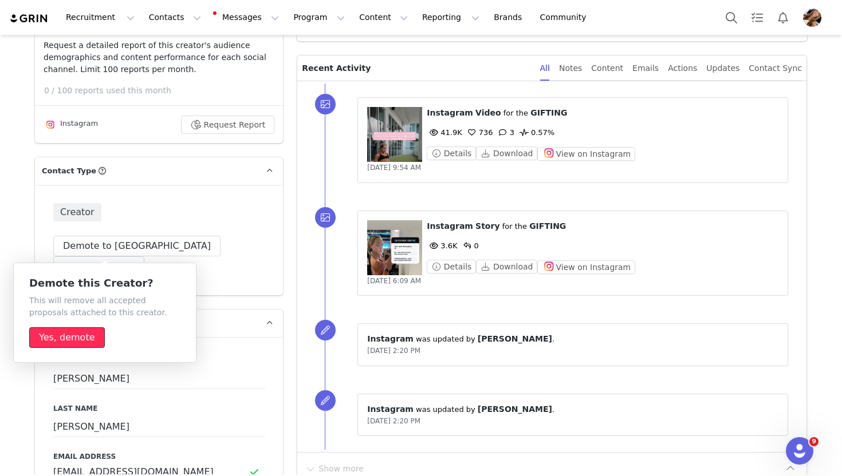
click at [49, 345] on button "Yes, demote" at bounding box center [67, 338] width 76 height 21
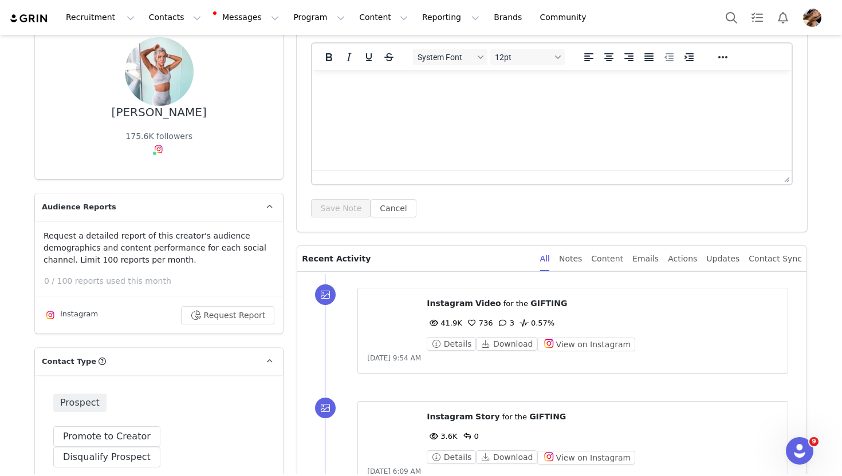
scroll to position [0, 0]
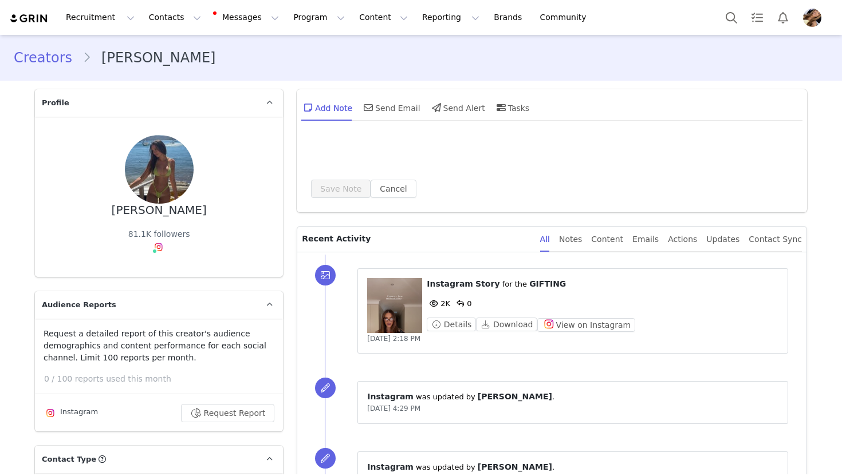
type input "+61 ([GEOGRAPHIC_DATA])"
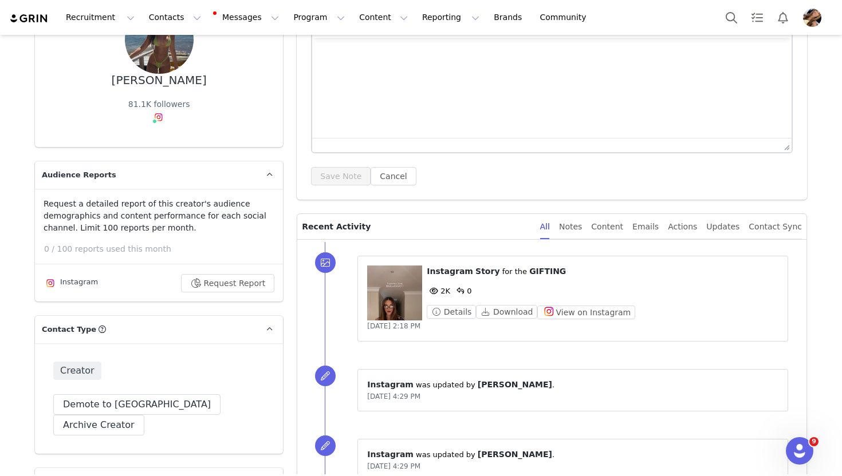
scroll to position [131, 0]
click at [408, 277] on figure at bounding box center [394, 292] width 55 height 55
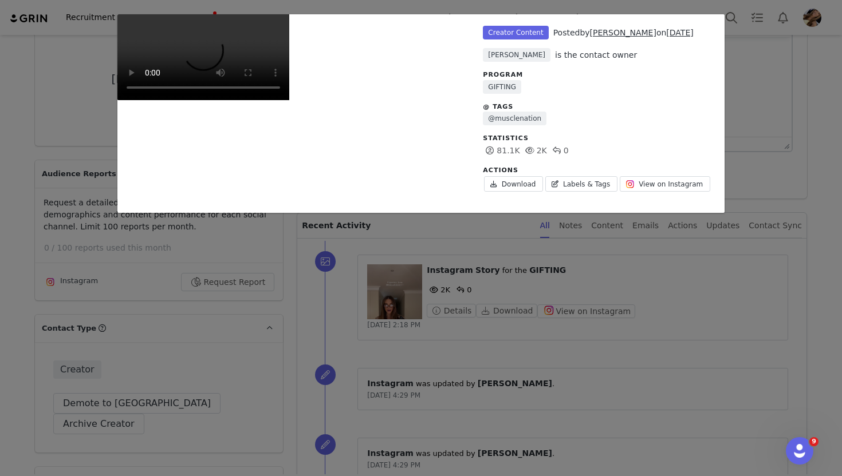
scroll to position [196, 0]
click at [759, 192] on div "Unlabeled Creator Content Posted by Emma Coleman on Jul 16, 2025 Toula Tsardani…" at bounding box center [421, 238] width 842 height 476
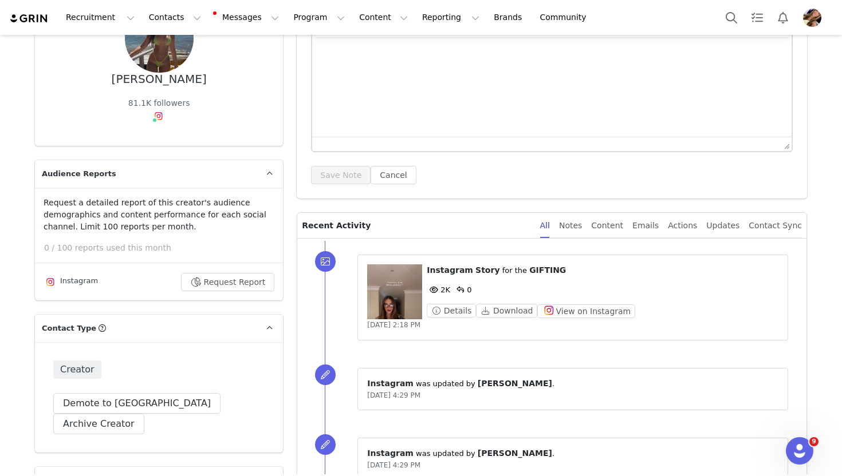
click at [304, 111] on div "System Font 12pt To open the popup, press Shift+Enter To open the popup, press …" at bounding box center [552, 100] width 510 height 195
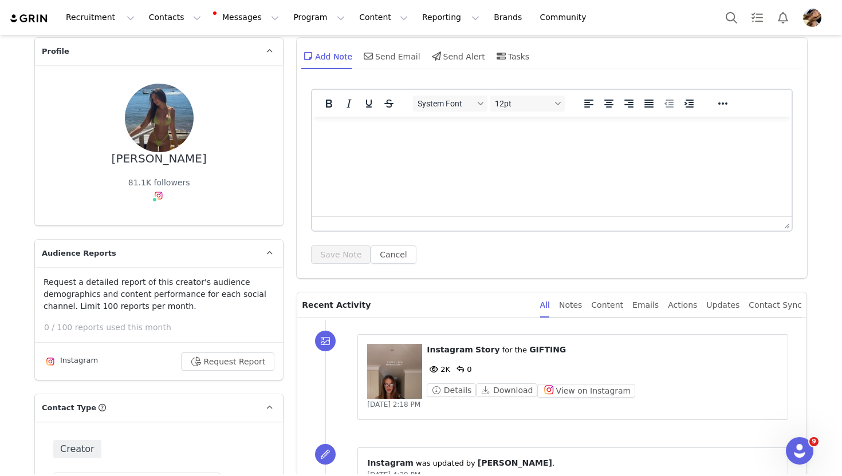
scroll to position [53, 0]
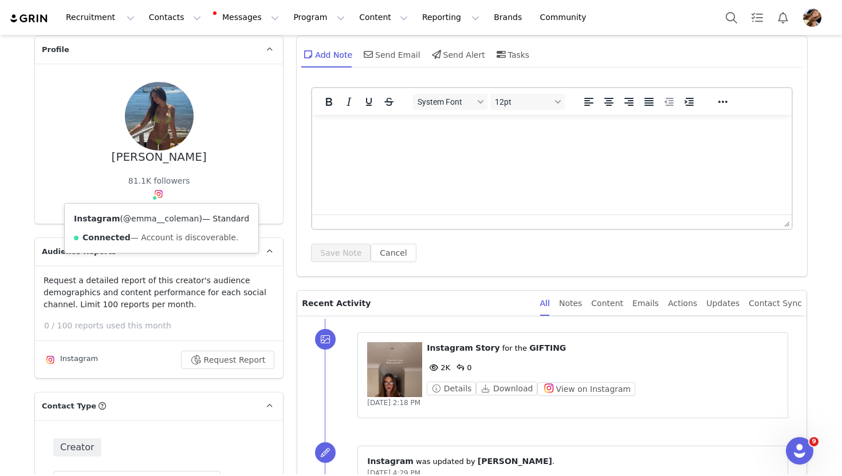
click at [160, 219] on link "@emma__coleman" at bounding box center [161, 218] width 76 height 9
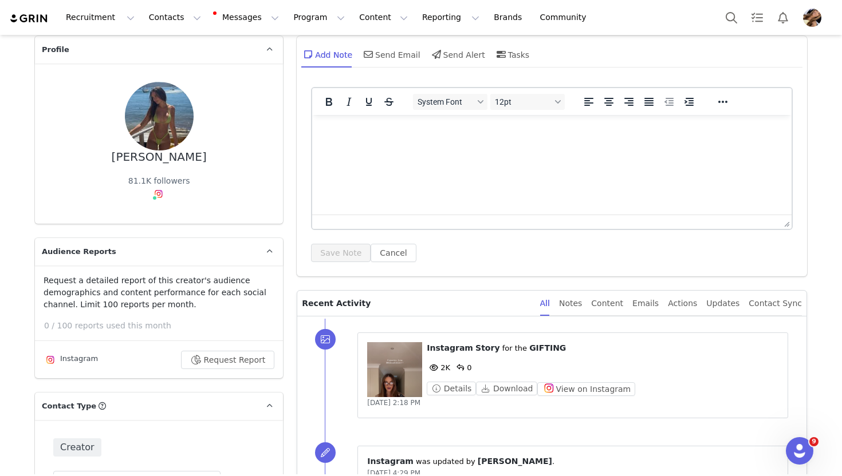
scroll to position [158, 0]
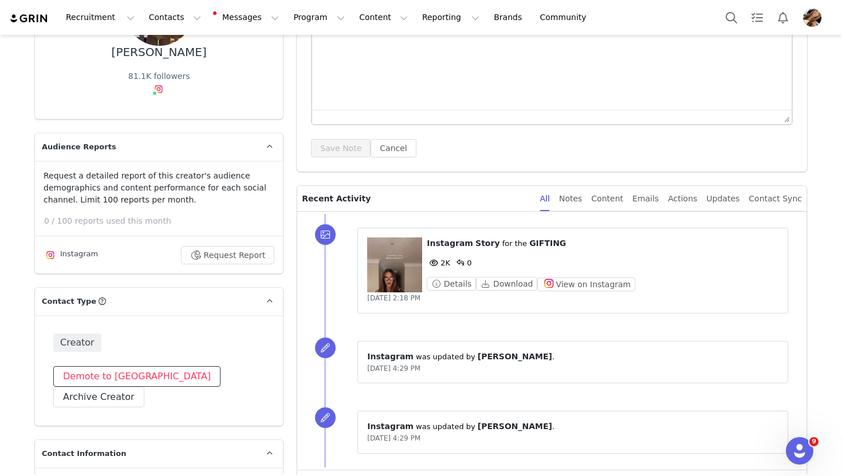
click at [103, 371] on button "Demote to [GEOGRAPHIC_DATA]" at bounding box center [136, 377] width 167 height 21
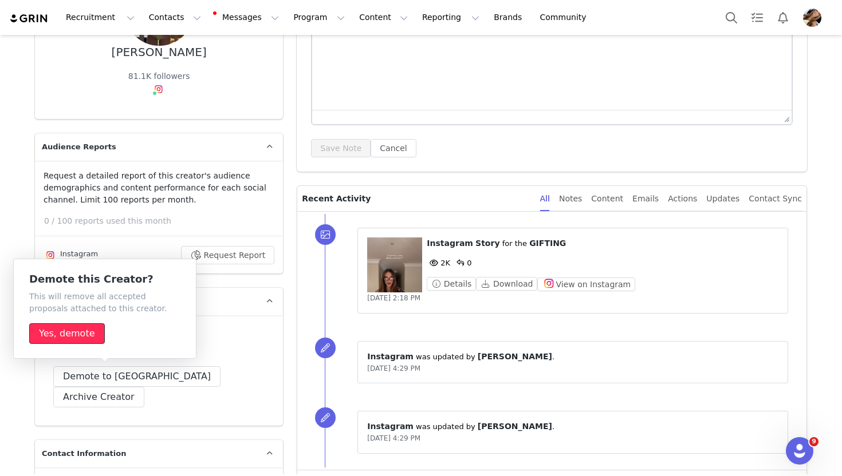
click at [61, 330] on button "Yes, demote" at bounding box center [67, 334] width 76 height 21
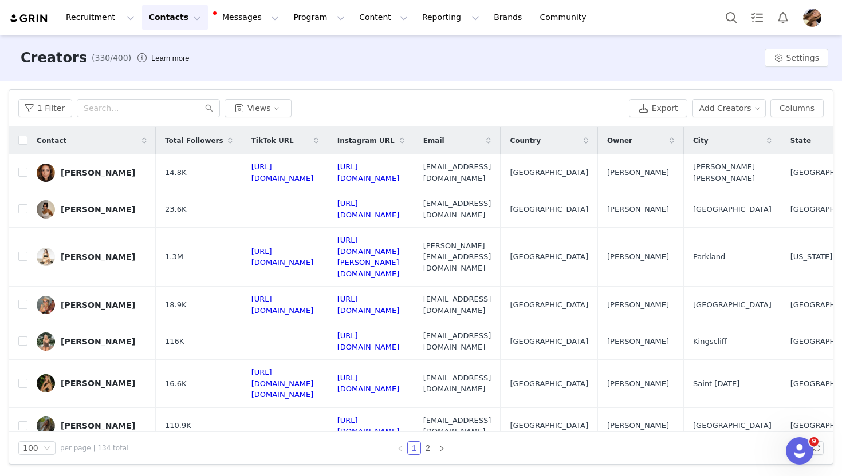
click at [424, 109] on div "1 Filter Views" at bounding box center [321, 108] width 606 height 18
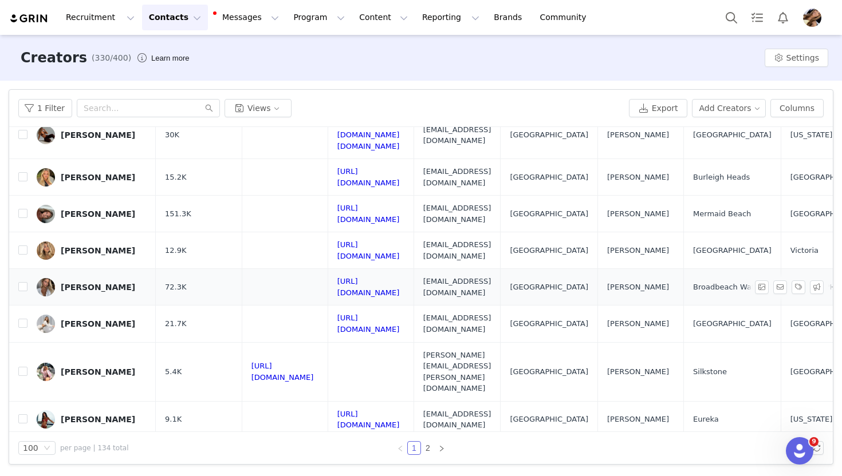
scroll to position [369, 0]
click at [100, 283] on div "Layla Graham" at bounding box center [98, 287] width 74 height 9
click at [118, 247] on div "Shannelle Hodgkinson" at bounding box center [98, 251] width 74 height 9
click at [85, 210] on div "[PERSON_NAME]" at bounding box center [98, 214] width 74 height 9
click at [104, 320] on div "[PERSON_NAME]" at bounding box center [98, 324] width 74 height 9
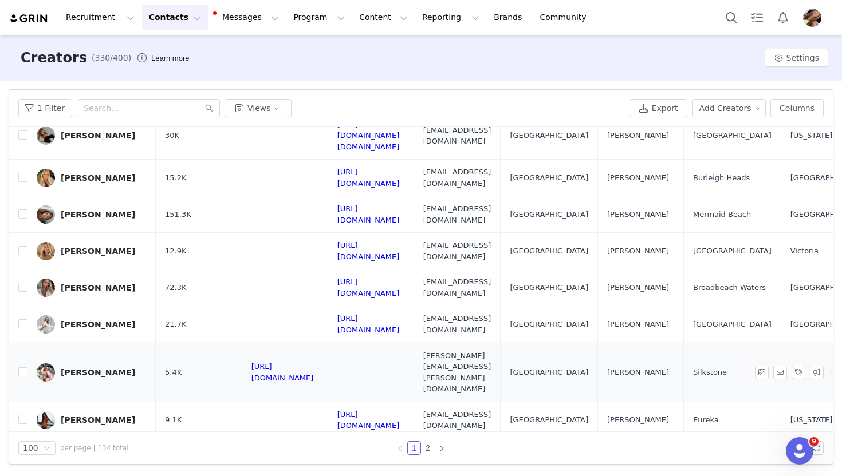
scroll to position [370, 0]
click at [103, 368] on div "[PERSON_NAME]" at bounding box center [98, 372] width 74 height 9
click at [101, 411] on link "Sage Victoria" at bounding box center [92, 420] width 110 height 18
click at [105, 452] on div "Mads Lovegrove" at bounding box center [98, 456] width 74 height 9
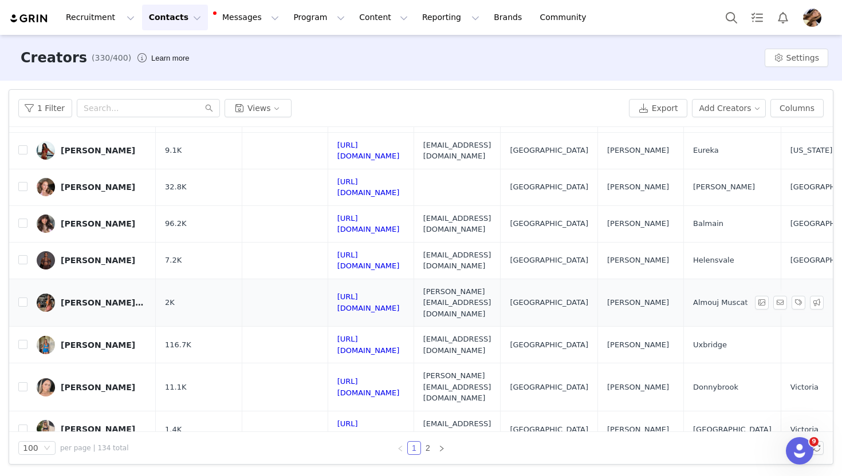
scroll to position [639, 1]
click at [103, 219] on div "Clémence Andréa" at bounding box center [98, 223] width 74 height 9
click at [106, 256] on div "Paris Fernandez" at bounding box center [98, 260] width 74 height 9
click at [104, 298] on div "[PERSON_NAME][GEOGRAPHIC_DATA]" at bounding box center [104, 302] width 86 height 9
click at [86, 341] on div "[PERSON_NAME]" at bounding box center [98, 345] width 74 height 9
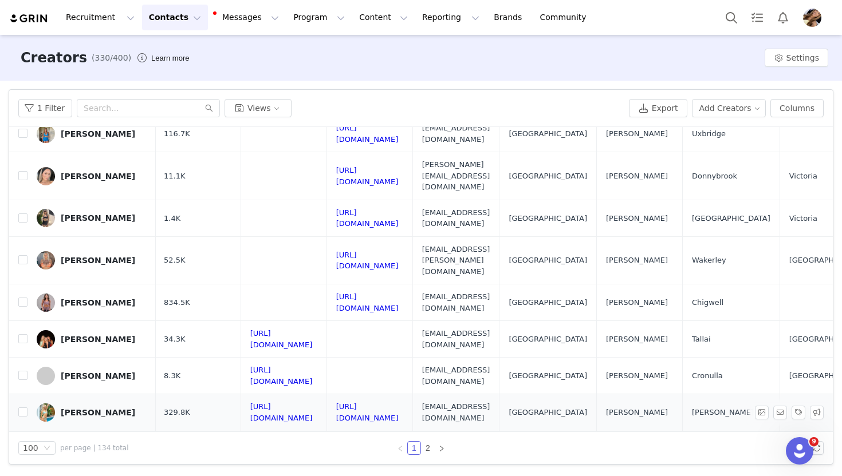
scroll to position [857, 1]
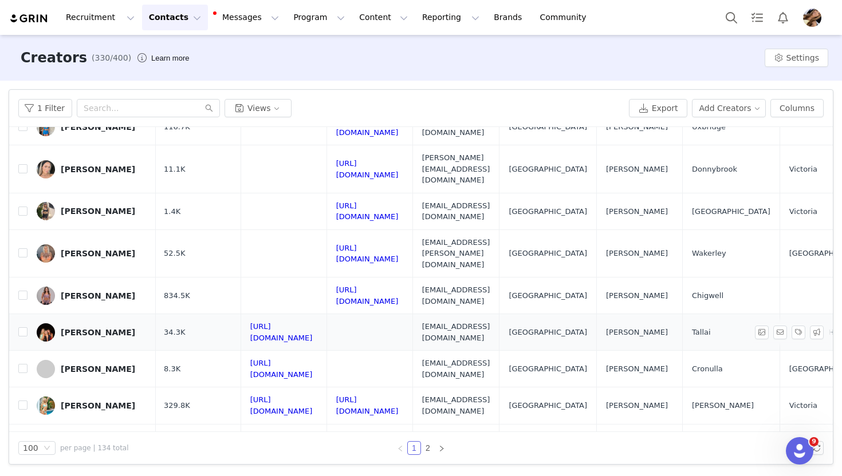
click at [89, 328] on div "[PERSON_NAME]" at bounding box center [98, 332] width 74 height 9
click at [90, 365] on div "Morgan Plevey" at bounding box center [98, 369] width 74 height 9
drag, startPoint x: 77, startPoint y: 305, endPoint x: 77, endPoint y: 314, distance: 8.6
click at [77, 401] on div "Lex Dyer" at bounding box center [98, 405] width 74 height 9
click at [98, 475] on div "Marion Bregiannis" at bounding box center [98, 479] width 74 height 9
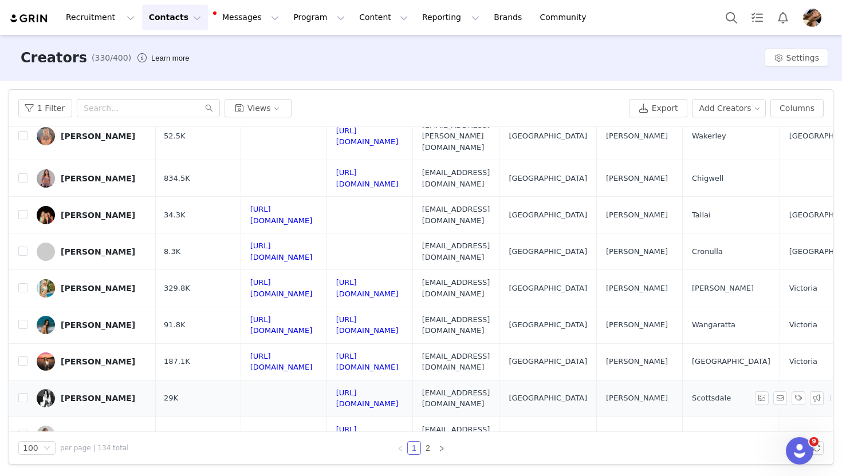
scroll to position [975, 2]
click at [81, 431] on div "Brittany Gibson" at bounding box center [98, 435] width 74 height 9
click at [88, 467] on div "[PERSON_NAME]" at bounding box center [98, 471] width 74 height 9
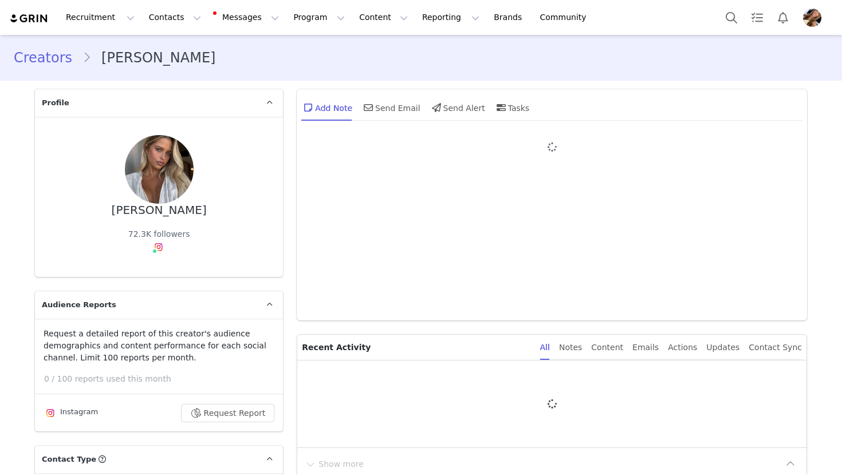
type input "+61 ([GEOGRAPHIC_DATA])"
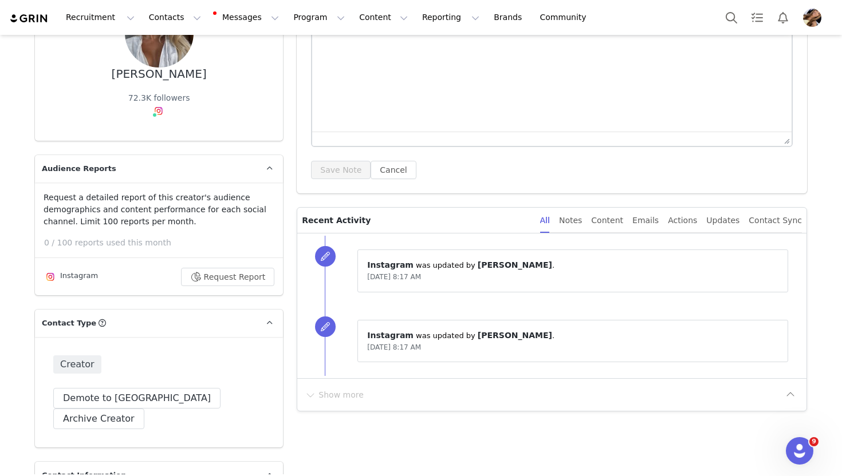
scroll to position [139, 0]
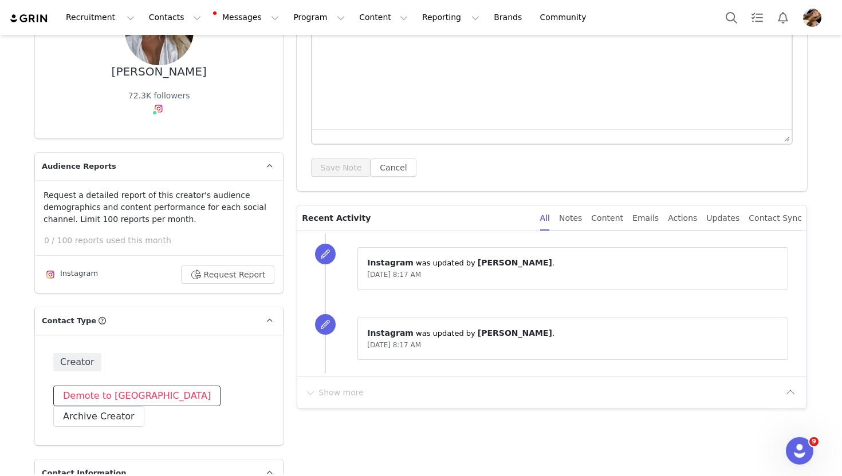
click at [121, 397] on button "Demote to [GEOGRAPHIC_DATA]" at bounding box center [136, 396] width 167 height 21
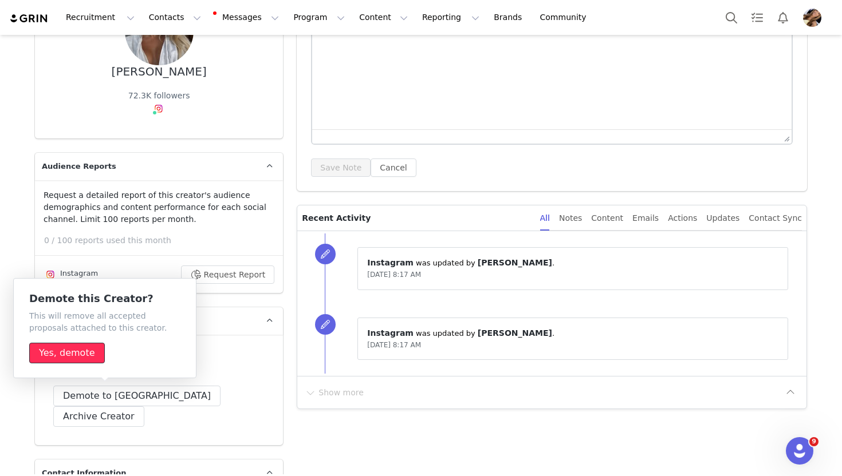
click at [86, 361] on button "Yes, demote" at bounding box center [67, 353] width 76 height 21
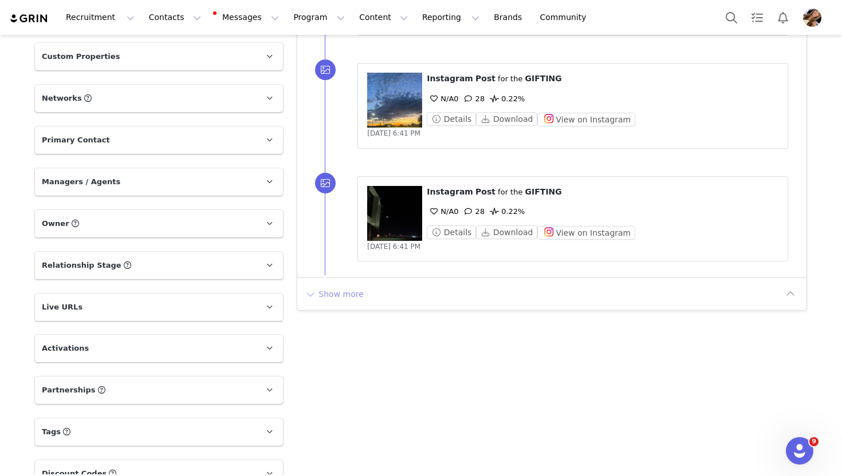
scroll to position [1238, 0]
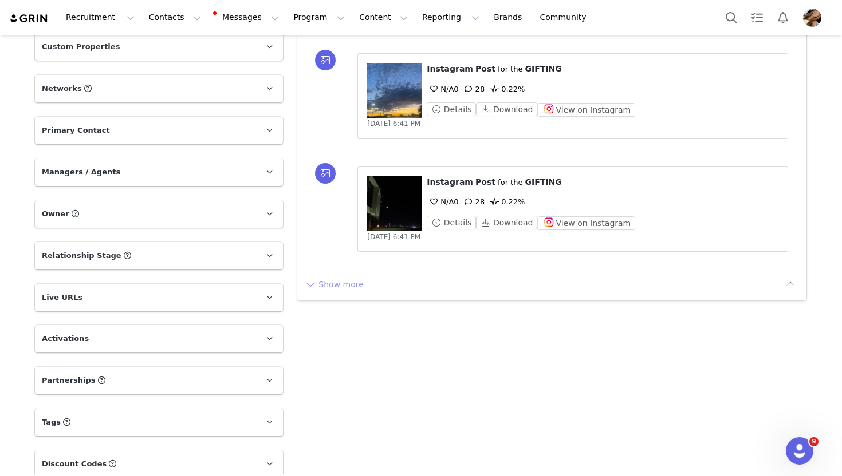
click at [337, 285] on button "Show more" at bounding box center [334, 284] width 60 height 18
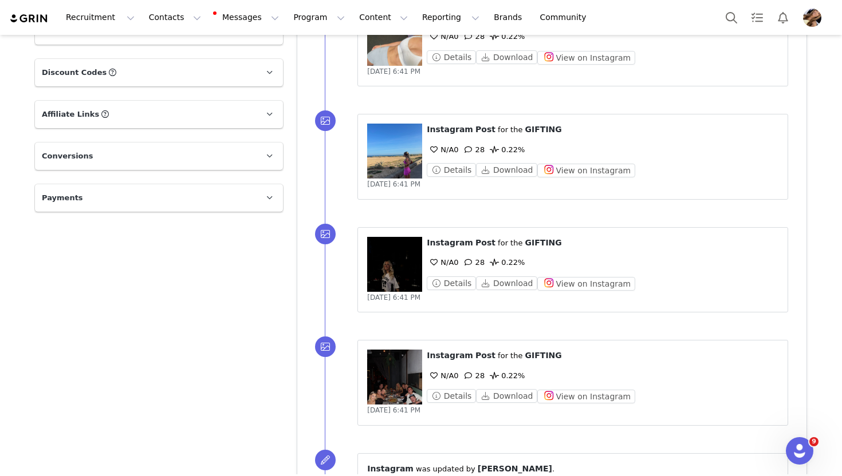
scroll to position [1630, 0]
click at [403, 273] on figure at bounding box center [394, 264] width 55 height 55
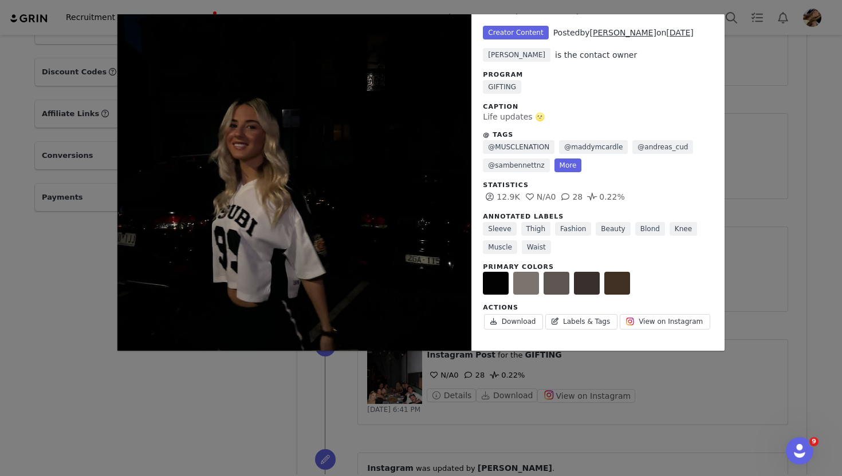
click at [80, 295] on div "Unlabeled Creator Content Posted by Shannelle Hodgkinson on Jul 13, 2025 Toula …" at bounding box center [421, 238] width 842 height 476
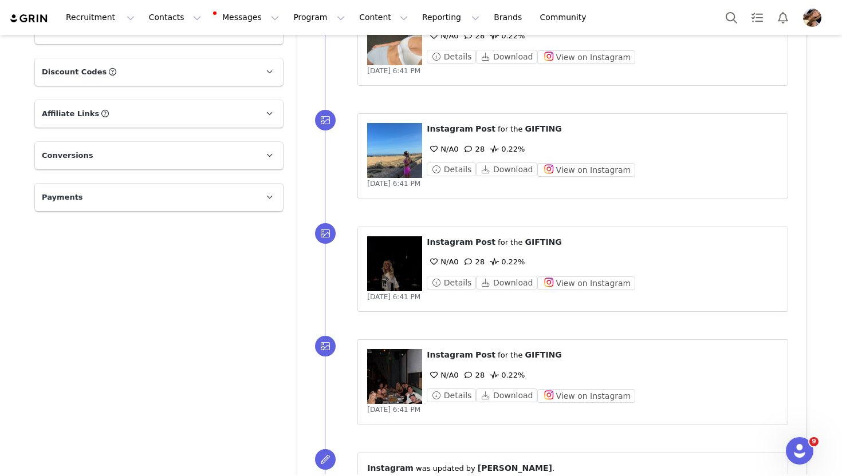
click at [392, 166] on figure at bounding box center [394, 150] width 55 height 55
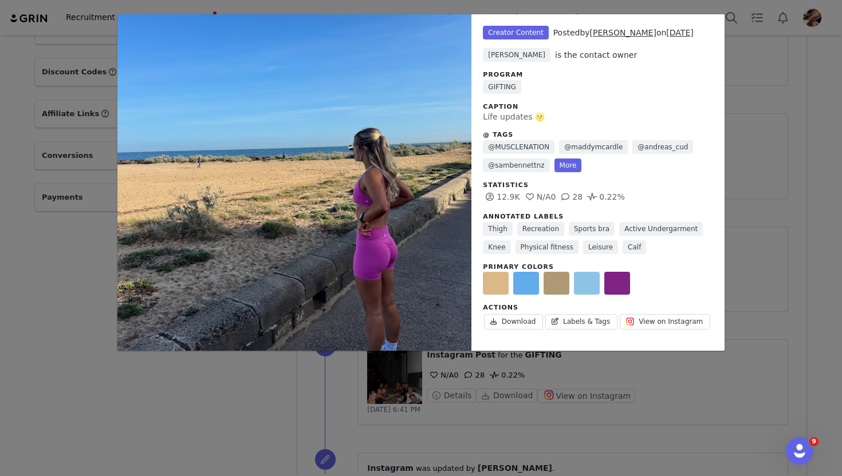
click at [3, 268] on div "Unlabeled Creator Content Posted by Shannelle Hodgkinson on Jul 13, 2025 Toula …" at bounding box center [421, 238] width 842 height 476
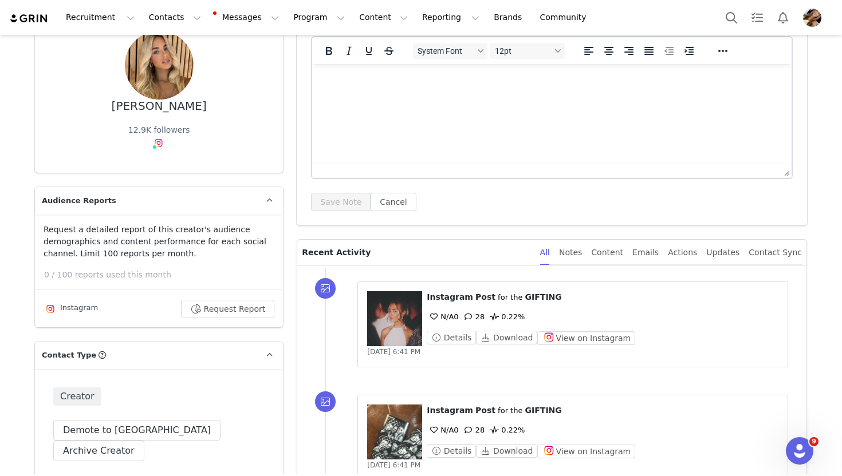
scroll to position [127, 0]
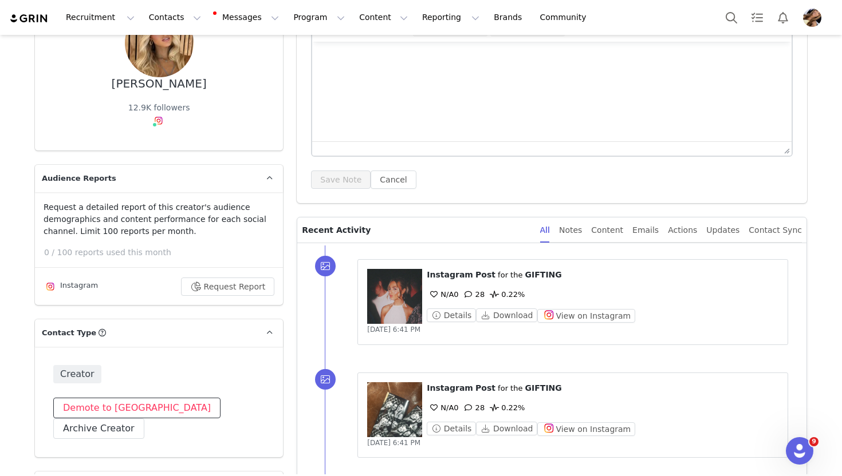
click at [109, 403] on button "Demote to [GEOGRAPHIC_DATA]" at bounding box center [136, 408] width 167 height 21
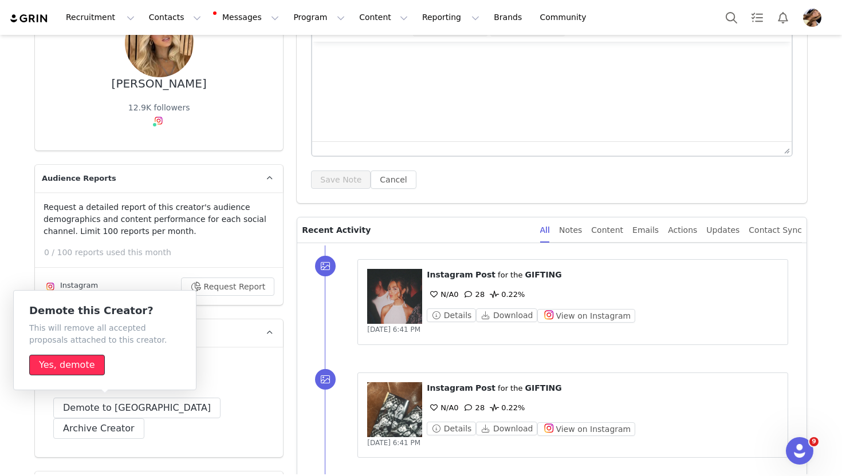
click at [86, 373] on button "Yes, demote" at bounding box center [67, 365] width 76 height 21
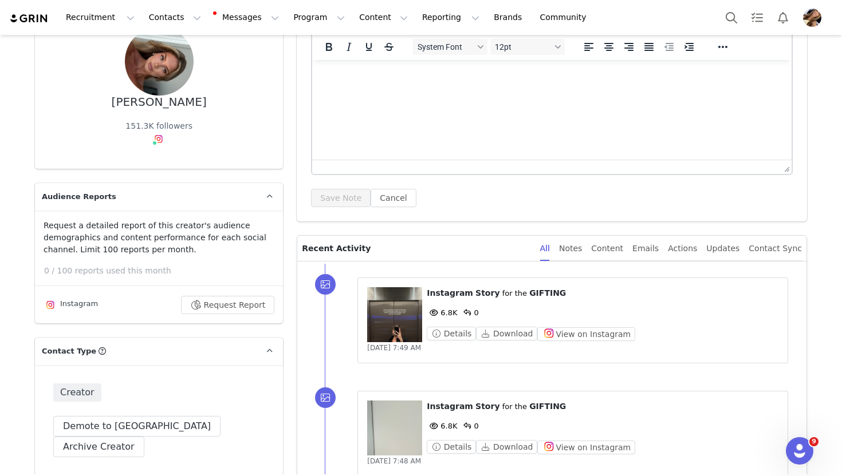
scroll to position [135, 0]
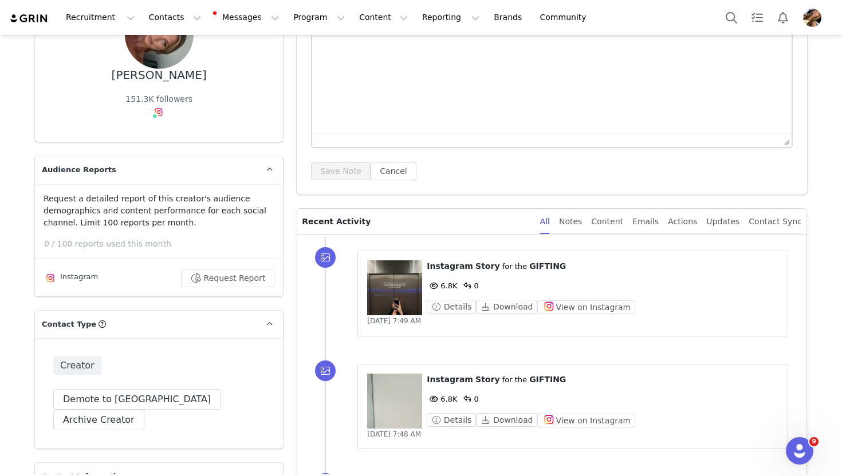
click at [403, 293] on figure at bounding box center [394, 288] width 55 height 55
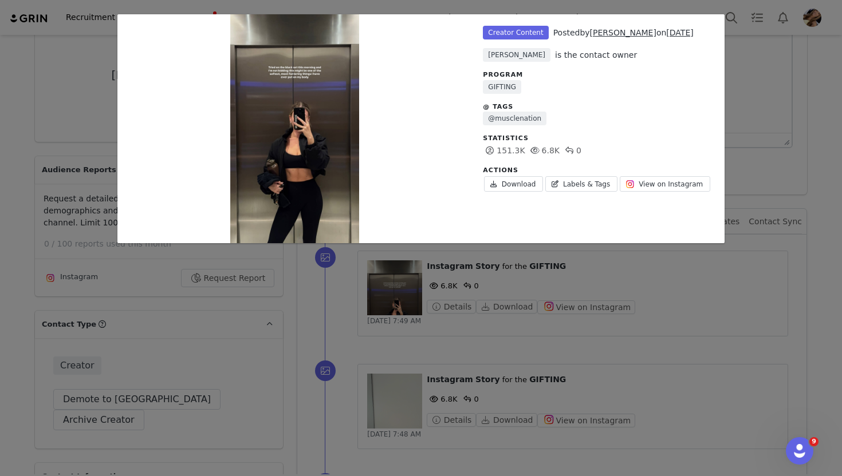
click at [575, 335] on div "Unlabeled Creator Content Posted by [PERSON_NAME] on [DATE] [PERSON_NAME] is th…" at bounding box center [421, 238] width 842 height 476
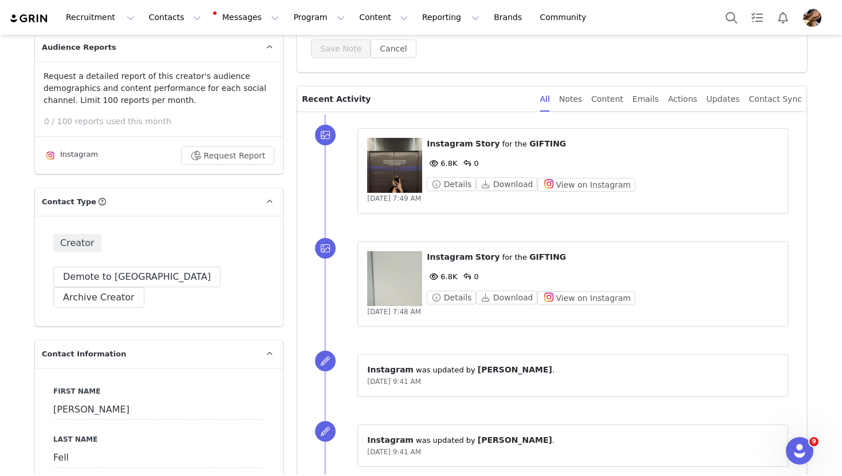
scroll to position [258, 0]
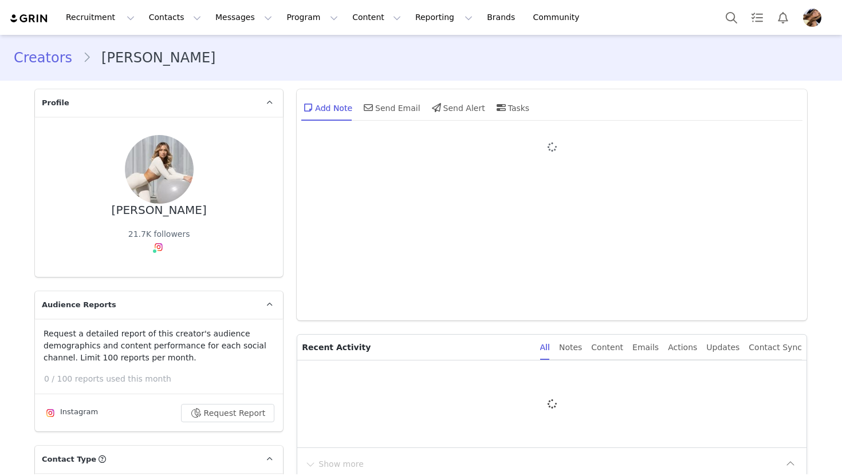
type input "+61 ([GEOGRAPHIC_DATA])"
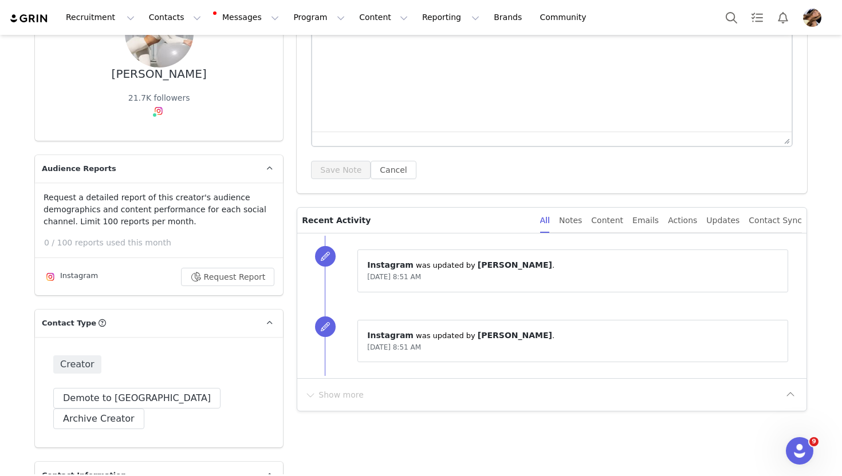
scroll to position [137, 0]
click at [121, 396] on button "Demote to [GEOGRAPHIC_DATA]" at bounding box center [136, 398] width 167 height 21
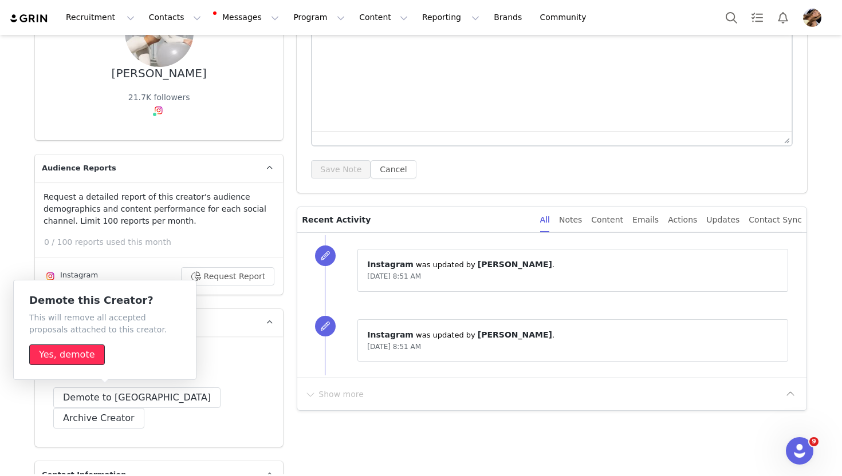
click at [87, 353] on button "Yes, demote" at bounding box center [67, 355] width 76 height 21
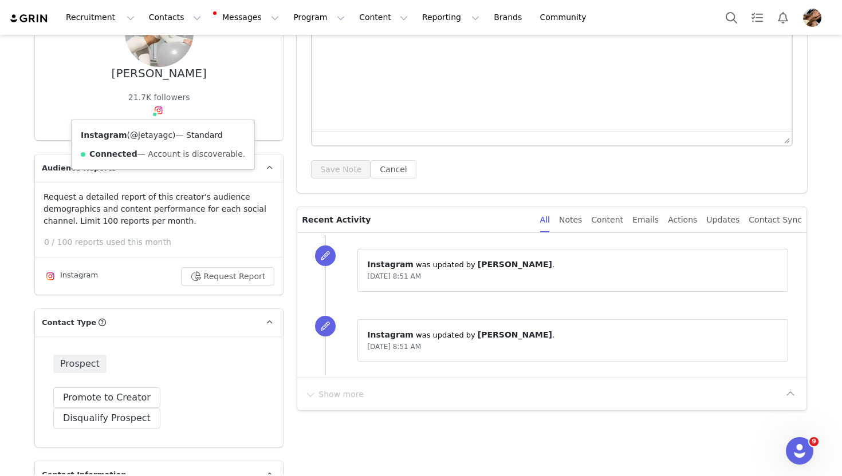
drag, startPoint x: 159, startPoint y: 127, endPoint x: 158, endPoint y: 134, distance: 7.5
click at [159, 128] on div "Instagram ( @jetayagc ) — Standard Connected — Account is discoverable." at bounding box center [163, 144] width 183 height 49
click at [158, 135] on link "@jetayagc" at bounding box center [151, 135] width 42 height 9
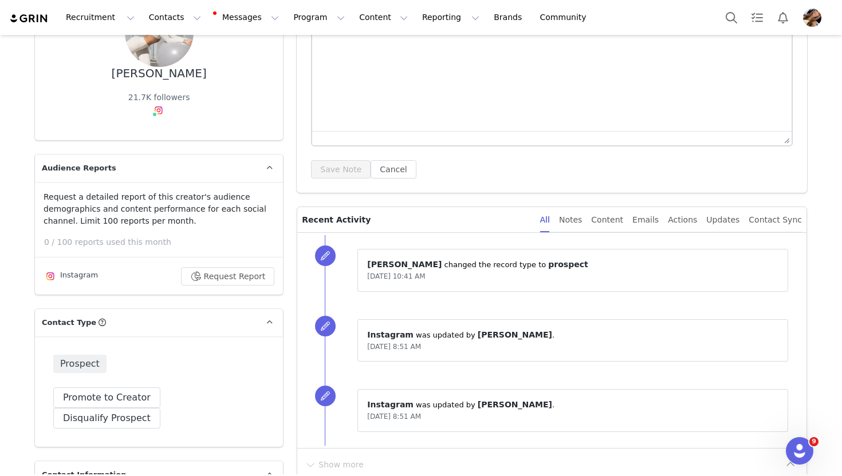
scroll to position [132, 0]
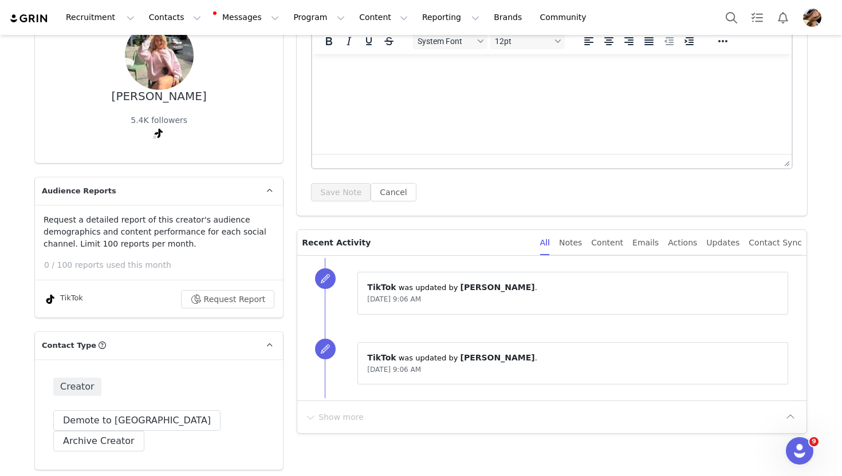
scroll to position [112, 0]
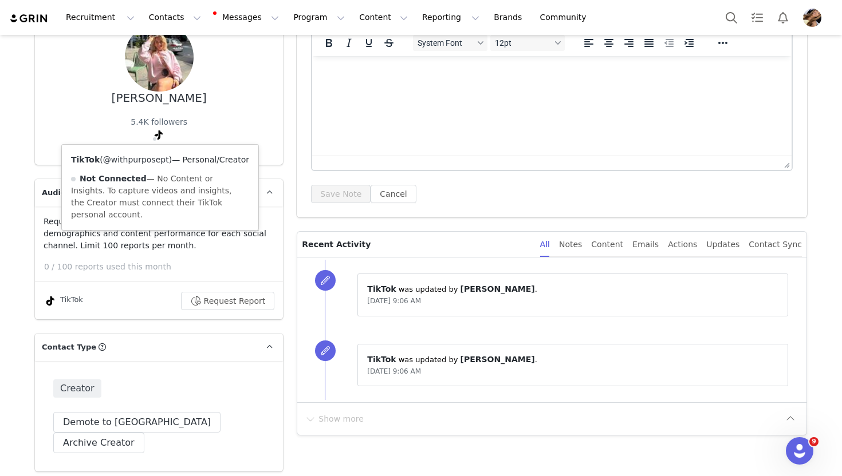
click at [157, 164] on link "@withpurposept" at bounding box center [136, 159] width 66 height 9
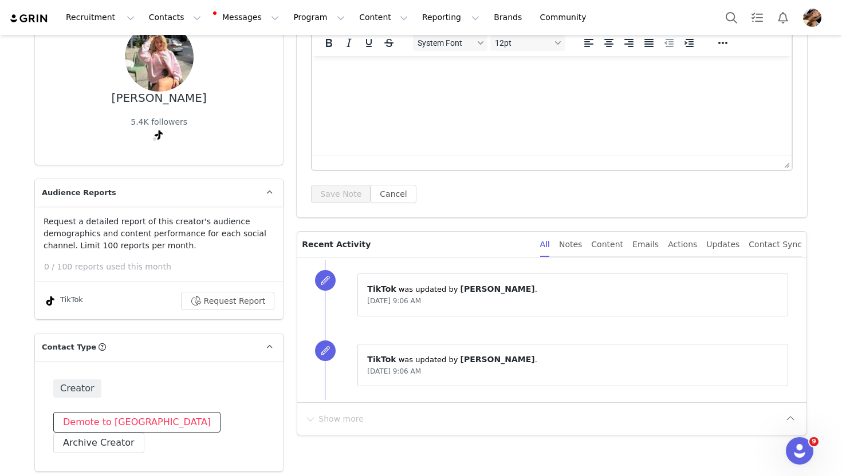
click at [124, 430] on button "Demote to [GEOGRAPHIC_DATA]" at bounding box center [136, 422] width 167 height 21
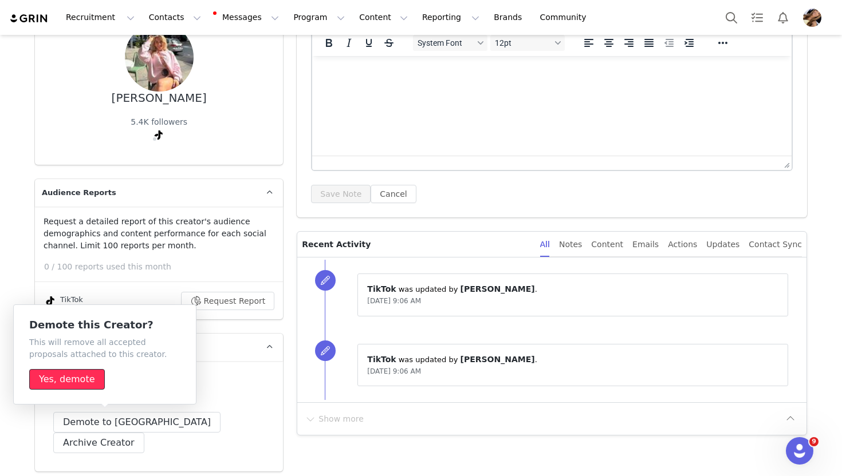
click at [64, 379] on button "Yes, demote" at bounding box center [67, 379] width 76 height 21
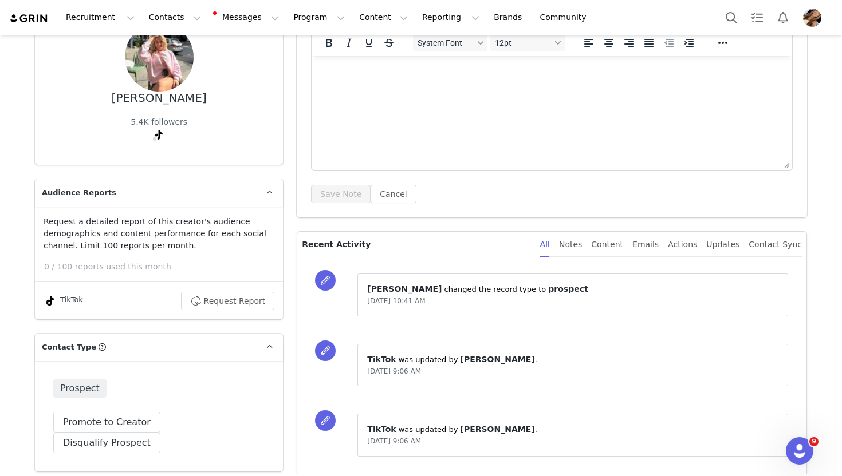
click at [448, 165] on div at bounding box center [551, 163] width 479 height 14
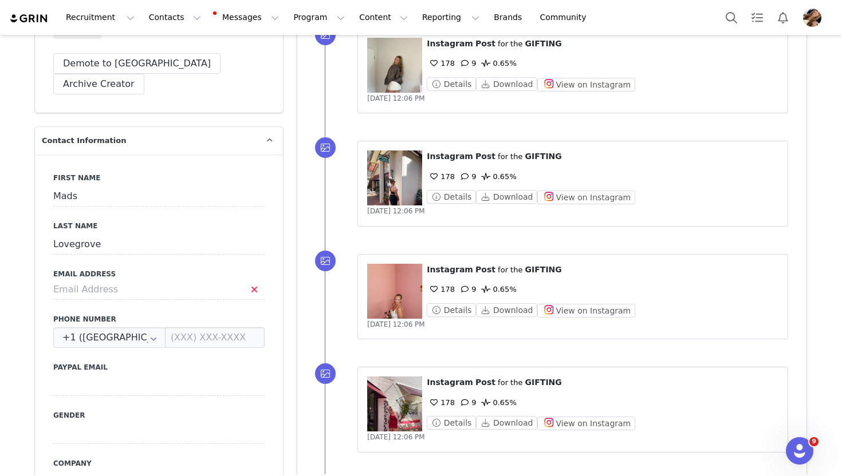
scroll to position [667, 0]
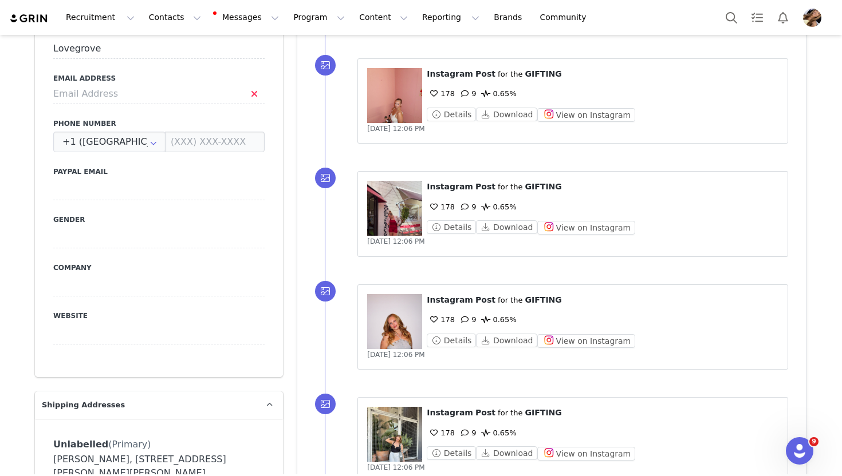
click at [390, 274] on div "⁨ Instagram ⁩ ⁨ Post ⁩ for the ⁨ GIFTING ⁩ 178 9 0.65% Details Download View on…" at bounding box center [566, 327] width 482 height 113
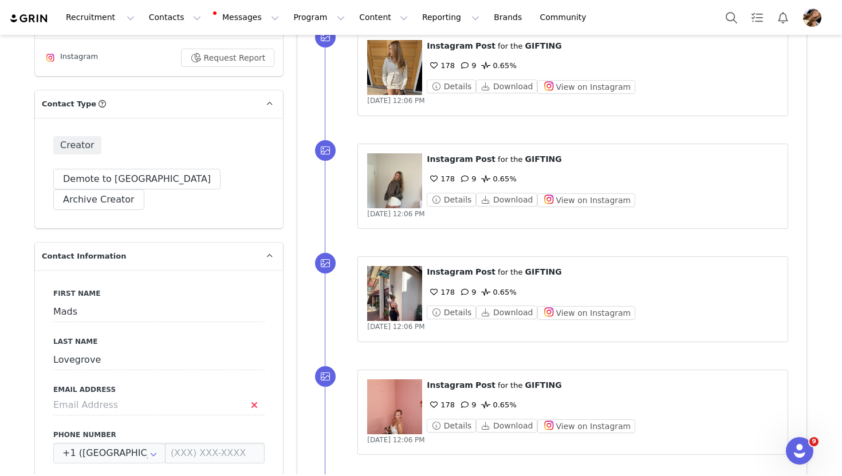
scroll to position [239, 0]
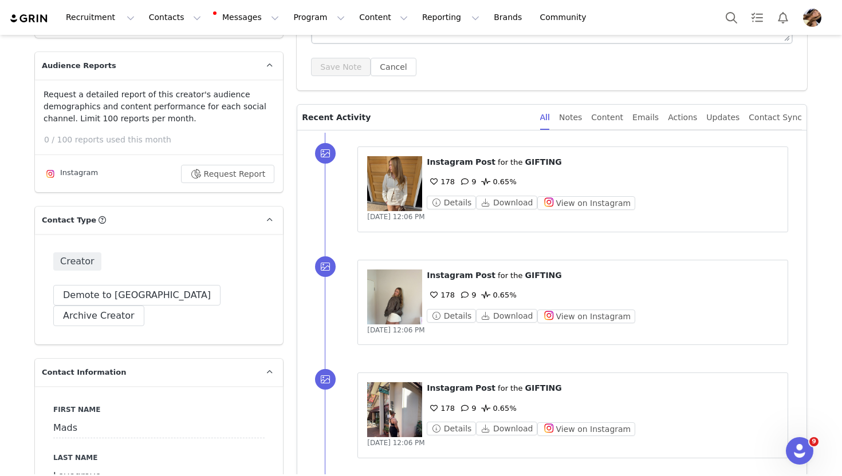
click at [384, 188] on figure at bounding box center [394, 183] width 55 height 55
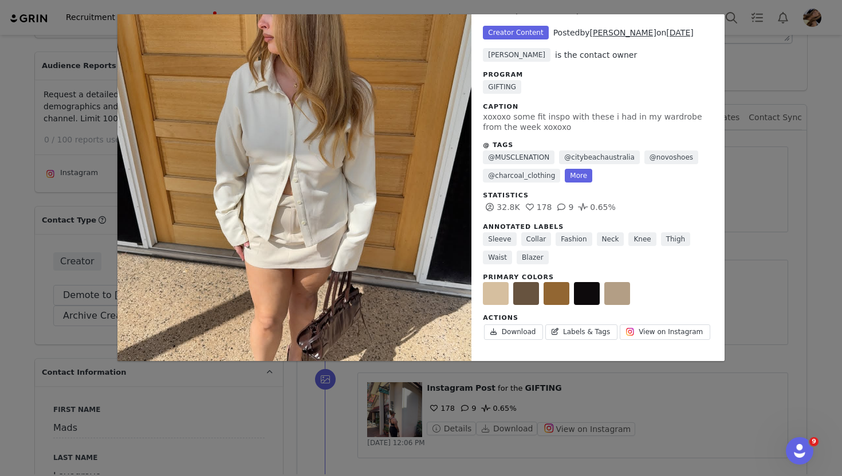
click at [790, 165] on div "Unlabeled Creator Content Posted by Mads Lovegrove on Aug 9, 2025 Toula Tsardan…" at bounding box center [421, 238] width 842 height 476
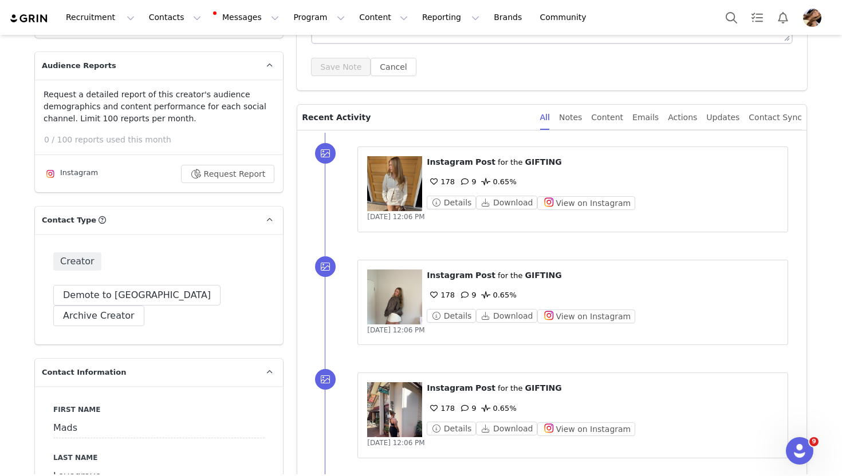
click at [396, 308] on figure at bounding box center [394, 297] width 55 height 55
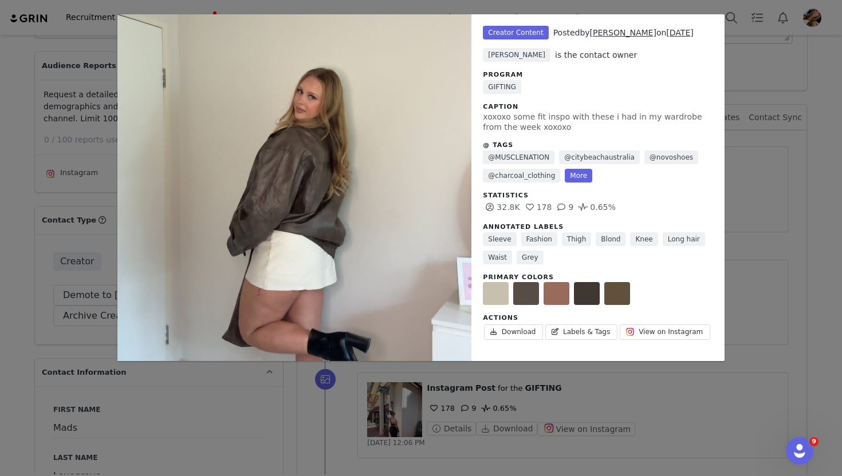
click at [788, 262] on div "Unlabeled Creator Content Posted by Mads Lovegrove on Aug 9, 2025 Toula Tsardan…" at bounding box center [421, 238] width 842 height 476
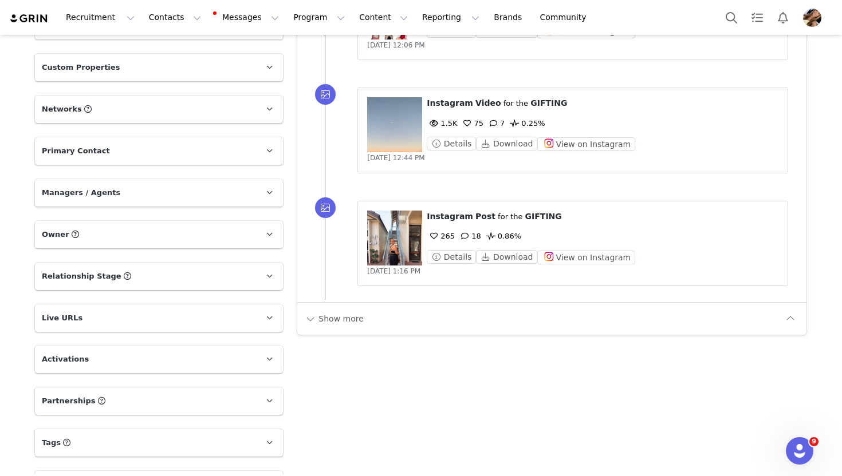
scroll to position [1340, 0]
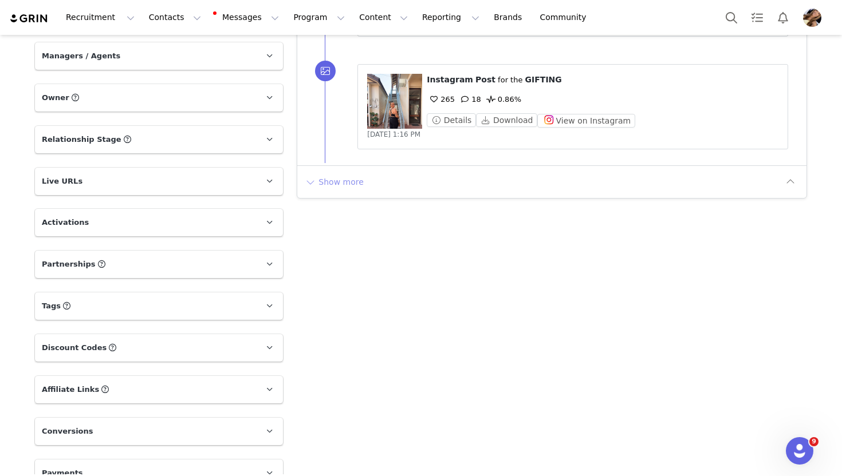
click at [333, 187] on button "Show more" at bounding box center [334, 182] width 60 height 18
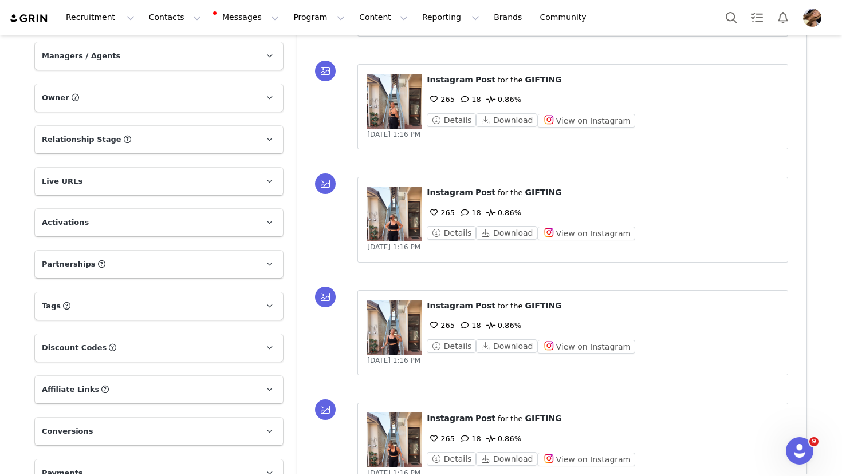
click at [401, 115] on figure at bounding box center [394, 101] width 55 height 55
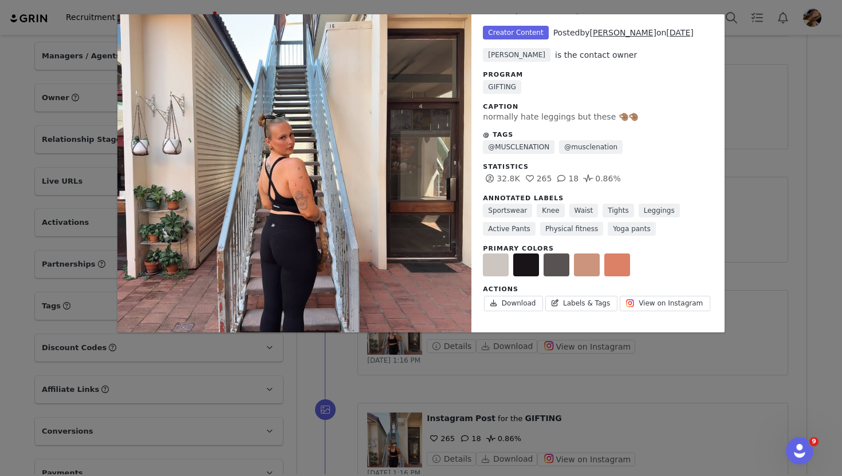
click at [818, 258] on div "Unlabeled Creator Content Posted by Mads Lovegrove on Aug 6, 2025 Toula Tsardan…" at bounding box center [421, 238] width 842 height 476
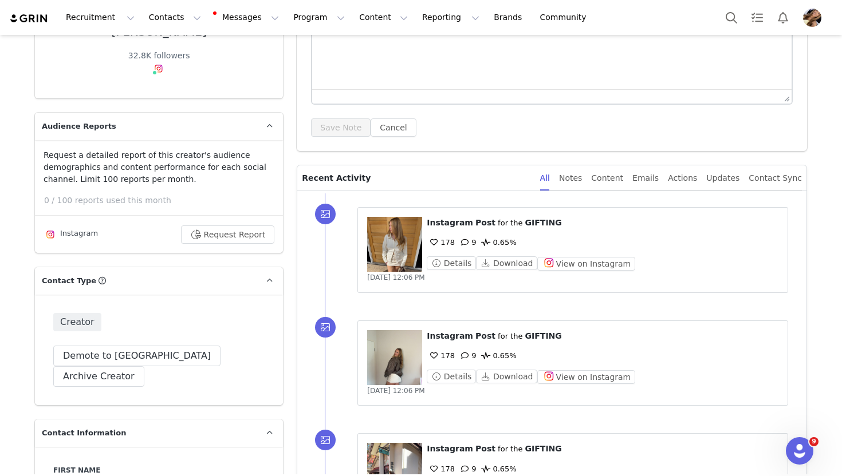
scroll to position [0, 0]
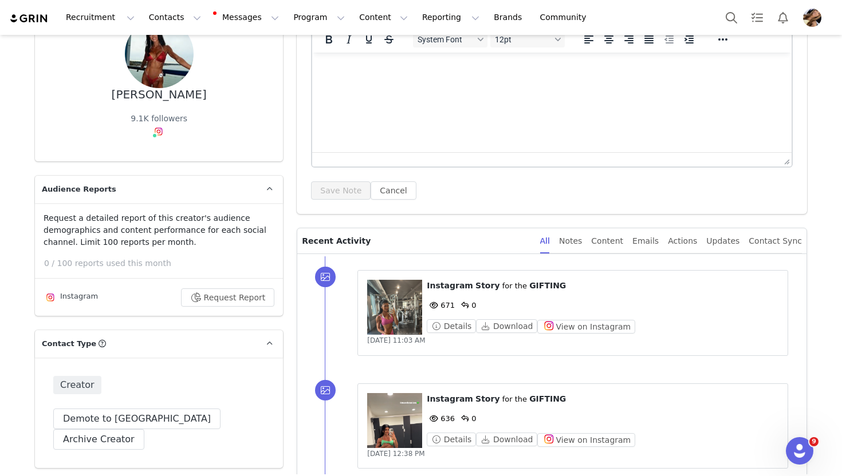
scroll to position [114, 0]
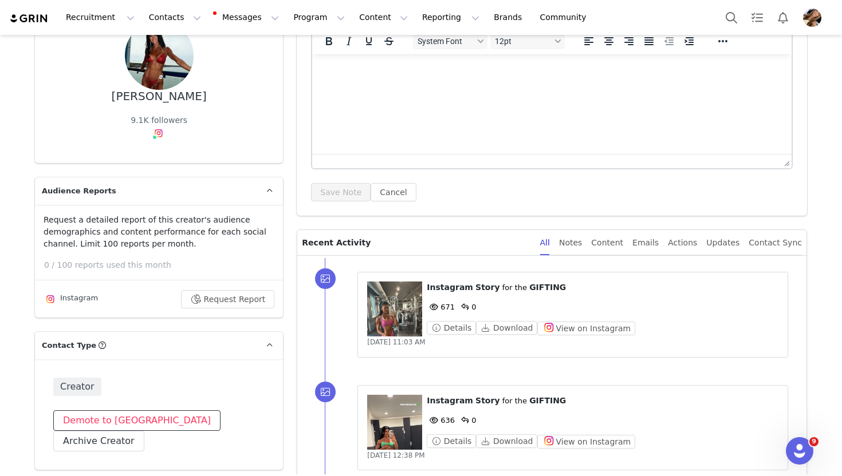
click at [129, 420] on button "Demote to [GEOGRAPHIC_DATA]" at bounding box center [136, 421] width 167 height 21
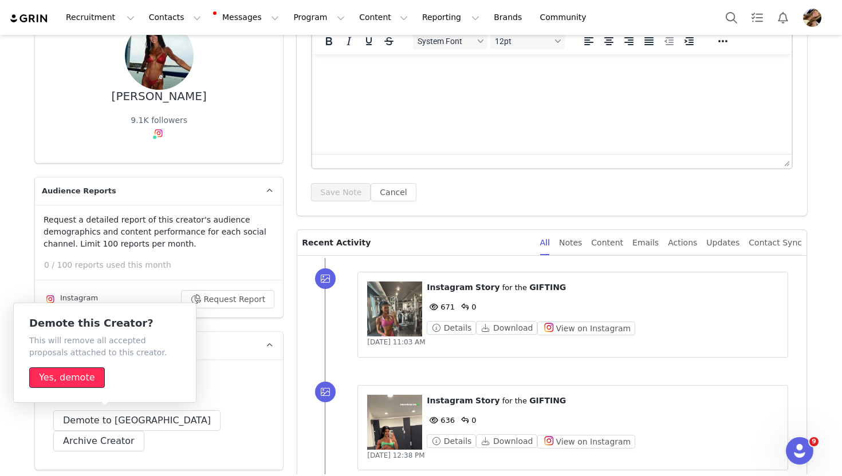
click at [78, 373] on button "Yes, demote" at bounding box center [67, 378] width 76 height 21
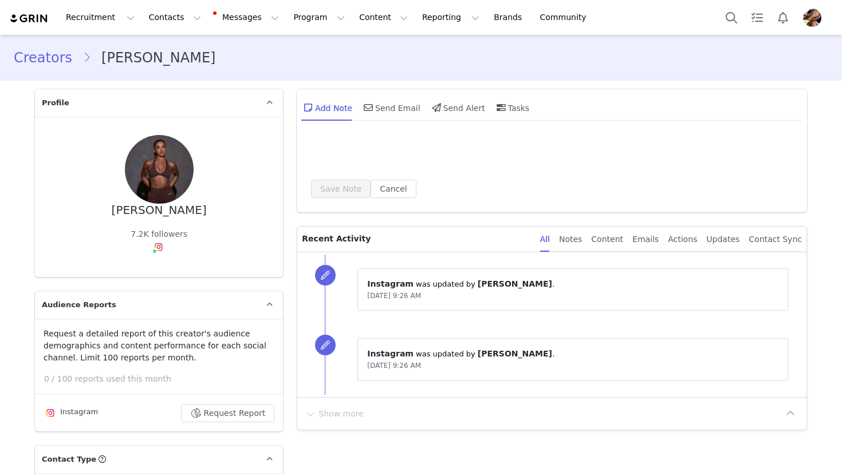
type input "+1 ([GEOGRAPHIC_DATA])"
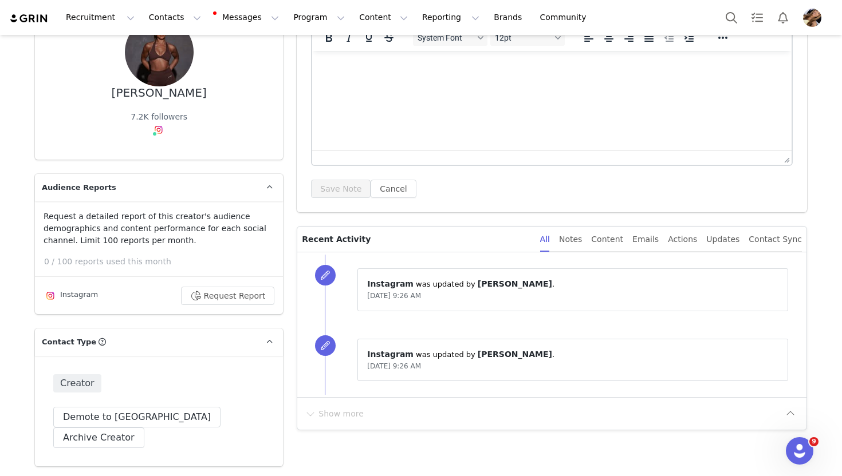
scroll to position [117, 0]
click at [149, 156] on link "@parizfndz" at bounding box center [152, 155] width 45 height 9
drag, startPoint x: 139, startPoint y: 413, endPoint x: 143, endPoint y: 399, distance: 14.9
click at [139, 413] on button "Demote to [GEOGRAPHIC_DATA]" at bounding box center [136, 418] width 167 height 21
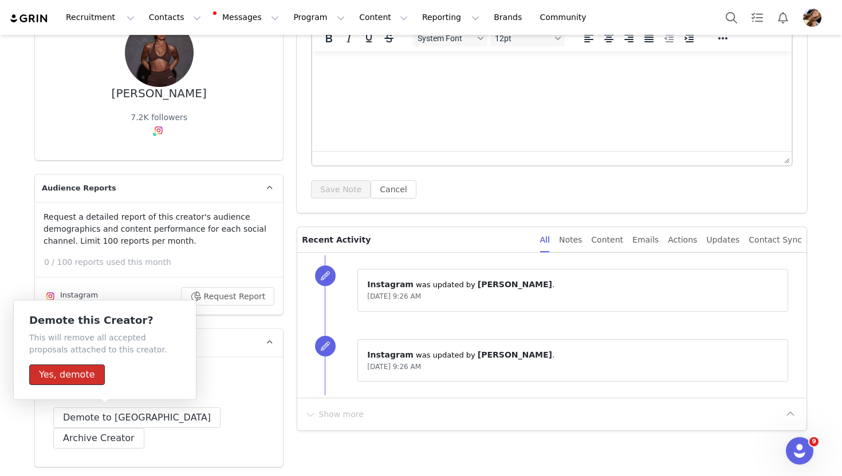
click at [91, 372] on button "Yes, demote" at bounding box center [67, 375] width 76 height 21
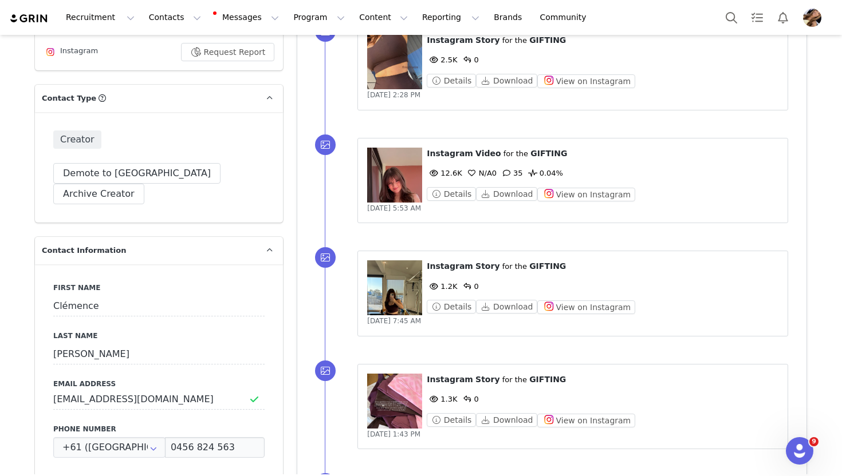
scroll to position [361, 0]
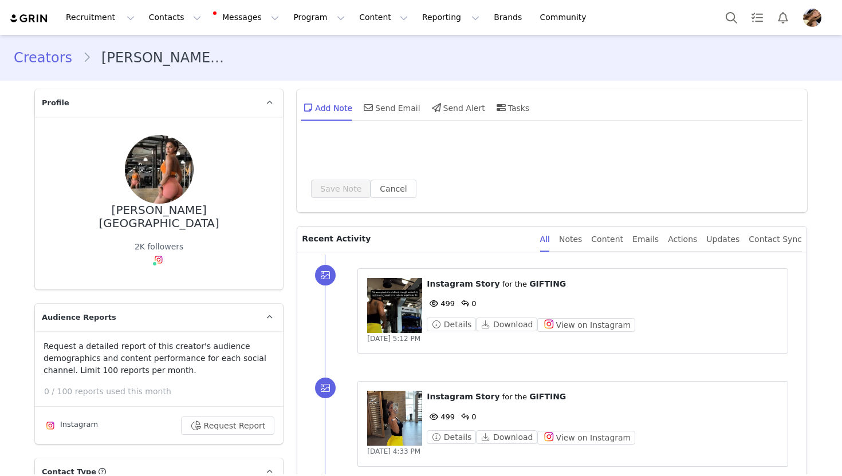
type input "+1 ([GEOGRAPHIC_DATA])"
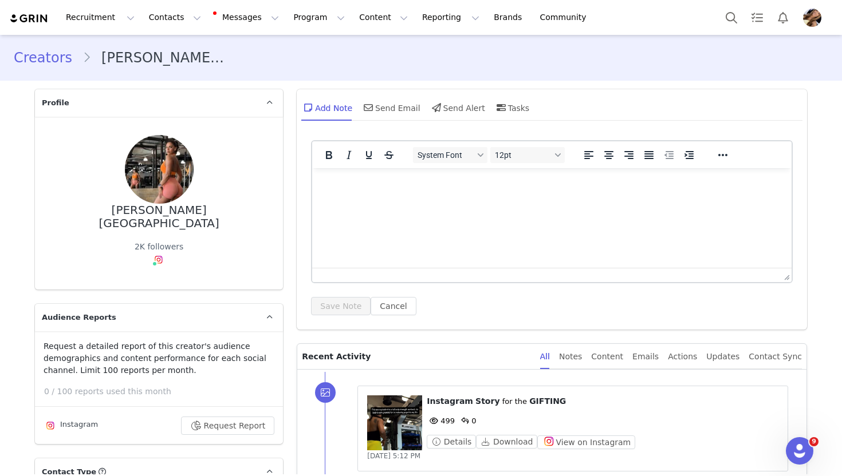
scroll to position [86, 0]
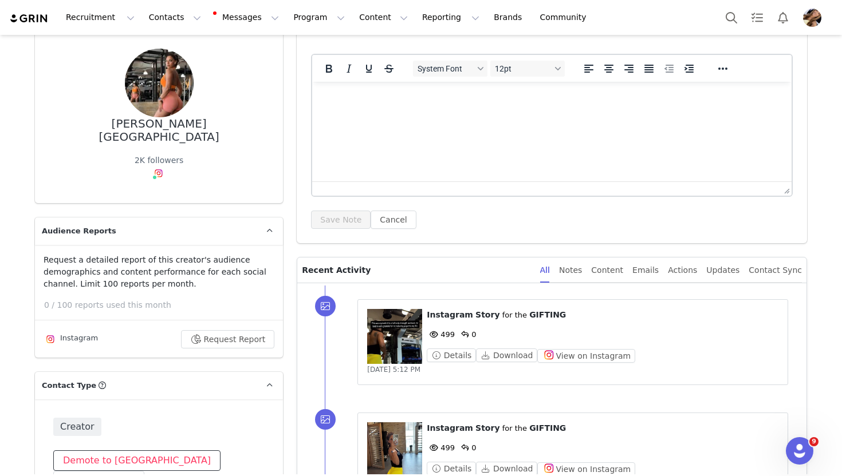
click at [95, 451] on button "Demote to [GEOGRAPHIC_DATA]" at bounding box center [136, 461] width 167 height 21
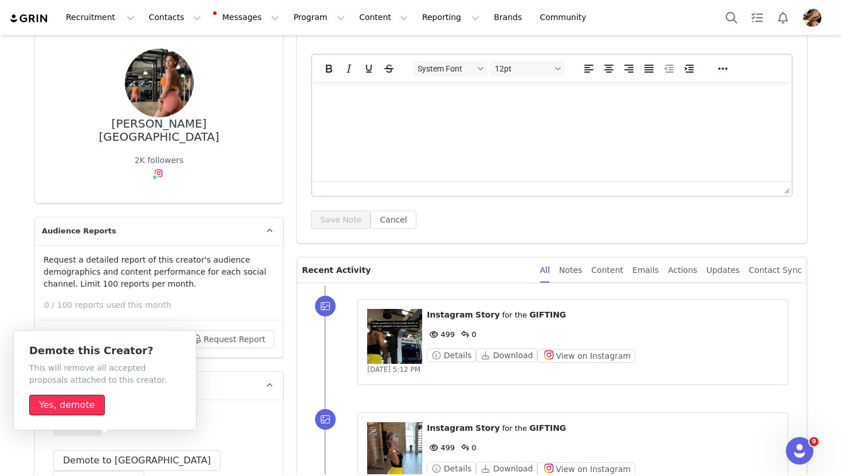
click at [85, 397] on button "Yes, demote" at bounding box center [67, 405] width 76 height 21
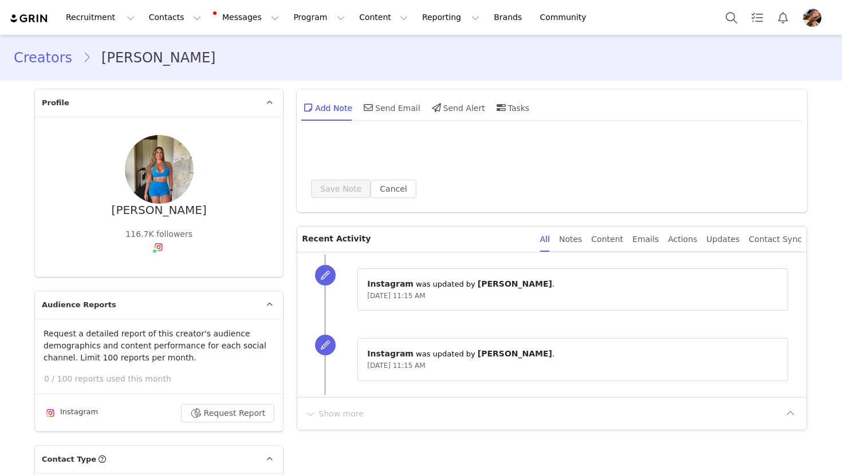
type input "+44 ([GEOGRAPHIC_DATA])"
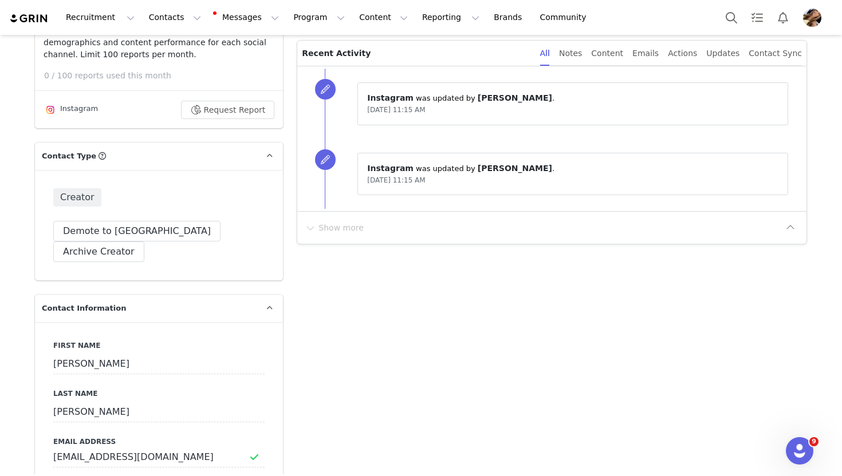
scroll to position [328, 0]
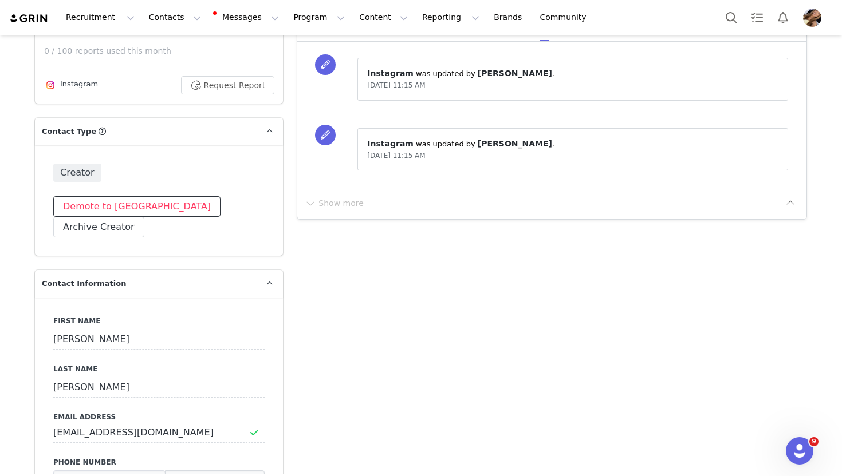
click at [73, 210] on button "Demote to [GEOGRAPHIC_DATA]" at bounding box center [136, 206] width 167 height 21
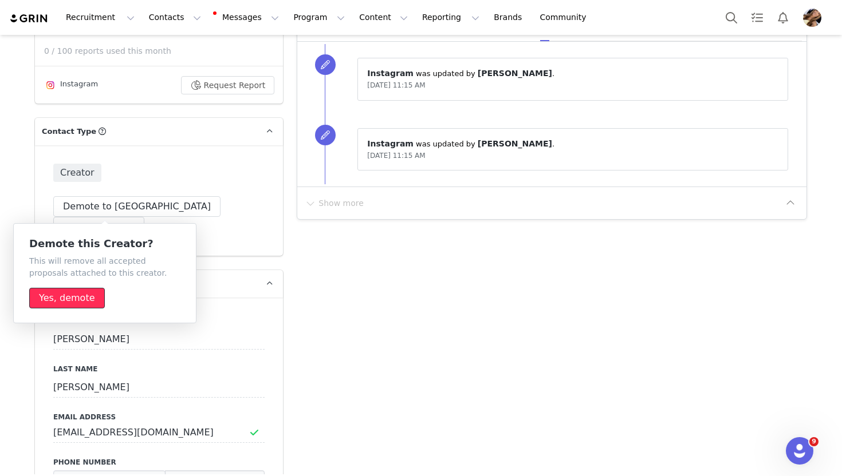
click at [78, 305] on button "Yes, demote" at bounding box center [67, 298] width 76 height 21
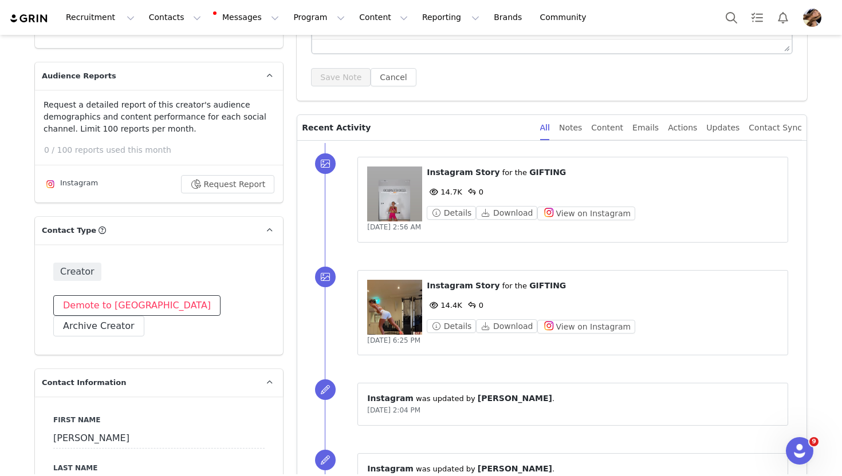
click at [83, 296] on button "Demote to [GEOGRAPHIC_DATA]" at bounding box center [136, 305] width 167 height 21
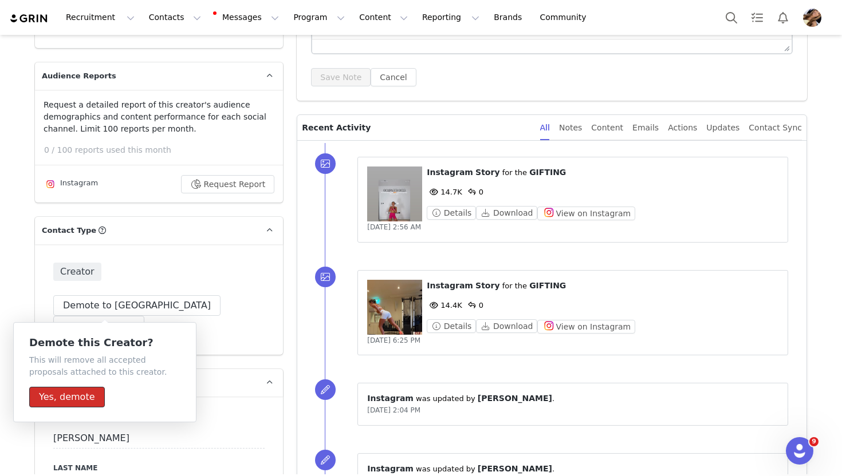
drag, startPoint x: 92, startPoint y: 391, endPoint x: 123, endPoint y: 361, distance: 43.0
click at [92, 391] on button "Yes, demote" at bounding box center [67, 397] width 76 height 21
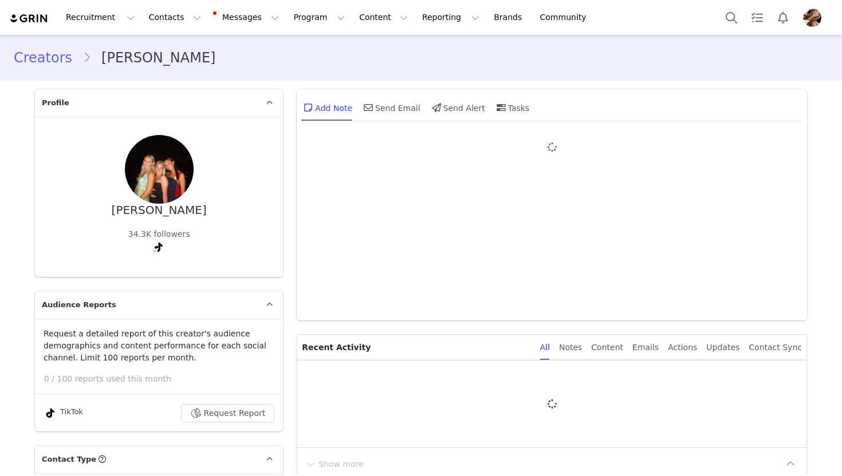
type input "+61 ([GEOGRAPHIC_DATA])"
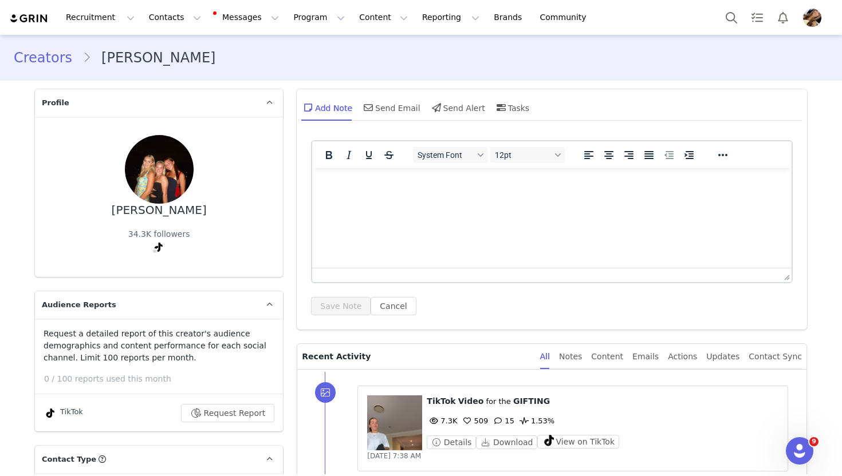
scroll to position [165, 0]
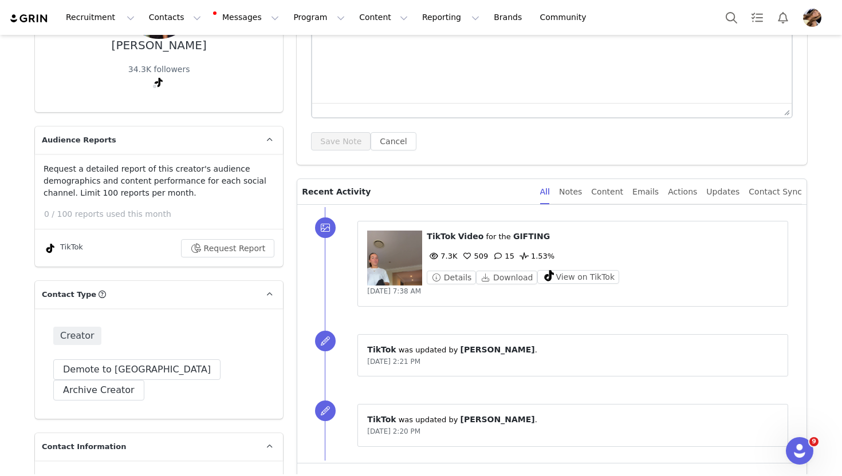
click at [386, 271] on figure at bounding box center [394, 258] width 55 height 55
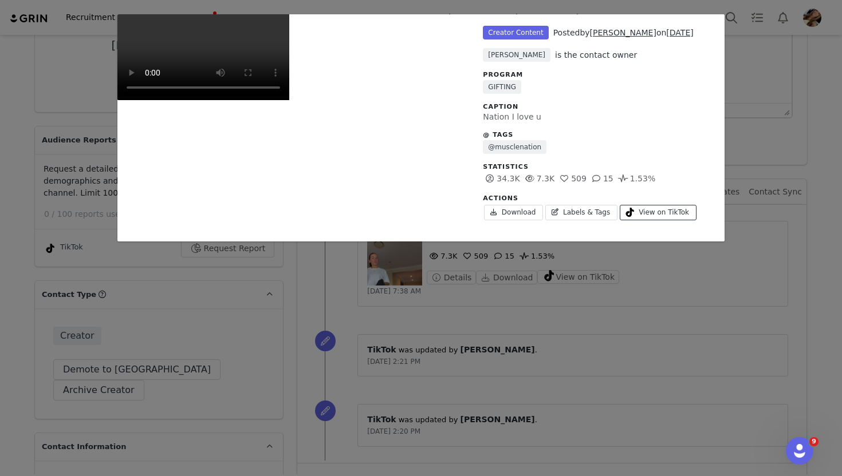
click at [667, 214] on span "View on TikTok" at bounding box center [664, 212] width 50 height 10
click at [779, 152] on div "Unlabeled Creator Content Posted by [PERSON_NAME] on [DATE] [PERSON_NAME] is th…" at bounding box center [421, 238] width 842 height 476
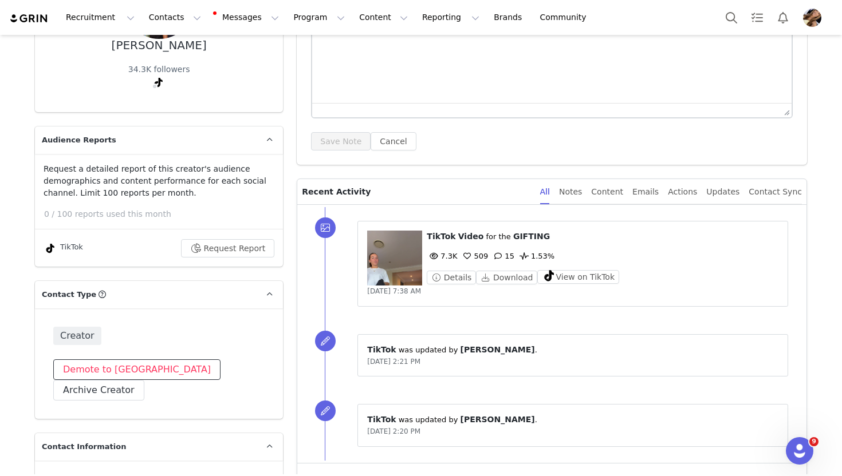
click at [116, 360] on button "Demote to [GEOGRAPHIC_DATA]" at bounding box center [136, 370] width 167 height 21
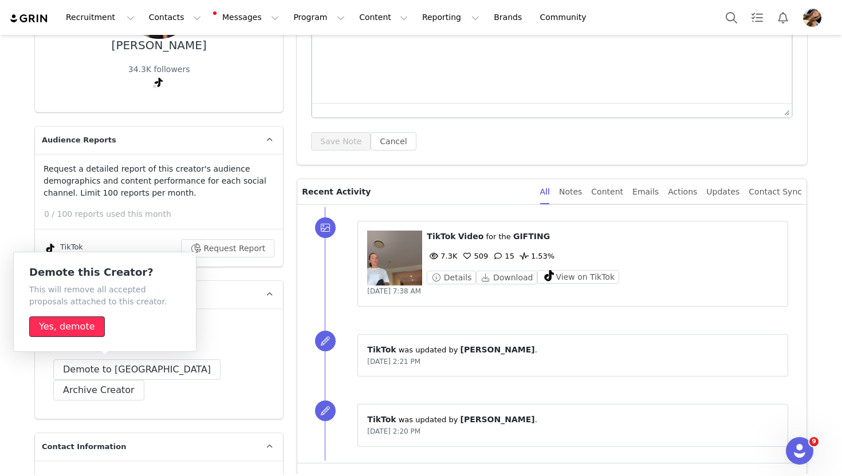
click at [88, 329] on button "Yes, demote" at bounding box center [67, 327] width 76 height 21
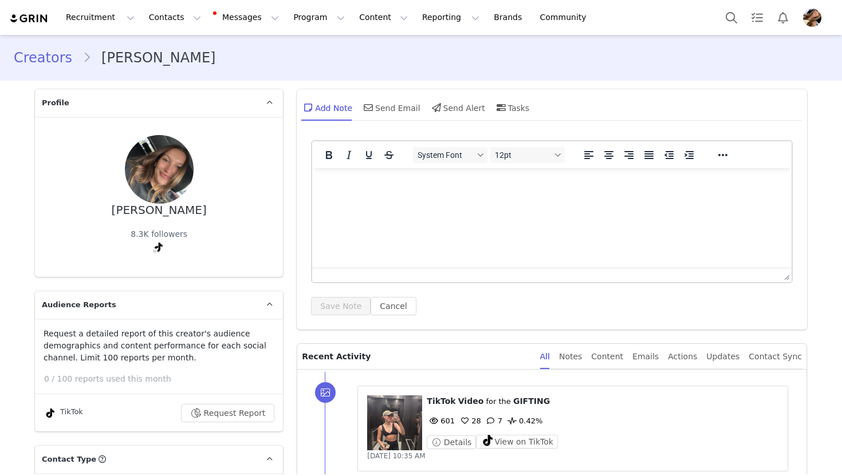
type input "+61 ([GEOGRAPHIC_DATA])"
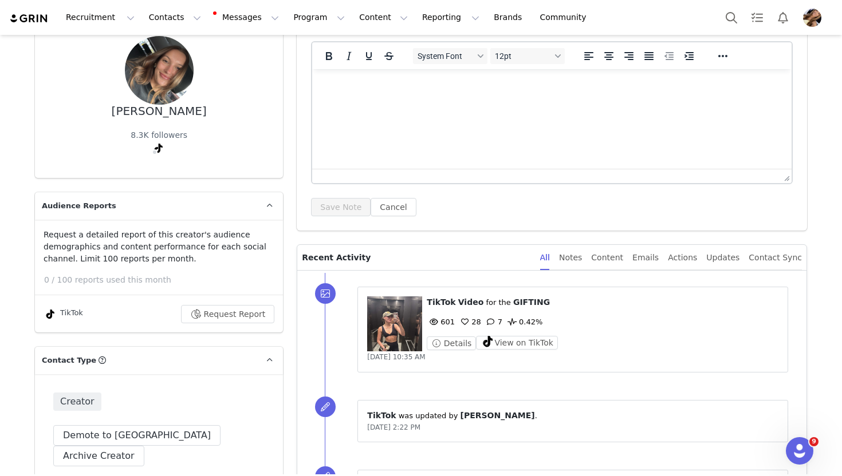
scroll to position [127, 0]
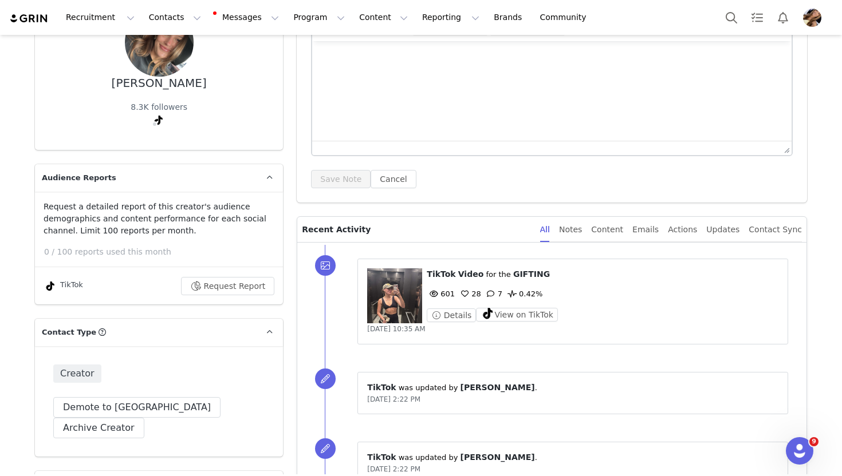
click at [395, 304] on figure at bounding box center [394, 296] width 55 height 55
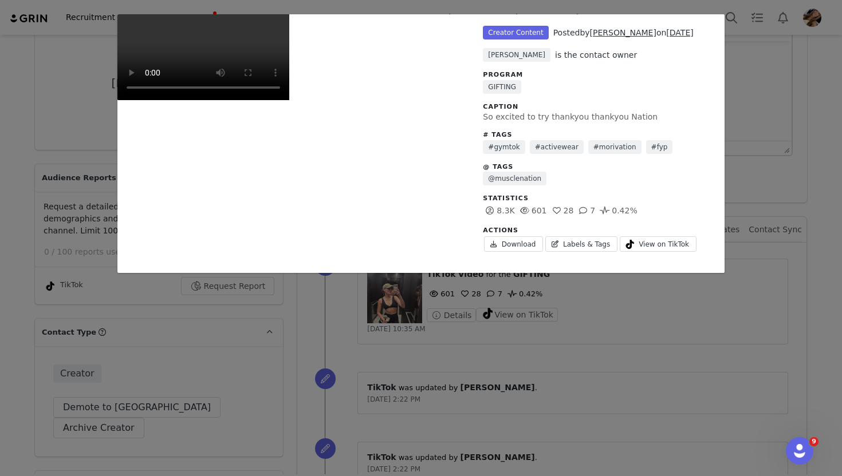
click at [828, 118] on div "Unlabeled Creator Content Posted by Morgan Plevey on Jul 15, 2025 Toula Tsardan…" at bounding box center [421, 238] width 842 height 476
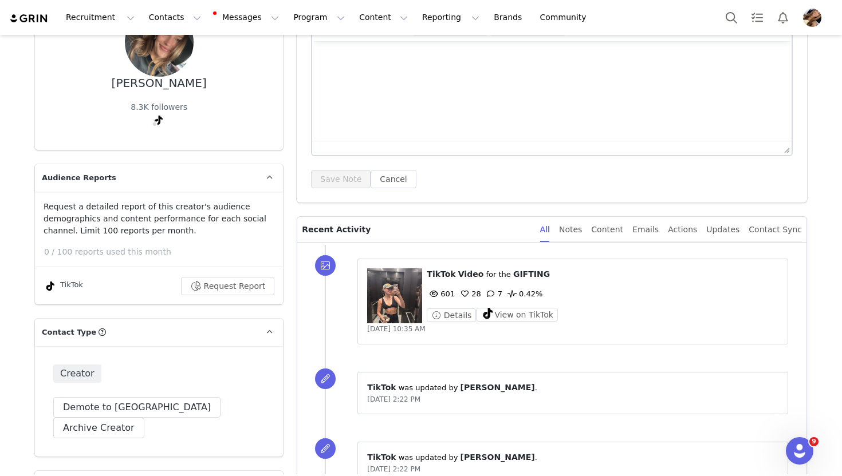
scroll to position [174, 0]
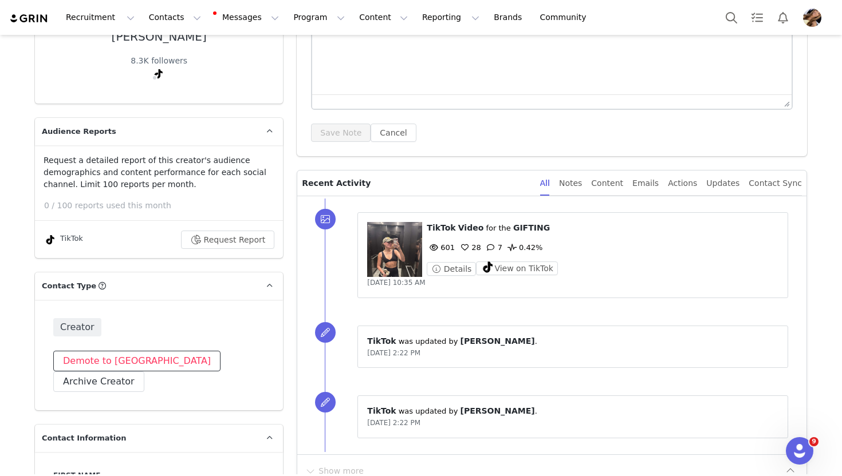
click at [85, 351] on button "Demote to [GEOGRAPHIC_DATA]" at bounding box center [136, 361] width 167 height 21
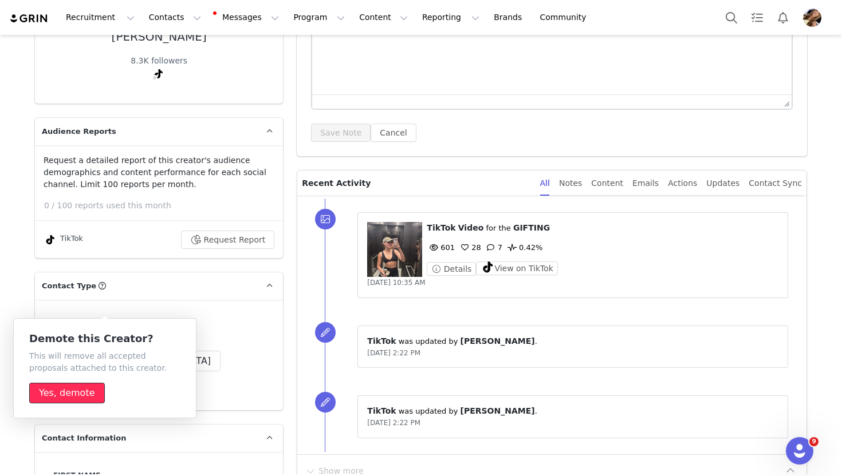
click at [73, 393] on button "Yes, demote" at bounding box center [67, 393] width 76 height 21
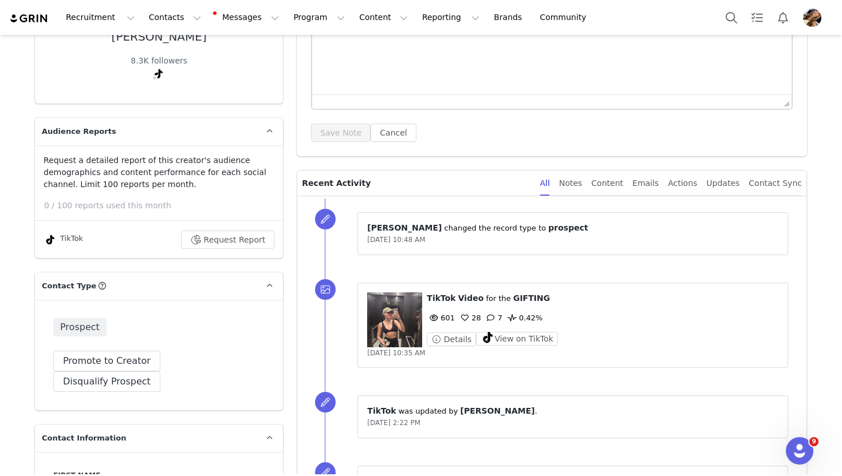
click at [685, 271] on div "⁨ TikTok ⁩ ⁨ Video ⁩ for the ⁨ GIFTING ⁩ 601 28 7 0.42% Details View on TikTok …" at bounding box center [566, 325] width 482 height 113
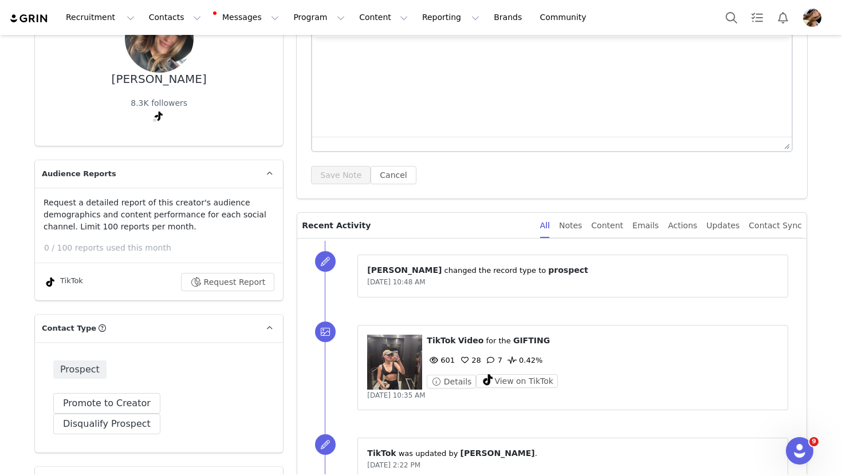
scroll to position [130, 0]
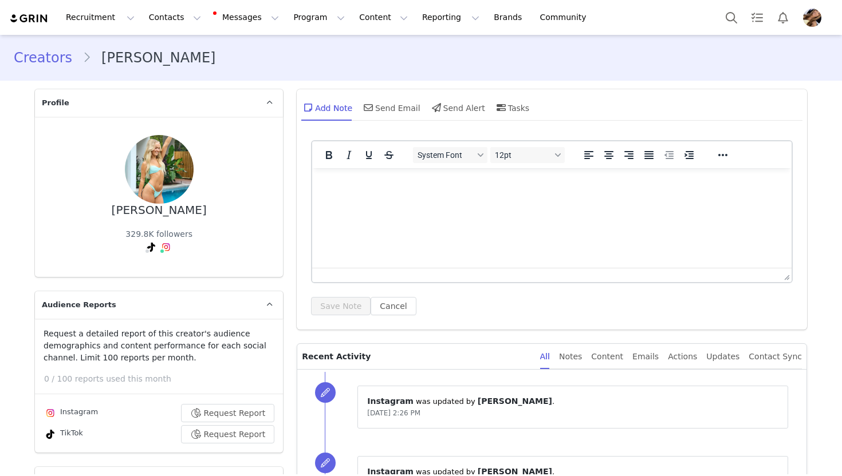
type input "+61 ([GEOGRAPHIC_DATA])"
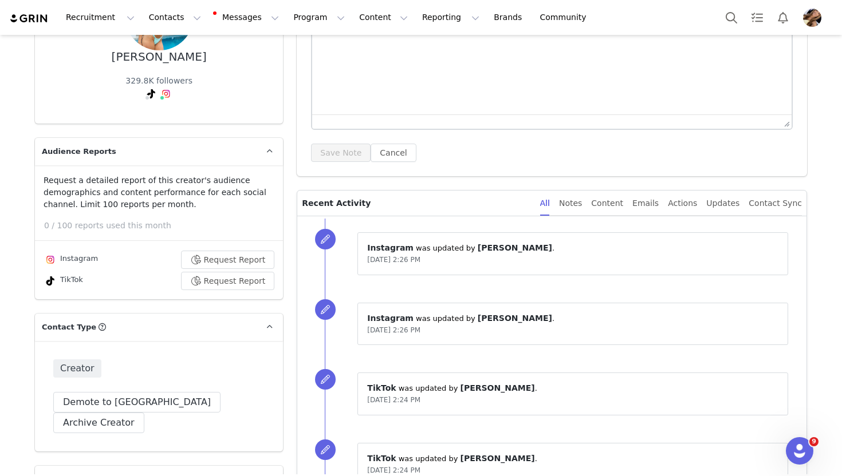
scroll to position [125, 0]
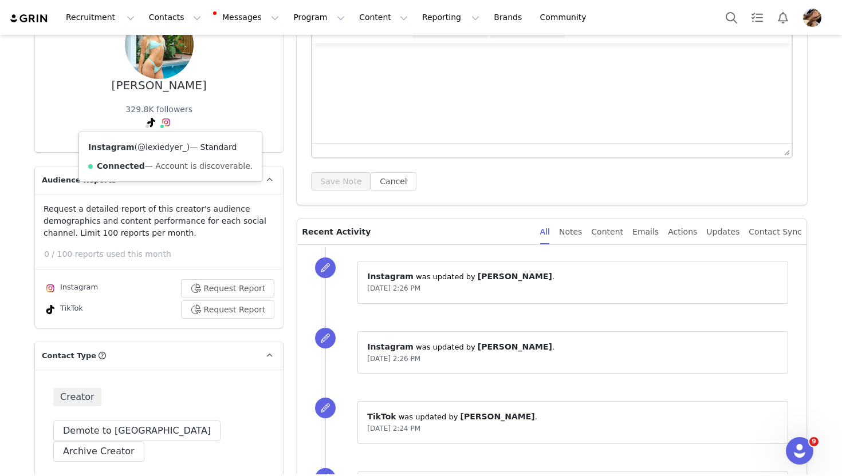
click at [165, 146] on link "@lexiedyer_" at bounding box center [161, 147] width 49 height 9
click at [248, 234] on p "Request a detailed report of this creator's audience demographics and content p…" at bounding box center [159, 221] width 231 height 36
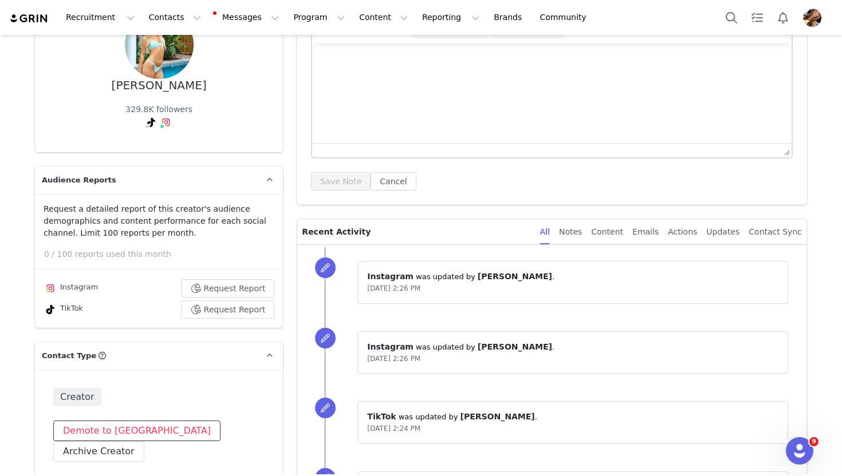
click at [142, 427] on button "Demote to [GEOGRAPHIC_DATA]" at bounding box center [136, 431] width 167 height 21
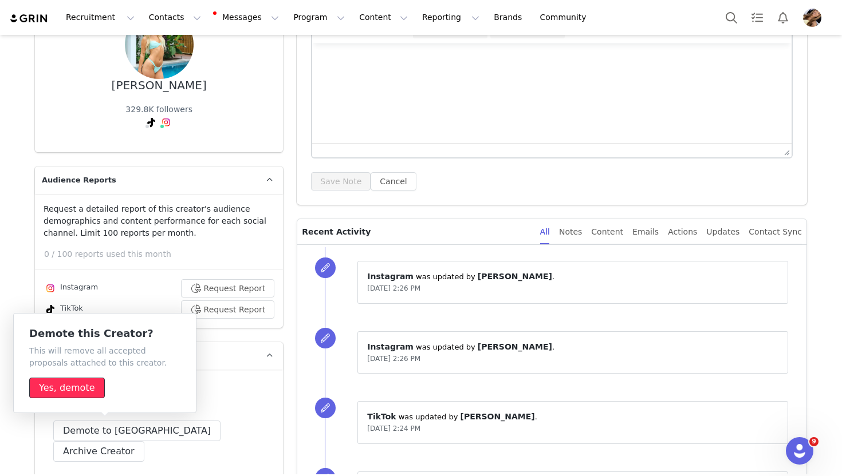
click at [50, 393] on button "Yes, demote" at bounding box center [67, 388] width 76 height 21
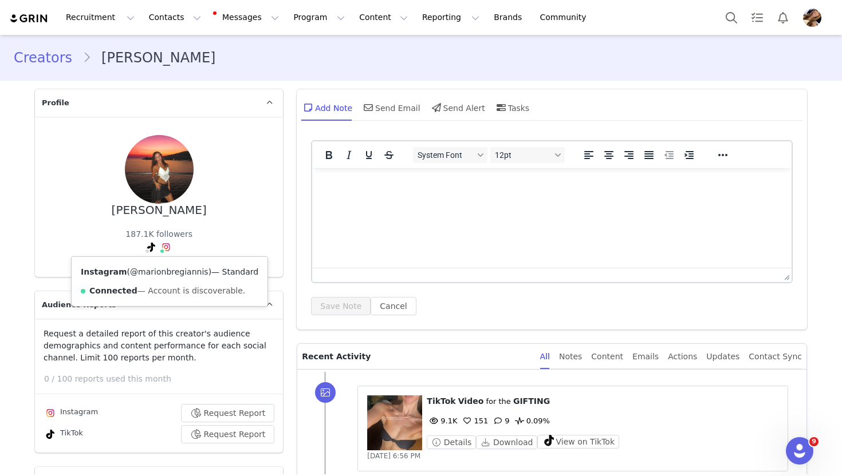
click at [166, 270] on link "@marionbregiannis" at bounding box center [169, 271] width 78 height 9
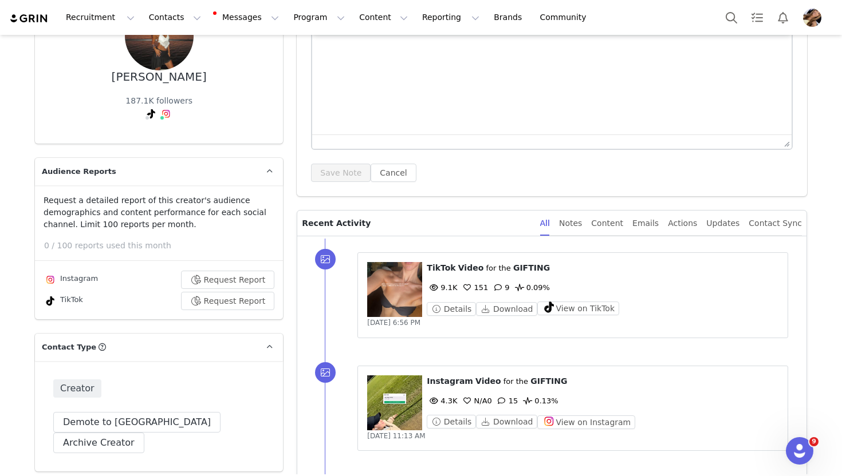
scroll to position [133, 0]
click at [367, 306] on div "⁨ TikTok ⁩ ⁨ Video ⁩ for the ⁨ GIFTING ⁩ 9.1K 151 9 0.09% Details Download View…" at bounding box center [572, 296] width 431 height 86
click at [383, 305] on figure at bounding box center [394, 290] width 55 height 55
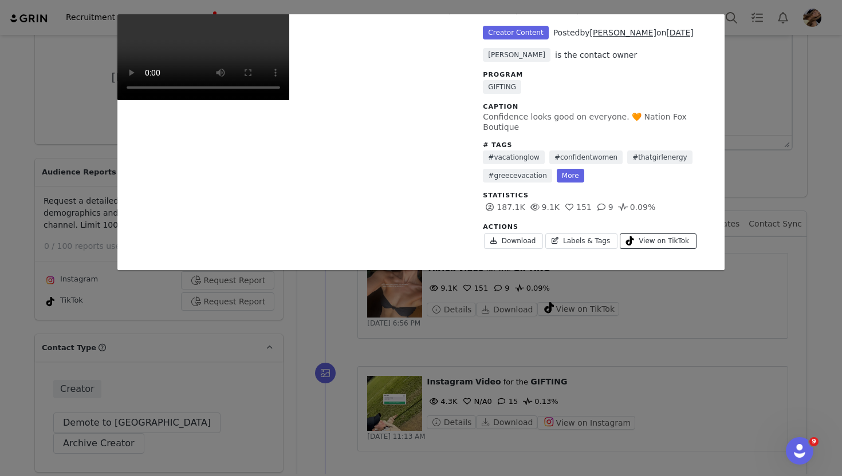
click at [643, 235] on link "View on TikTok" at bounding box center [658, 241] width 77 height 15
click at [778, 123] on div "Unlabeled Creator Content Posted by Marion Bregiannis on Aug 14, 2025 Toula Tsa…" at bounding box center [421, 238] width 842 height 476
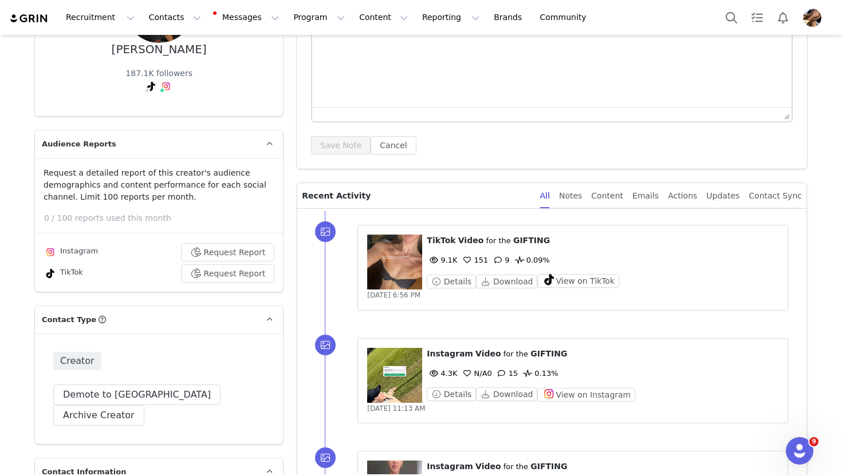
scroll to position [171, 0]
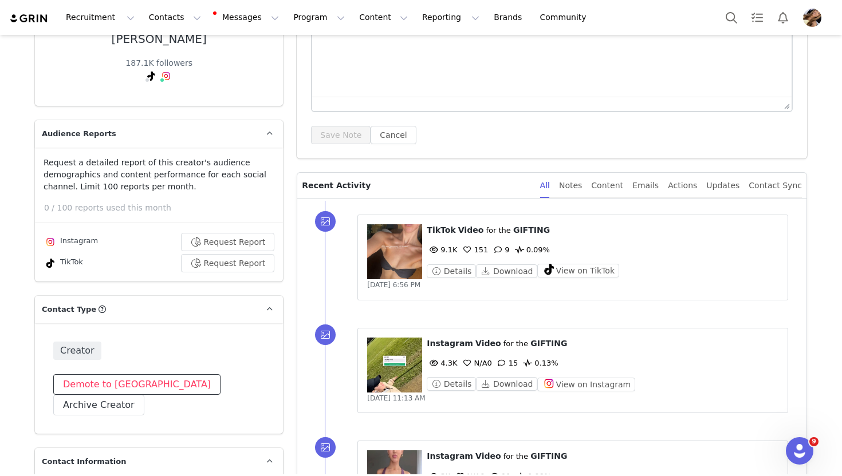
click at [123, 375] on button "Demote to [GEOGRAPHIC_DATA]" at bounding box center [136, 385] width 167 height 21
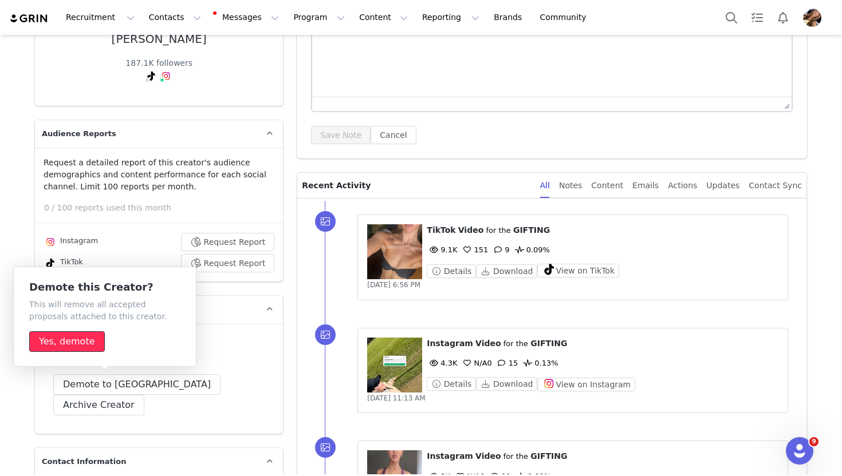
click at [93, 345] on button "Yes, demote" at bounding box center [67, 342] width 76 height 21
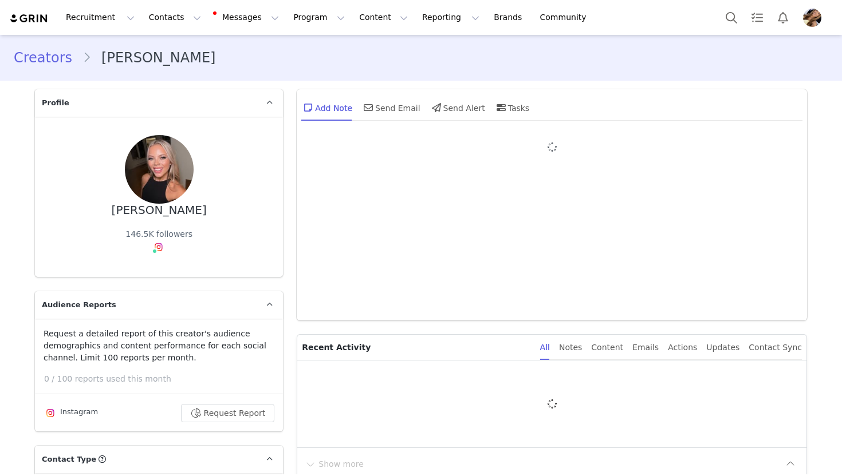
type input "+1 ([GEOGRAPHIC_DATA])"
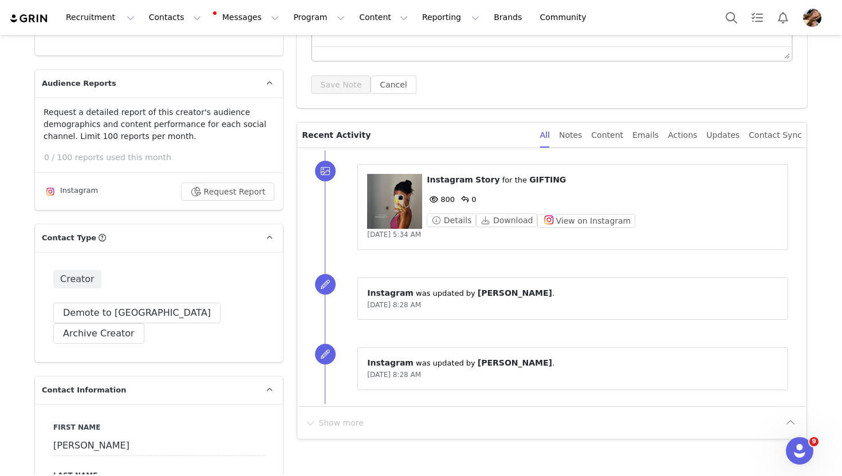
scroll to position [220, 0]
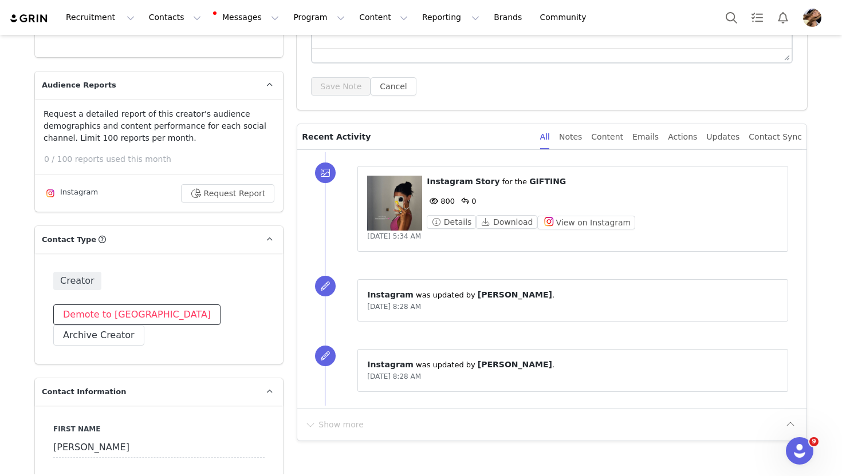
click at [127, 318] on button "Demote to [GEOGRAPHIC_DATA]" at bounding box center [136, 315] width 167 height 21
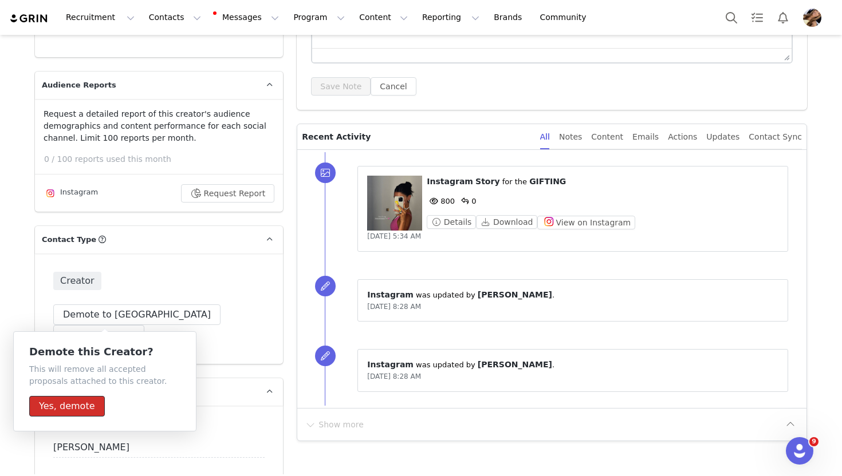
click at [77, 411] on button "Yes, demote" at bounding box center [67, 406] width 76 height 21
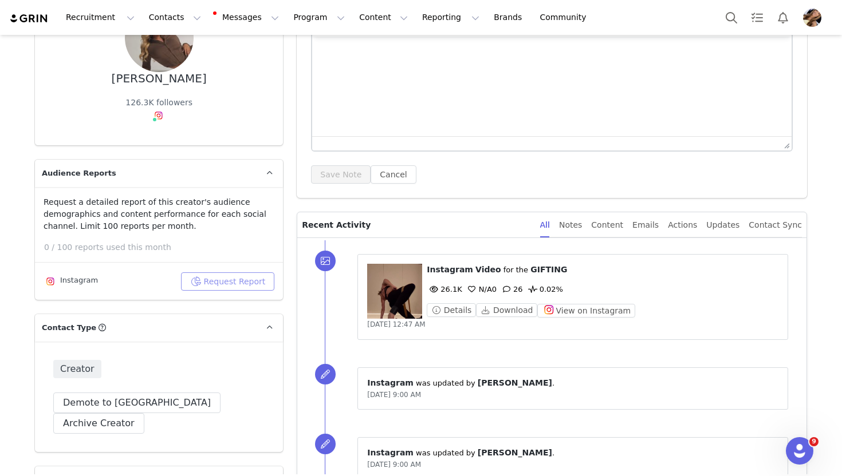
scroll to position [131, 0]
click at [381, 296] on figure at bounding box center [394, 292] width 55 height 55
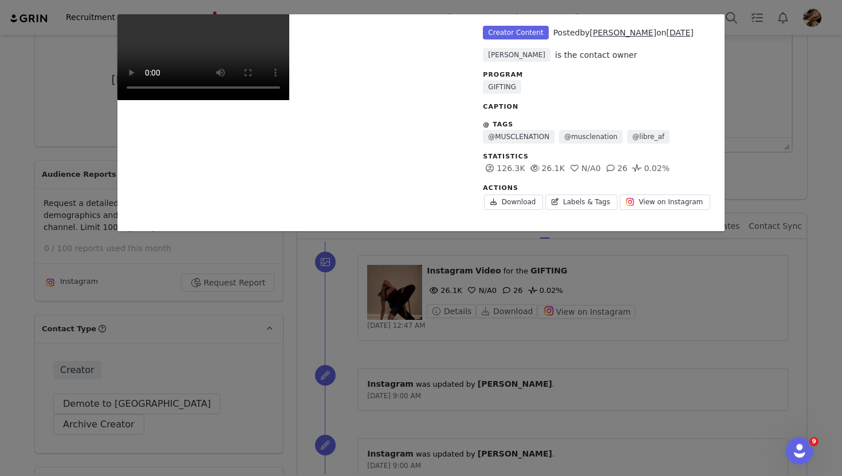
click at [760, 300] on div "Unlabeled Creator Content Posted by Brittany Gibson on Jul 30, 2025 Toula Tsard…" at bounding box center [421, 238] width 842 height 476
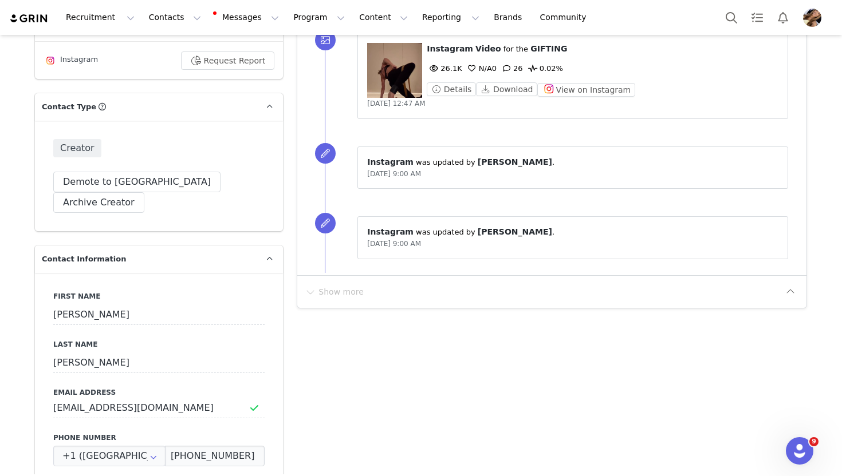
scroll to position [471, 0]
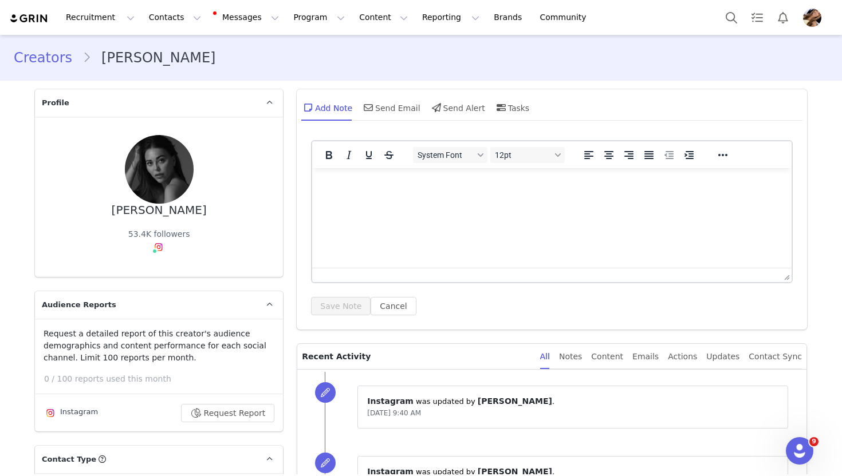
scroll to position [103, 0]
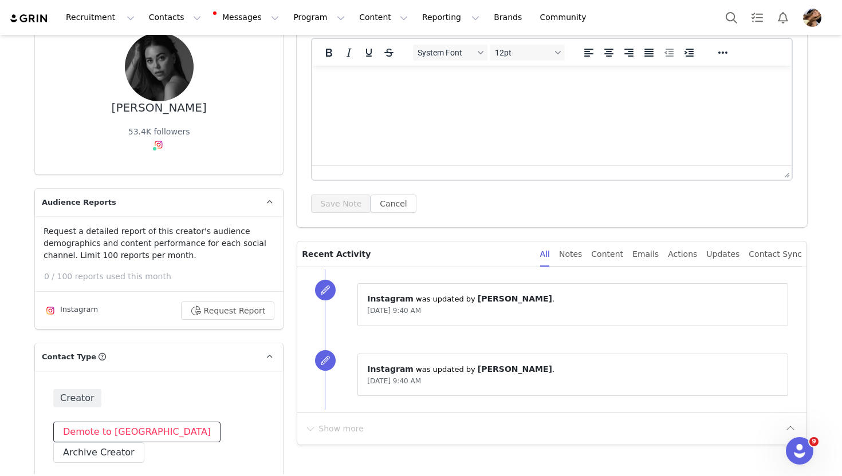
click at [125, 432] on button "Demote to [GEOGRAPHIC_DATA]" at bounding box center [136, 432] width 167 height 21
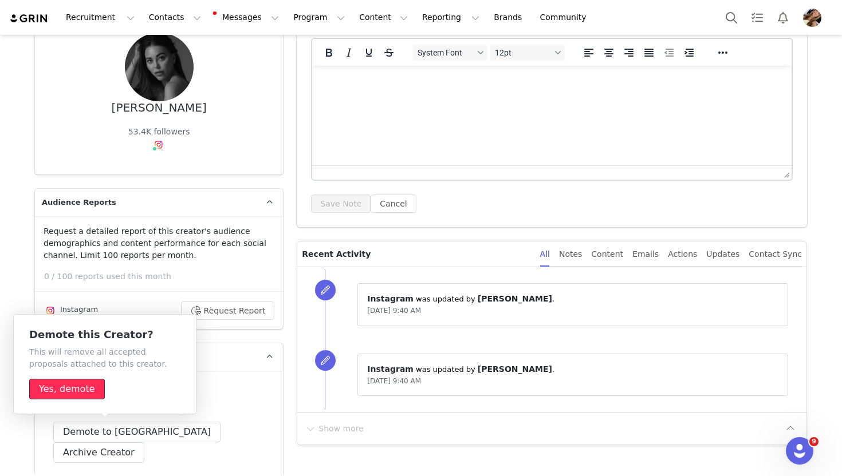
click at [74, 389] on button "Yes, demote" at bounding box center [67, 389] width 76 height 21
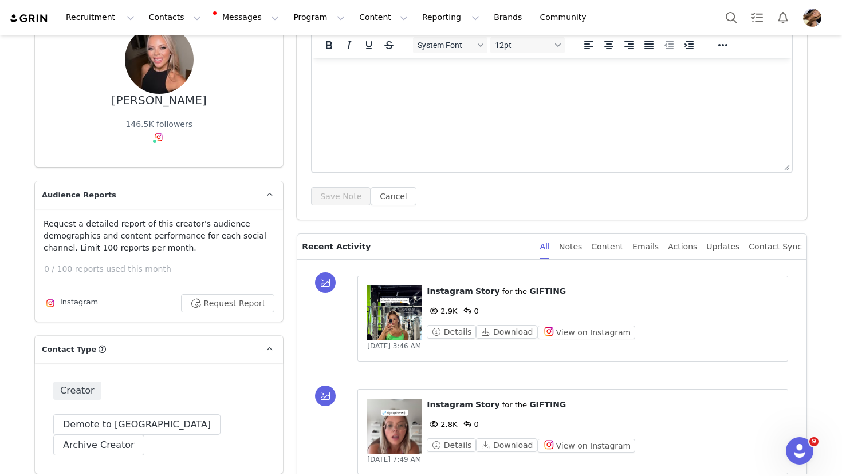
scroll to position [135, 0]
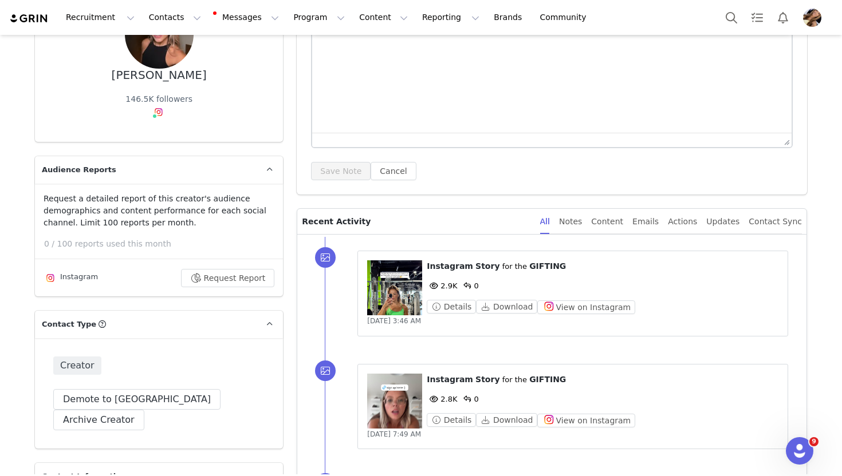
click at [397, 286] on figure at bounding box center [394, 288] width 55 height 55
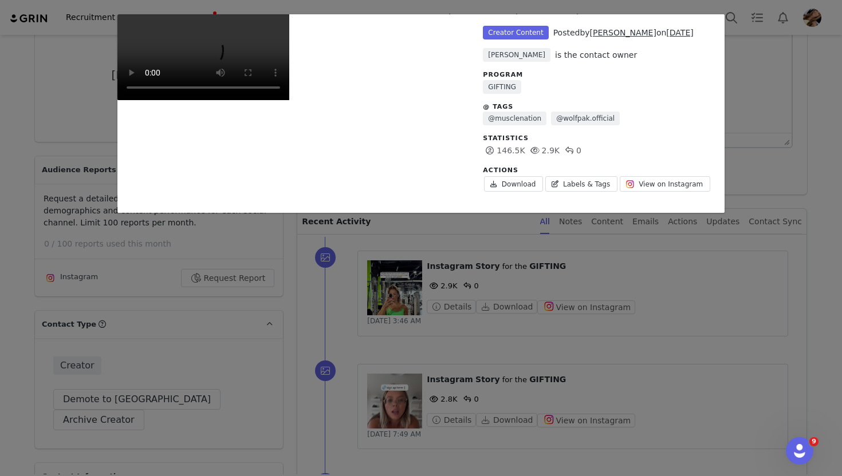
scroll to position [196, 0]
click at [767, 253] on div "Unlabeled Creator Content Posted by Myranda Bursey on Sep 21, 2025 Toula Tsarda…" at bounding box center [421, 238] width 842 height 476
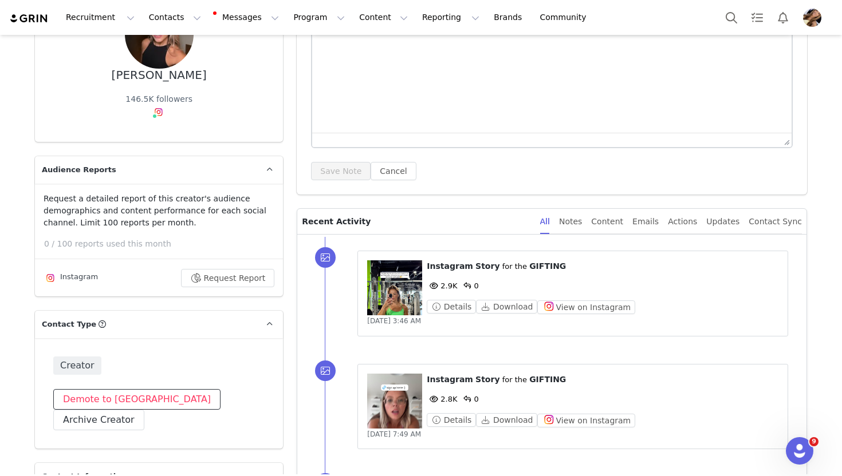
click at [120, 393] on button "Demote to [GEOGRAPHIC_DATA]" at bounding box center [136, 399] width 167 height 21
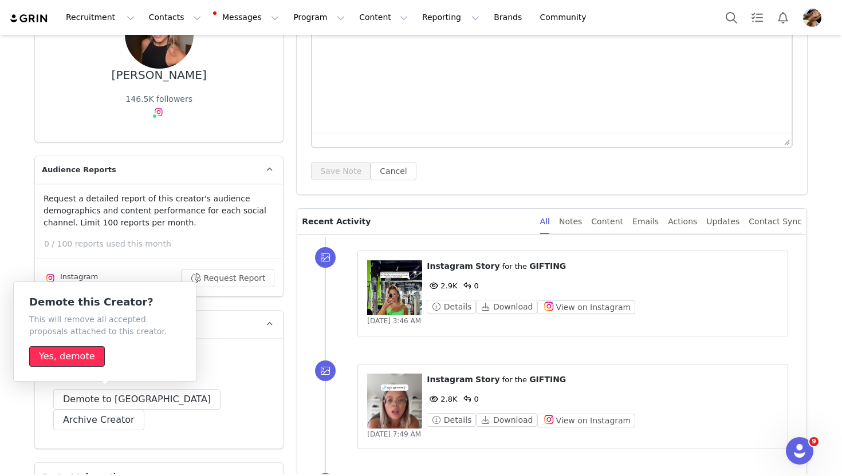
click at [75, 358] on button "Yes, demote" at bounding box center [67, 356] width 76 height 21
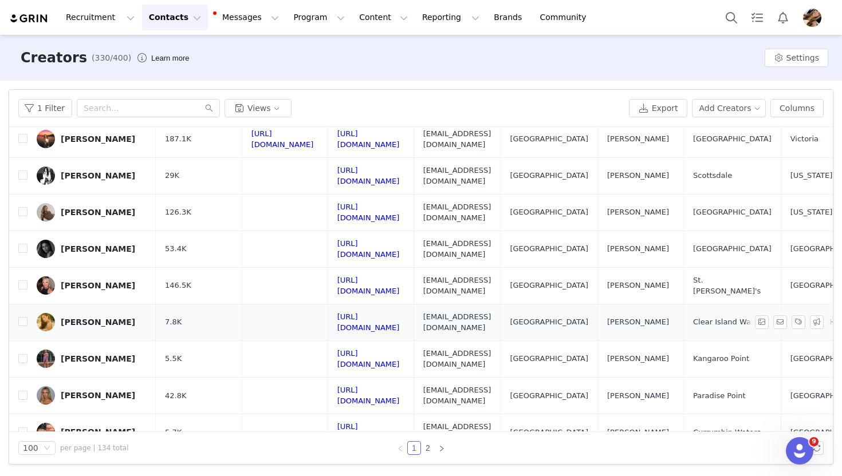
scroll to position [1205, 0]
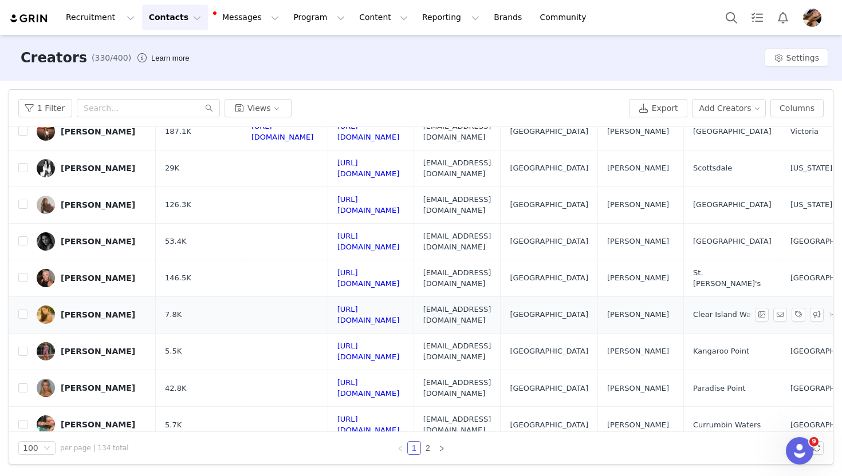
click at [111, 310] on div "Maya Andrejev" at bounding box center [98, 314] width 74 height 9
click at [105, 379] on link "[PERSON_NAME]" at bounding box center [92, 388] width 110 height 18
click at [100, 420] on div "Bridget Allen" at bounding box center [98, 424] width 74 height 9
click at [106, 452] on link "Tamika Henderson" at bounding box center [92, 461] width 110 height 18
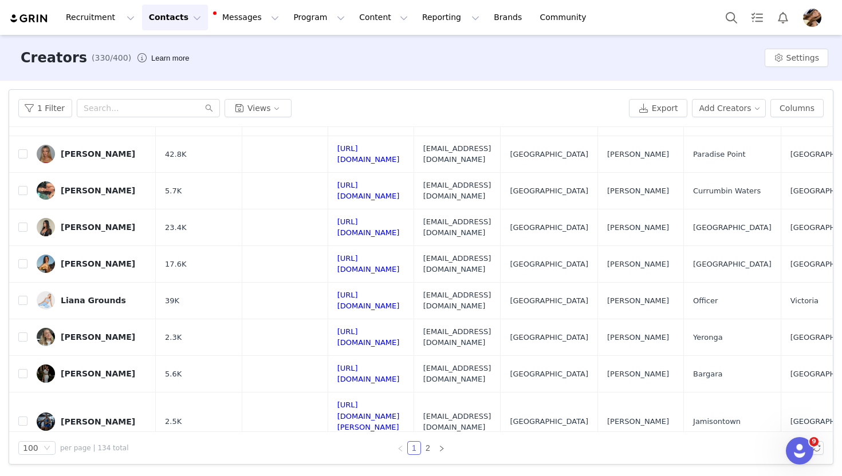
scroll to position [1448, 1]
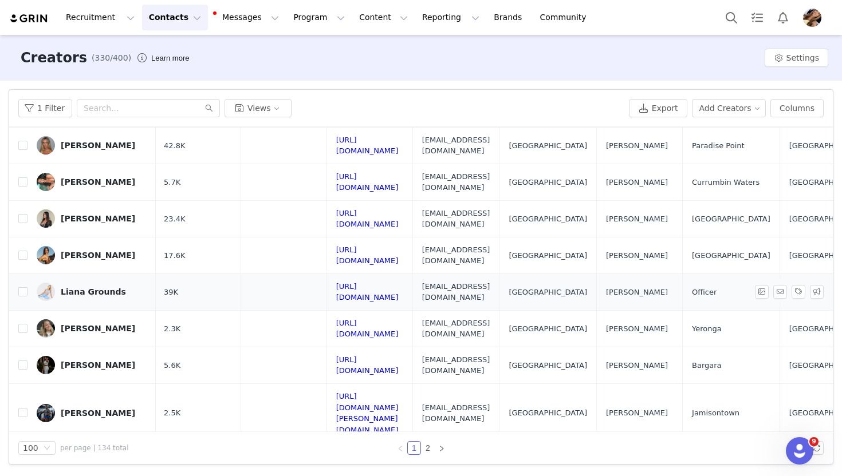
click at [101, 287] on div "Liana Grounds" at bounding box center [93, 291] width 65 height 9
click at [98, 320] on link "Tyla Brim" at bounding box center [92, 329] width 110 height 18
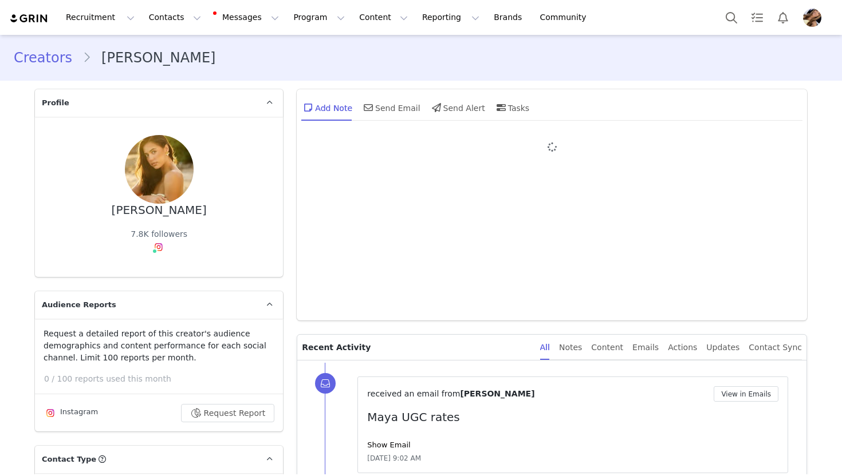
type input "+61 ([GEOGRAPHIC_DATA])"
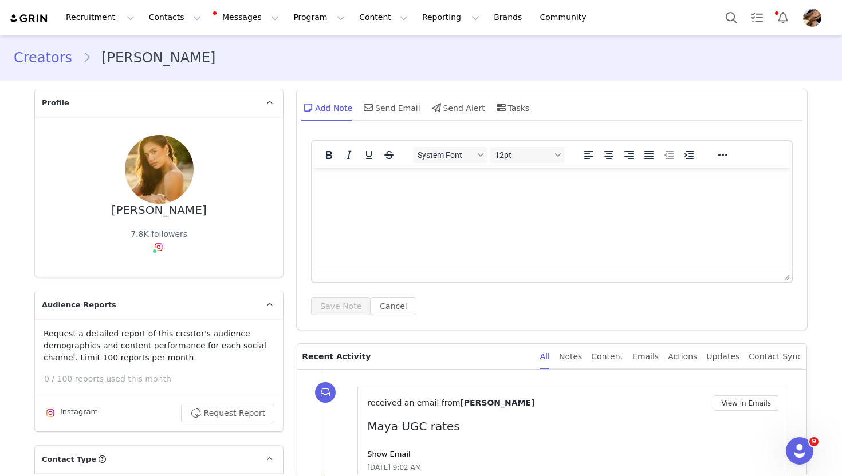
click at [476, 346] on p "Recent Activity" at bounding box center [416, 356] width 228 height 25
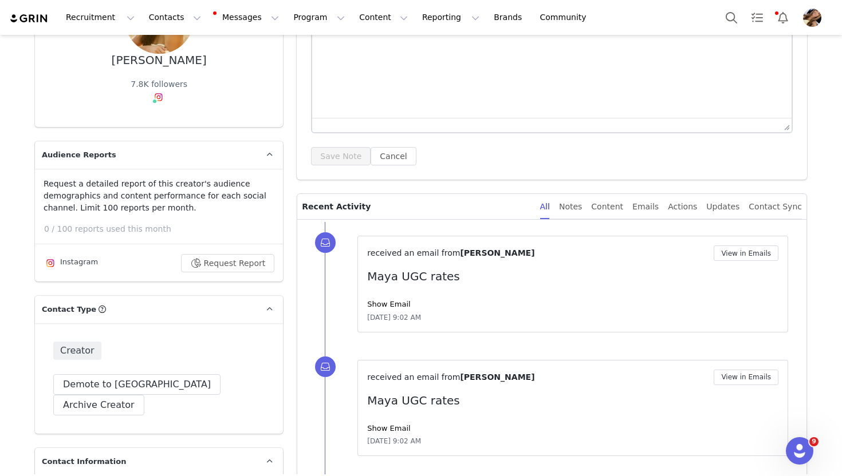
scroll to position [149, 0]
click at [90, 389] on button "Demote to [GEOGRAPHIC_DATA]" at bounding box center [136, 385] width 167 height 21
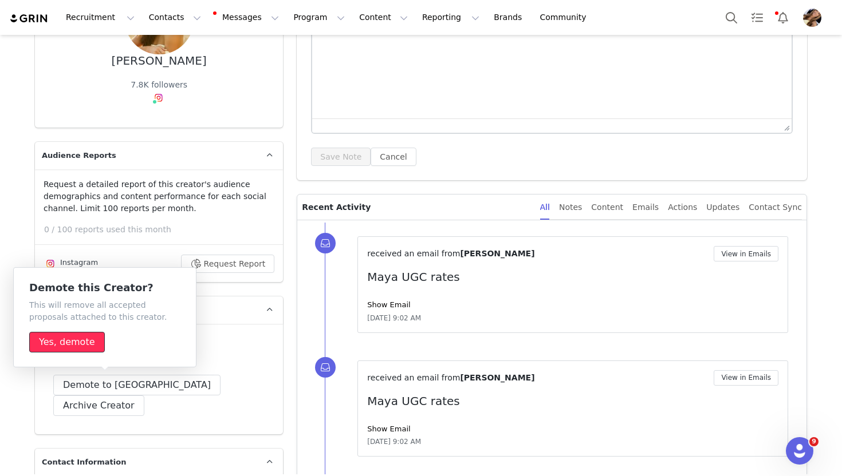
click at [90, 343] on button "Yes, demote" at bounding box center [67, 342] width 76 height 21
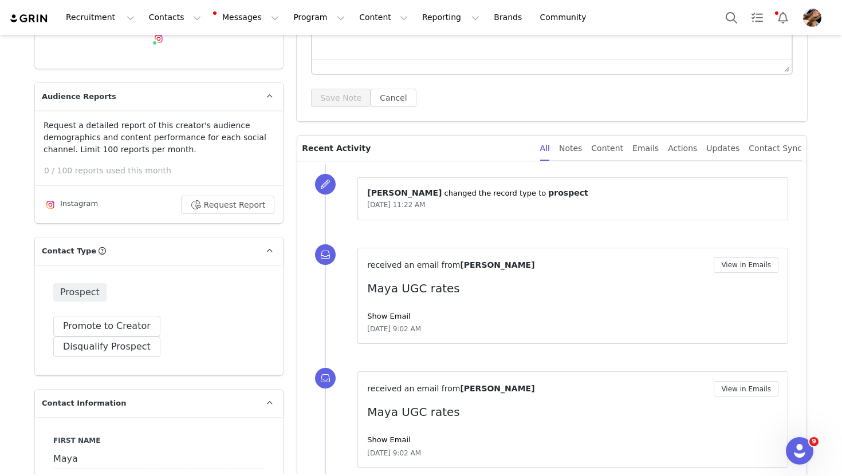
scroll to position [210, 0]
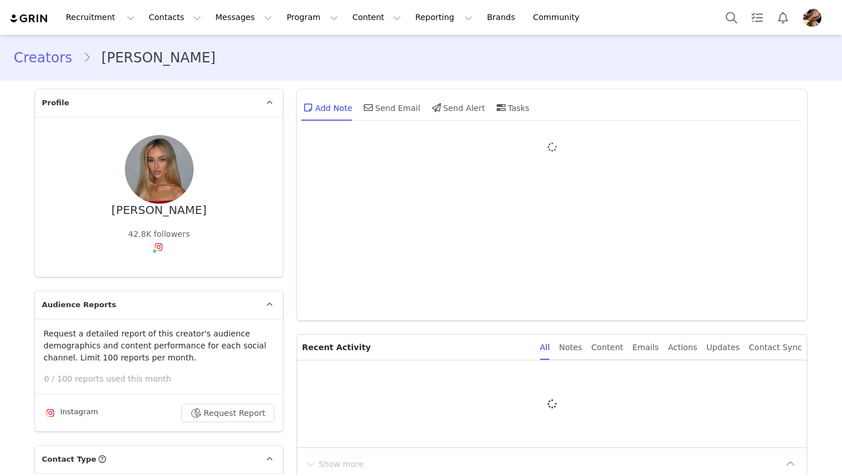
type input "+61 ([GEOGRAPHIC_DATA])"
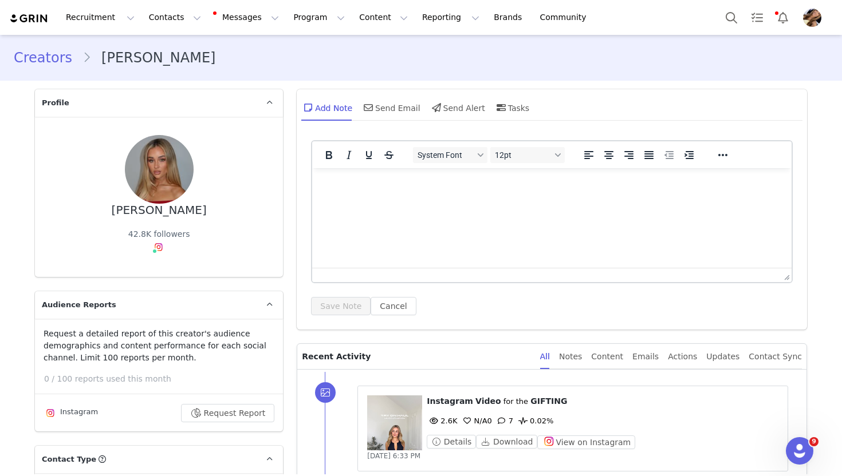
scroll to position [123, 0]
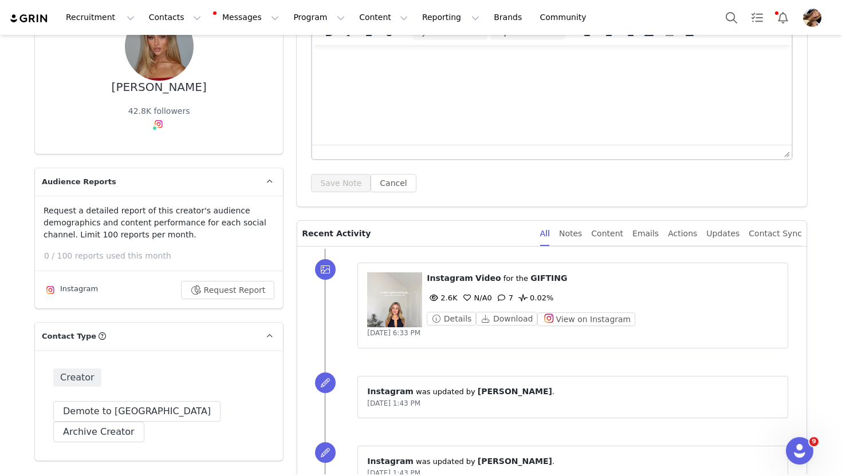
click at [389, 287] on figure at bounding box center [394, 300] width 55 height 55
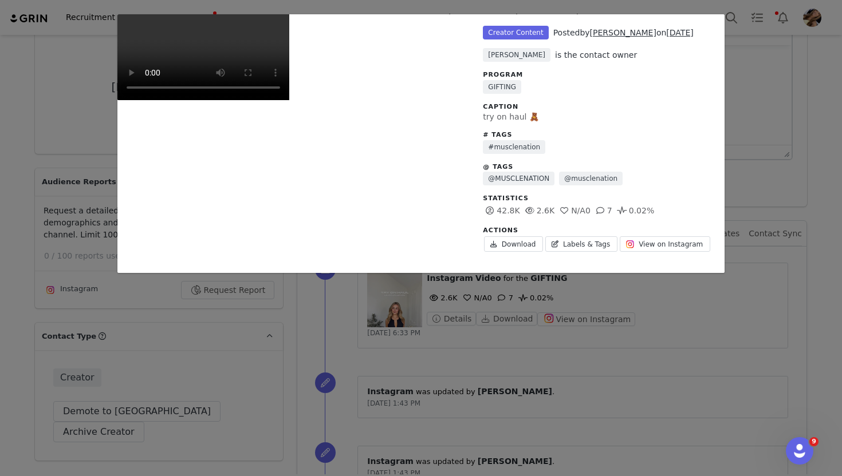
scroll to position [65, 0]
click at [799, 308] on div "Unlabeled Creator Content Posted by [PERSON_NAME] on [DATE] [PERSON_NAME] is th…" at bounding box center [421, 238] width 842 height 476
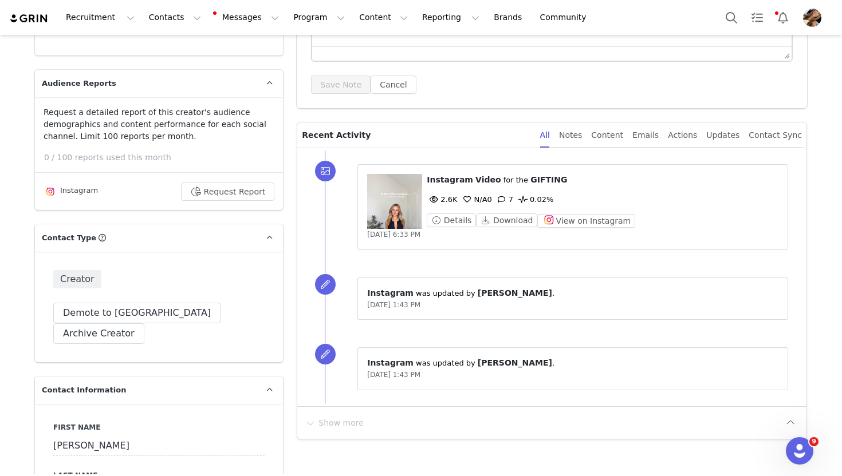
scroll to position [0, 0]
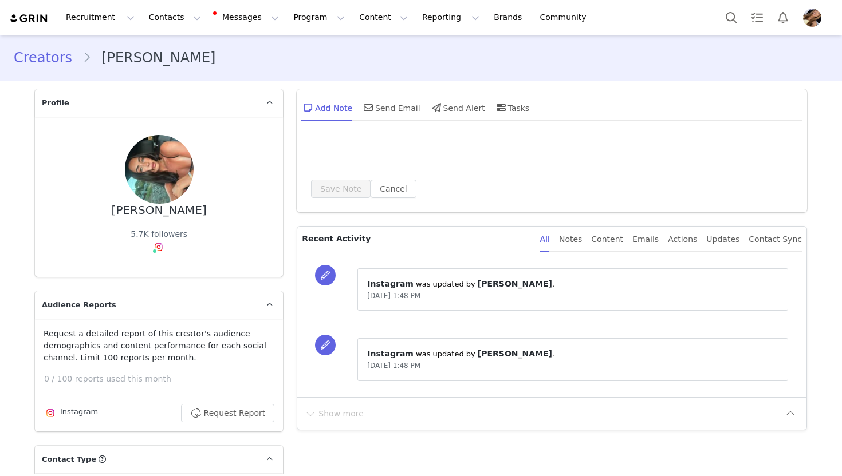
type input "+61 ([GEOGRAPHIC_DATA])"
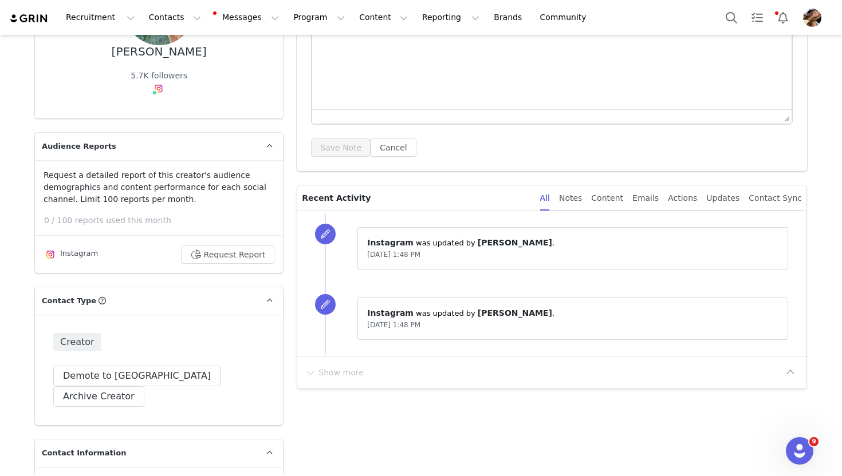
scroll to position [160, 0]
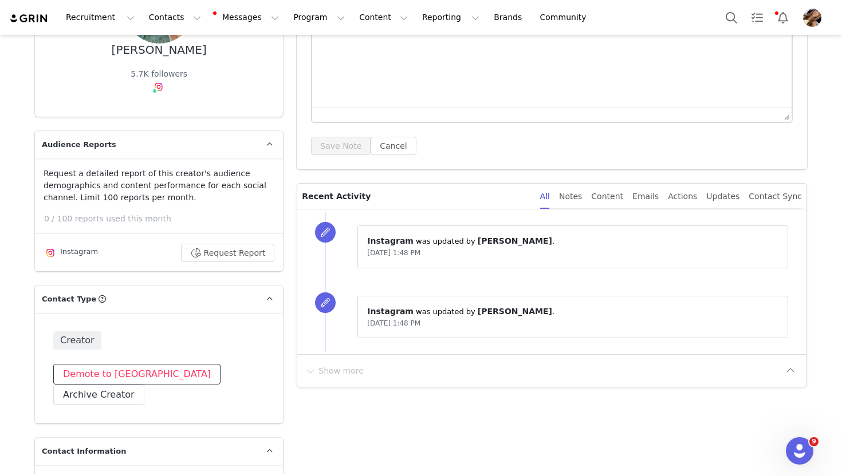
click at [120, 368] on button "Demote to [GEOGRAPHIC_DATA]" at bounding box center [136, 374] width 167 height 21
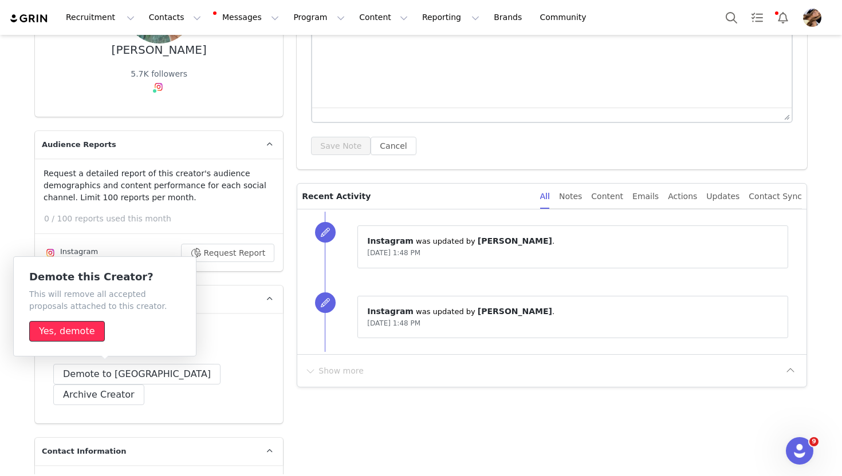
click at [77, 323] on button "Yes, demote" at bounding box center [67, 331] width 76 height 21
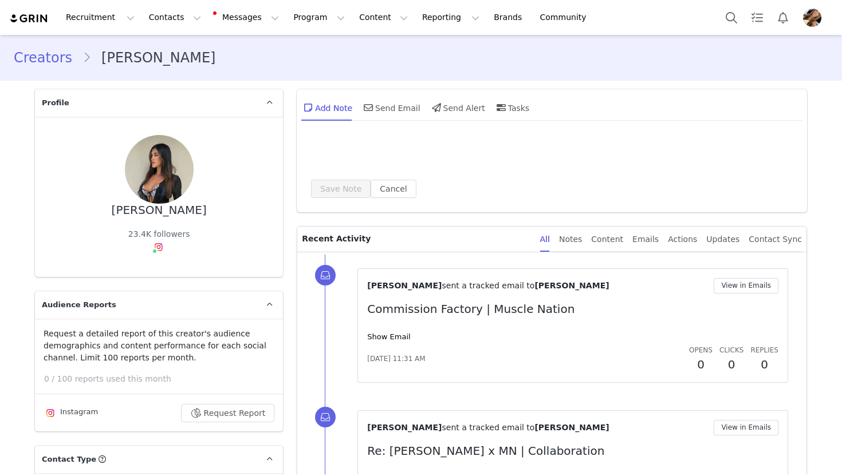
type input "+61 ([GEOGRAPHIC_DATA])"
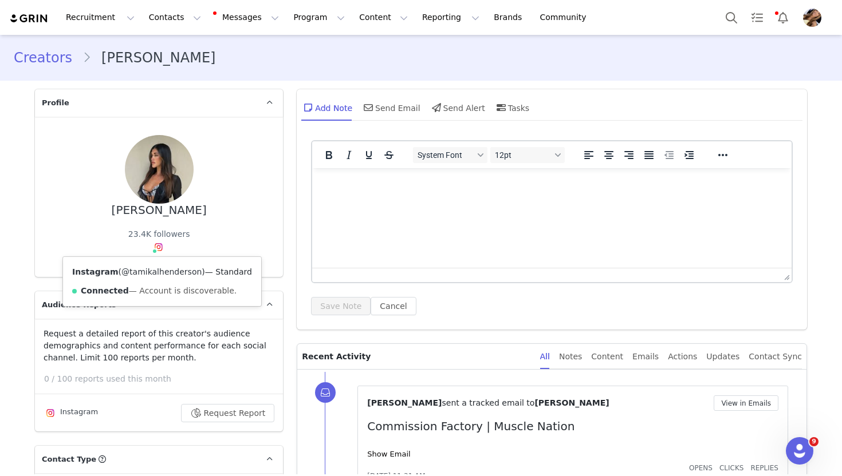
click at [152, 273] on link "@tamikalhenderson" at bounding box center [161, 271] width 80 height 9
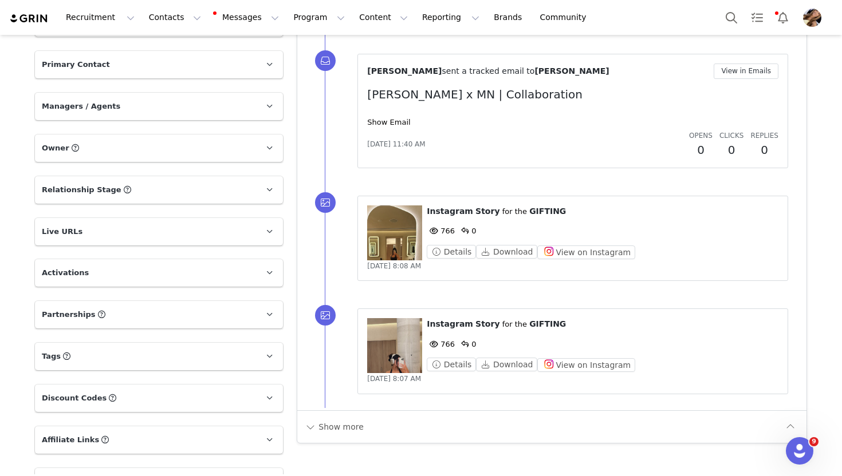
scroll to position [1292, 0]
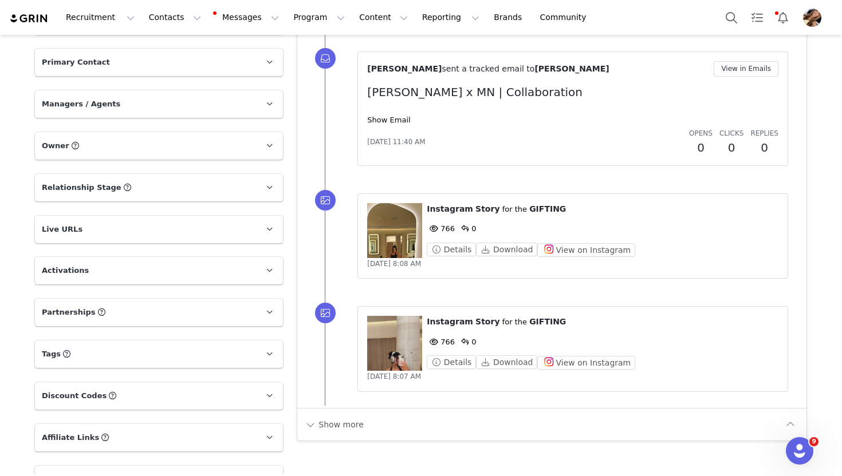
click at [219, 341] on p "Tags Keep track of your contacts by assigning them tags. You can then filter yo…" at bounding box center [145, 354] width 220 height 27
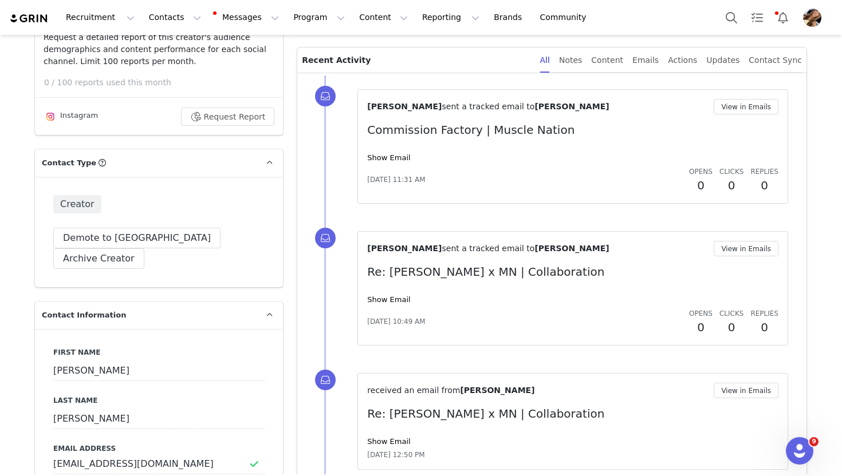
scroll to position [298, 0]
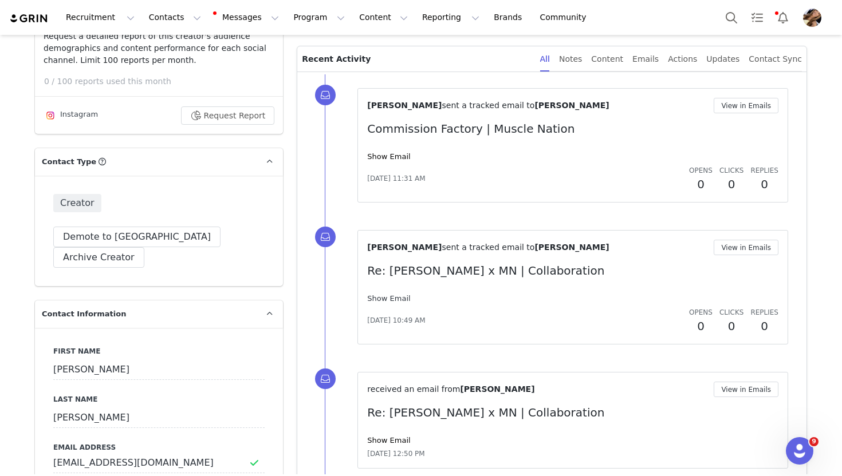
click at [397, 300] on link "Show Email" at bounding box center [388, 298] width 43 height 9
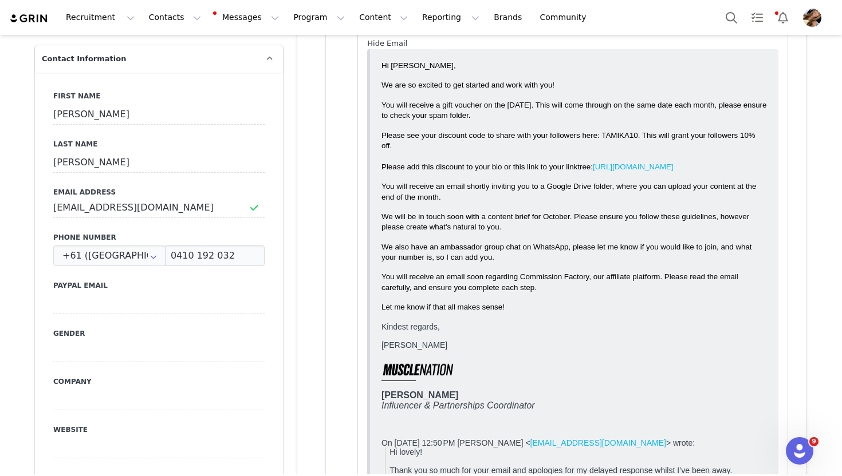
scroll to position [557, 0]
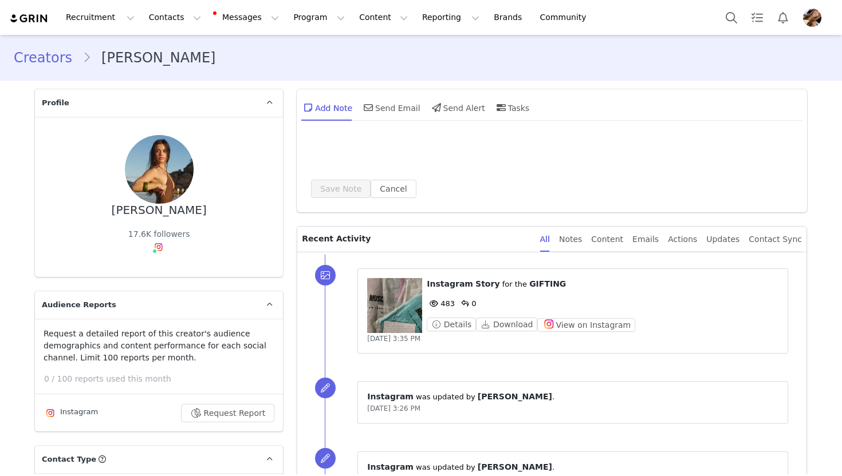
type input "+61 ([GEOGRAPHIC_DATA])"
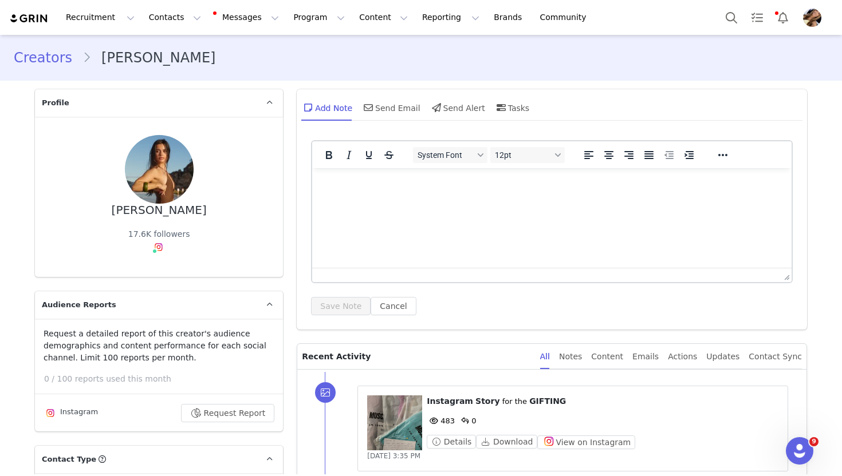
scroll to position [73, 0]
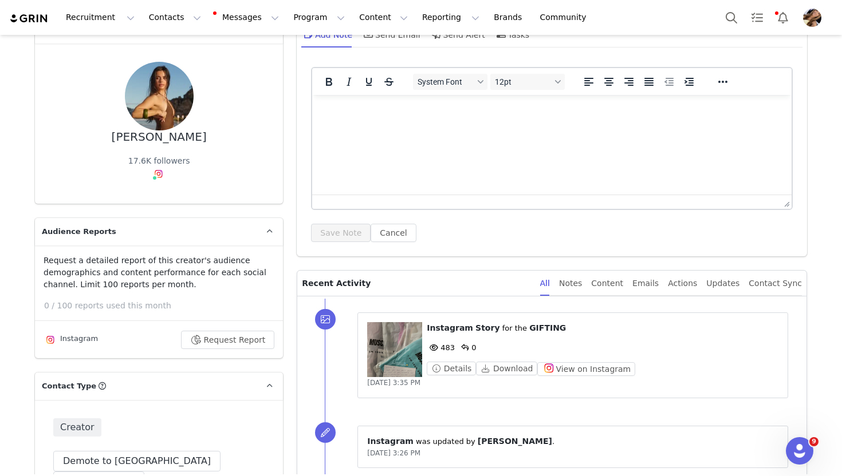
click at [400, 340] on figure at bounding box center [394, 349] width 55 height 55
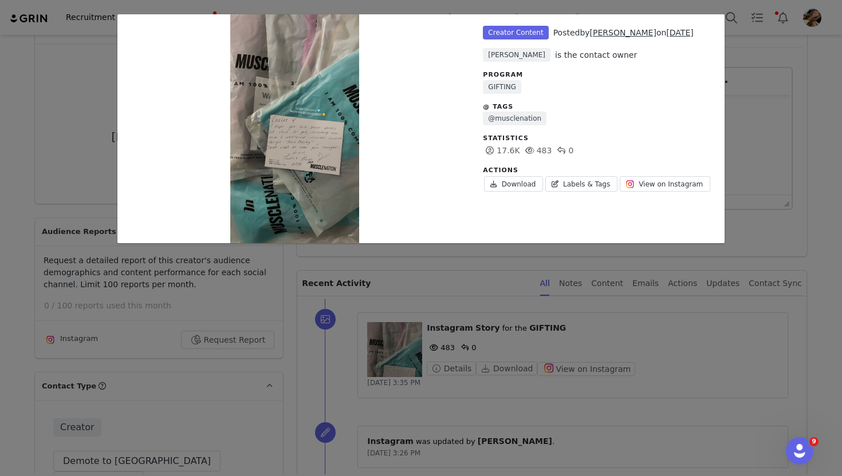
click at [538, 323] on div "Unlabeled Creator Content Posted by [PERSON_NAME] on [DATE] [PERSON_NAME] is th…" at bounding box center [421, 238] width 842 height 476
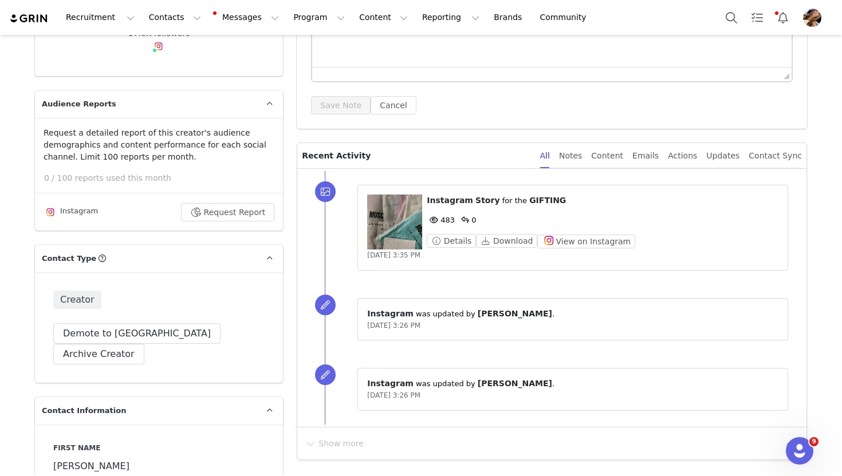
scroll to position [202, 0]
click at [113, 334] on button "Demote to [GEOGRAPHIC_DATA]" at bounding box center [136, 333] width 167 height 21
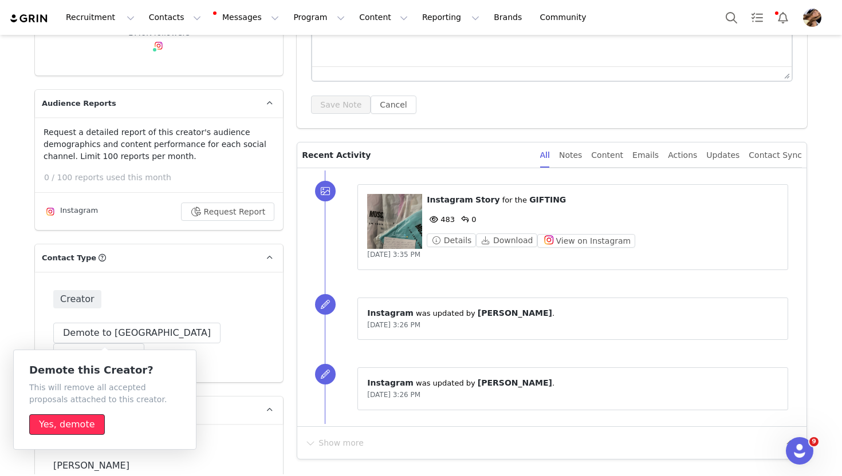
click at [82, 432] on button "Yes, demote" at bounding box center [67, 425] width 76 height 21
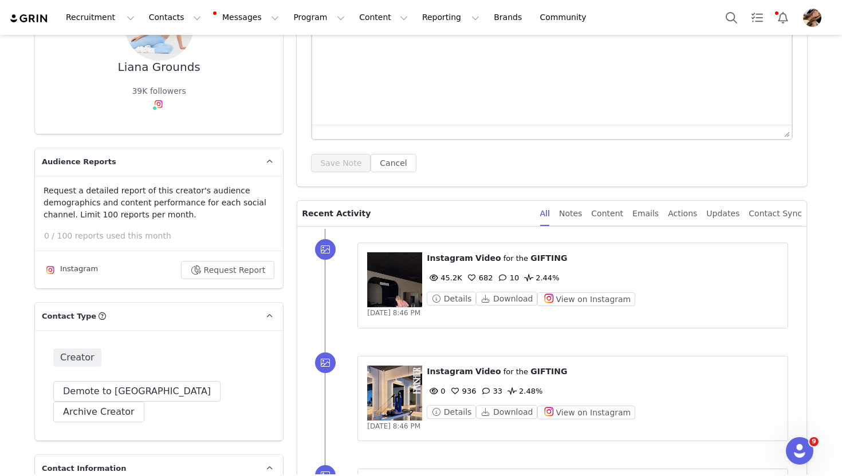
scroll to position [144, 0]
click at [380, 277] on figure at bounding box center [394, 278] width 55 height 55
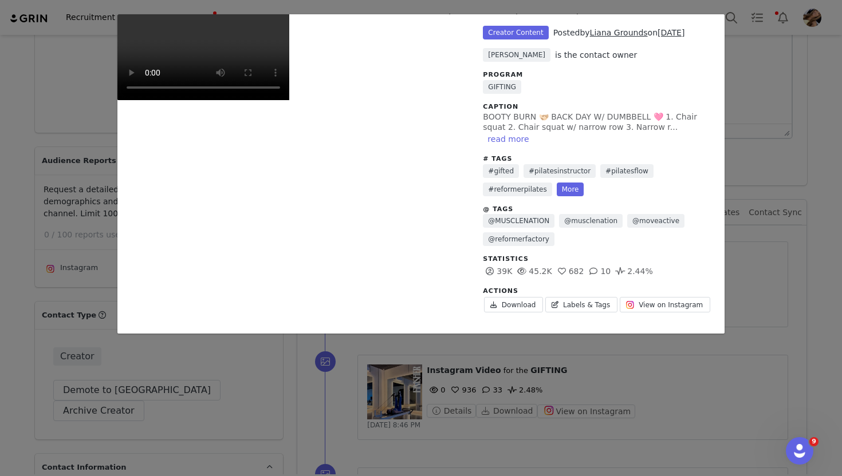
click at [766, 138] on div "Unlabeled Creator Content Posted by Liana Grounds on [DATE] [PERSON_NAME] is th…" at bounding box center [421, 238] width 842 height 476
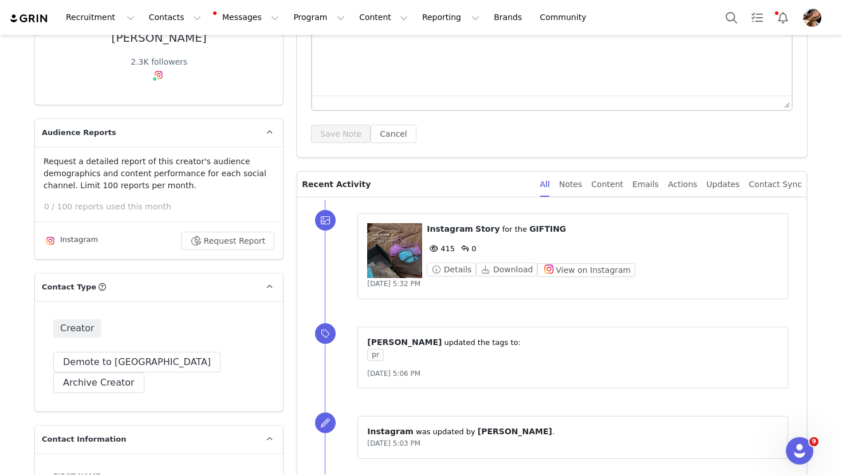
scroll to position [174, 0]
click at [402, 261] on figure at bounding box center [394, 249] width 55 height 55
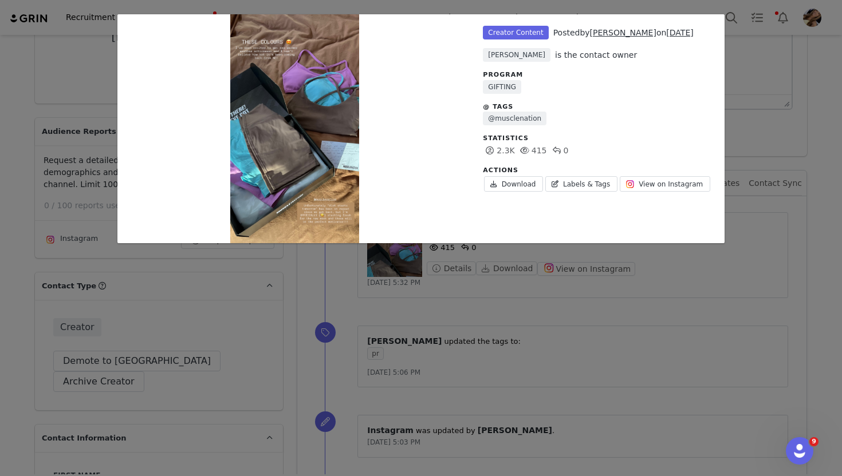
click at [421, 315] on div "Unlabeled Creator Content Posted by Tyla Brim on Aug 24, 2025 Toula Tsardanis i…" at bounding box center [421, 238] width 842 height 476
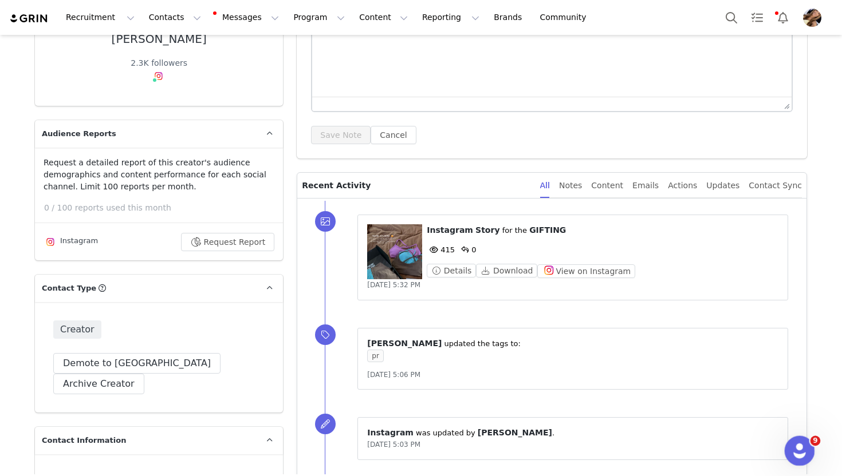
scroll to position [173, 0]
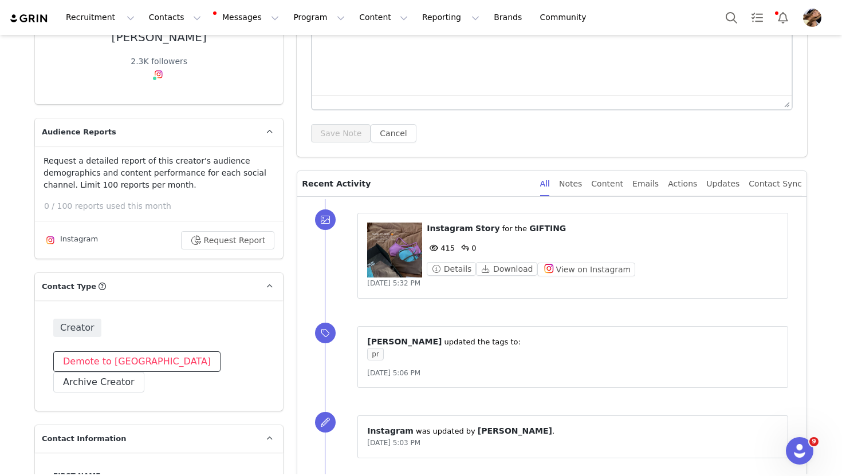
click at [116, 358] on button "Demote to [GEOGRAPHIC_DATA]" at bounding box center [136, 362] width 167 height 21
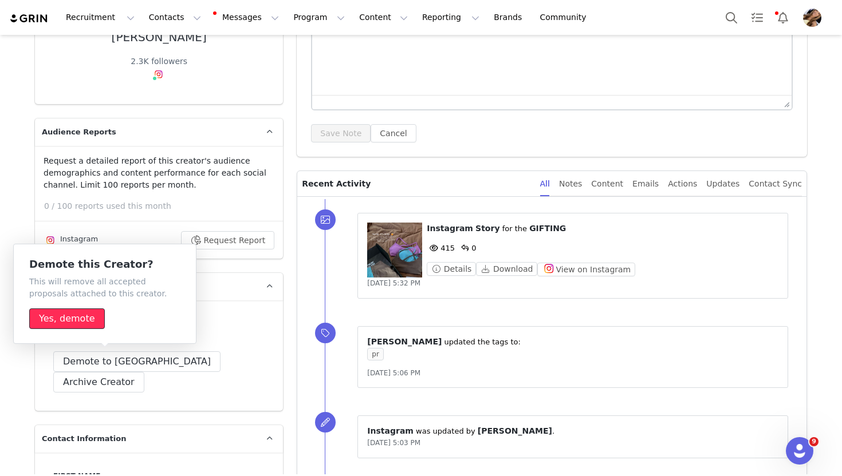
click at [69, 327] on button "Yes, demote" at bounding box center [67, 319] width 76 height 21
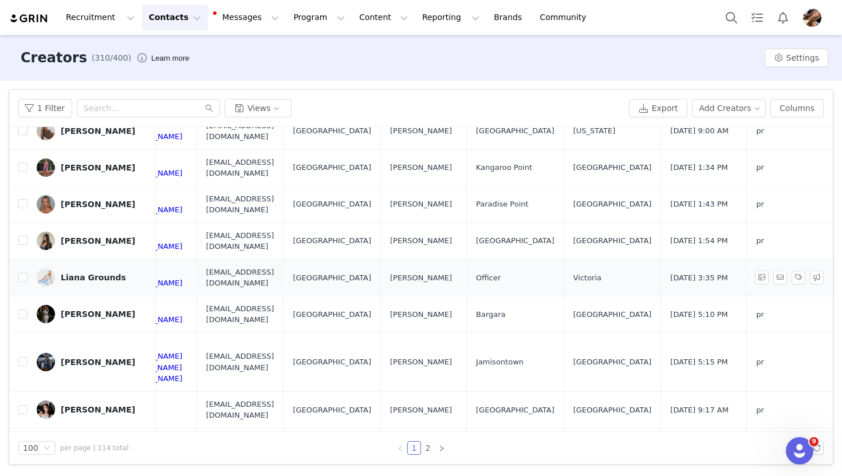
scroll to position [750, 429]
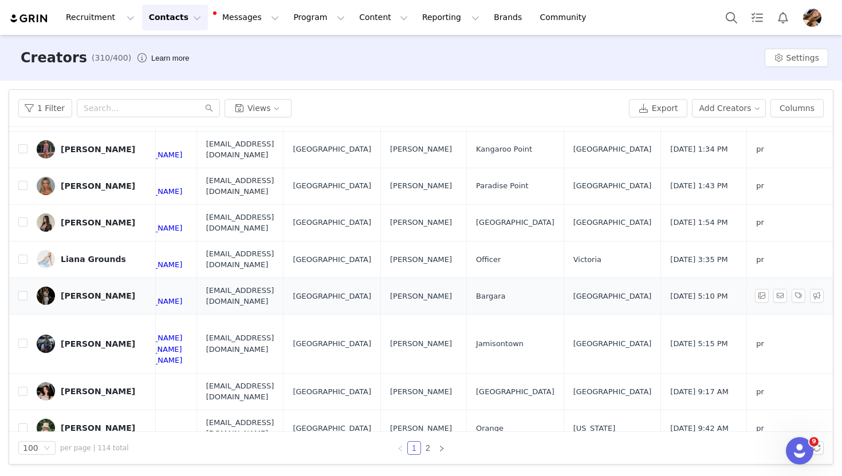
click at [89, 291] on div "Ruby Jae" at bounding box center [98, 295] width 74 height 9
click at [96, 335] on link "Monica Hay" at bounding box center [92, 344] width 110 height 18
click at [102, 383] on link "[PERSON_NAME]" at bounding box center [92, 392] width 110 height 18
click at [101, 424] on div "Allyson Parker" at bounding box center [98, 428] width 74 height 9
click at [98, 460] on div "Jess Rosehead" at bounding box center [98, 464] width 74 height 9
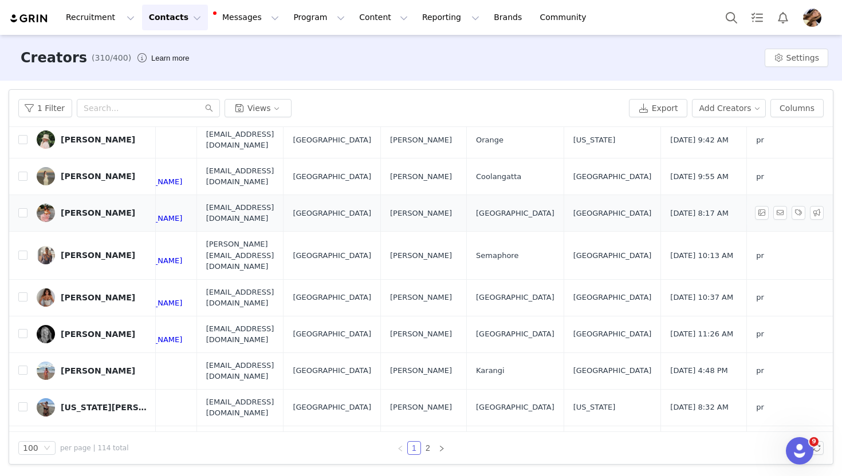
scroll to position [1042, 429]
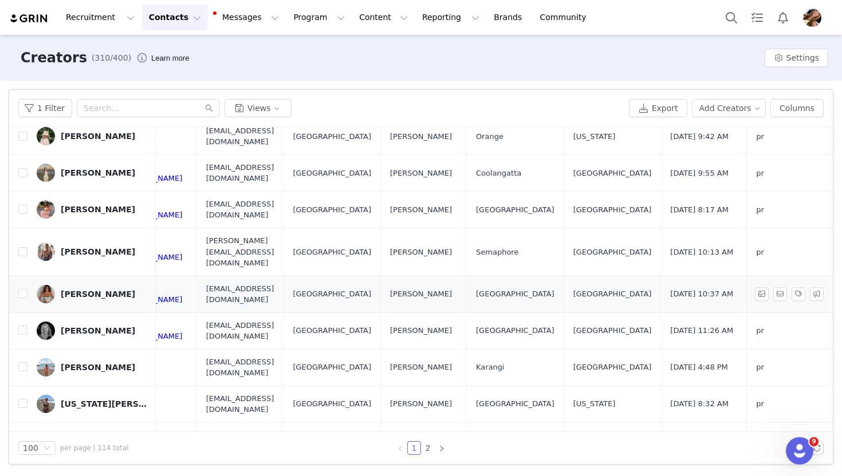
click at [89, 290] on div "[PERSON_NAME]" at bounding box center [98, 294] width 74 height 9
click at [87, 326] on div "Ella DelNore" at bounding box center [98, 330] width 74 height 9
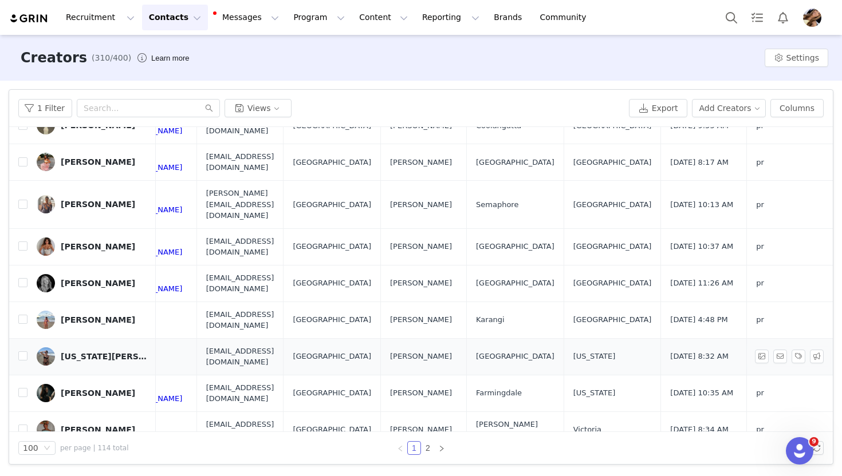
scroll to position [1091, 429]
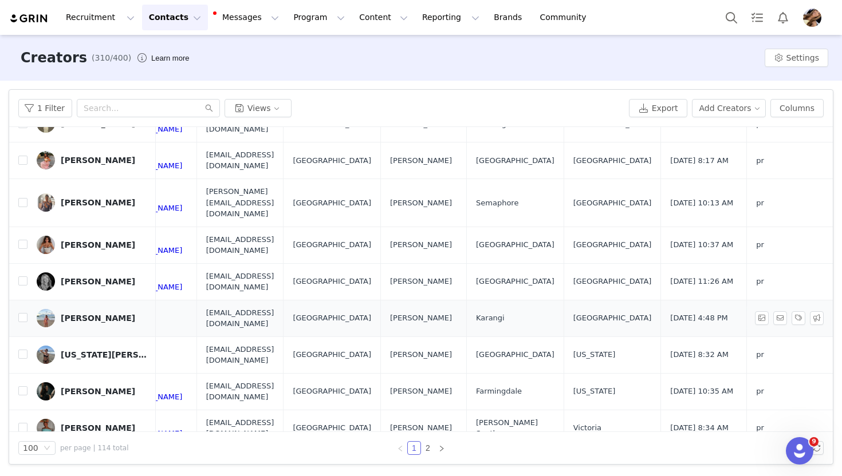
click at [90, 314] on div "Ruby Pade" at bounding box center [98, 318] width 74 height 9
click at [99, 346] on link "Georgia Watson" at bounding box center [92, 355] width 110 height 18
click at [104, 387] on div "Kayla FitzGerald" at bounding box center [98, 391] width 74 height 9
click at [103, 419] on link "Amanda Delaine" at bounding box center [92, 428] width 110 height 18
click at [96, 460] on div "Rhi Disljenkovic" at bounding box center [98, 464] width 74 height 9
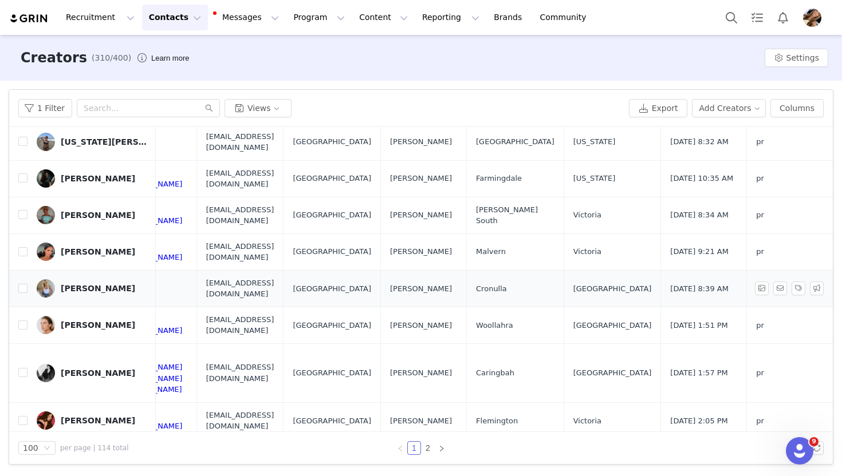
scroll to position [1311, 429]
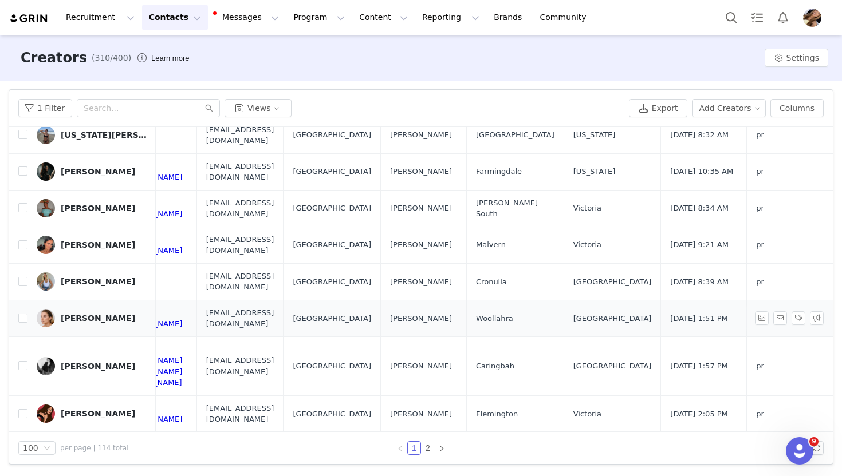
click at [88, 314] on div "Eddie Nelson" at bounding box center [98, 318] width 74 height 9
click at [93, 362] on div "SKYE CLEMENTS" at bounding box center [98, 366] width 74 height 9
click at [91, 409] on div "Gracie Dzeja" at bounding box center [98, 413] width 74 height 9
click at [97, 453] on link "Maria Manicas" at bounding box center [92, 462] width 110 height 18
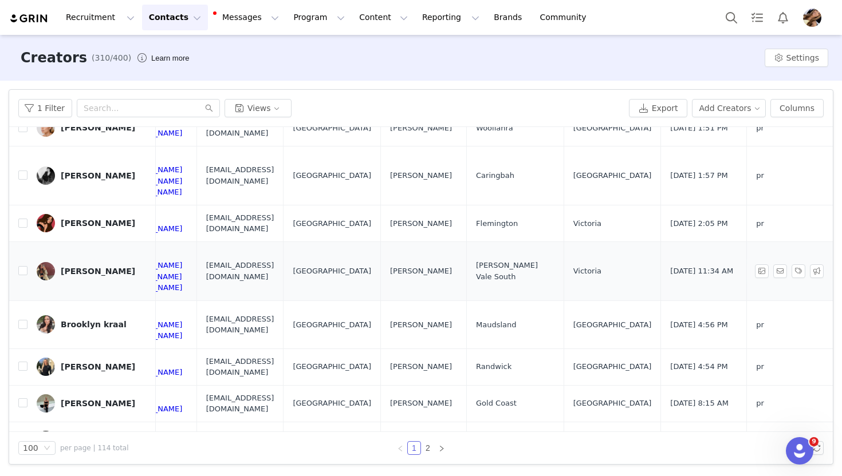
scroll to position [1503, 429]
click at [93, 399] on div "ELIZA MILLERD" at bounding box center [98, 403] width 74 height 9
click at [76, 435] on div "Μελι" at bounding box center [71, 439] width 21 height 9
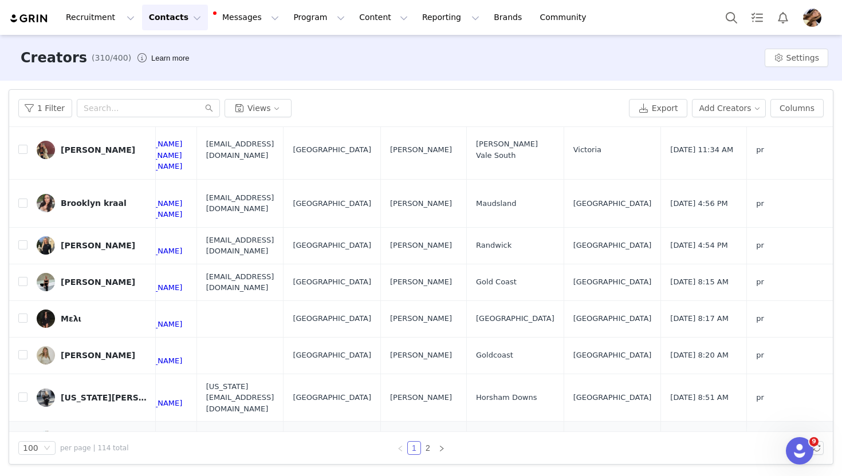
scroll to position [1624, 429]
click at [92, 476] on div "Kristen Rose" at bounding box center [104, 482] width 86 height 9
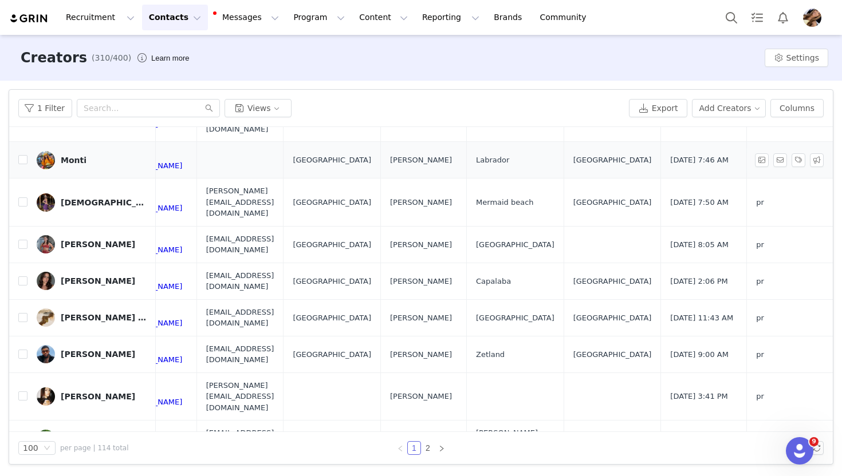
scroll to position [1906, 429]
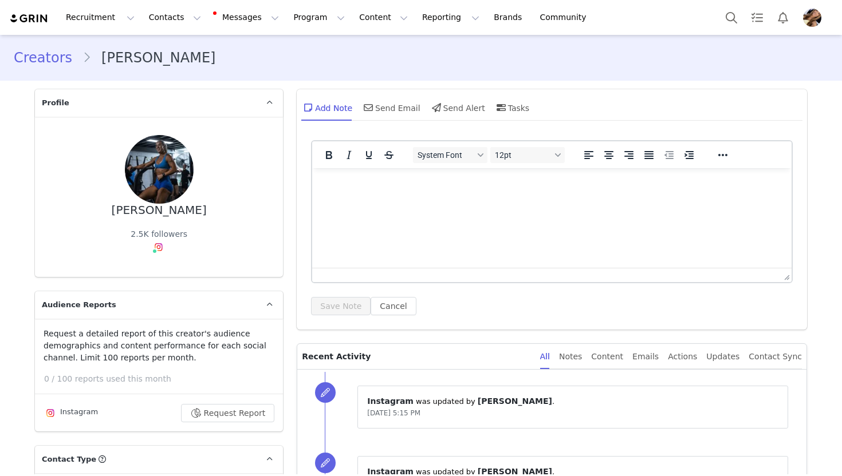
type input "+61 ([GEOGRAPHIC_DATA])"
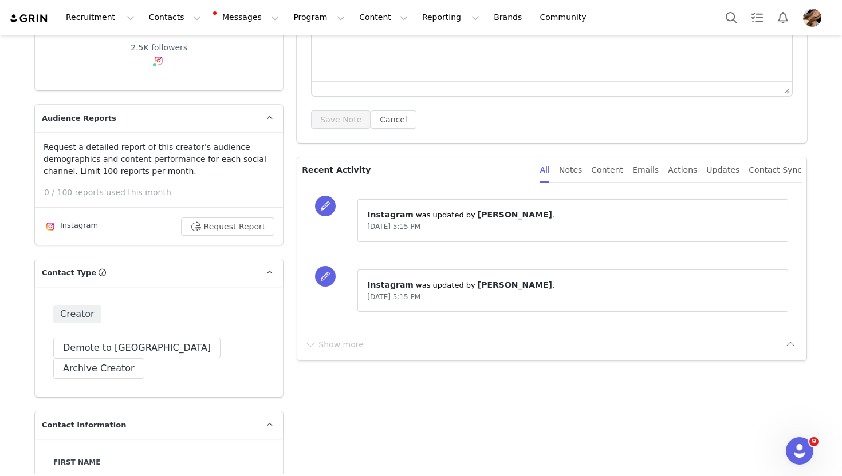
scroll to position [187, 0]
click at [109, 340] on button "Demote to [GEOGRAPHIC_DATA]" at bounding box center [136, 347] width 167 height 21
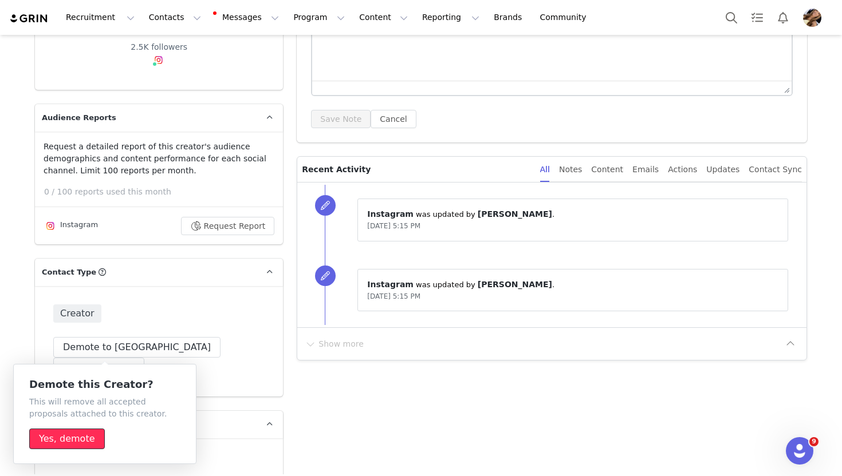
click at [77, 440] on button "Yes, demote" at bounding box center [67, 439] width 76 height 21
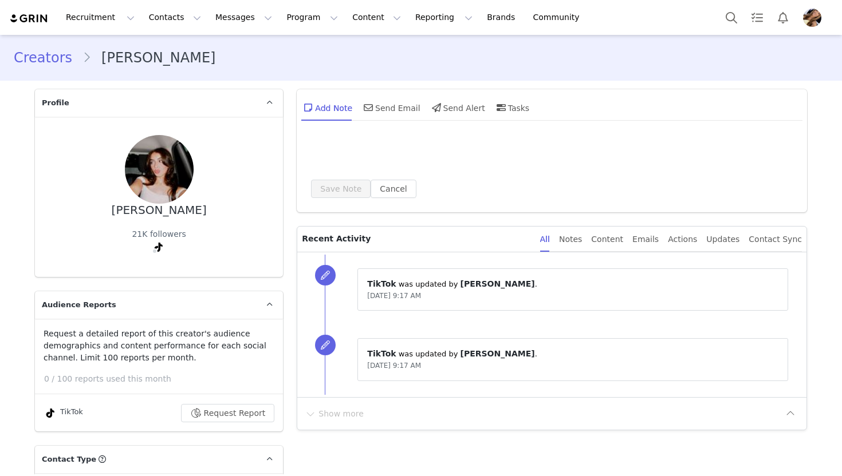
type input "+61 ([GEOGRAPHIC_DATA])"
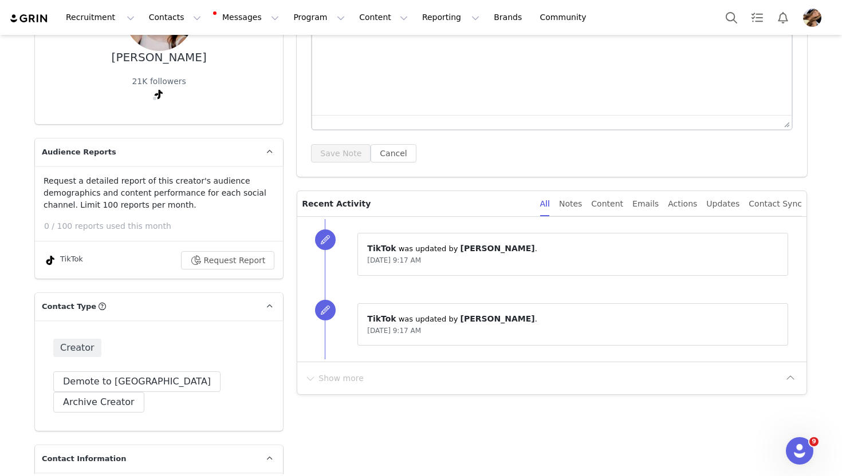
scroll to position [153, 0]
click at [138, 380] on button "Demote to [GEOGRAPHIC_DATA]" at bounding box center [136, 381] width 167 height 21
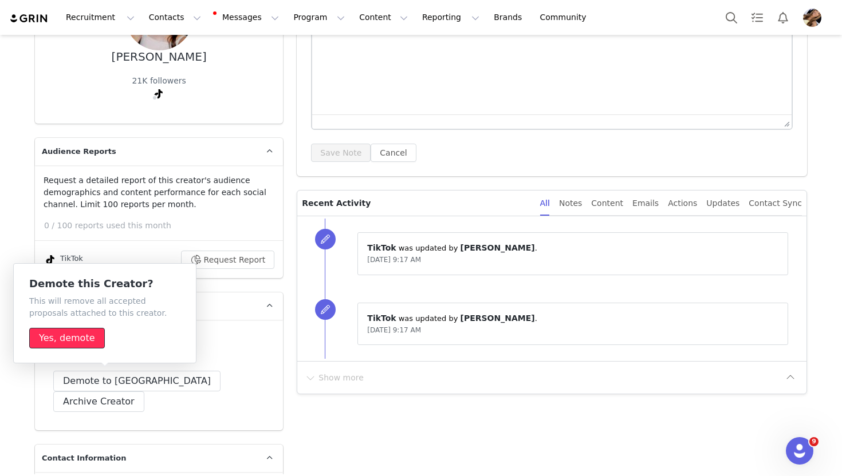
click at [80, 337] on button "Yes, demote" at bounding box center [67, 338] width 76 height 21
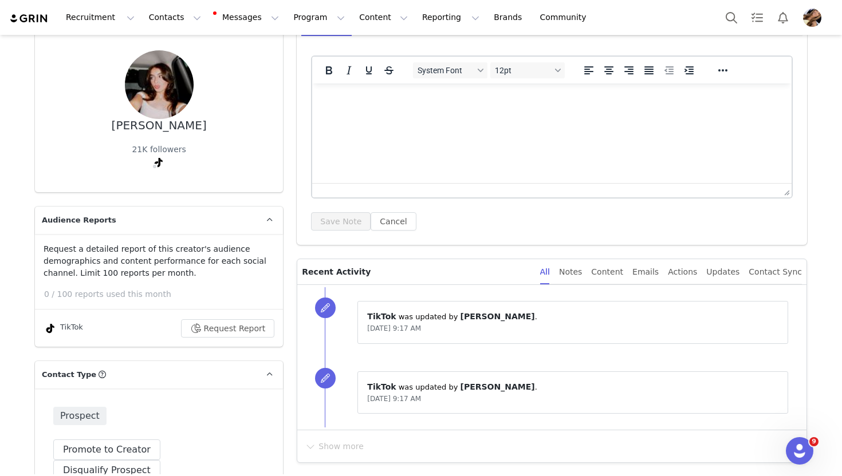
scroll to position [0, 0]
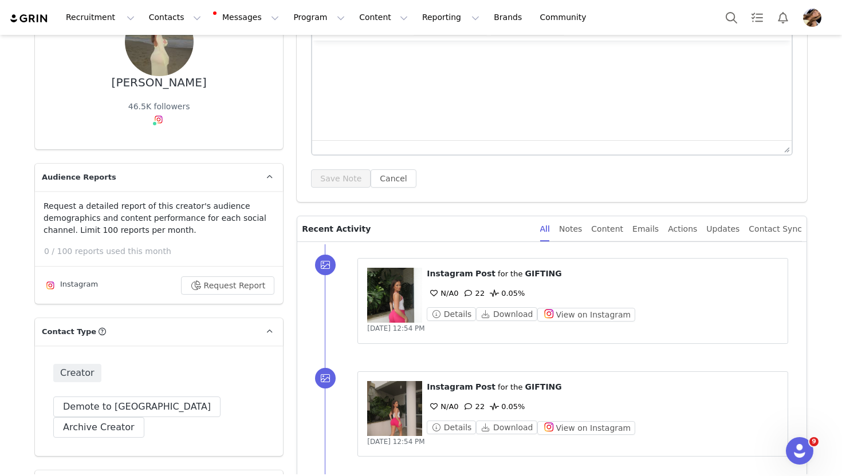
scroll to position [129, 0]
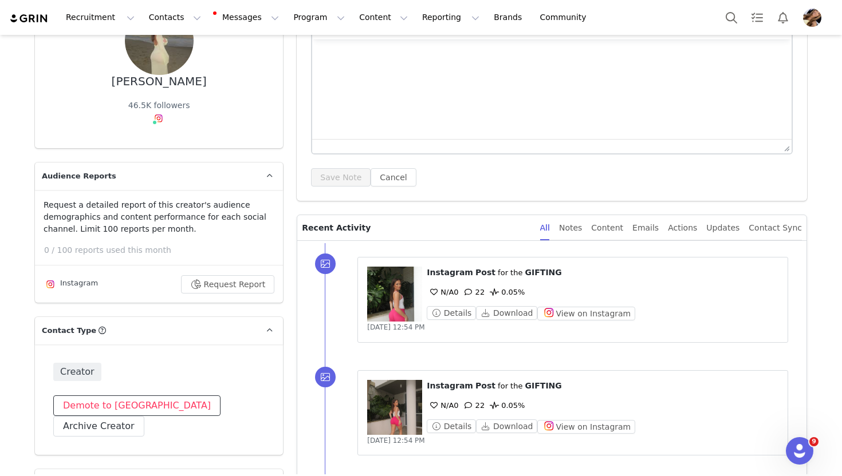
click at [139, 400] on button "Demote to [GEOGRAPHIC_DATA]" at bounding box center [136, 406] width 167 height 21
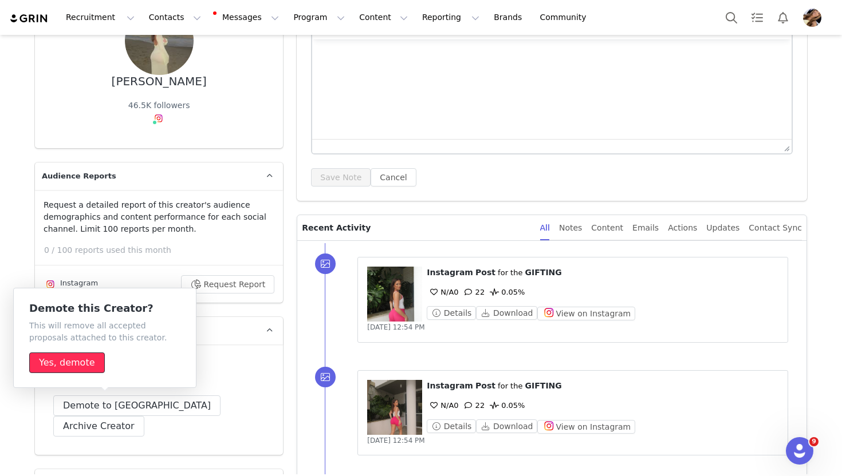
click at [72, 365] on button "Yes, demote" at bounding box center [67, 363] width 76 height 21
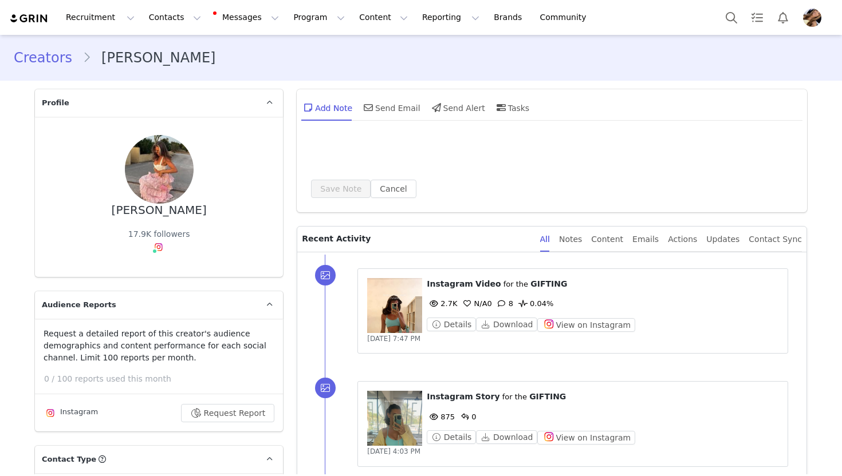
type input "+971 ([GEOGRAPHIC_DATA])"
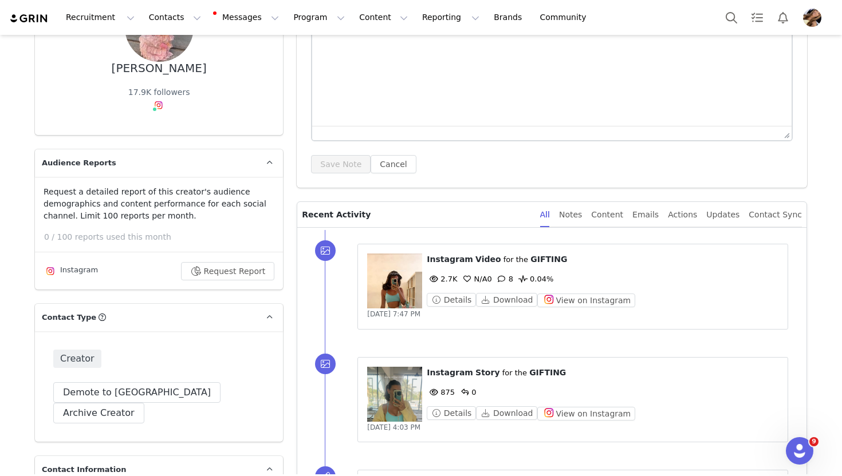
scroll to position [144, 0]
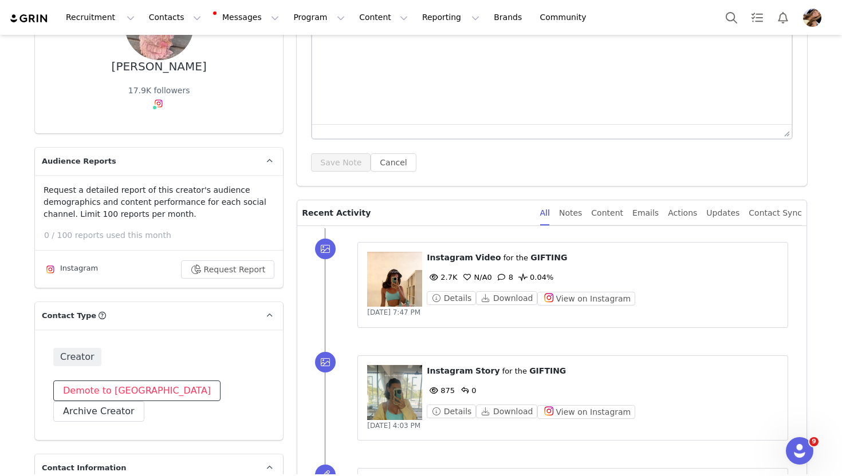
click at [97, 399] on button "Demote to [GEOGRAPHIC_DATA]" at bounding box center [136, 391] width 167 height 21
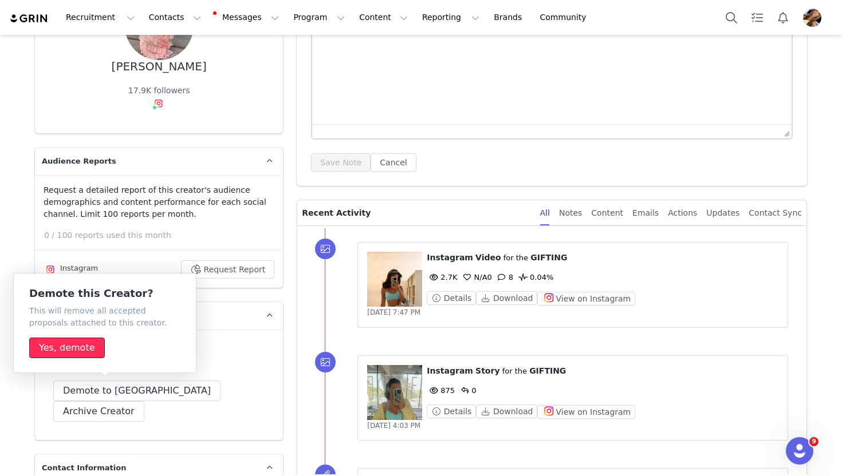
click at [76, 358] on button "Yes, demote" at bounding box center [67, 348] width 76 height 21
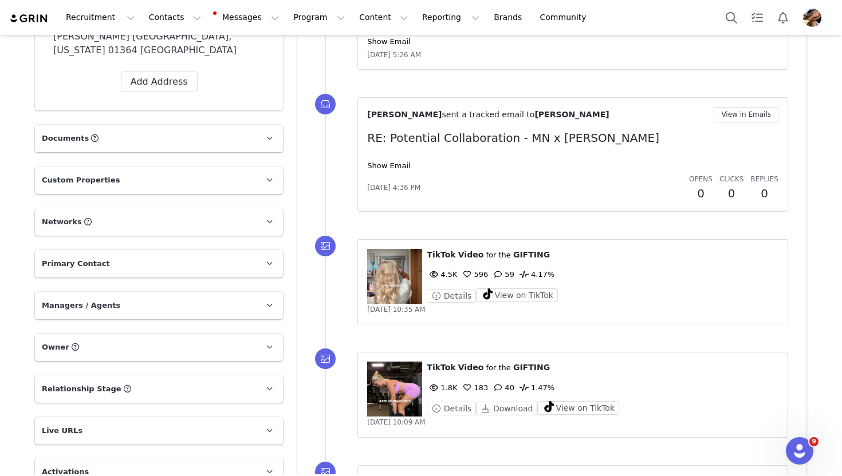
scroll to position [1105, 0]
click at [391, 161] on link "Show Email" at bounding box center [388, 165] width 43 height 9
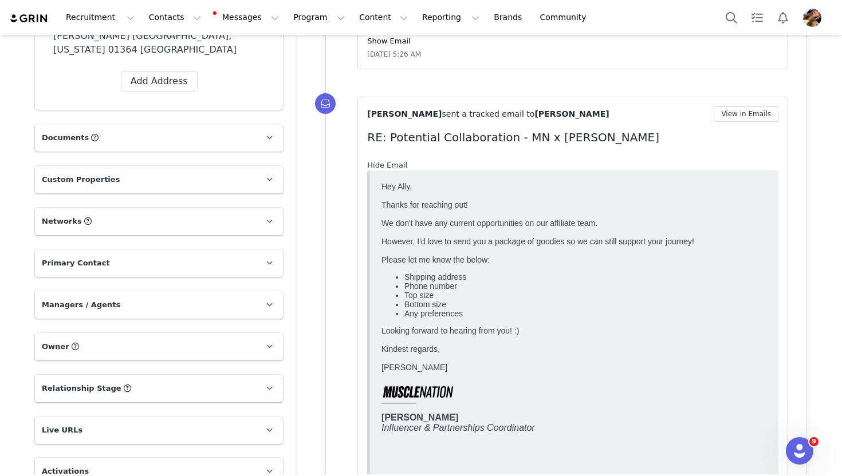
scroll to position [0, 0]
click at [391, 161] on link "Hide Email" at bounding box center [387, 165] width 40 height 9
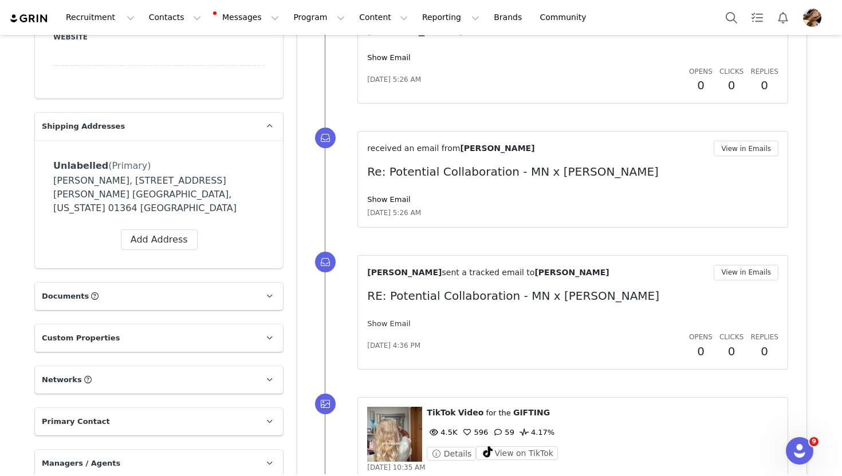
scroll to position [938, 0]
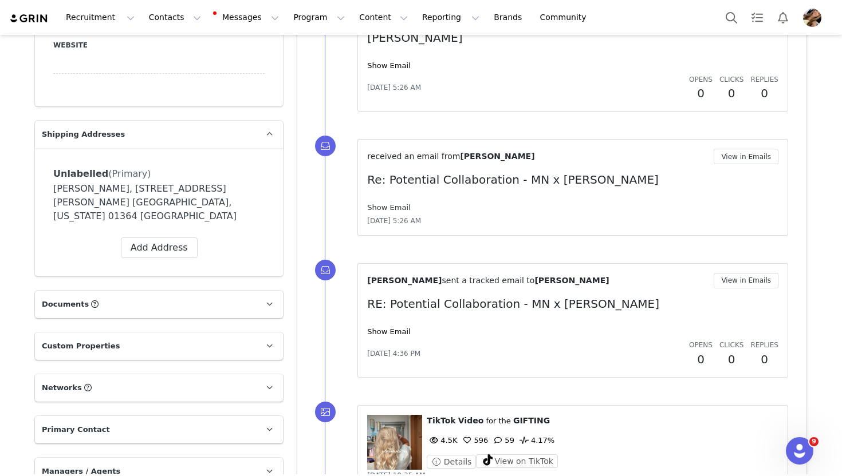
click at [403, 203] on link "Show Email" at bounding box center [388, 207] width 43 height 9
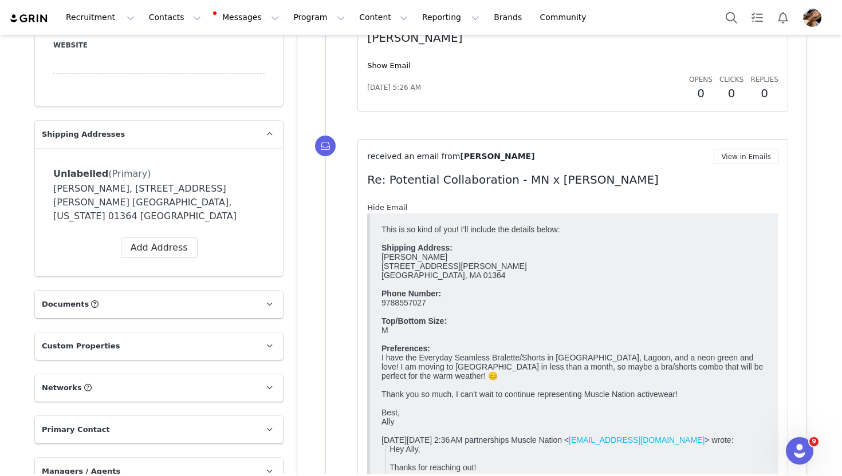
scroll to position [0, 0]
click at [403, 203] on link "Hide Email" at bounding box center [387, 207] width 40 height 9
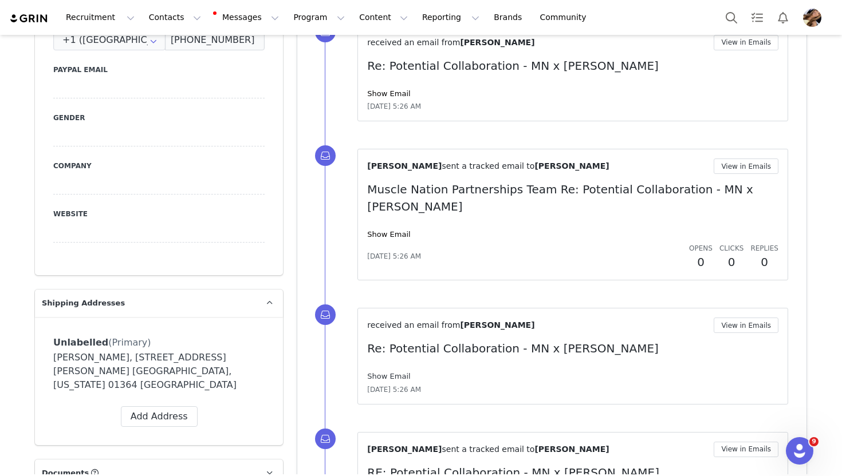
scroll to position [769, 0]
click at [392, 224] on div "Elissa Thompson sent a tracked email to Allyson Parker View in Emails Muscle Na…" at bounding box center [572, 215] width 411 height 112
click at [397, 231] on link "Show Email" at bounding box center [388, 235] width 43 height 9
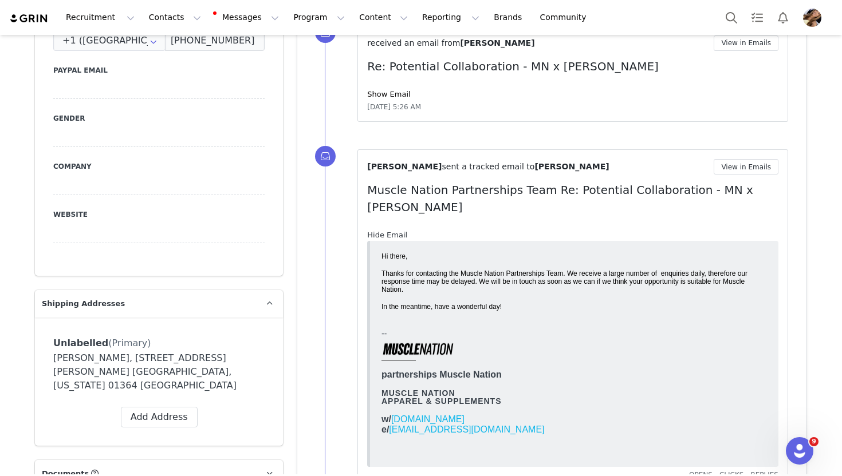
scroll to position [0, 0]
click at [397, 231] on link "Hide Email" at bounding box center [387, 235] width 40 height 9
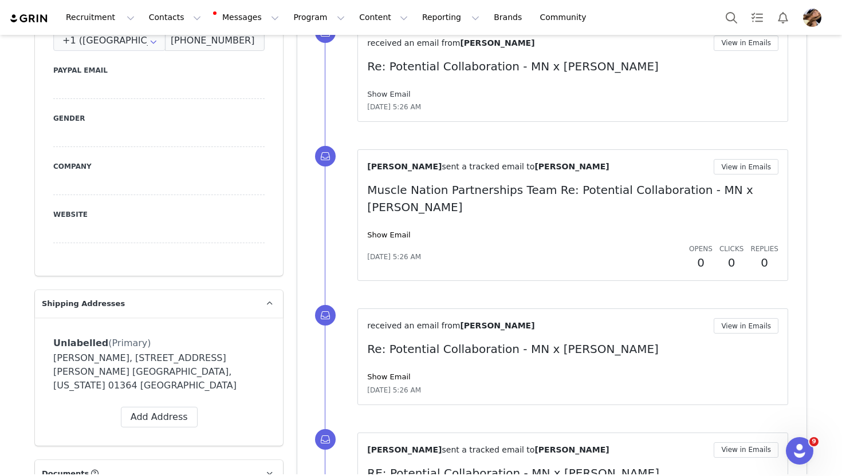
click at [400, 97] on link "Show Email" at bounding box center [388, 94] width 43 height 9
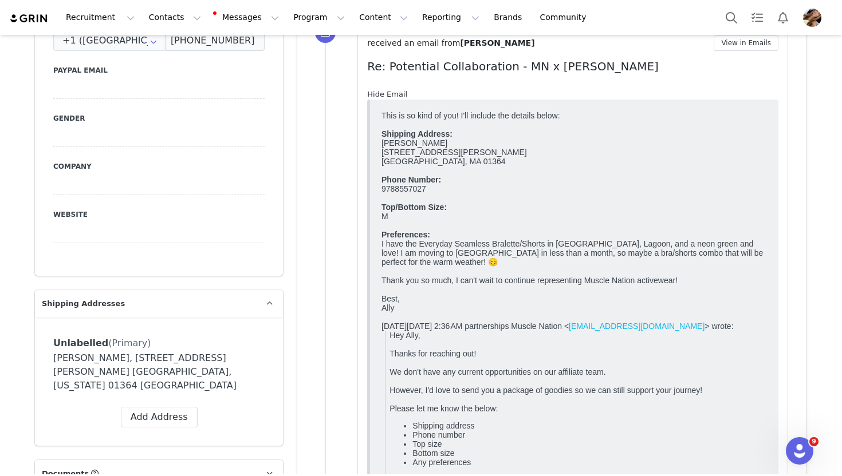
click at [400, 97] on link "Hide Email" at bounding box center [387, 94] width 40 height 9
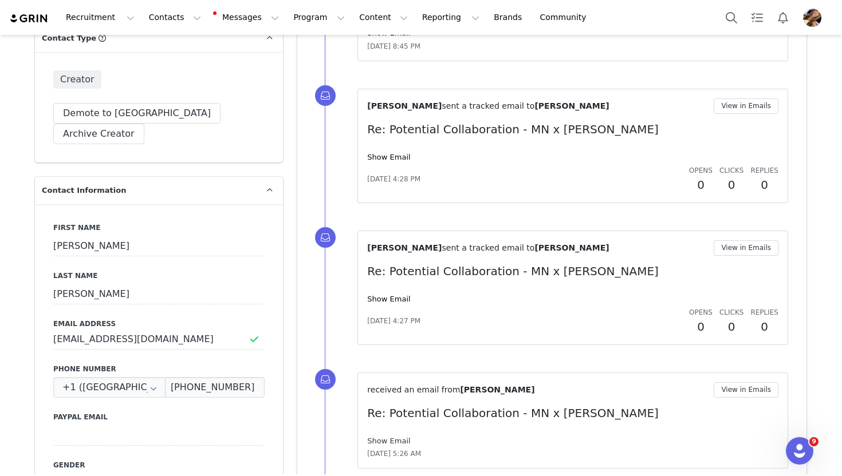
scroll to position [419, 0]
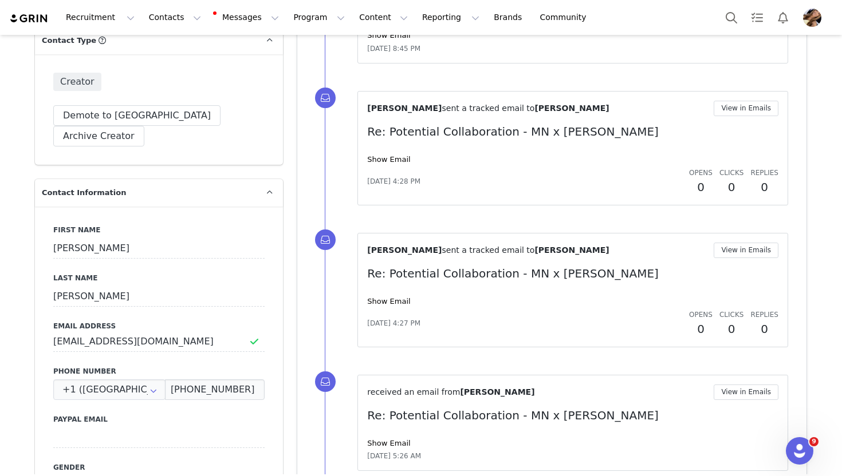
click at [409, 154] on div "Show Email" at bounding box center [572, 159] width 411 height 11
click at [403, 160] on link "Show Email" at bounding box center [388, 159] width 43 height 9
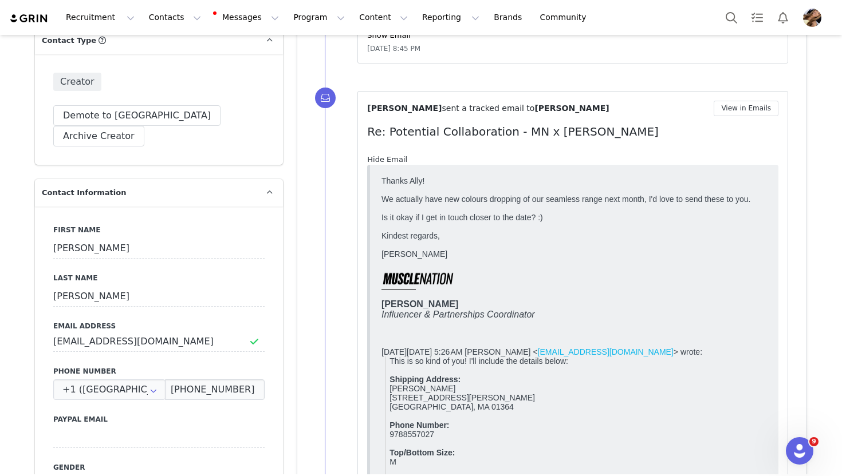
scroll to position [0, 0]
click at [403, 160] on link "Hide Email" at bounding box center [387, 159] width 40 height 9
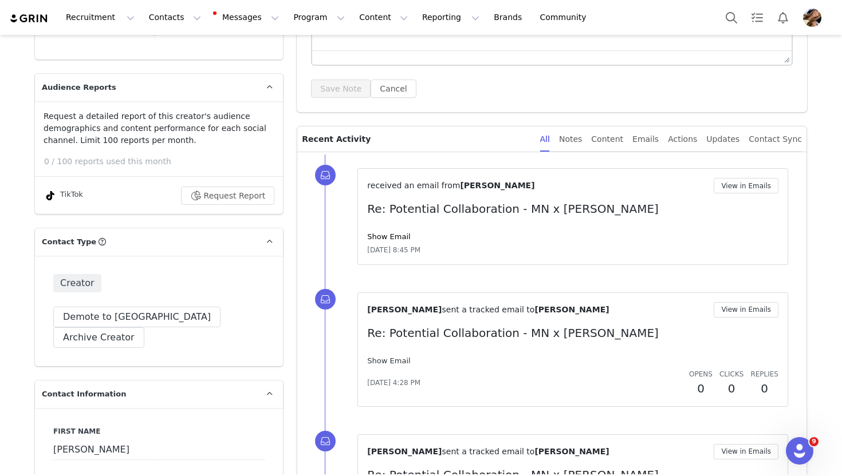
scroll to position [217, 0]
click at [389, 236] on link "Show Email" at bounding box center [388, 237] width 43 height 9
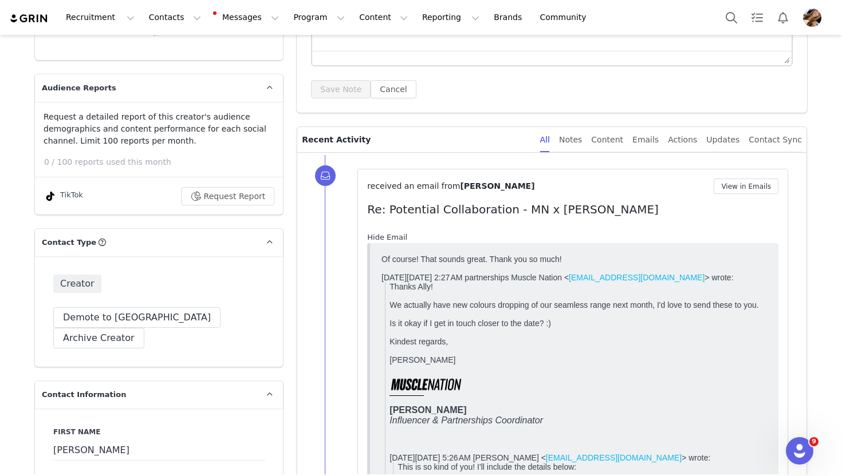
scroll to position [0, 0]
click at [389, 236] on link "Hide Email" at bounding box center [387, 237] width 40 height 9
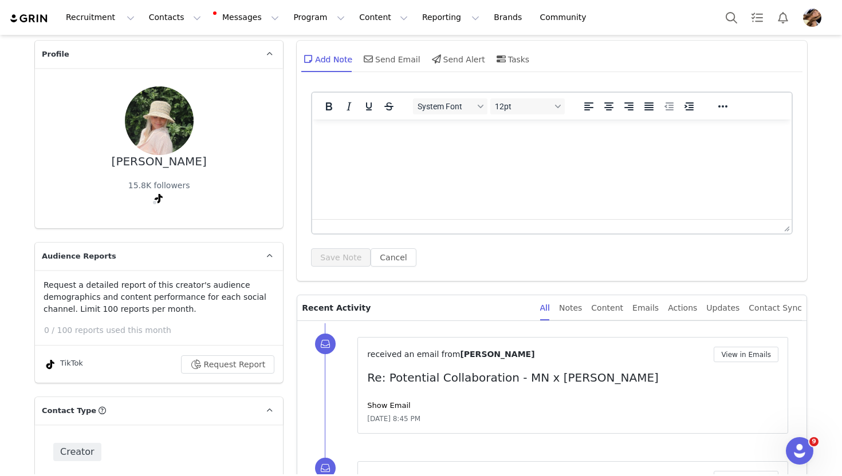
scroll to position [53, 0]
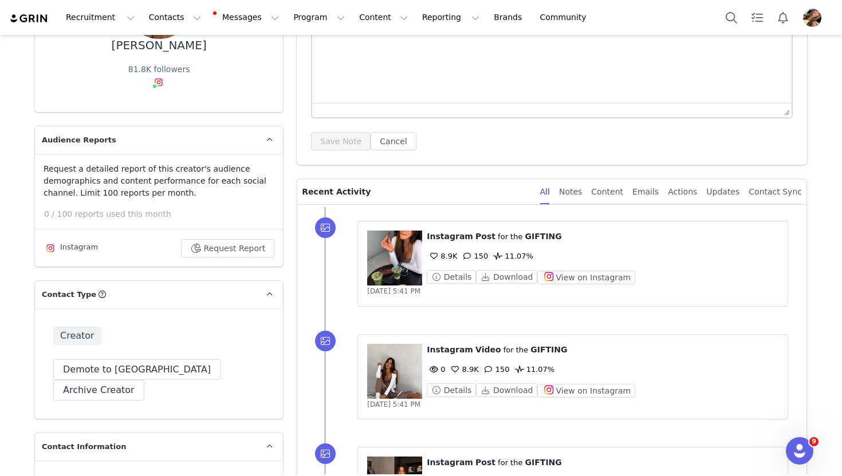
scroll to position [171, 0]
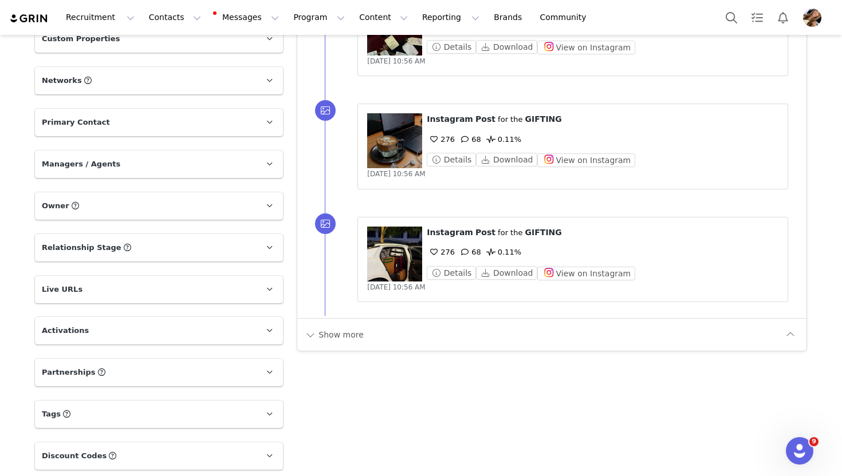
scroll to position [1277, 0]
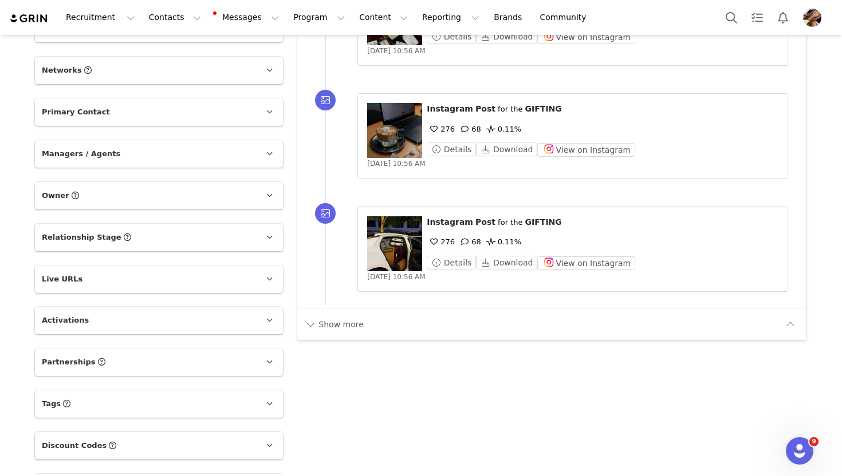
click at [123, 391] on p "Tags Keep track of your contacts by assigning them tags. You can then filter yo…" at bounding box center [145, 404] width 220 height 27
click at [93, 468] on button "Change Tags" at bounding box center [92, 478] width 78 height 21
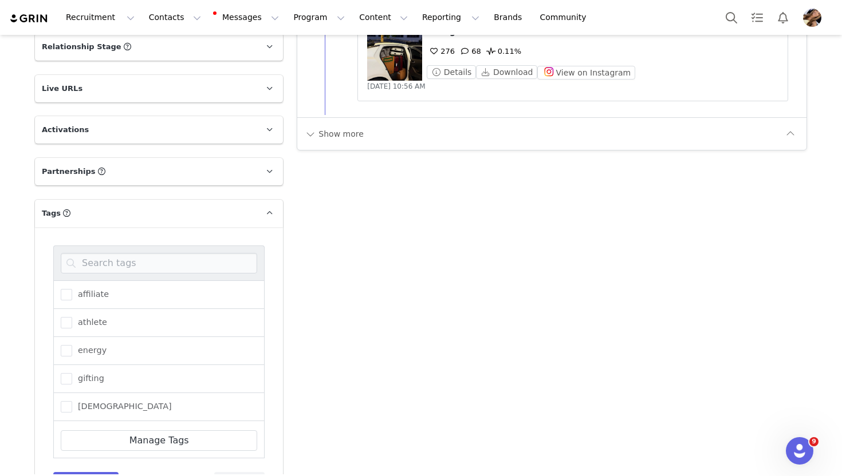
scroll to position [1487, 0]
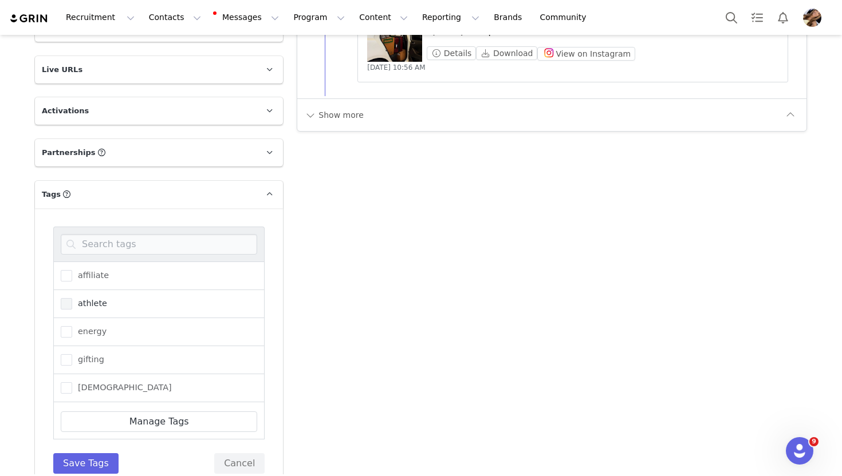
click at [73, 298] on span "athlete" at bounding box center [89, 303] width 35 height 11
click at [72, 298] on input "athlete" at bounding box center [72, 298] width 0 height 0
click at [66, 385] on span at bounding box center [66, 390] width 11 height 11
click at [72, 385] on input "pr" at bounding box center [72, 385] width 0 height 0
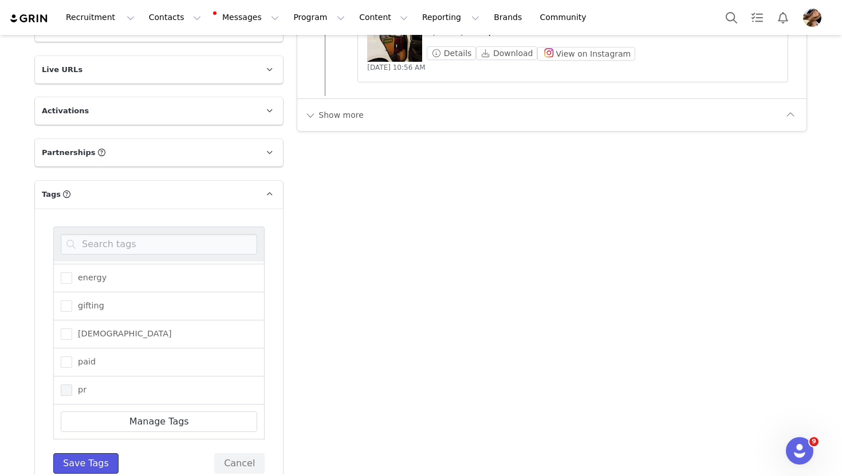
click at [82, 454] on button "Save Tags" at bounding box center [85, 464] width 65 height 21
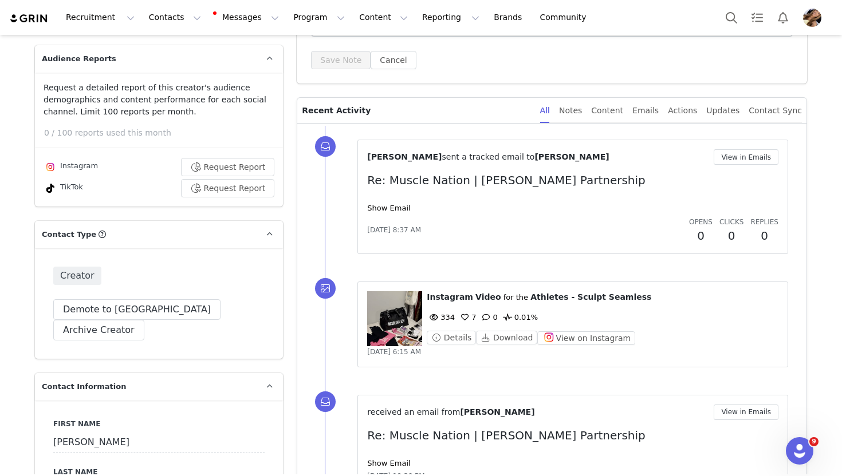
scroll to position [0, 0]
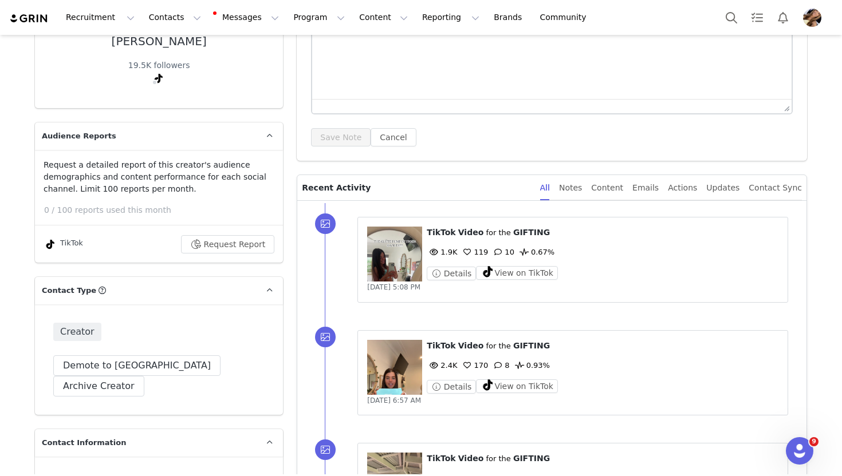
scroll to position [170, 0]
click at [107, 375] on div "Creator Demote this Creator? This will remove all accepted proposals attached t…" at bounding box center [159, 359] width 248 height 111
click at [123, 361] on button "Demote to [GEOGRAPHIC_DATA]" at bounding box center [136, 365] width 167 height 21
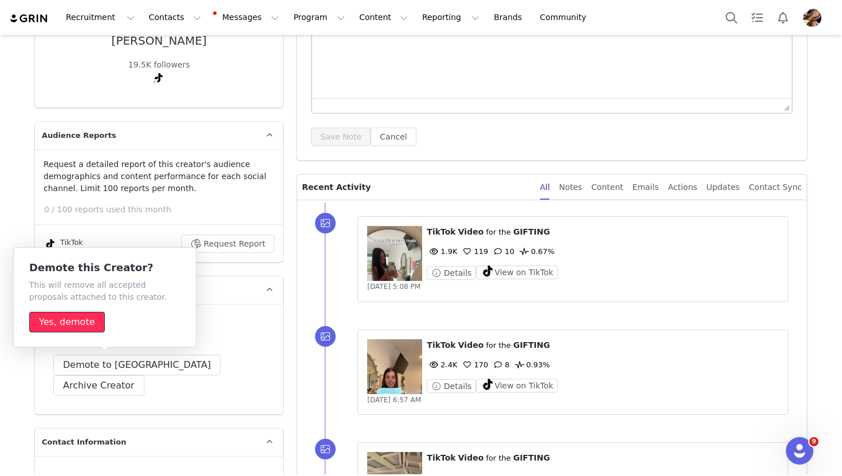
click at [90, 318] on button "Yes, demote" at bounding box center [67, 322] width 76 height 21
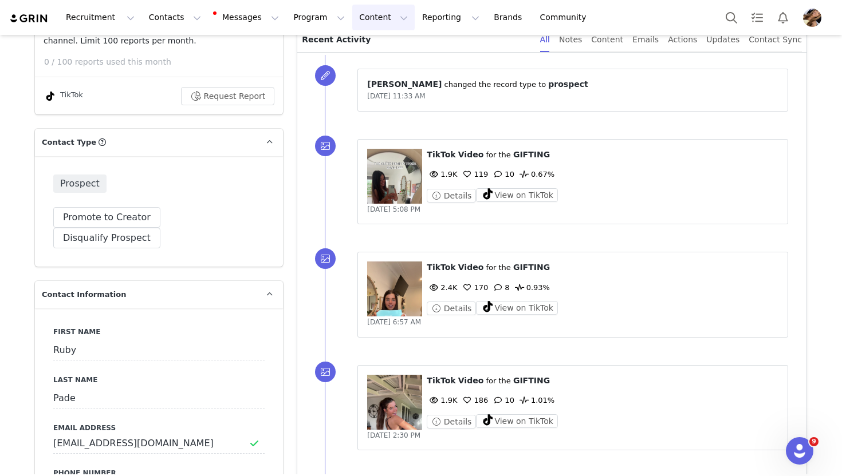
scroll to position [322, 0]
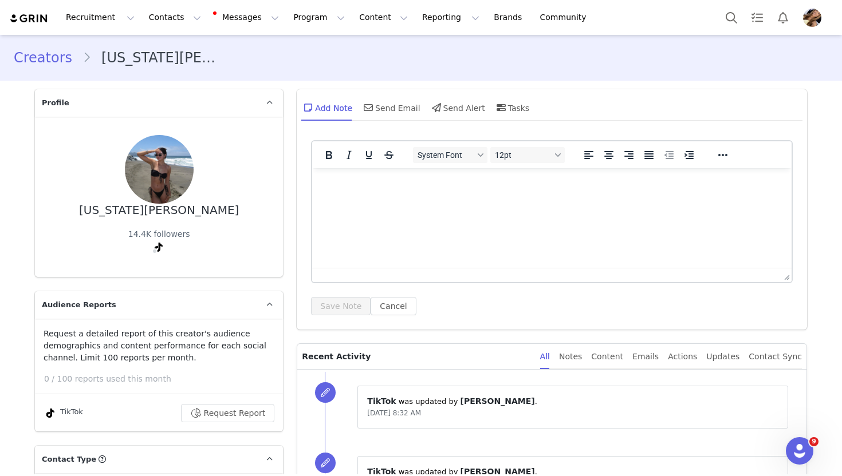
scroll to position [106, 0]
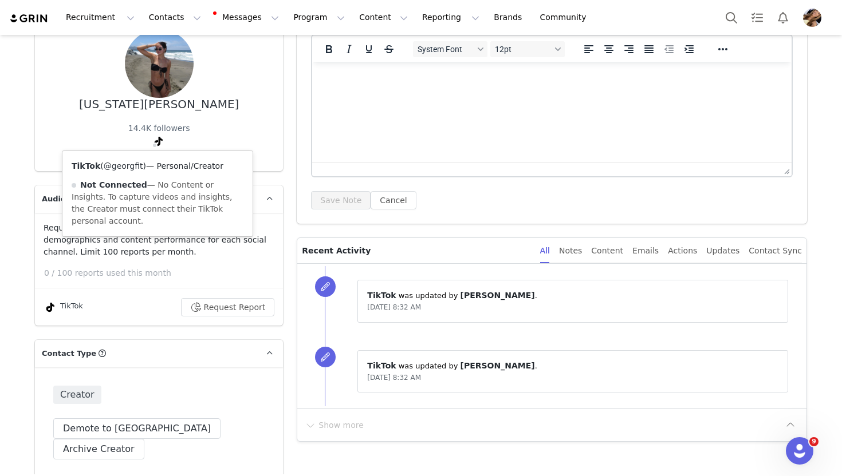
click at [125, 166] on link "@georgfit" at bounding box center [124, 165] width 40 height 9
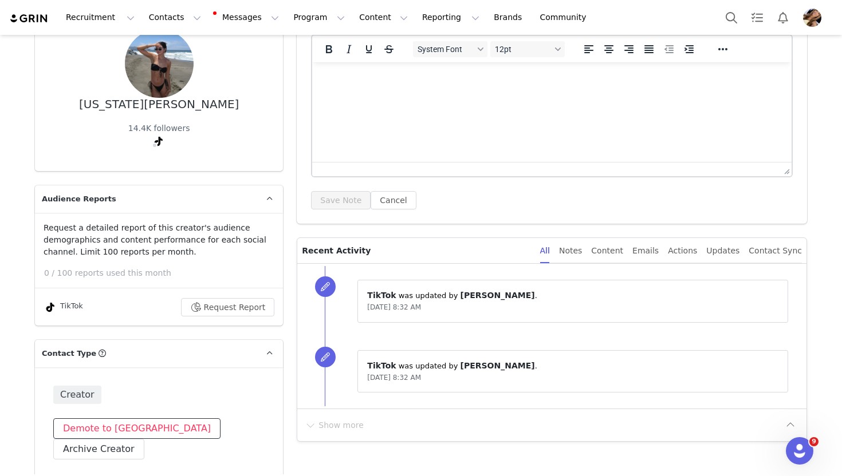
click at [128, 437] on button "Demote to [GEOGRAPHIC_DATA]" at bounding box center [136, 429] width 167 height 21
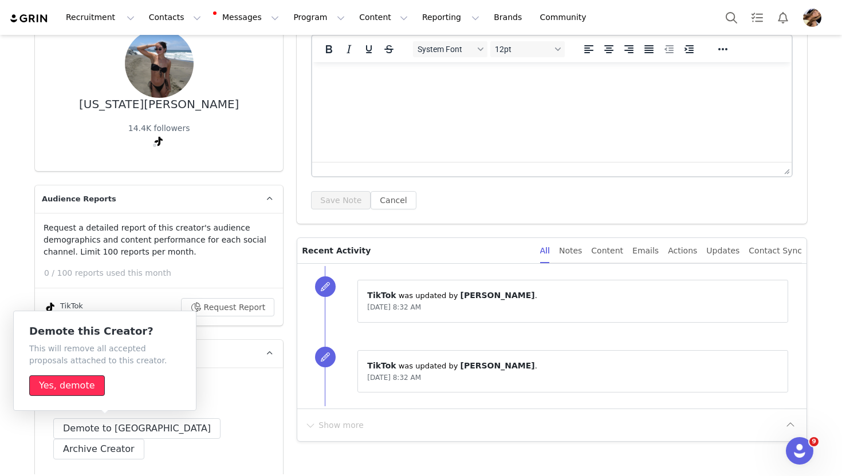
click at [73, 391] on button "Yes, demote" at bounding box center [67, 386] width 76 height 21
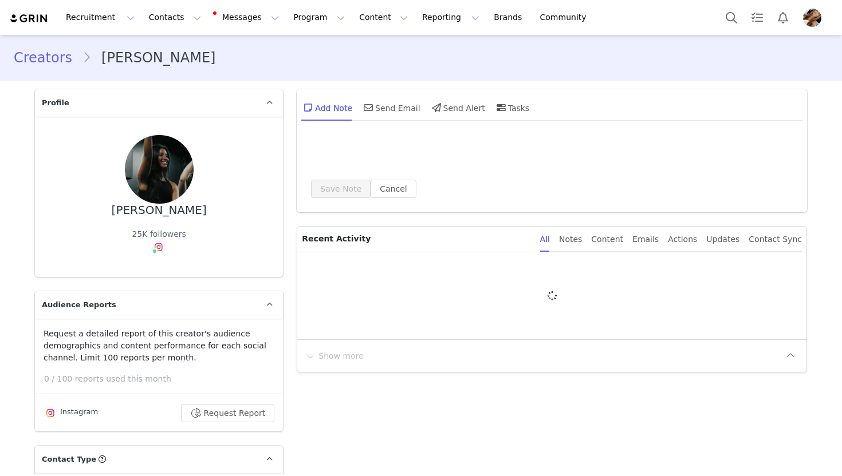
type input "+1 ([GEOGRAPHIC_DATA])"
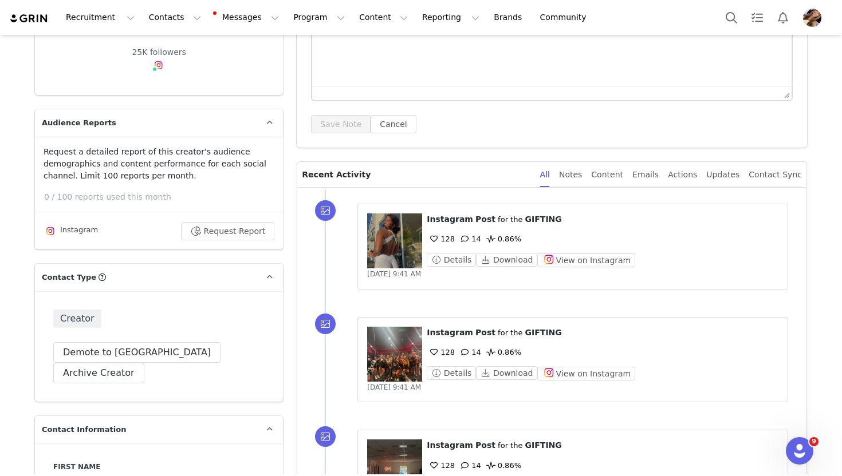
scroll to position [184, 0]
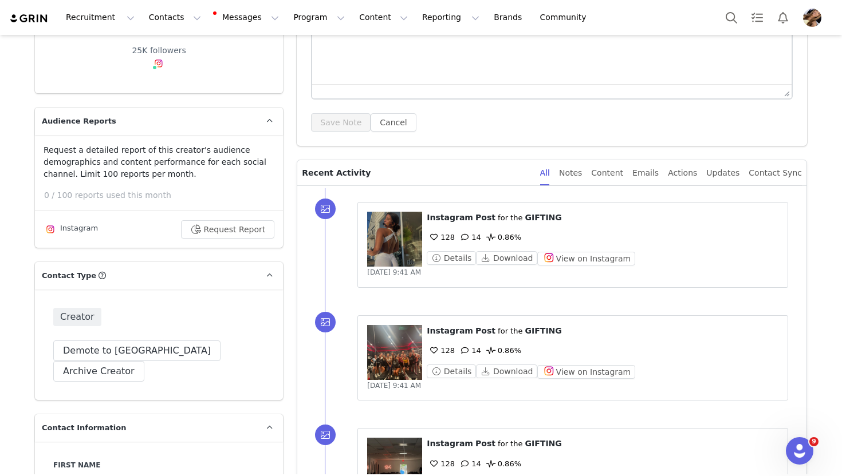
click at [410, 227] on figure at bounding box center [394, 239] width 55 height 55
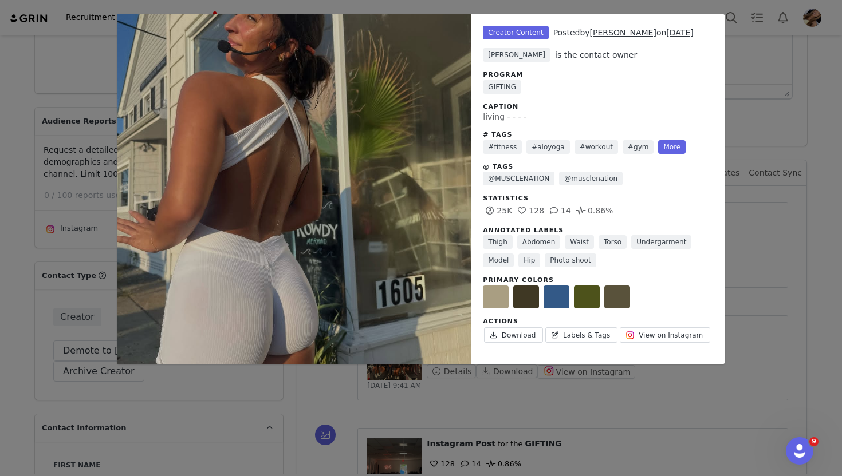
click at [785, 261] on div "Unlabeled Creator Content Posted by Kayla FitzGerald on Jul 31, 2025 Toula Tsar…" at bounding box center [421, 238] width 842 height 476
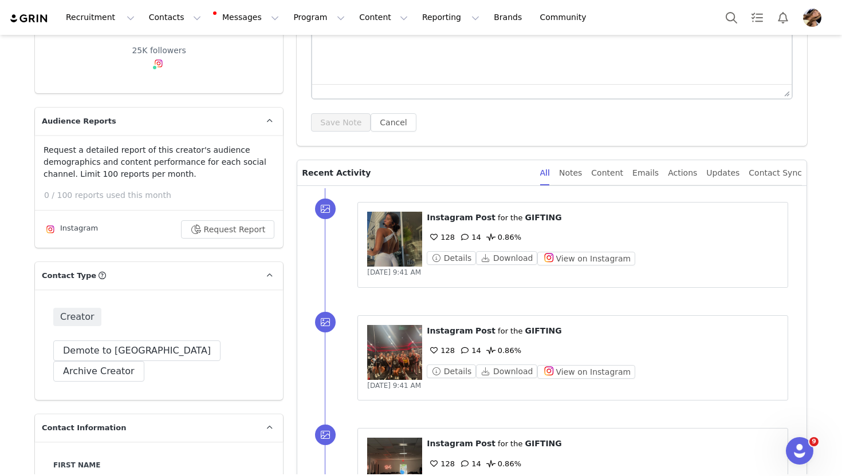
click at [404, 365] on figure at bounding box center [394, 352] width 55 height 55
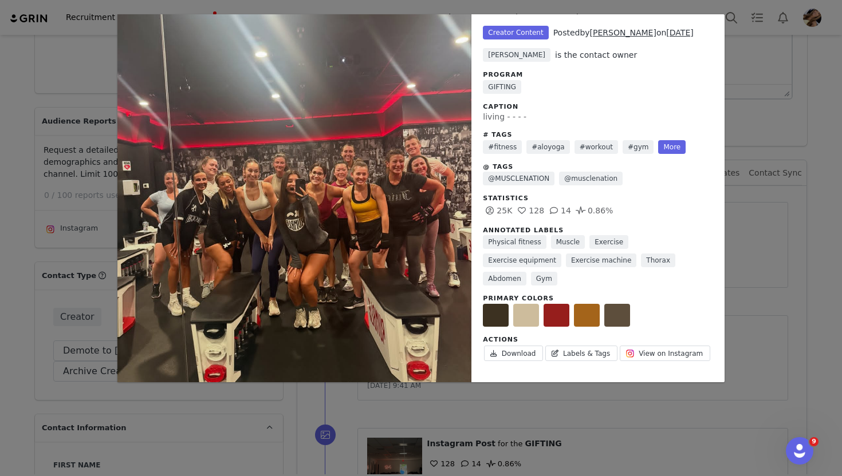
click at [817, 235] on div "Unlabeled Creator Content Posted by Kayla FitzGerald on Jul 31, 2025 Toula Tsar…" at bounding box center [421, 238] width 842 height 476
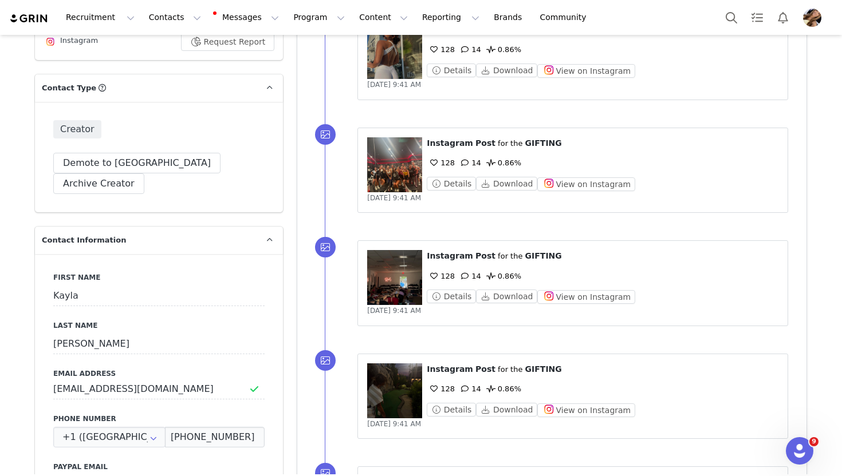
scroll to position [372, 0]
click at [405, 281] on figure at bounding box center [394, 277] width 55 height 55
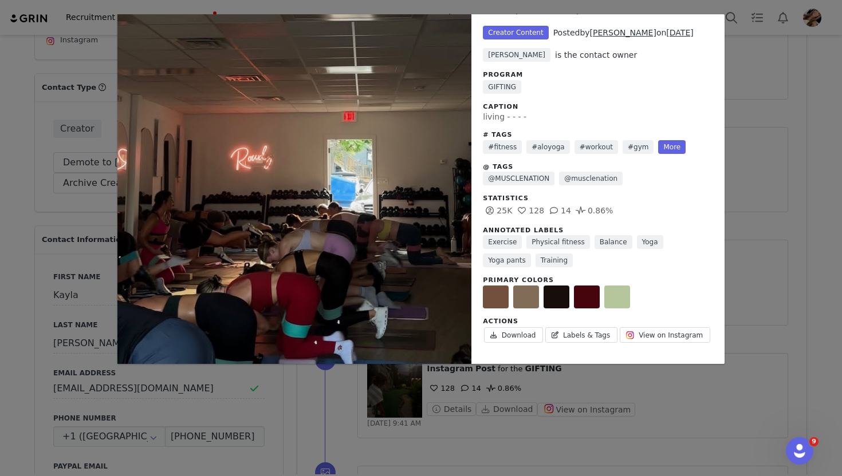
click at [776, 255] on div "Unlabeled Creator Content Posted by Kayla FitzGerald on Jul 31, 2025 Toula Tsar…" at bounding box center [421, 238] width 842 height 476
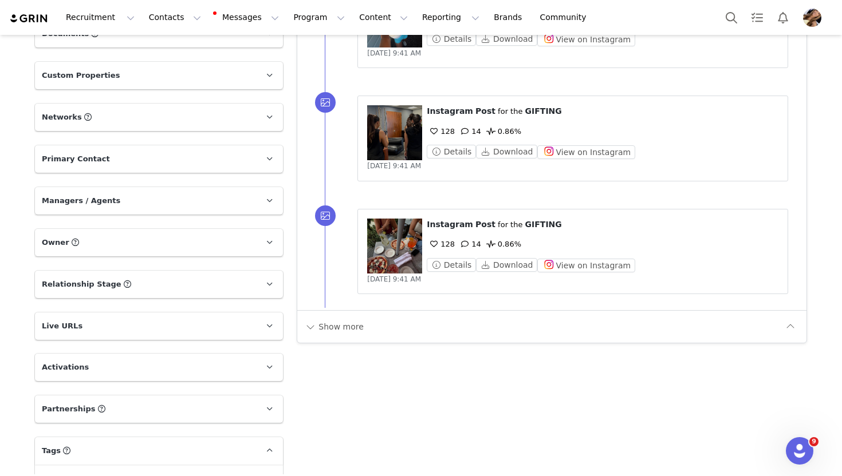
scroll to position [1196, 0]
click at [325, 318] on button "Show more" at bounding box center [334, 326] width 60 height 18
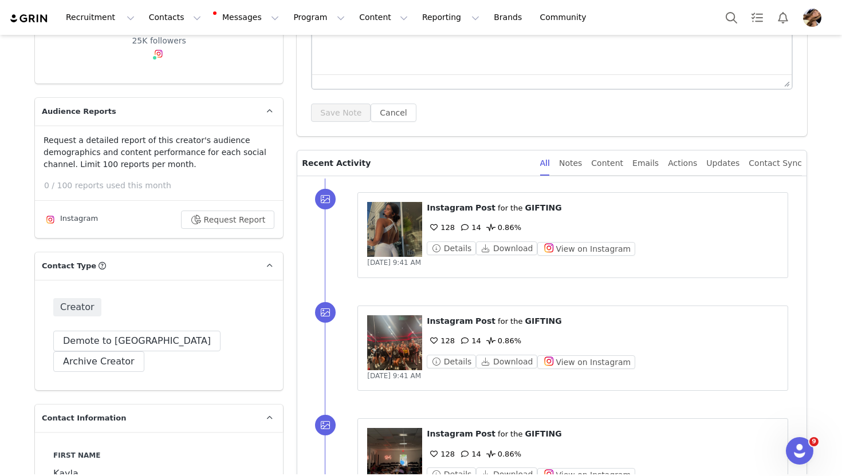
scroll to position [140, 0]
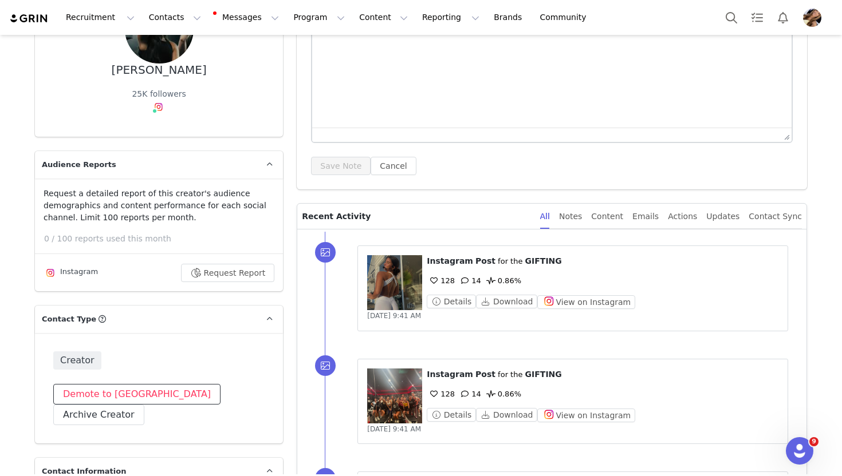
click at [137, 389] on button "Demote to [GEOGRAPHIC_DATA]" at bounding box center [136, 394] width 167 height 21
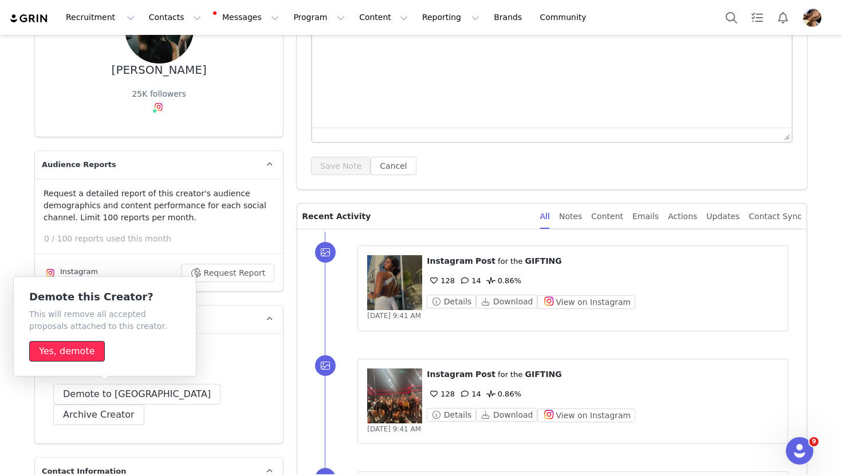
click at [88, 349] on button "Yes, demote" at bounding box center [67, 351] width 76 height 21
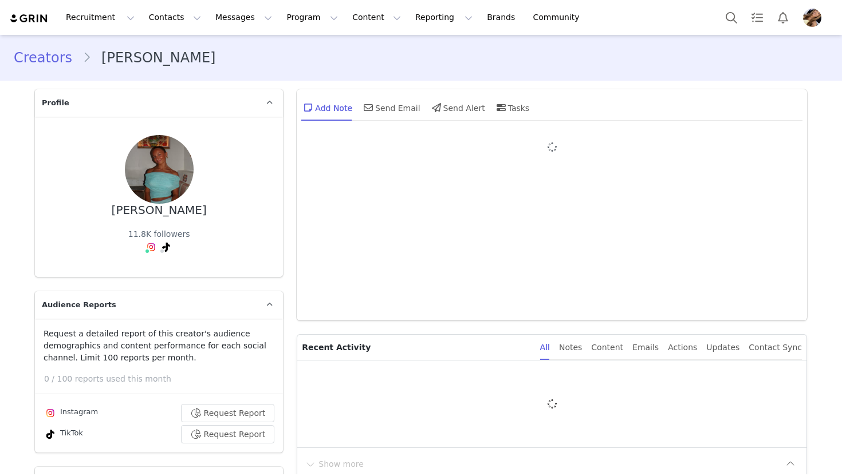
type input "+61 ([GEOGRAPHIC_DATA])"
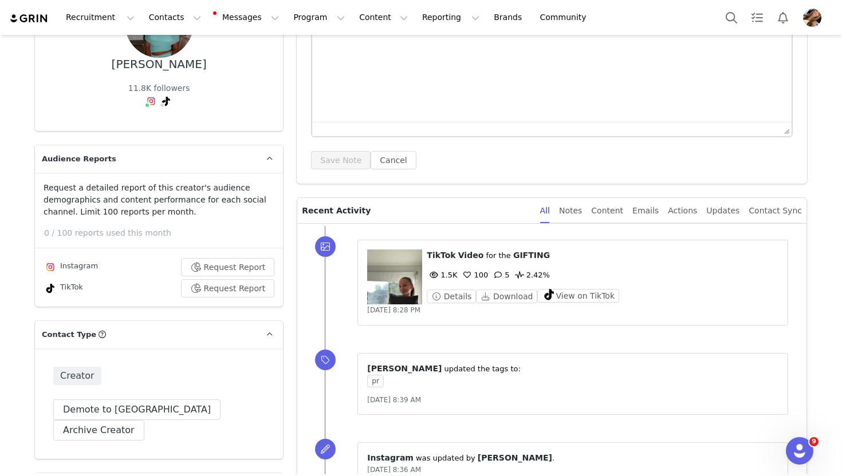
scroll to position [147, 0]
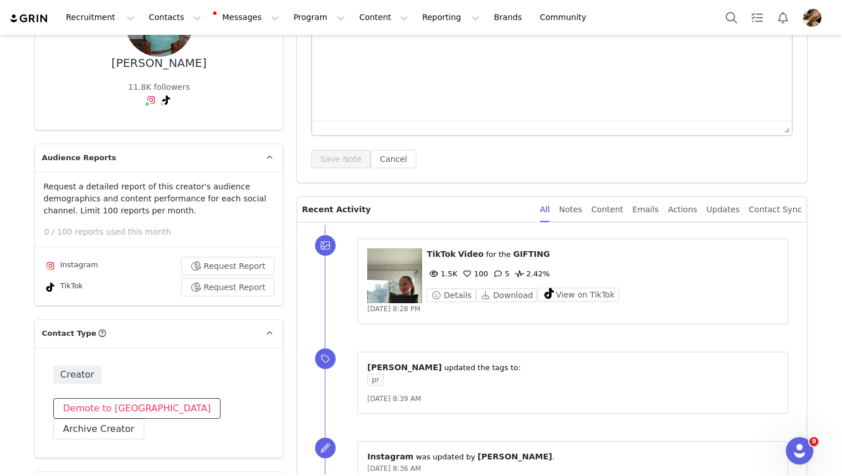
click at [105, 400] on button "Demote to [GEOGRAPHIC_DATA]" at bounding box center [136, 409] width 167 height 21
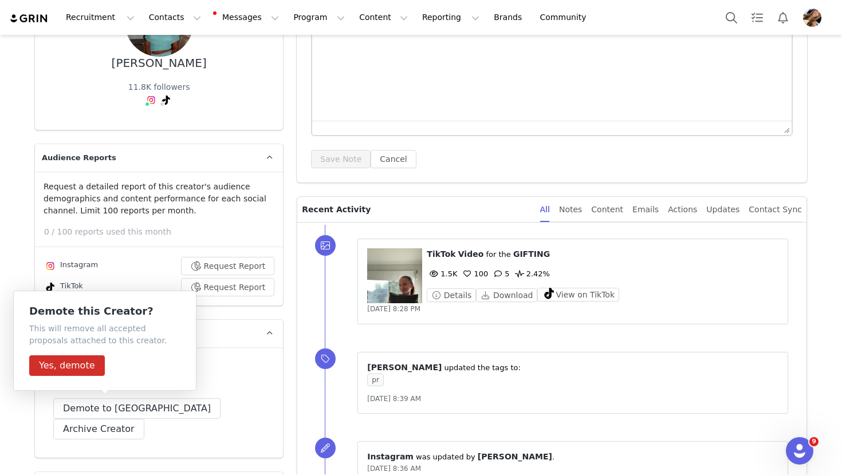
click at [60, 377] on div "Demote this Creator? This will remove all accepted proposals attached to this c…" at bounding box center [104, 341] width 183 height 100
click at [60, 370] on button "Yes, demote" at bounding box center [67, 366] width 76 height 21
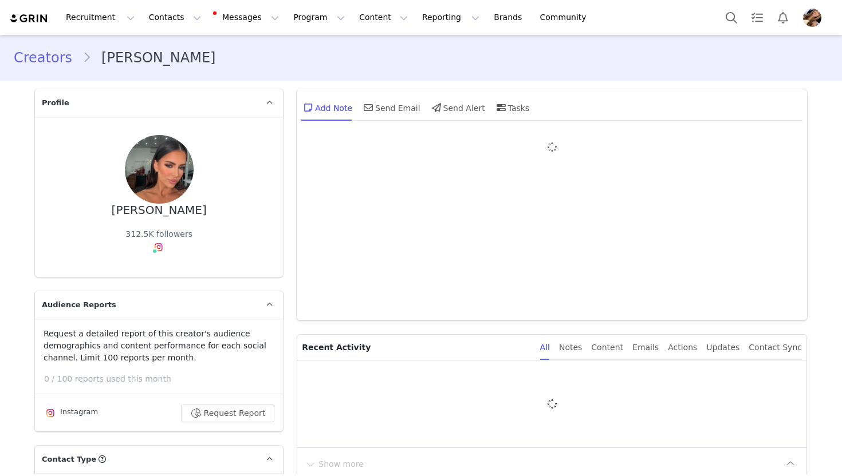
type input "+1 ([GEOGRAPHIC_DATA])"
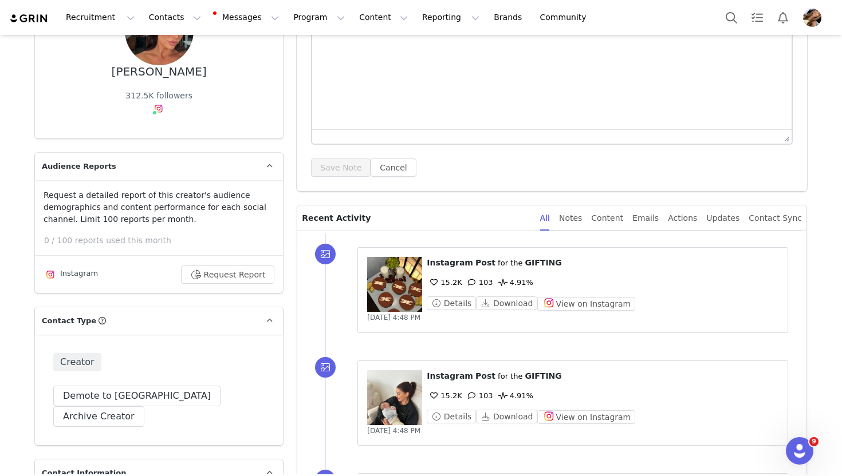
scroll to position [140, 0]
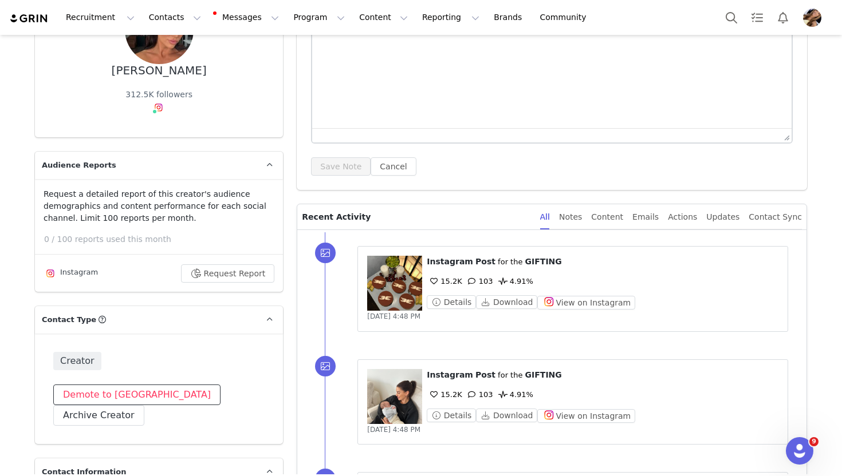
click at [132, 394] on button "Demote to [GEOGRAPHIC_DATA]" at bounding box center [136, 395] width 167 height 21
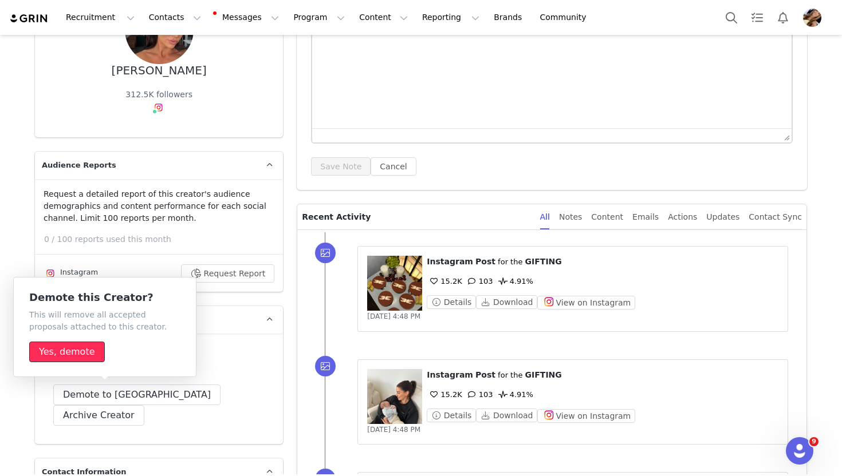
click at [70, 353] on button "Yes, demote" at bounding box center [67, 352] width 76 height 21
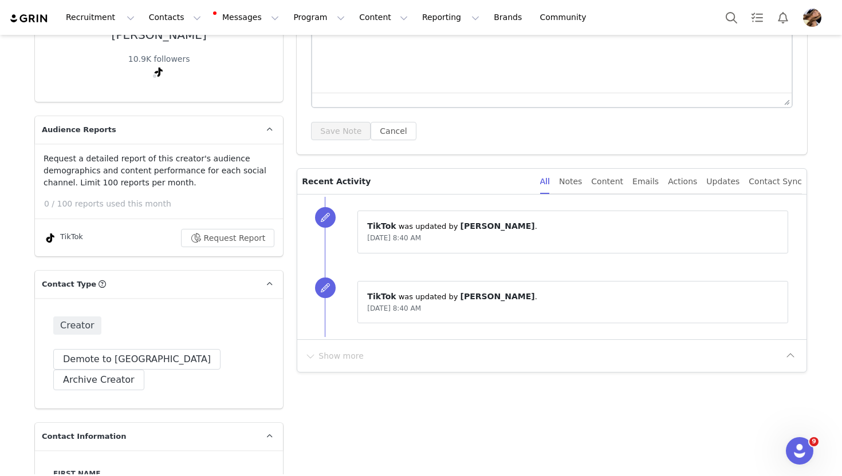
scroll to position [183, 0]
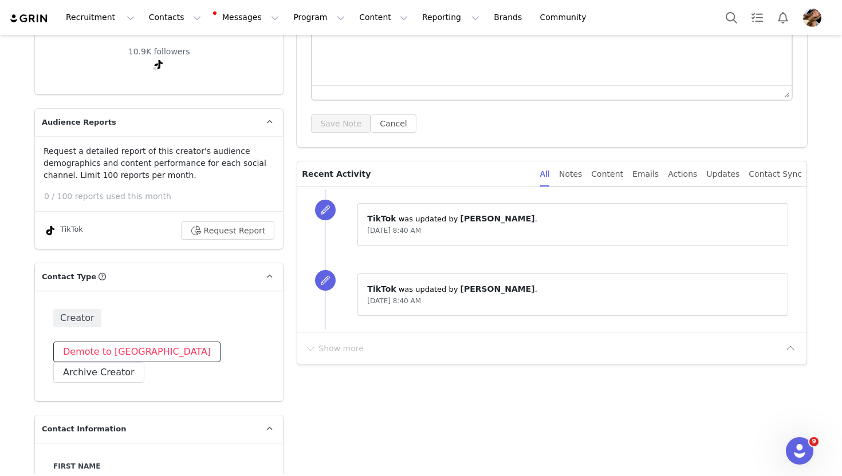
click at [119, 349] on button "Demote to [GEOGRAPHIC_DATA]" at bounding box center [136, 352] width 167 height 21
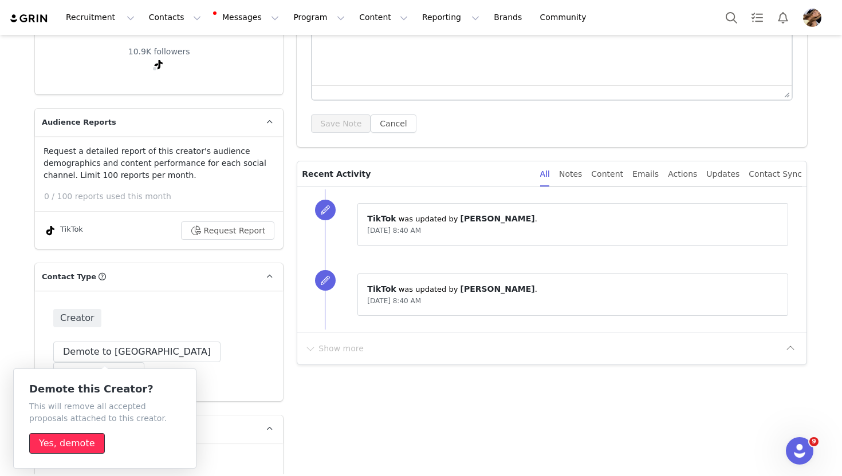
click at [66, 442] on button "Yes, demote" at bounding box center [67, 444] width 76 height 21
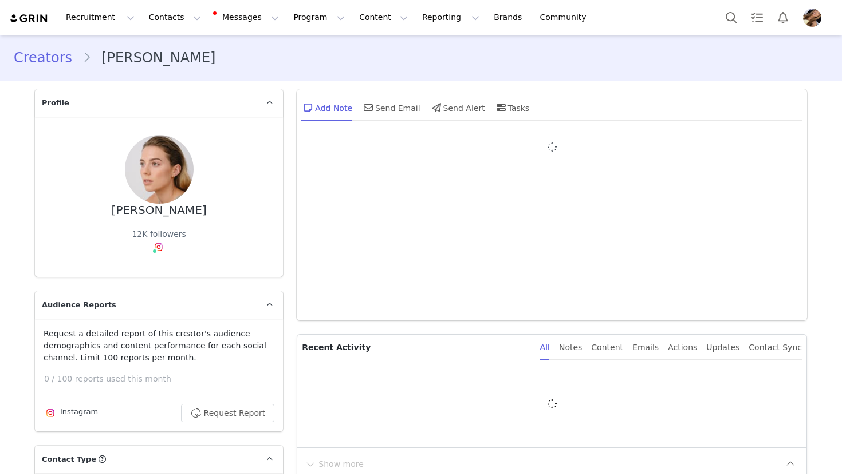
type input "+61 ([GEOGRAPHIC_DATA])"
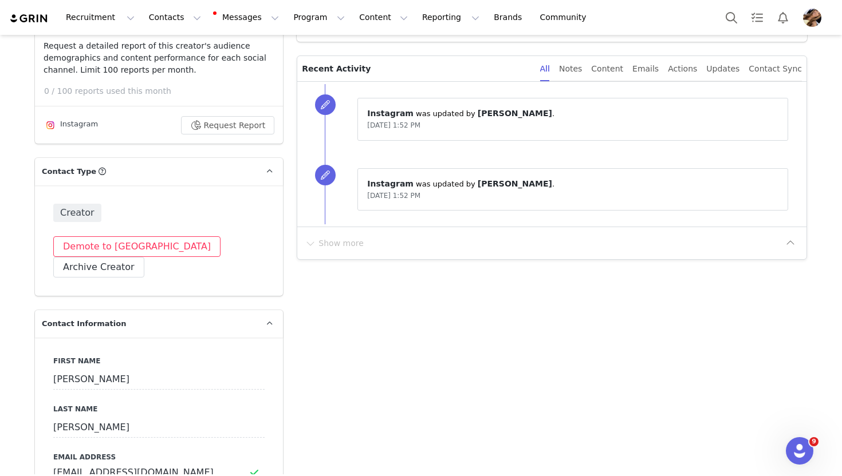
scroll to position [290, 0]
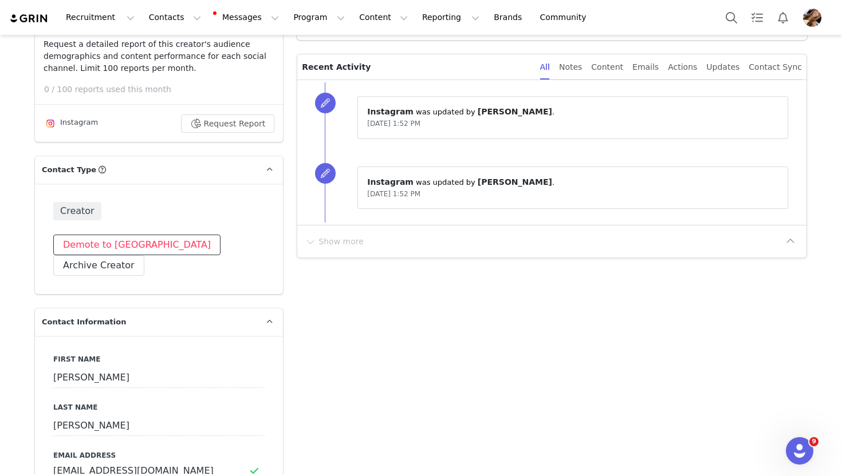
click at [129, 240] on button "Demote to [GEOGRAPHIC_DATA]" at bounding box center [136, 245] width 167 height 21
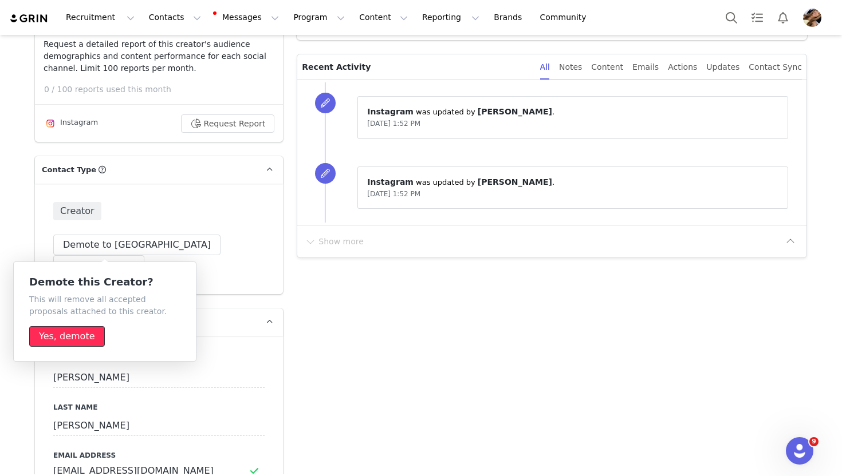
click at [51, 342] on button "Yes, demote" at bounding box center [67, 336] width 76 height 21
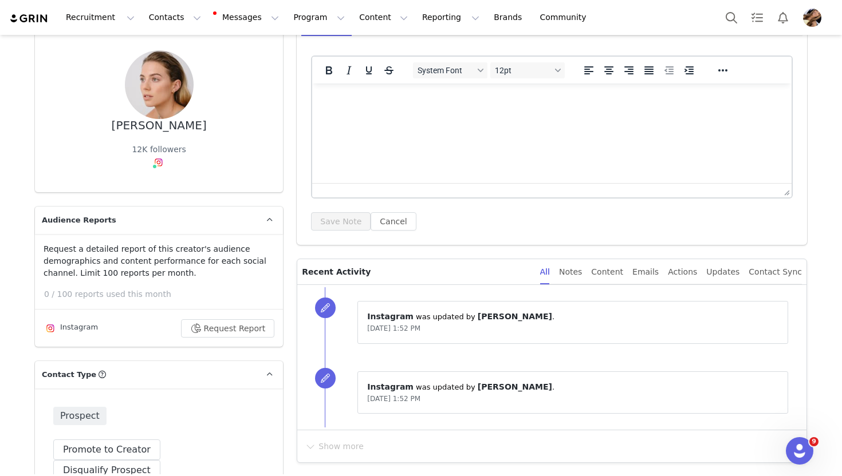
scroll to position [81, 0]
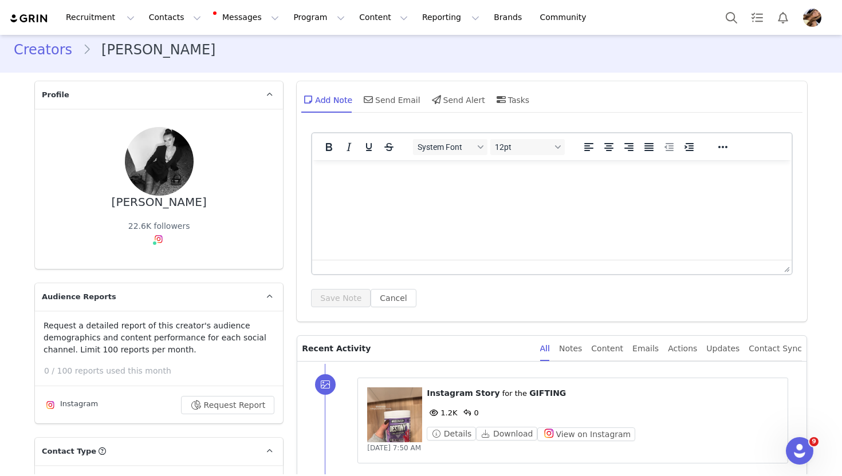
scroll to position [5, 0]
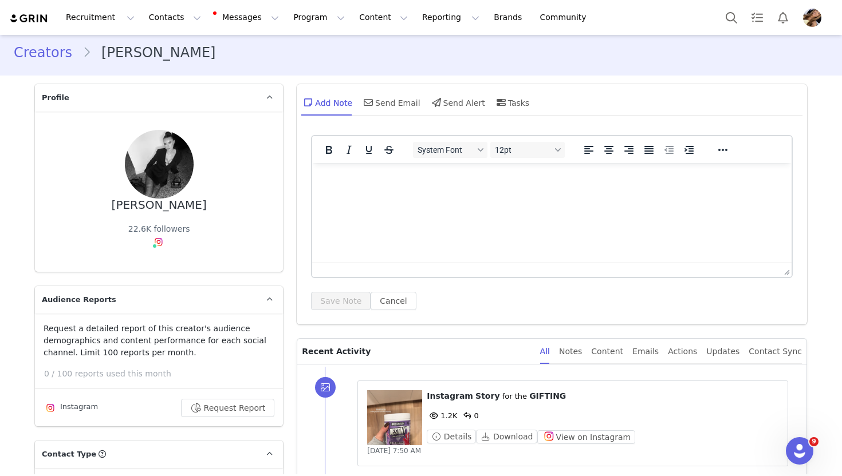
click at [304, 340] on p "Recent Activity" at bounding box center [416, 351] width 228 height 25
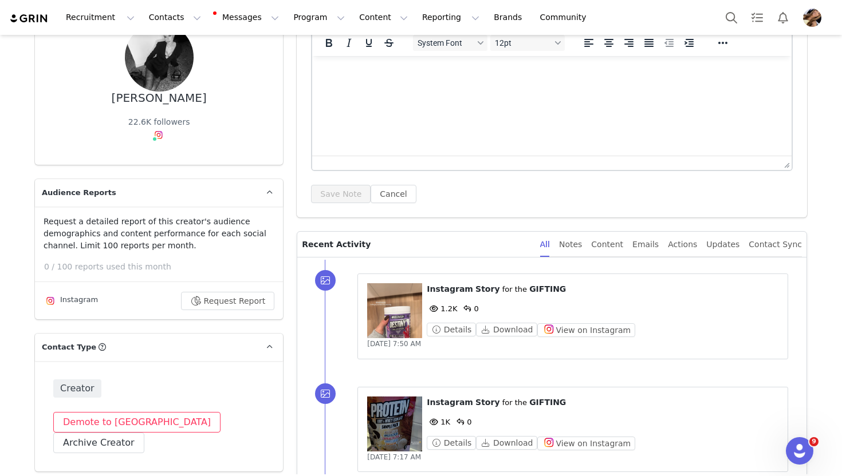
scroll to position [0, 0]
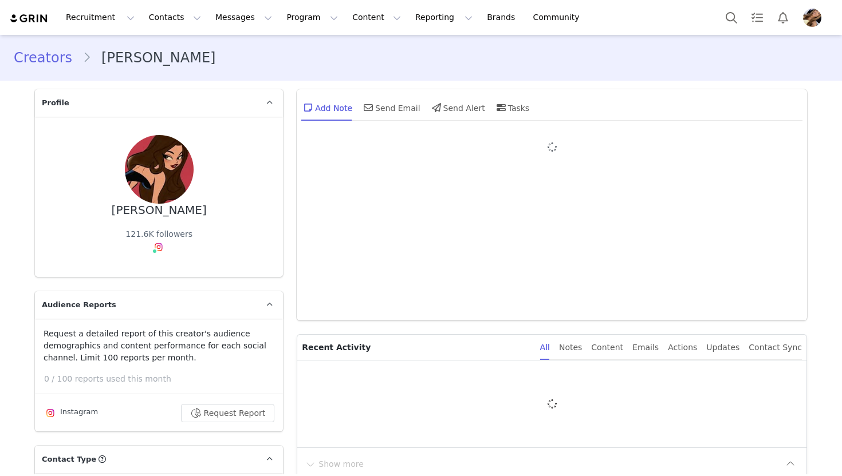
type input "+61 ([GEOGRAPHIC_DATA])"
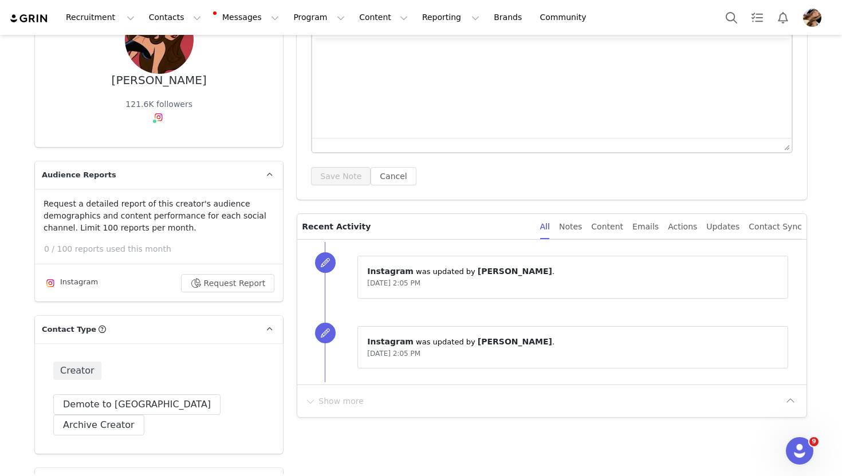
scroll to position [145, 0]
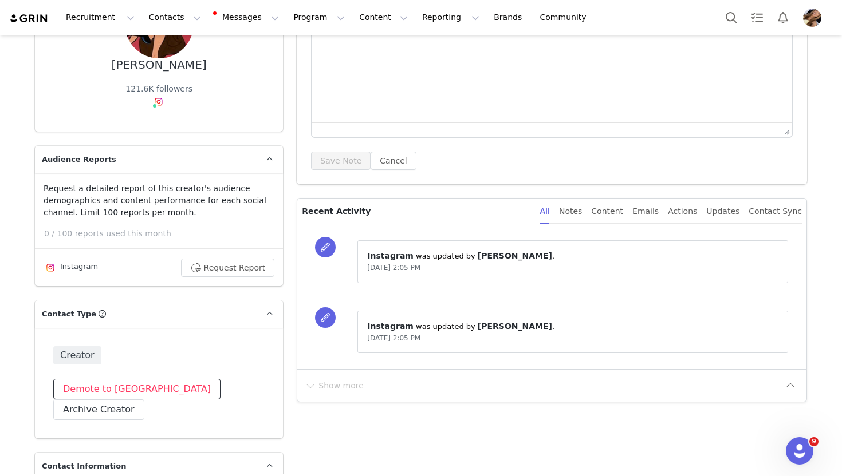
click at [102, 383] on button "Demote to [GEOGRAPHIC_DATA]" at bounding box center [136, 389] width 167 height 21
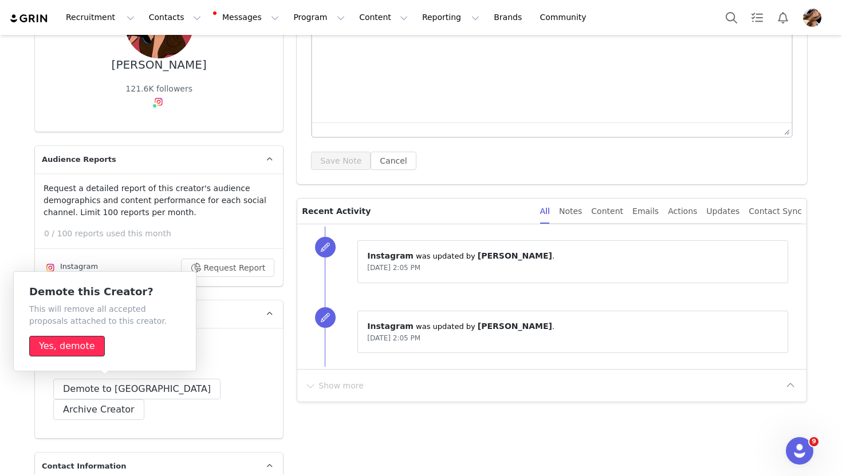
click at [77, 356] on button "Yes, demote" at bounding box center [67, 346] width 76 height 21
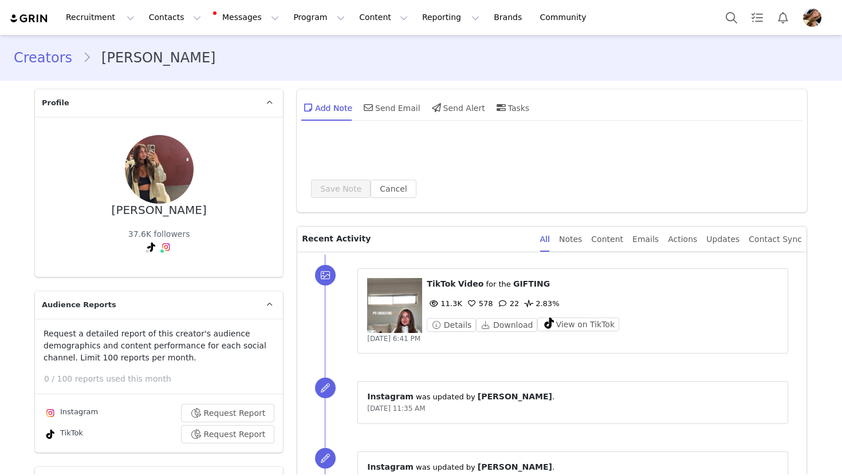
type input "+61 ([GEOGRAPHIC_DATA])"
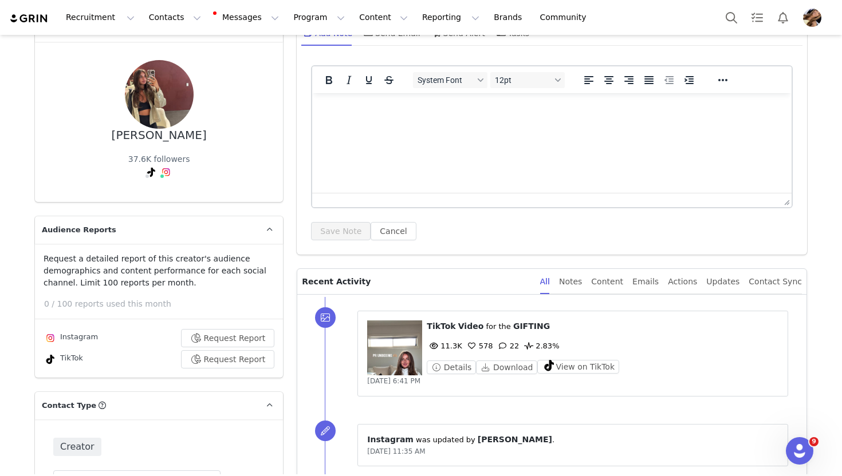
scroll to position [76, 0]
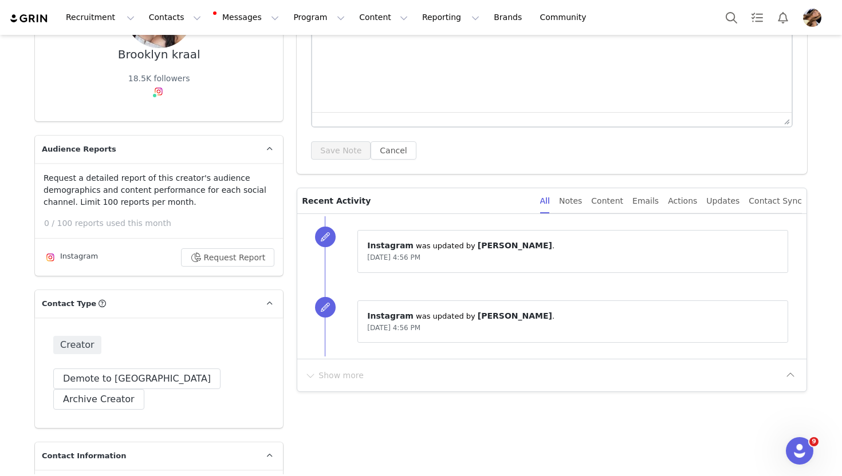
scroll to position [156, 0]
click at [124, 375] on button "Demote to [GEOGRAPHIC_DATA]" at bounding box center [136, 378] width 167 height 21
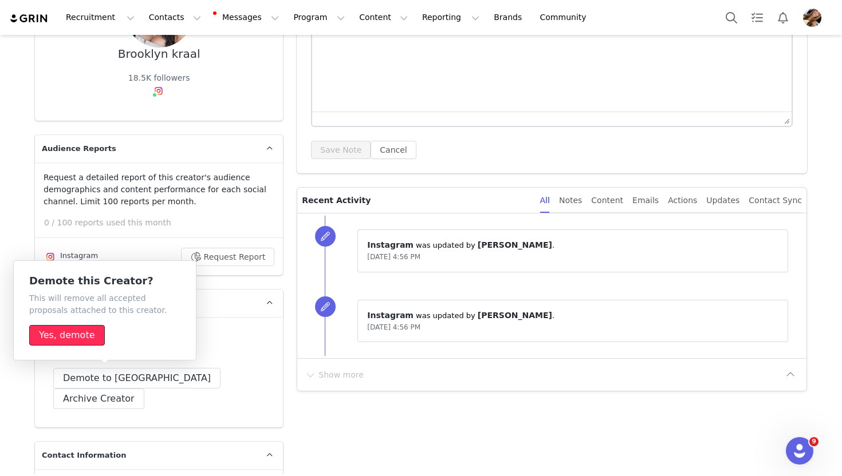
click at [77, 334] on button "Yes, demote" at bounding box center [67, 335] width 76 height 21
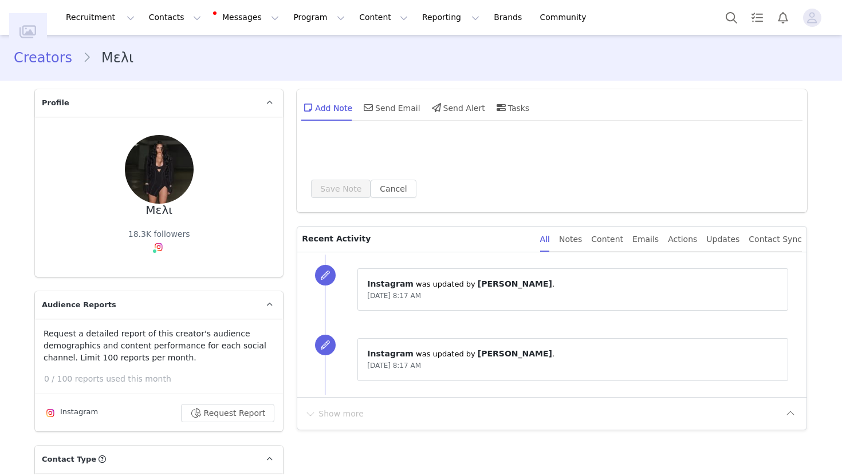
type input "+1 ([GEOGRAPHIC_DATA])"
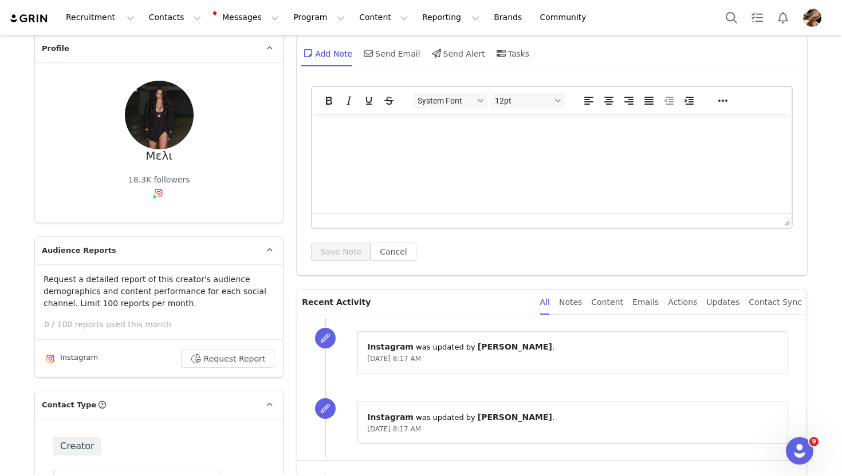
scroll to position [69, 0]
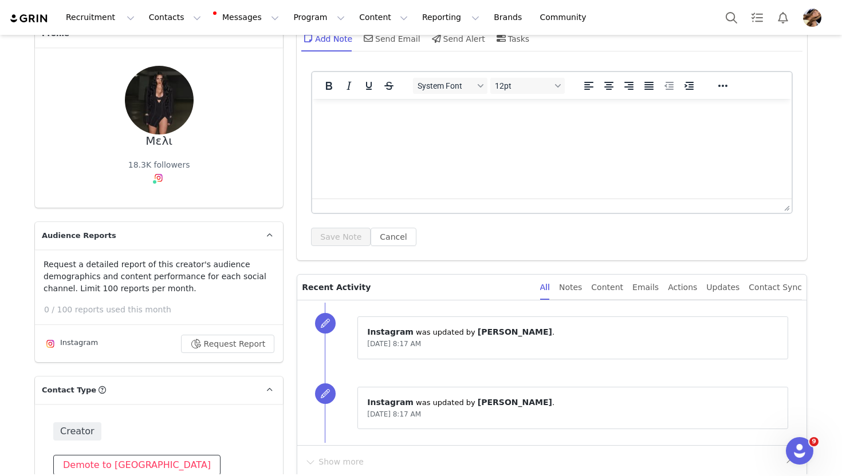
click at [103, 460] on button "Demote to [GEOGRAPHIC_DATA]" at bounding box center [136, 465] width 167 height 21
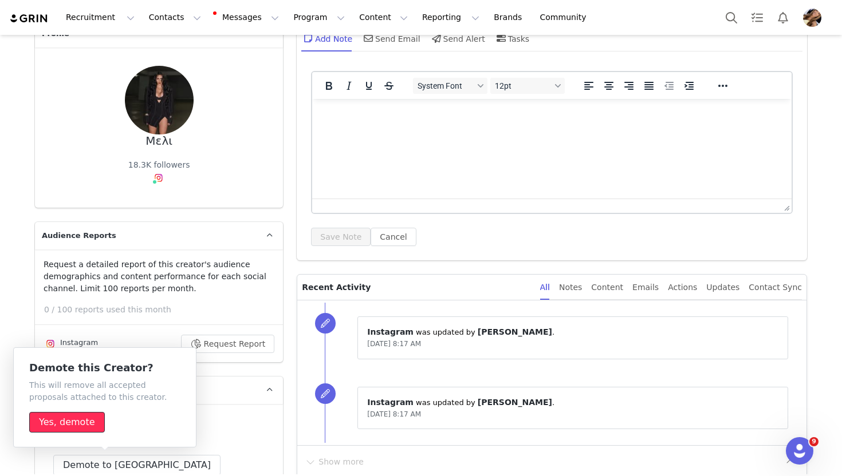
click at [87, 418] on button "Yes, demote" at bounding box center [67, 422] width 76 height 21
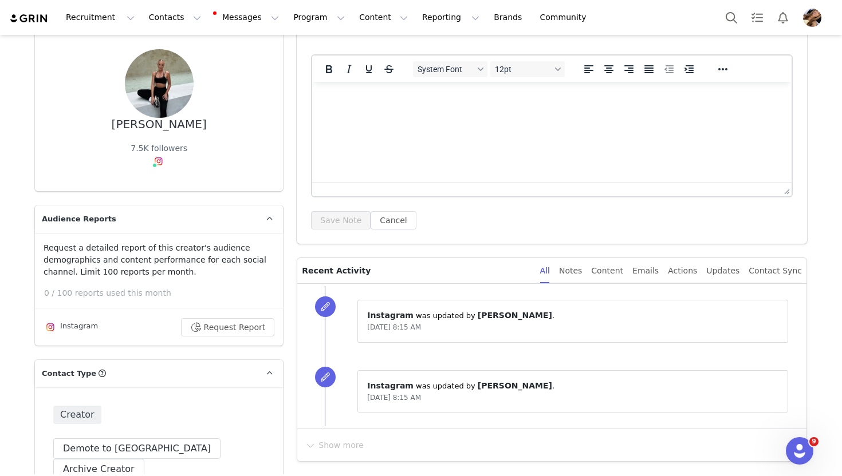
scroll to position [89, 0]
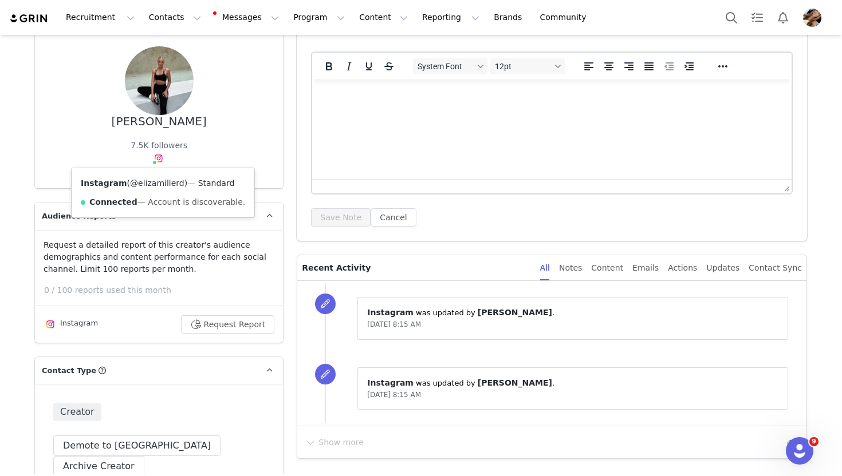
click at [160, 187] on link "@elizamillerd" at bounding box center [157, 183] width 54 height 9
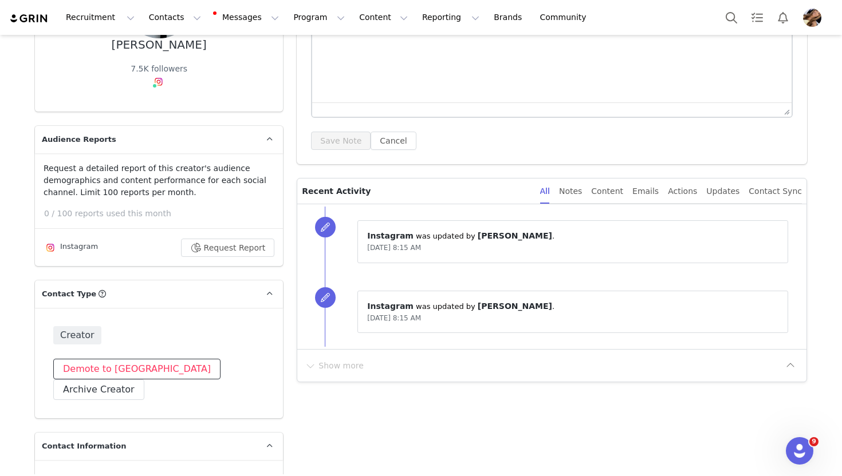
click at [125, 361] on button "Demote to [GEOGRAPHIC_DATA]" at bounding box center [136, 369] width 167 height 21
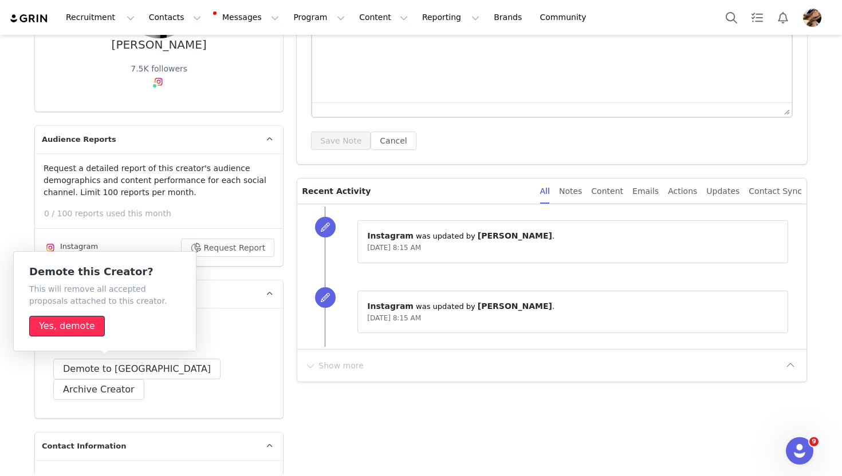
click at [79, 324] on button "Yes, demote" at bounding box center [67, 326] width 76 height 21
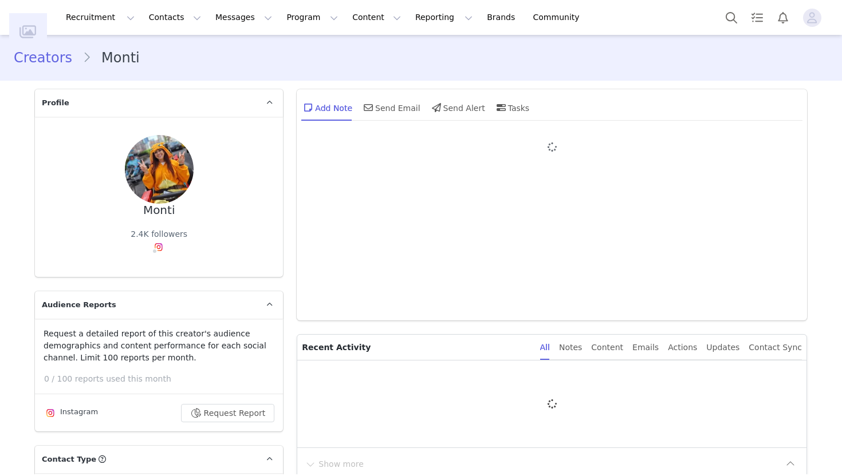
type input "+1 ([GEOGRAPHIC_DATA])"
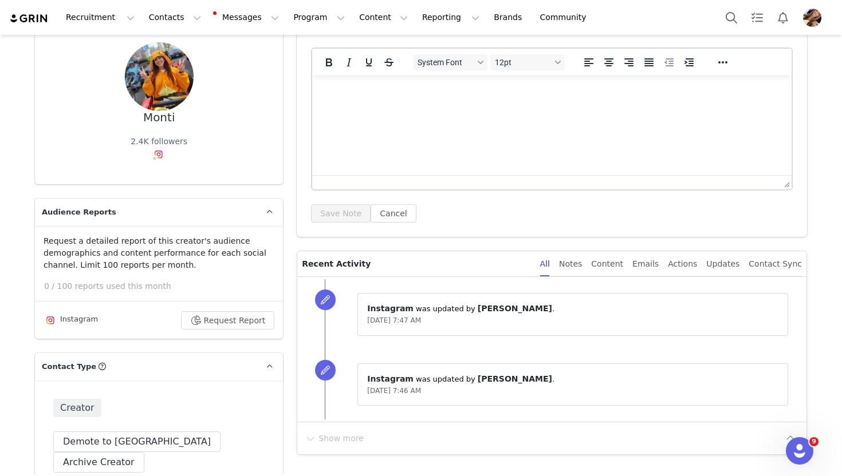
scroll to position [93, 0]
click at [147, 434] on button "Demote to [GEOGRAPHIC_DATA]" at bounding box center [136, 441] width 167 height 21
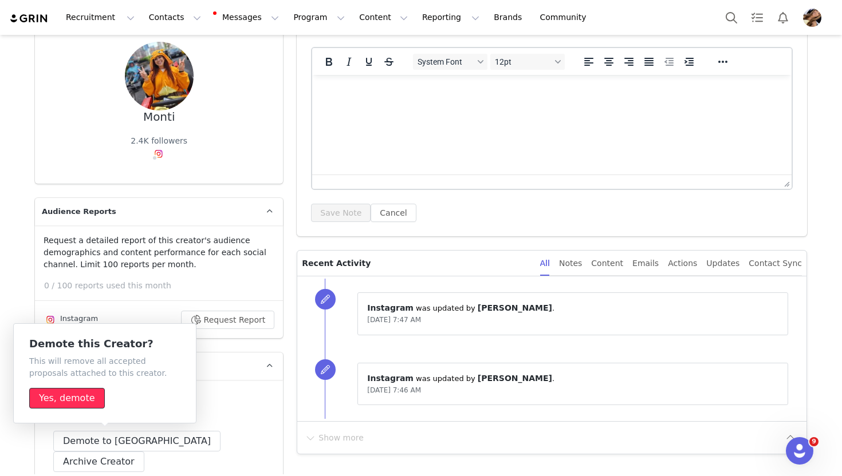
click at [80, 405] on button "Yes, demote" at bounding box center [67, 398] width 76 height 21
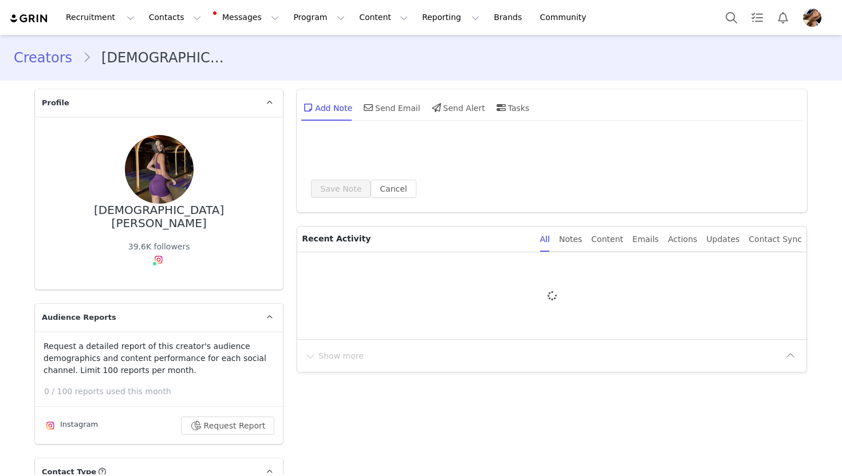
type input "+1 ([GEOGRAPHIC_DATA])"
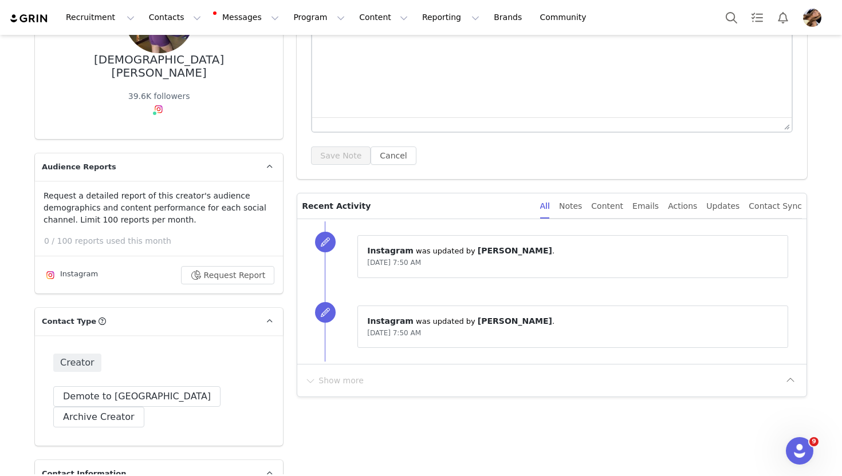
scroll to position [152, 0]
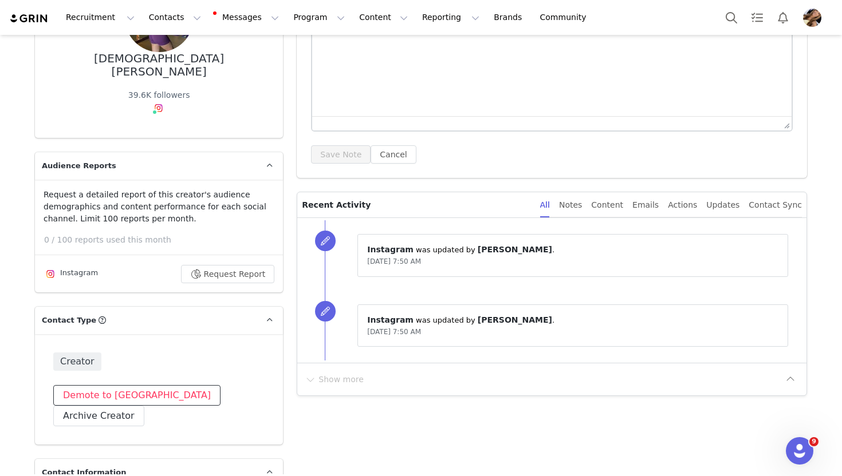
click at [103, 385] on button "Demote to [GEOGRAPHIC_DATA]" at bounding box center [136, 395] width 167 height 21
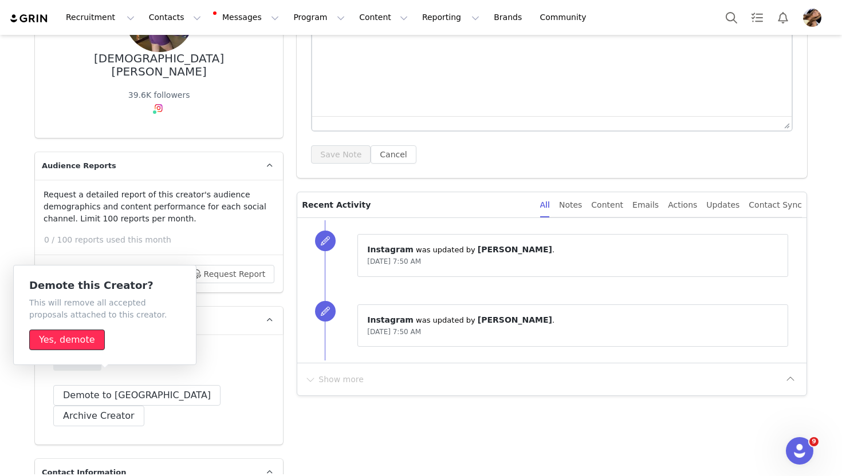
click at [66, 342] on button "Yes, demote" at bounding box center [67, 340] width 76 height 21
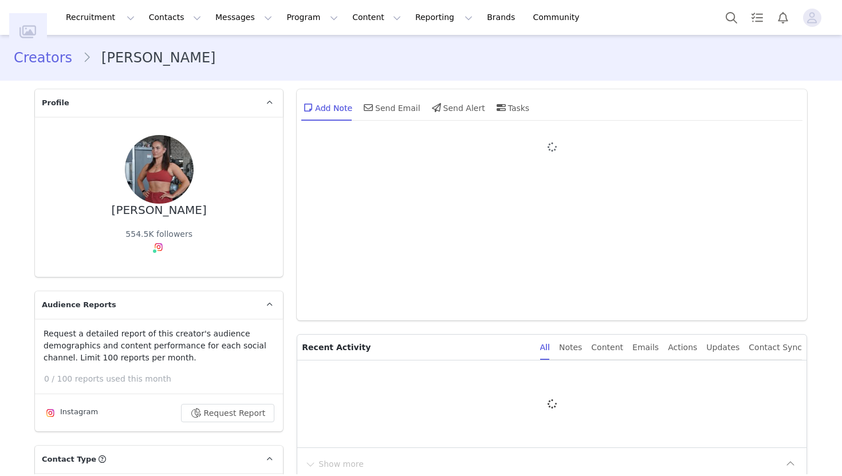
type input "+44 (United Kingdom)"
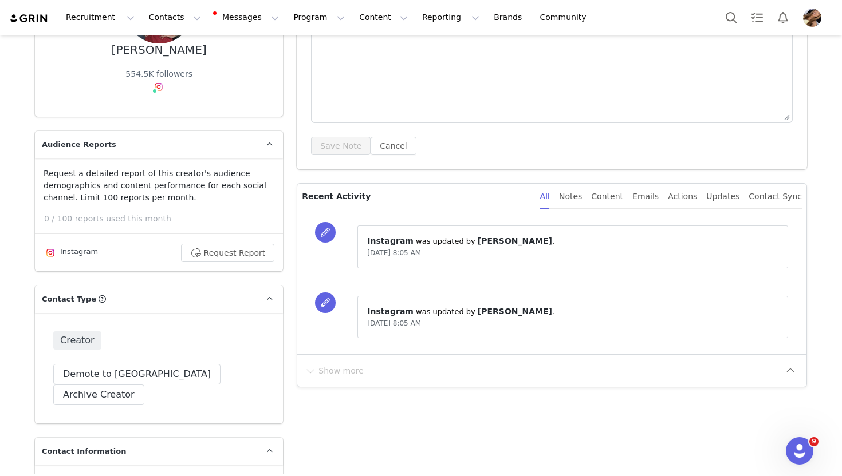
scroll to position [163, 0]
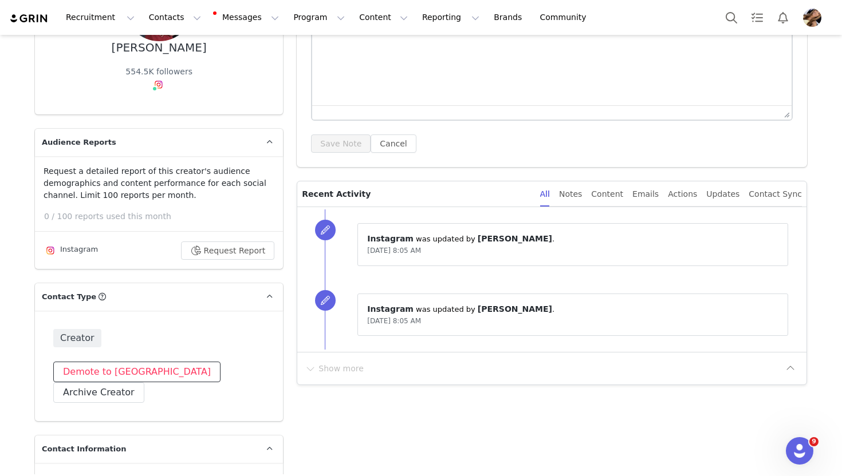
click at [113, 373] on button "Demote to Prospect" at bounding box center [136, 372] width 167 height 21
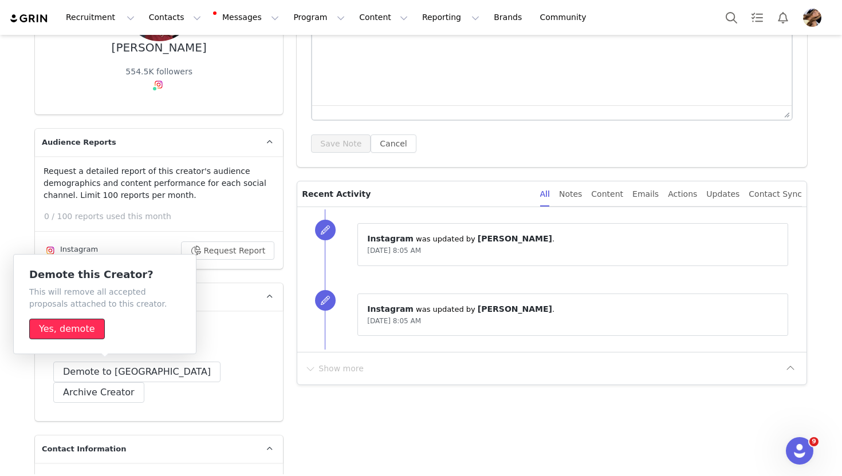
click at [84, 330] on button "Yes, demote" at bounding box center [67, 329] width 76 height 21
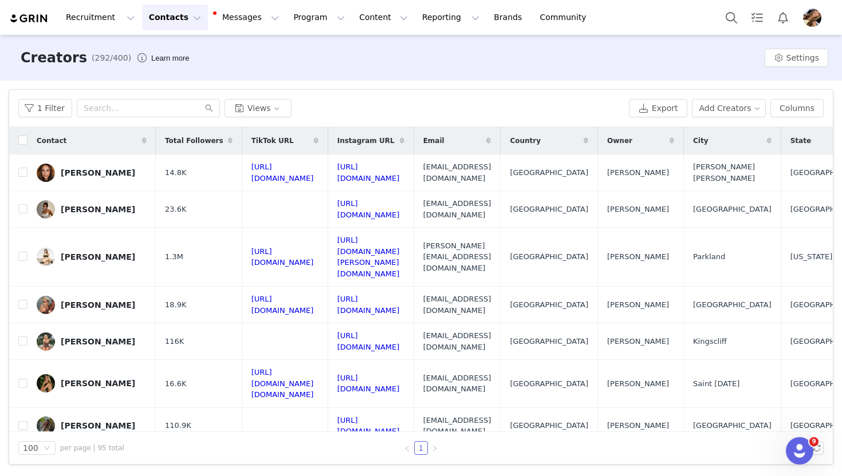
click at [414, 82] on div "Filters Filter Logic And Or Archived Select Owner Select Contact Tag Select pr …" at bounding box center [421, 277] width 842 height 393
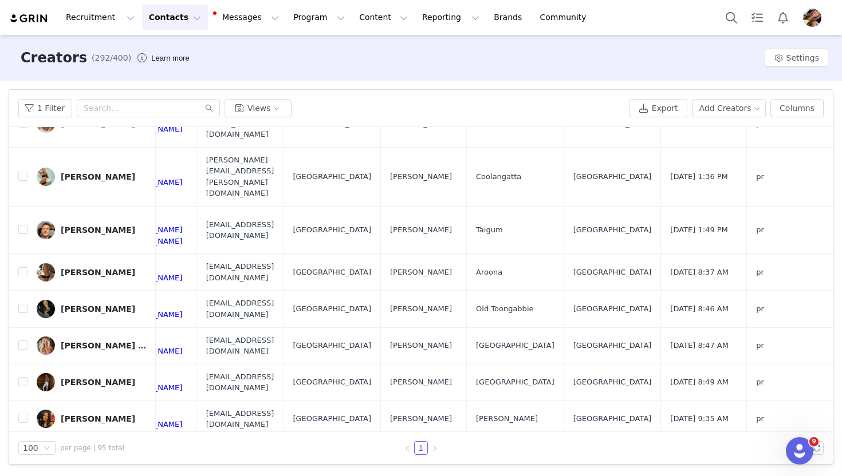
scroll to position [3143, 427]
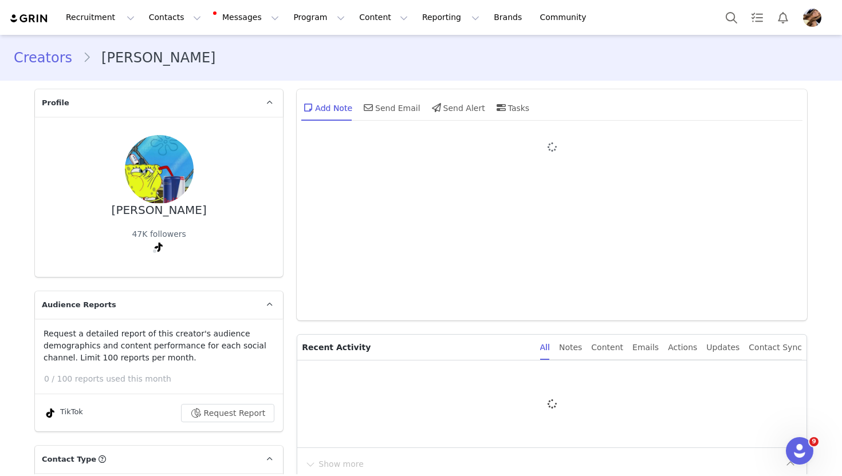
type input "+61 (Australia)"
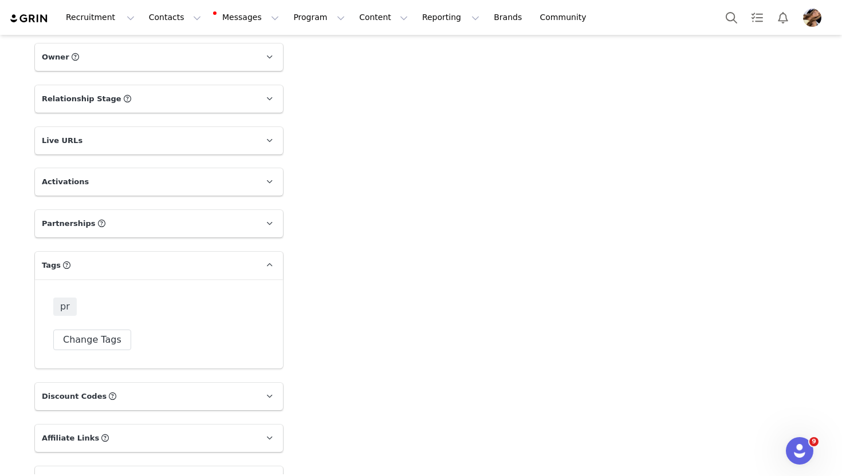
scroll to position [1443, 0]
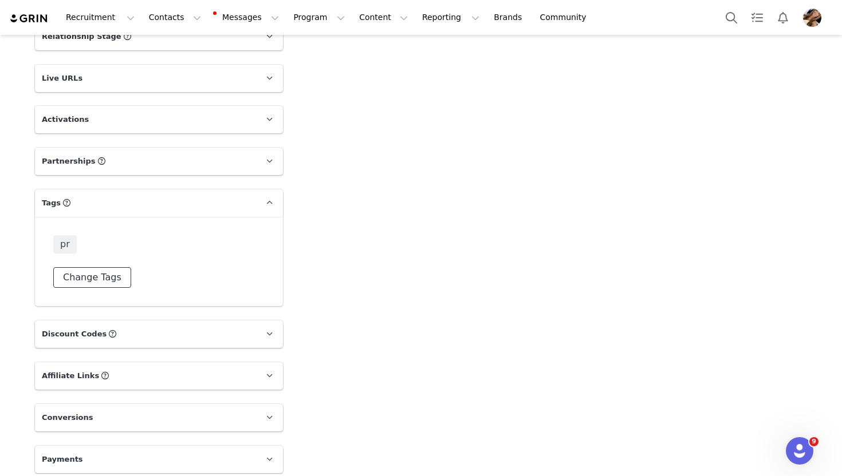
click at [76, 275] on button "Change Tags" at bounding box center [92, 277] width 78 height 21
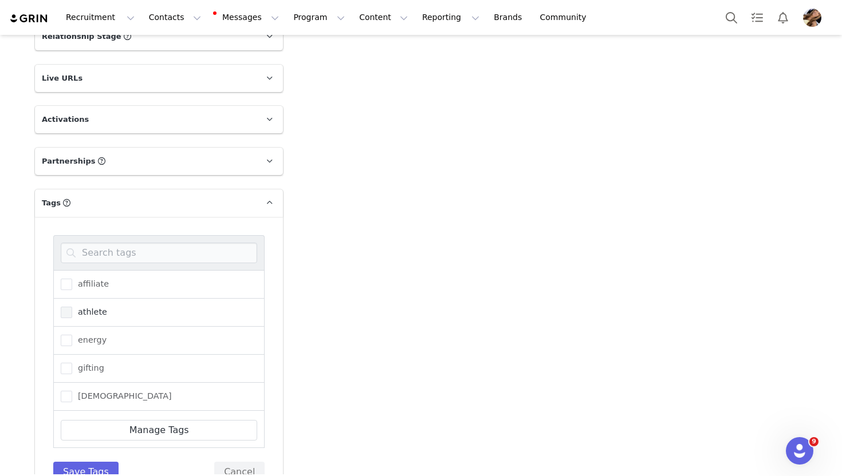
click at [92, 309] on span "athlete" at bounding box center [89, 312] width 35 height 11
click at [72, 307] on input "athlete" at bounding box center [72, 307] width 0 height 0
click at [79, 396] on label "pr" at bounding box center [74, 399] width 26 height 14
click at [72, 393] on input "pr" at bounding box center [72, 393] width 0 height 0
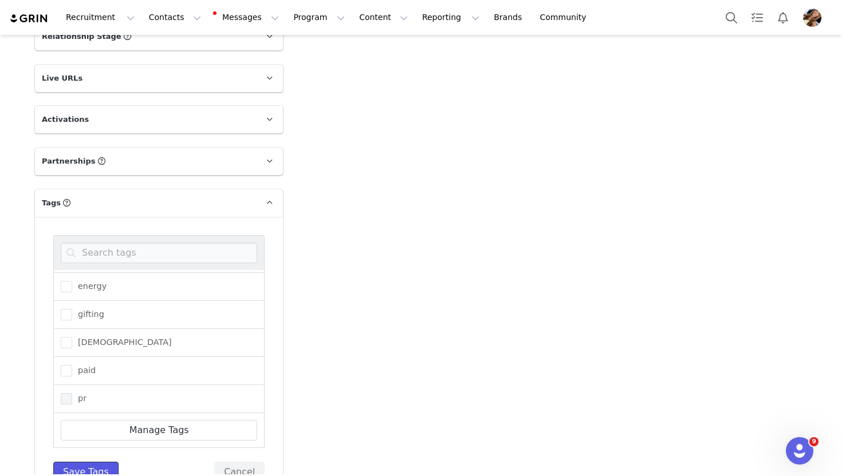
click at [94, 463] on button "Save Tags" at bounding box center [85, 472] width 65 height 21
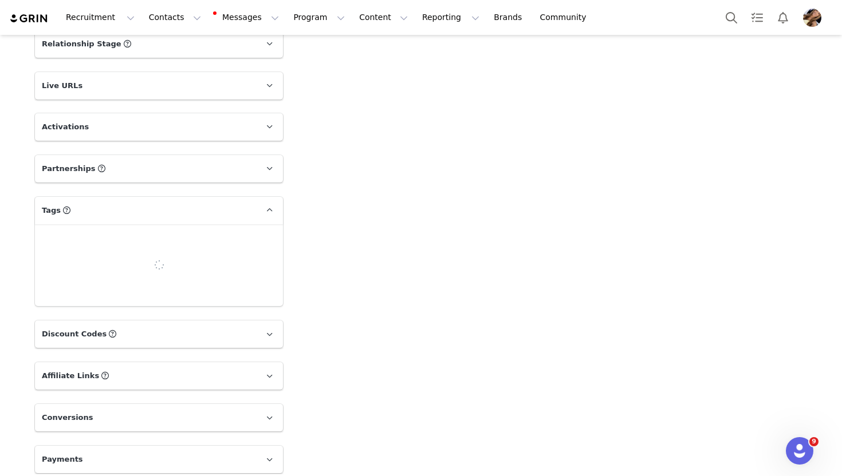
scroll to position [1443, 0]
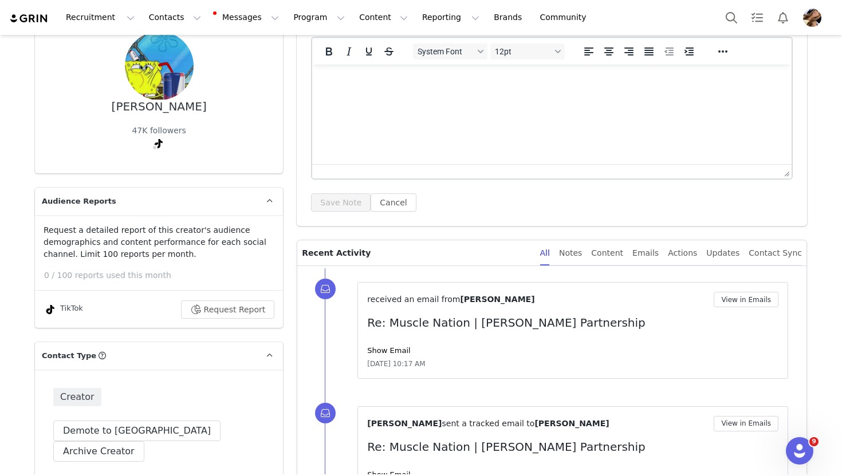
scroll to position [13, 0]
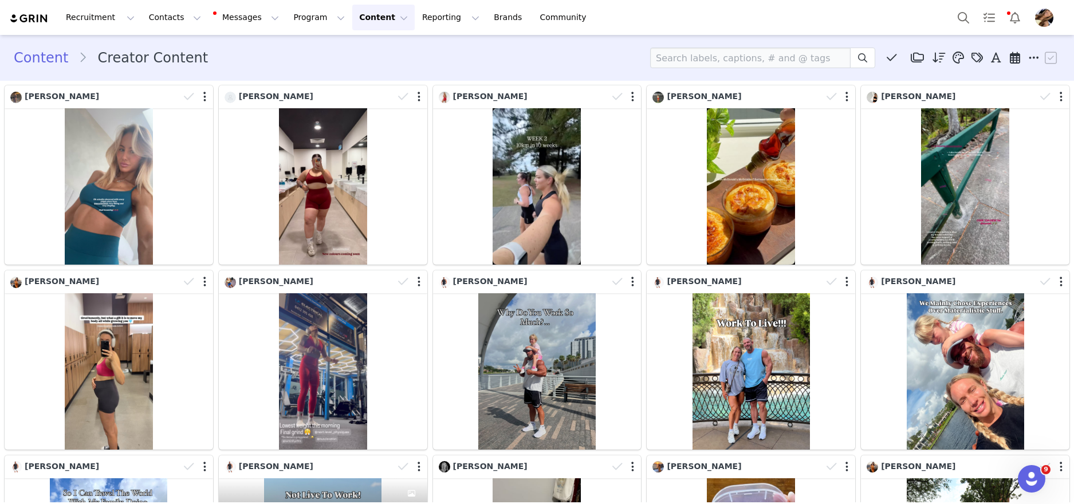
scroll to position [348, 0]
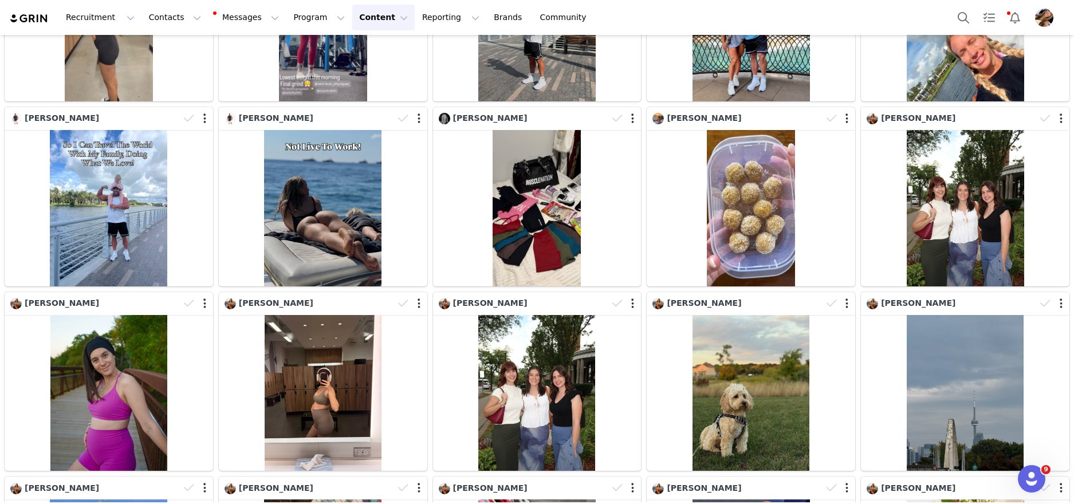
click at [361, 18] on button "Content Content" at bounding box center [383, 18] width 62 height 26
click at [310, 17] on button "Program Program" at bounding box center [318, 18] width 65 height 26
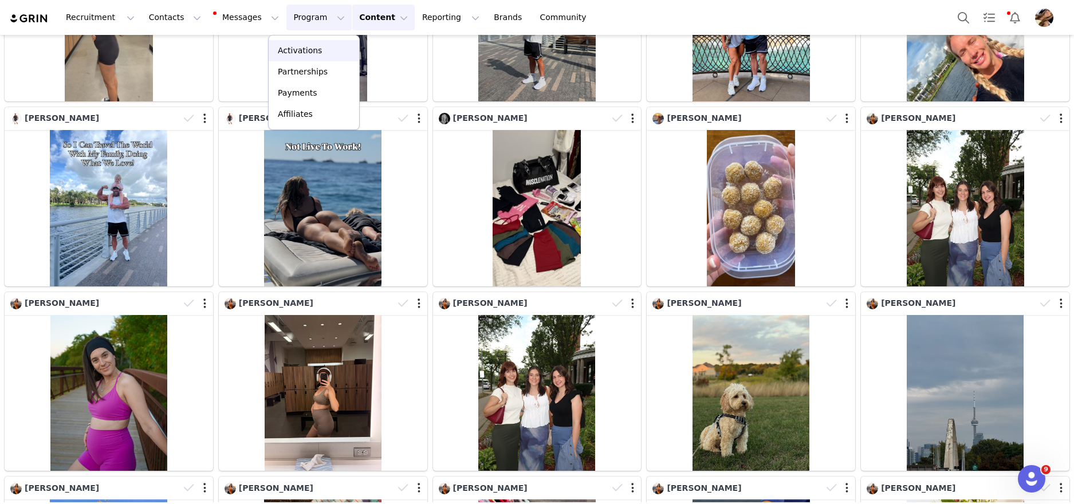
click at [312, 48] on p "Activations" at bounding box center [300, 51] width 44 height 12
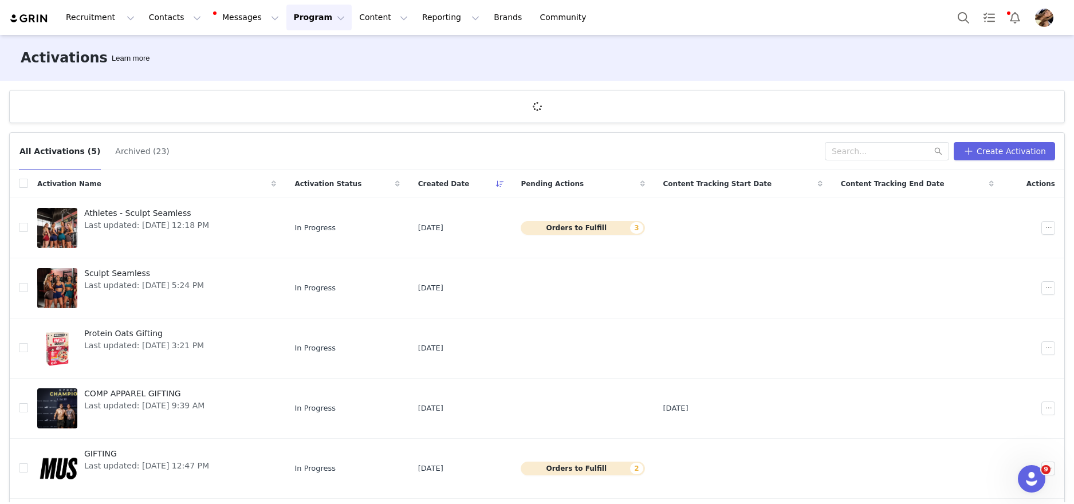
click at [291, 66] on div "Activations Learn more" at bounding box center [537, 58] width 1074 height 46
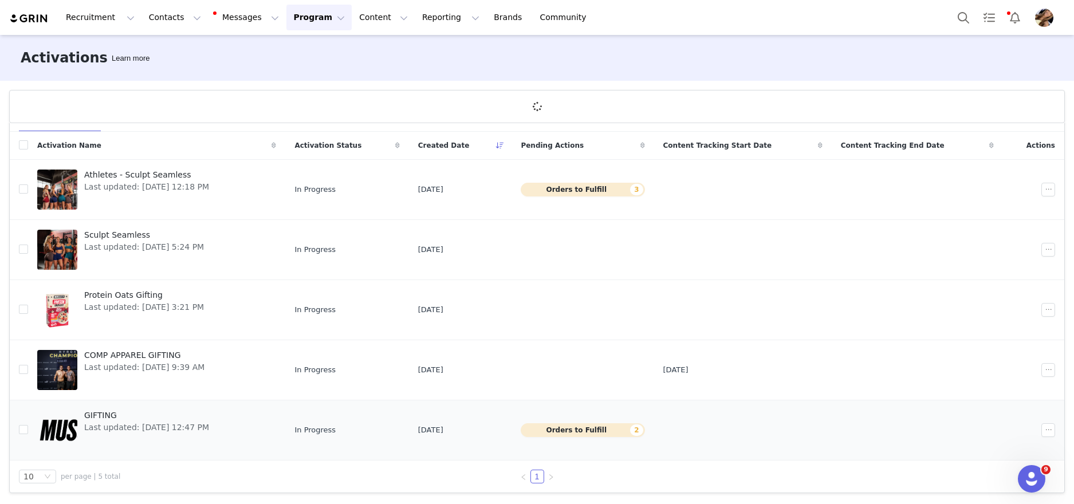
click at [156, 450] on div "GIFTING Last updated: [DATE] 12:47 PM" at bounding box center [146, 430] width 139 height 46
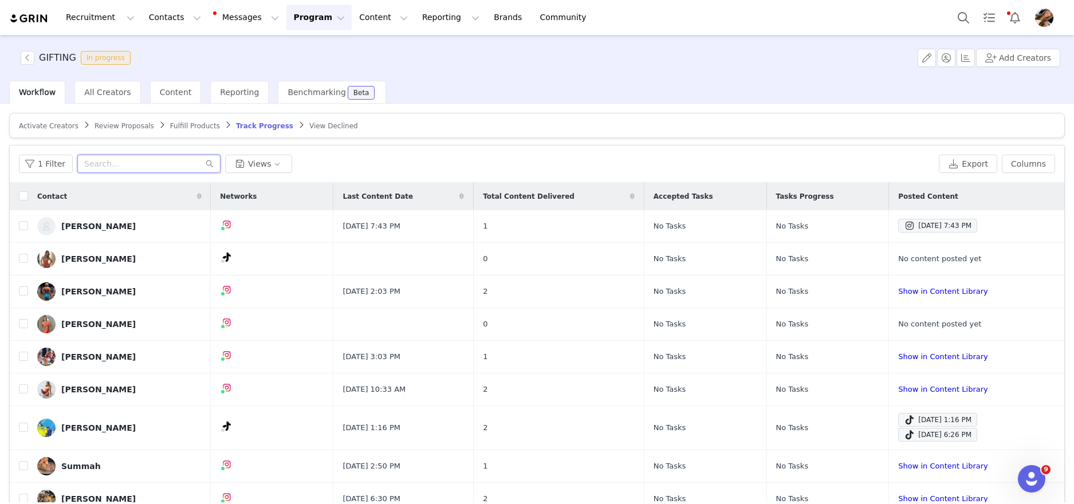
click at [148, 167] on input "text" at bounding box center [148, 164] width 143 height 18
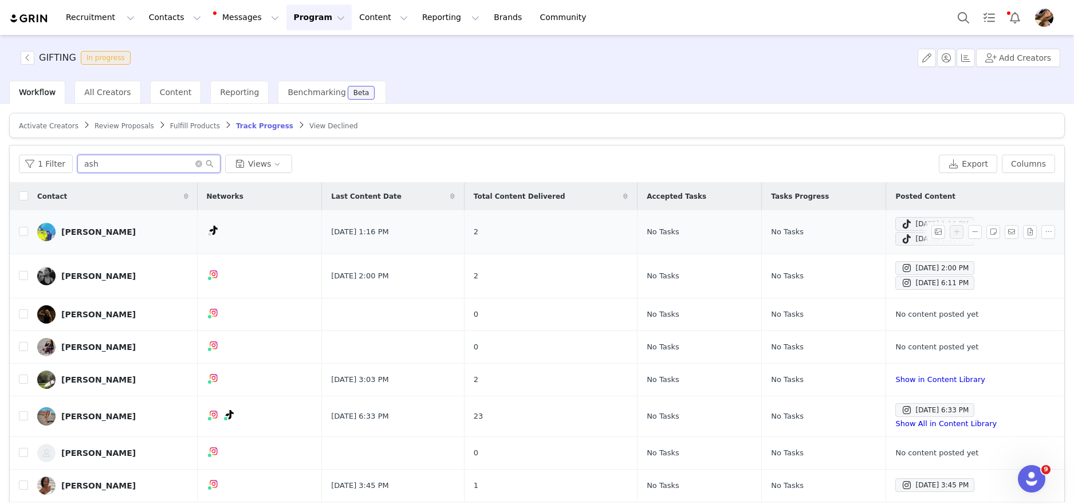
type input "ash"
click at [95, 227] on div "[PERSON_NAME]" at bounding box center [98, 231] width 74 height 9
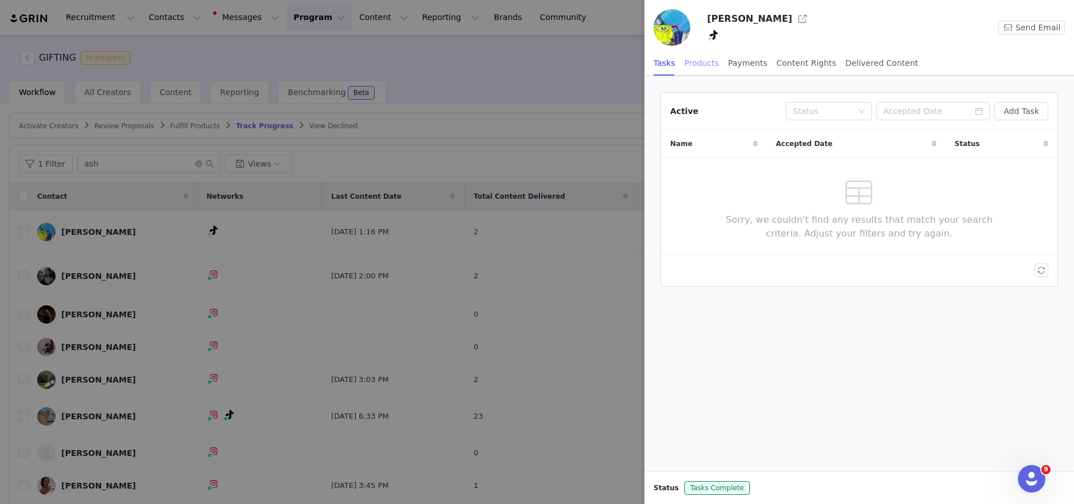
click at [706, 60] on div "Products" at bounding box center [701, 63] width 34 height 26
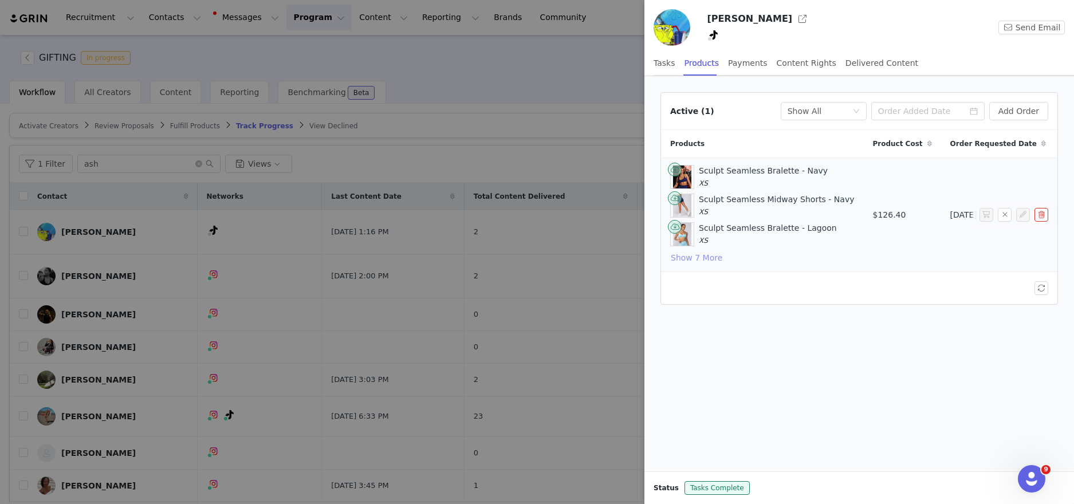
click at [695, 255] on button "Show 7 More" at bounding box center [696, 258] width 53 height 14
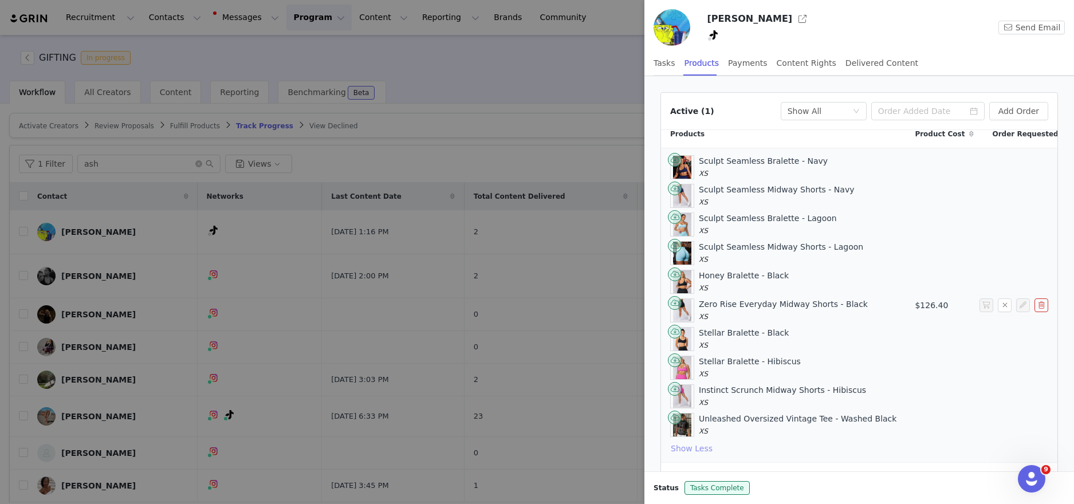
scroll to position [2, 0]
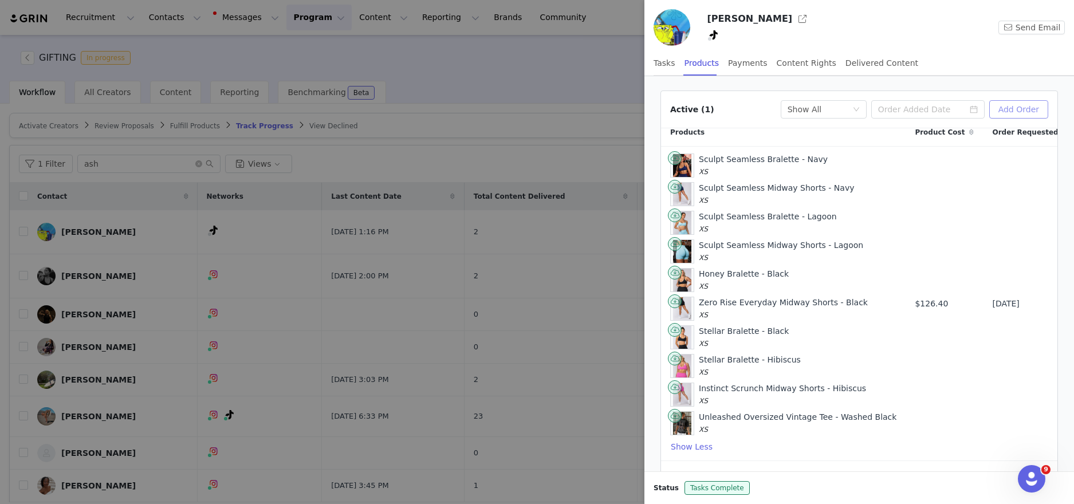
click at [1019, 110] on button "Add Order" at bounding box center [1018, 109] width 59 height 18
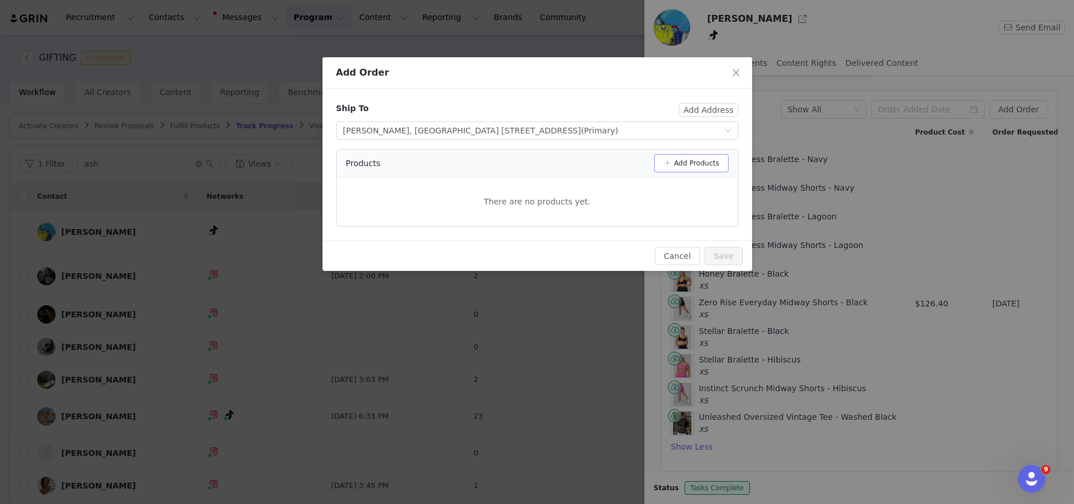
click at [696, 162] on button "Add Products" at bounding box center [691, 163] width 74 height 18
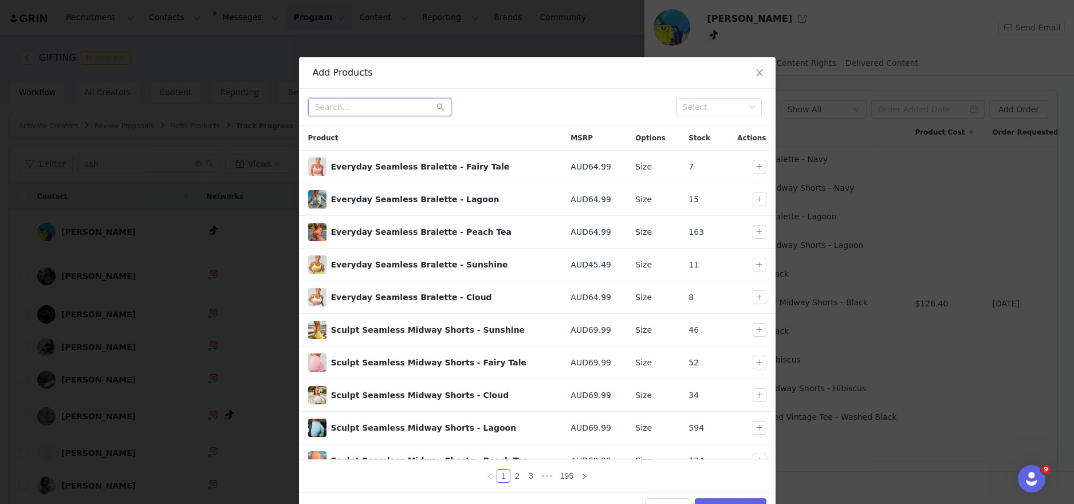
click at [403, 103] on input "text" at bounding box center [379, 107] width 143 height 18
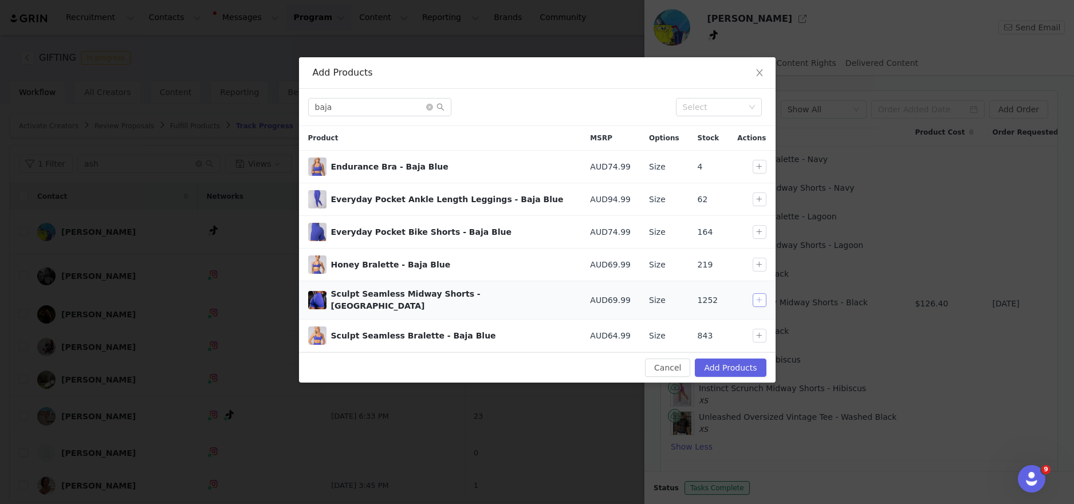
click at [761, 295] on button "button" at bounding box center [759, 300] width 14 height 14
click at [754, 329] on button "button" at bounding box center [759, 336] width 14 height 14
click at [375, 110] on input "baja" at bounding box center [379, 107] width 143 height 18
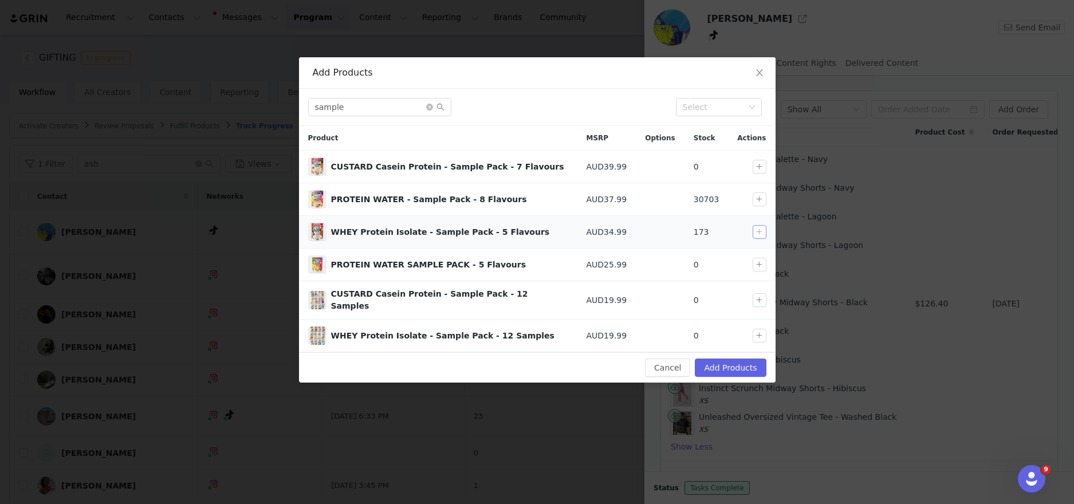
click at [759, 229] on button "button" at bounding box center [759, 232] width 14 height 14
click at [759, 199] on div "Select" at bounding box center [760, 208] width 34 height 19
click at [762, 198] on button "button" at bounding box center [759, 199] width 14 height 14
click at [405, 100] on input "sample" at bounding box center [379, 107] width 143 height 18
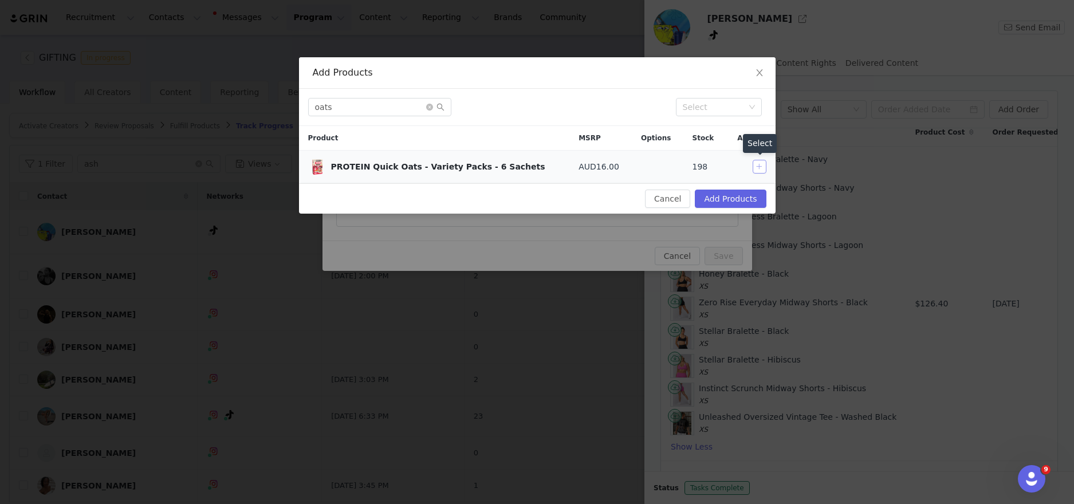
click at [758, 163] on button "button" at bounding box center [759, 167] width 14 height 14
click at [414, 98] on input "oats" at bounding box center [379, 107] width 143 height 18
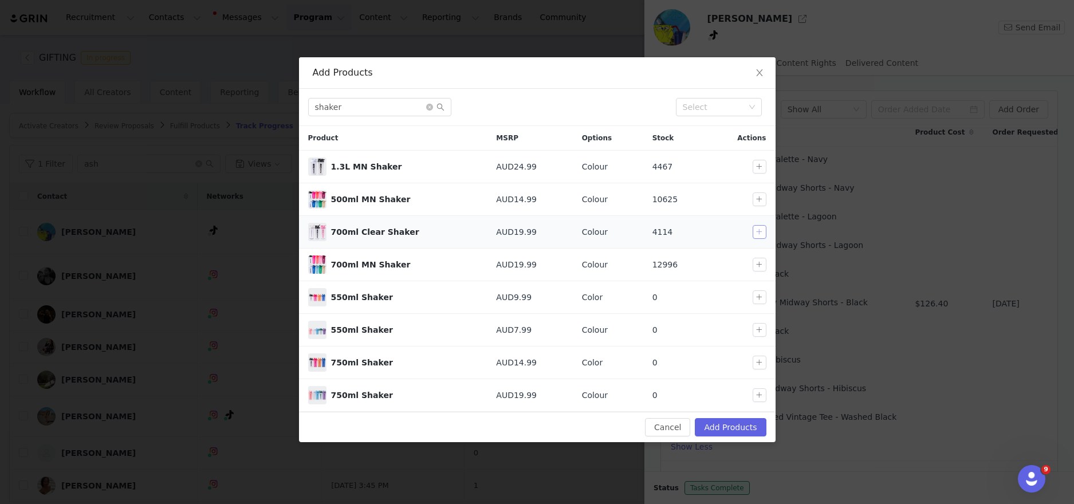
click at [762, 228] on button "button" at bounding box center [759, 232] width 14 height 14
click at [419, 112] on input "shaker" at bounding box center [379, 107] width 143 height 18
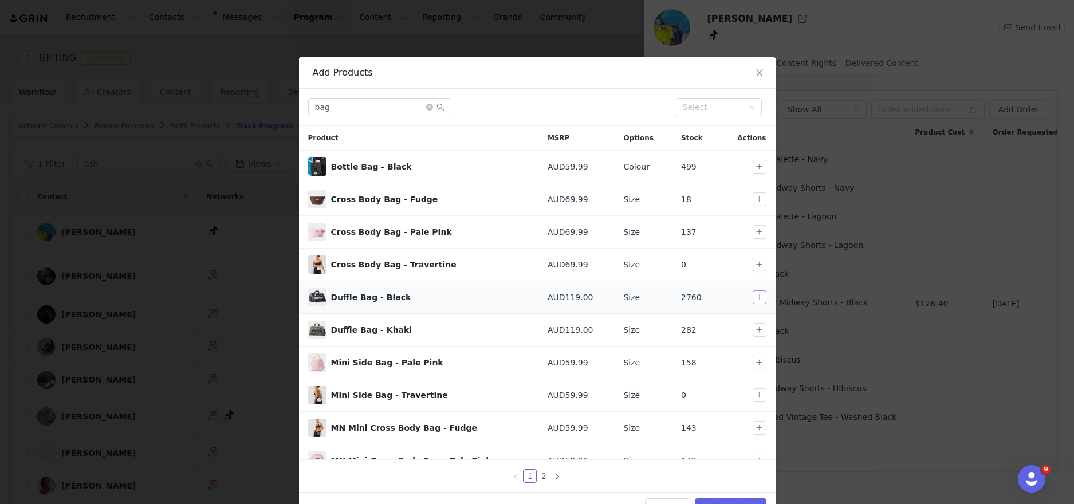
click at [762, 294] on button "button" at bounding box center [759, 297] width 14 height 14
click at [389, 113] on input "bag" at bounding box center [379, 107] width 143 height 18
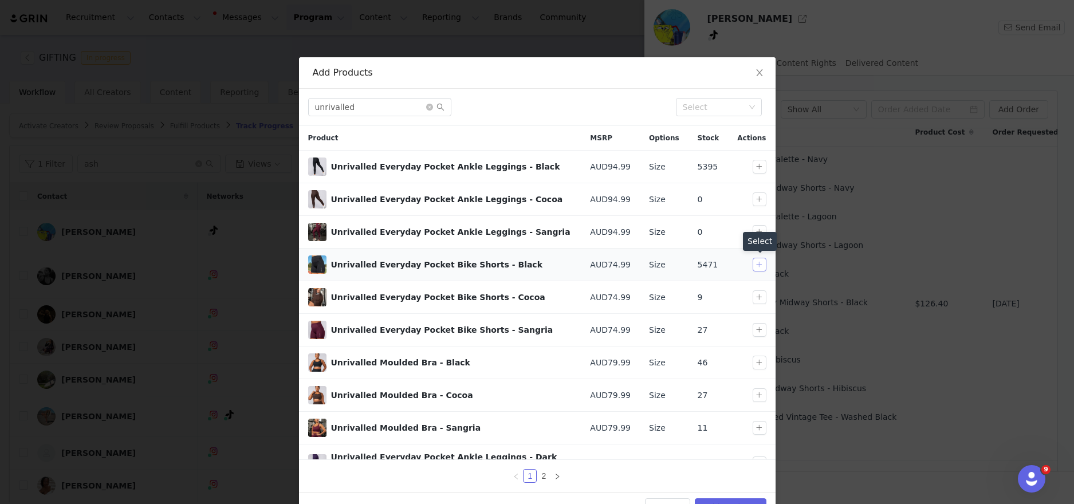
click at [753, 262] on button "button" at bounding box center [759, 265] width 14 height 14
click at [405, 102] on input "unrivalled" at bounding box center [379, 107] width 143 height 18
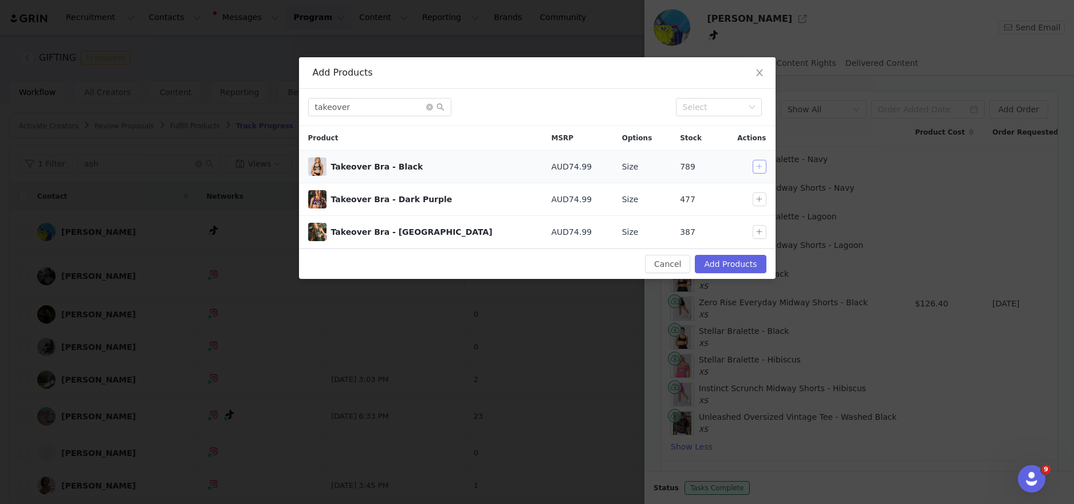
click at [759, 168] on button "button" at bounding box center [759, 167] width 14 height 14
click at [384, 98] on input "takeover" at bounding box center [379, 107] width 143 height 18
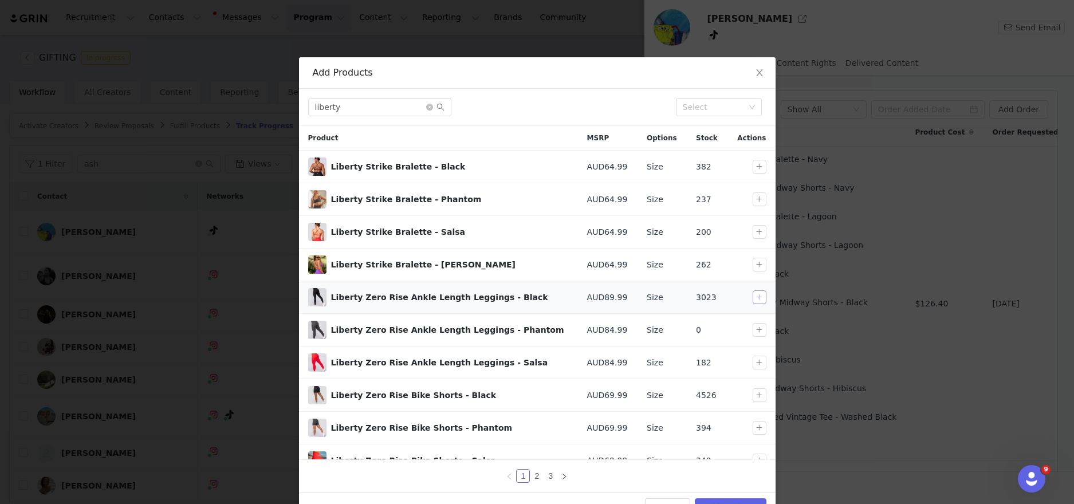
click at [760, 293] on button "button" at bounding box center [759, 297] width 14 height 14
click at [760, 395] on button "button" at bounding box center [759, 395] width 14 height 14
click at [756, 165] on button "button" at bounding box center [759, 167] width 14 height 14
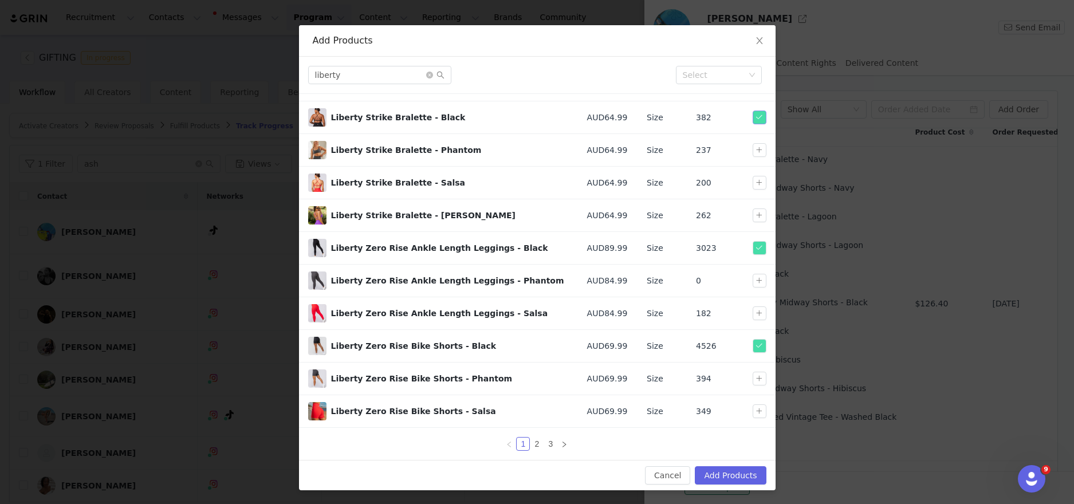
scroll to position [0, 0]
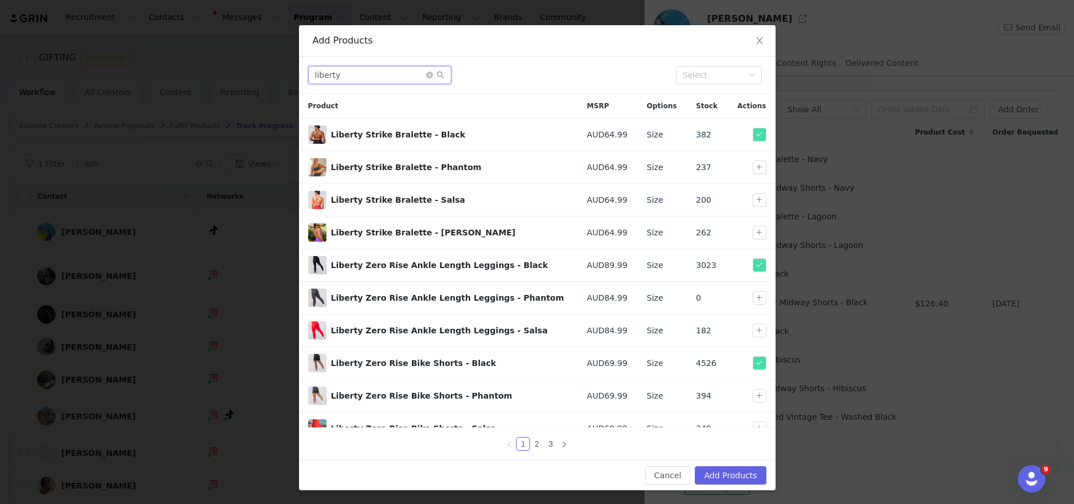
click at [350, 73] on input "liberty" at bounding box center [379, 75] width 143 height 18
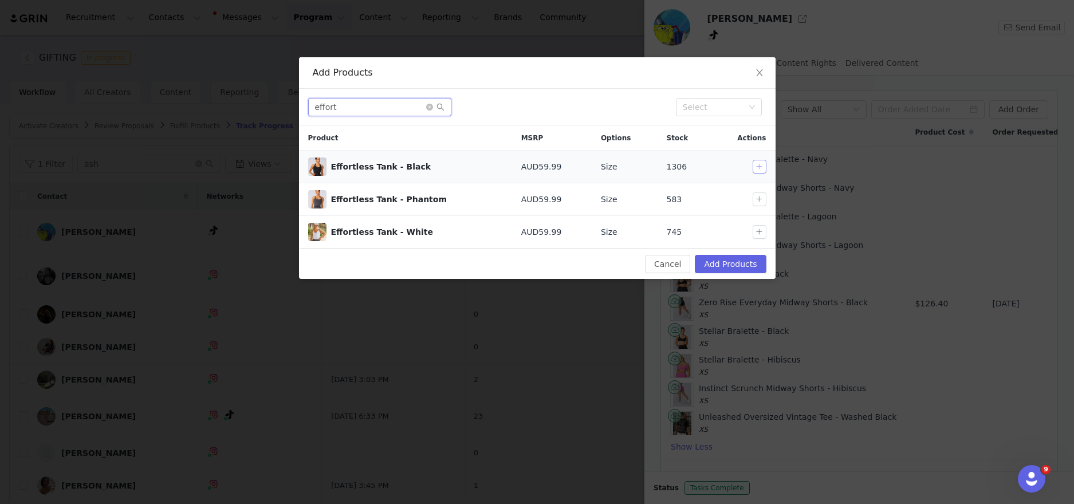
type input "effort"
click at [759, 170] on button "button" at bounding box center [759, 167] width 14 height 14
click at [758, 234] on button "button" at bounding box center [759, 232] width 14 height 14
click at [746, 267] on button "Add Products" at bounding box center [730, 264] width 71 height 18
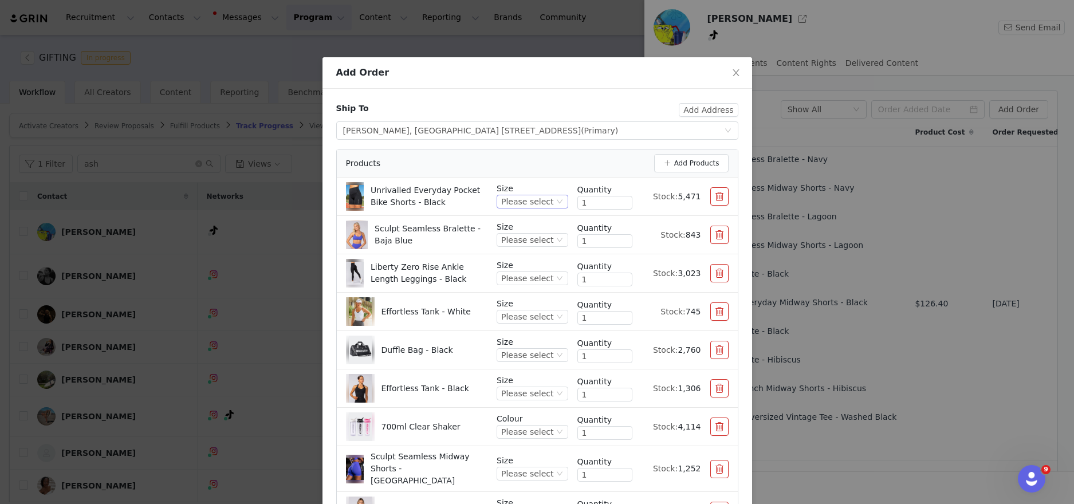
click at [540, 200] on div "Please select" at bounding box center [527, 201] width 52 height 13
click at [534, 257] on li "XS" at bounding box center [534, 259] width 68 height 18
click at [524, 240] on div "Please select" at bounding box center [527, 240] width 52 height 13
click at [523, 277] on li "XS" at bounding box center [534, 279] width 68 height 18
click at [534, 279] on div "Please select" at bounding box center [527, 278] width 52 height 13
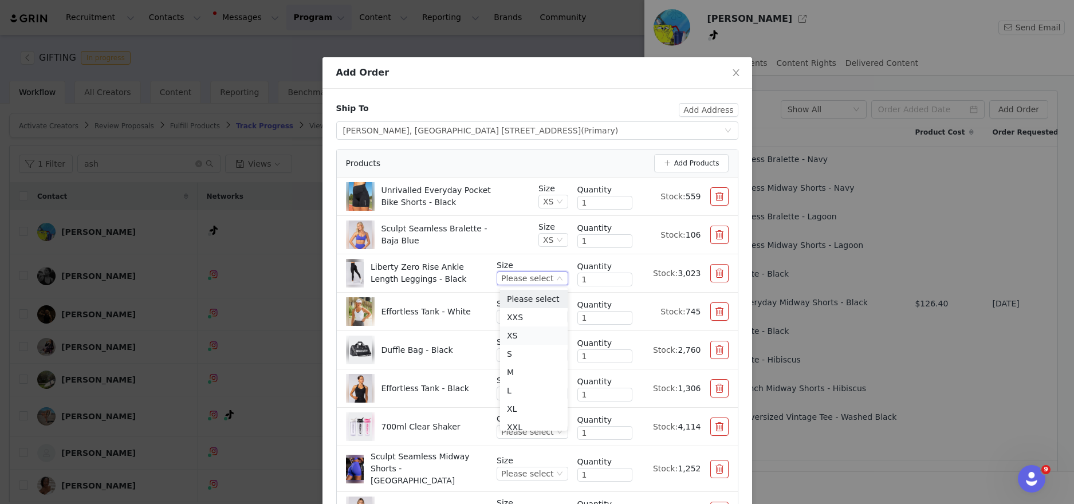
click at [524, 330] on li "XS" at bounding box center [534, 335] width 68 height 18
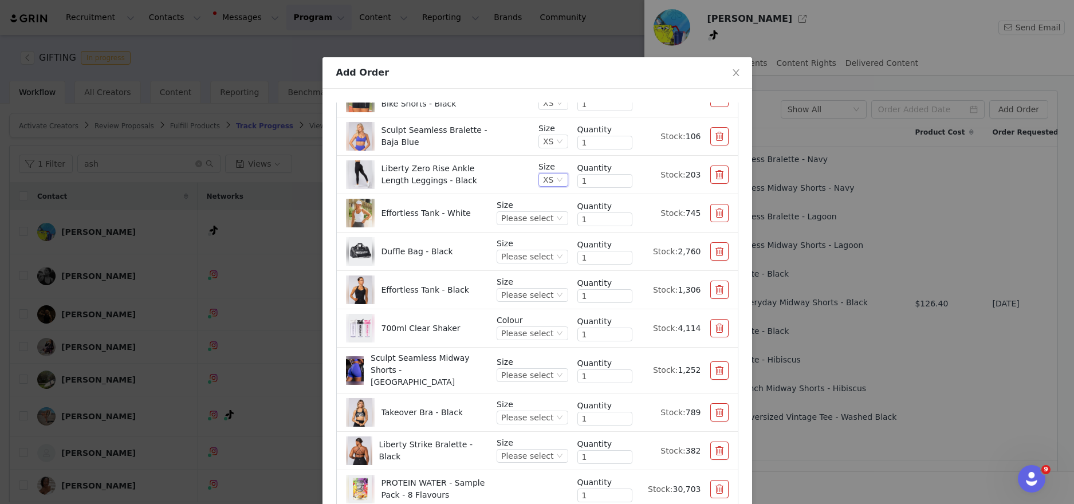
scroll to position [131, 0]
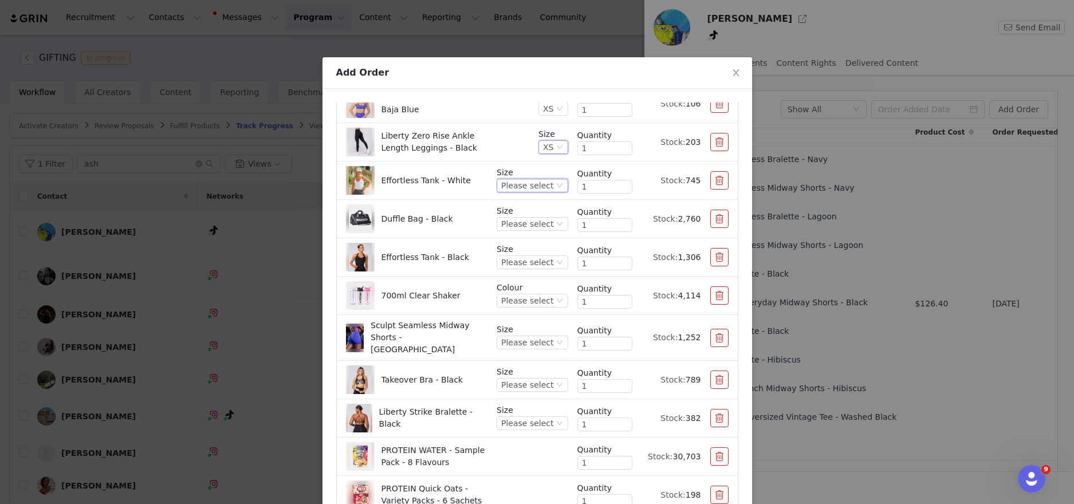
click at [542, 183] on div "Please select" at bounding box center [527, 185] width 52 height 13
click at [534, 240] on li "XS" at bounding box center [534, 243] width 68 height 18
click at [545, 220] on div "Please select" at bounding box center [527, 224] width 52 height 13
click at [530, 264] on li "ONE" at bounding box center [534, 263] width 68 height 18
click at [538, 264] on div "Please select" at bounding box center [527, 262] width 52 height 13
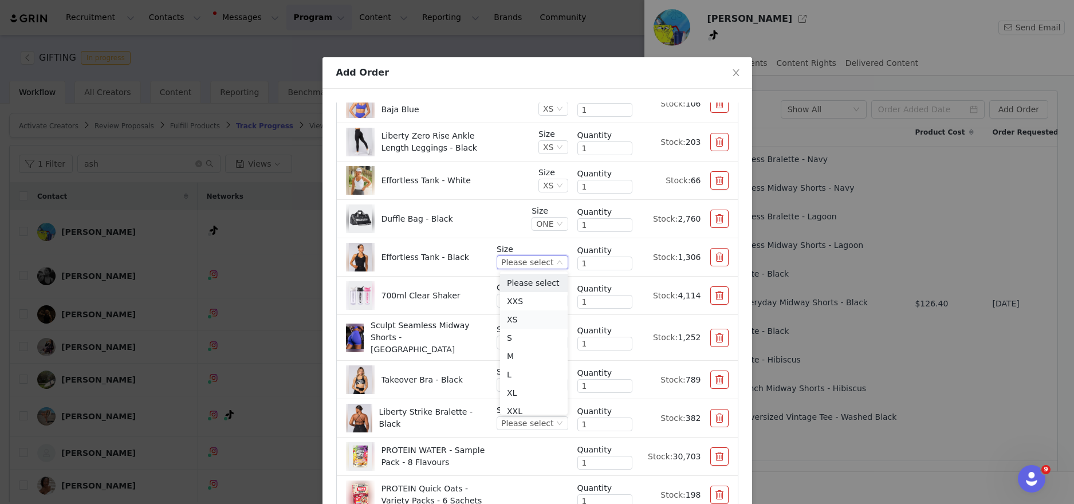
click at [523, 318] on li "XS" at bounding box center [534, 319] width 68 height 18
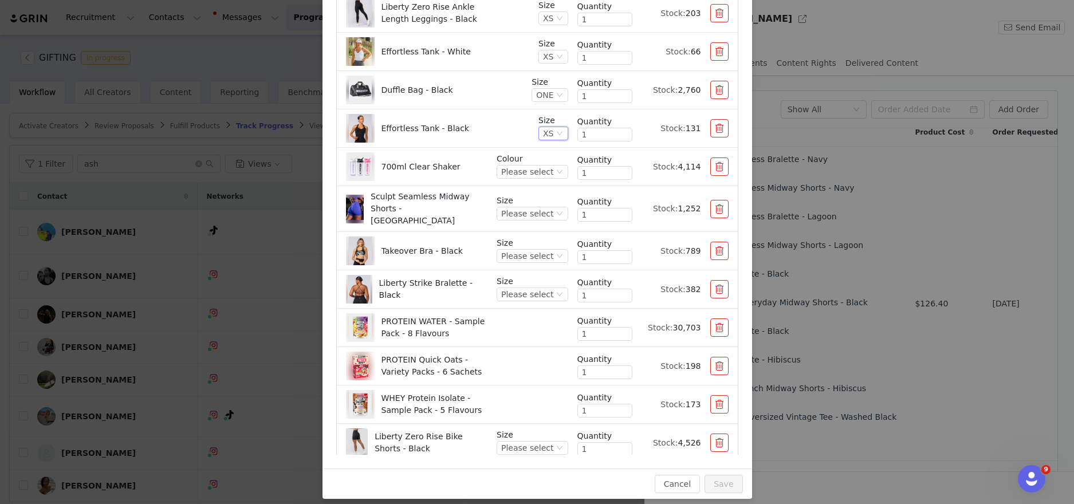
scroll to position [132, 0]
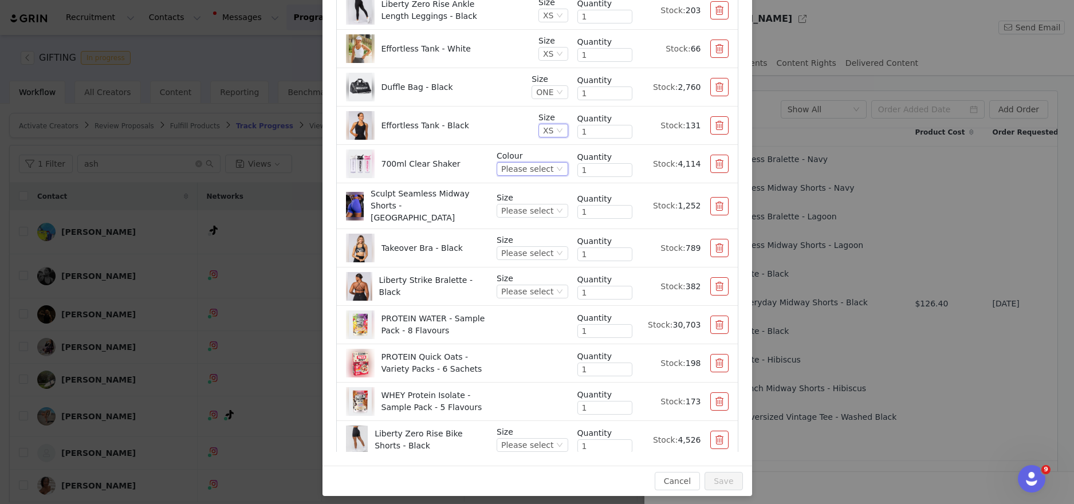
click at [537, 167] on div "Please select" at bounding box center [527, 169] width 52 height 13
click at [537, 210] on li "Clear/ White" at bounding box center [534, 208] width 68 height 18
click at [545, 210] on div "Please select" at bounding box center [527, 210] width 52 height 13
click at [531, 247] on li "XS" at bounding box center [534, 246] width 68 height 18
click at [535, 247] on div "Please select" at bounding box center [527, 253] width 52 height 13
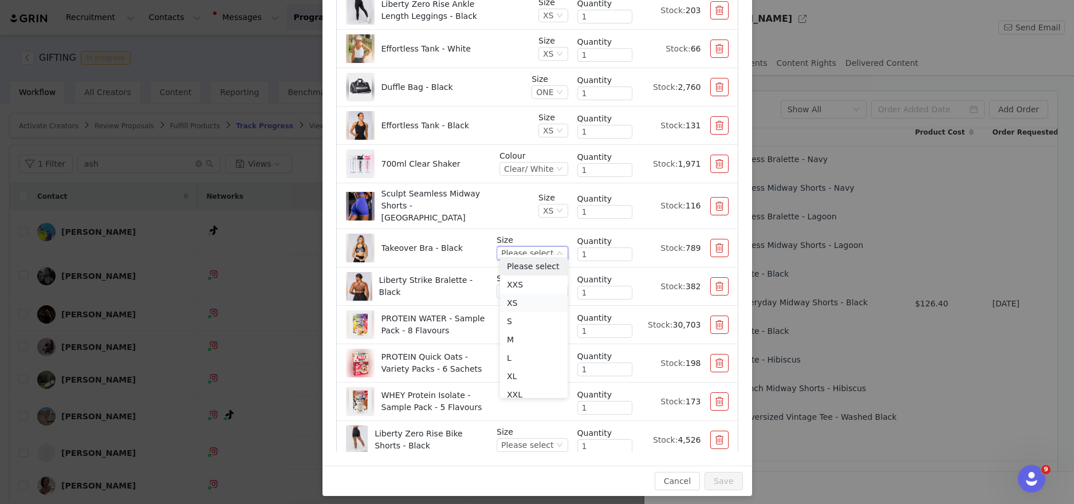
click at [518, 298] on li "XS" at bounding box center [534, 303] width 68 height 18
click at [523, 290] on div "Please select" at bounding box center [532, 292] width 71 height 14
click at [511, 338] on li "XS" at bounding box center [534, 341] width 68 height 18
click at [524, 439] on div "Please select" at bounding box center [527, 445] width 52 height 13
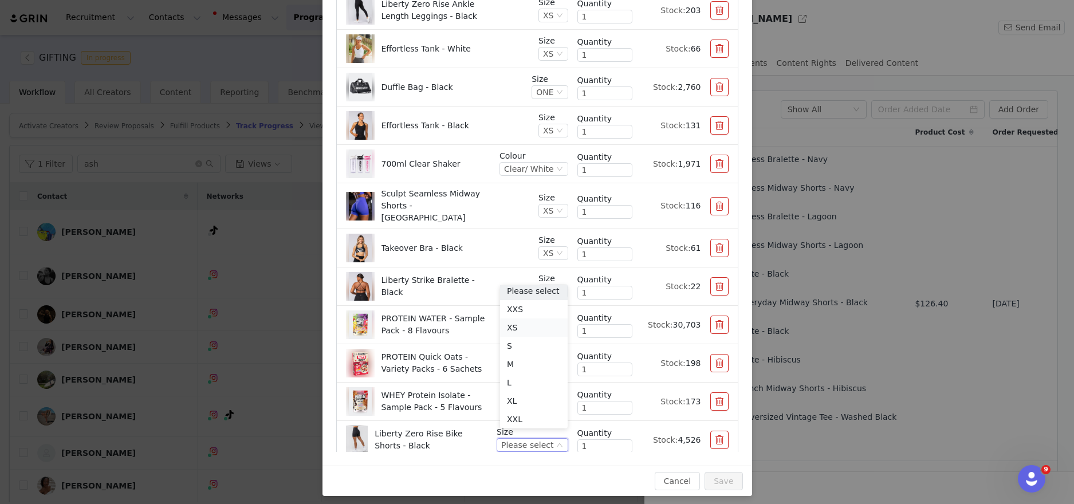
click at [523, 332] on li "XS" at bounding box center [534, 327] width 68 height 18
click at [540, 371] on li "PROTEIN Quick Oats - Variety Packs - 6 Sachets Quantity 1 Stock: 198" at bounding box center [537, 363] width 401 height 38
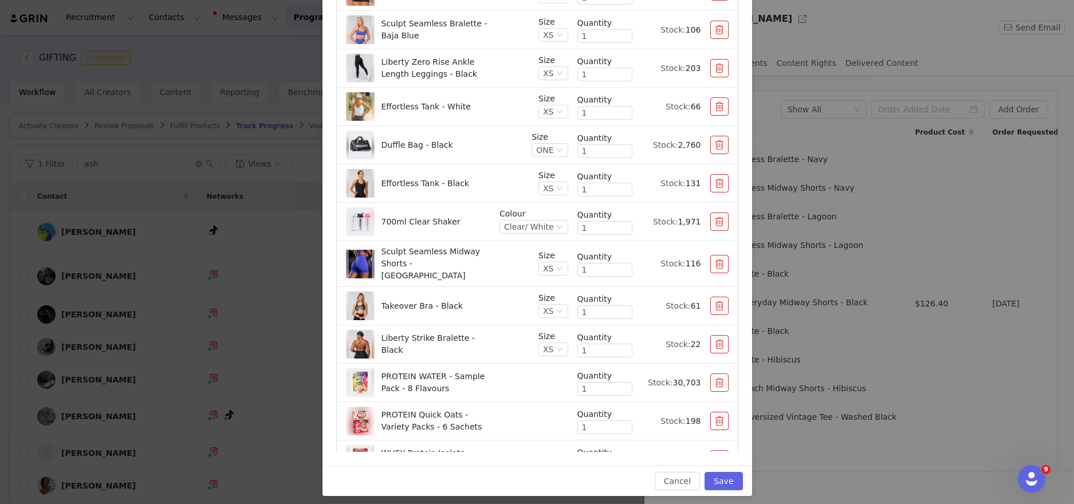
scroll to position [131, 0]
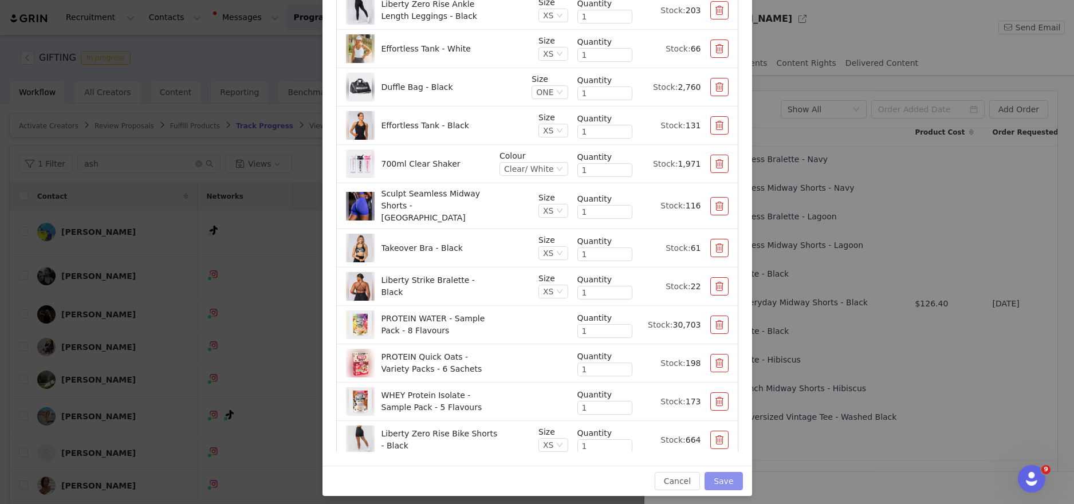
click at [731, 483] on button "Save" at bounding box center [723, 481] width 38 height 18
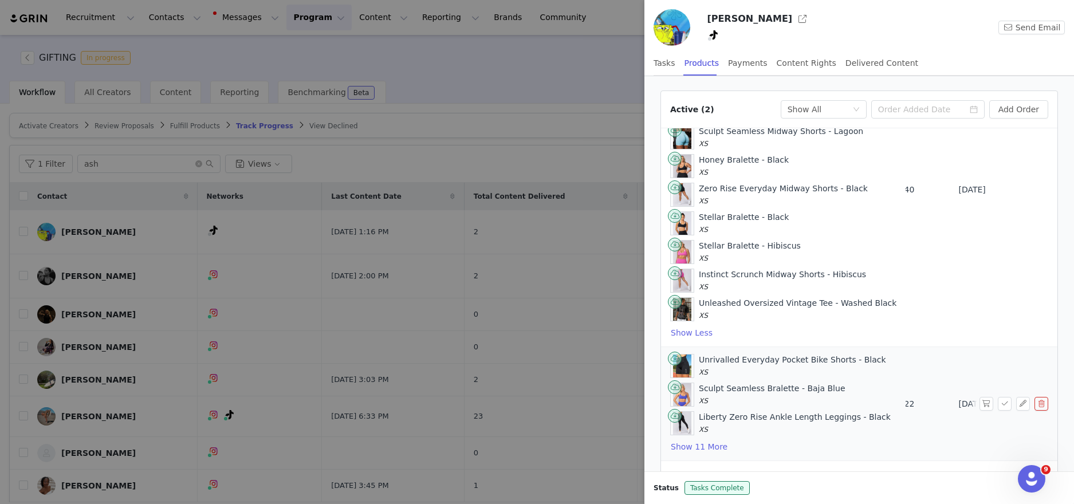
scroll to position [124, 0]
click at [984, 407] on button "button" at bounding box center [986, 404] width 14 height 14
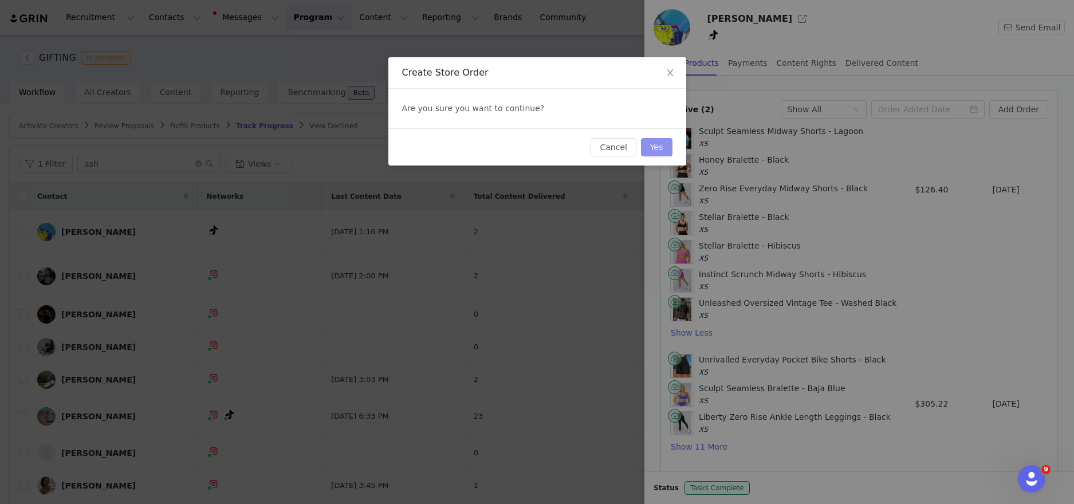
click at [659, 151] on button "Yes" at bounding box center [656, 147] width 31 height 18
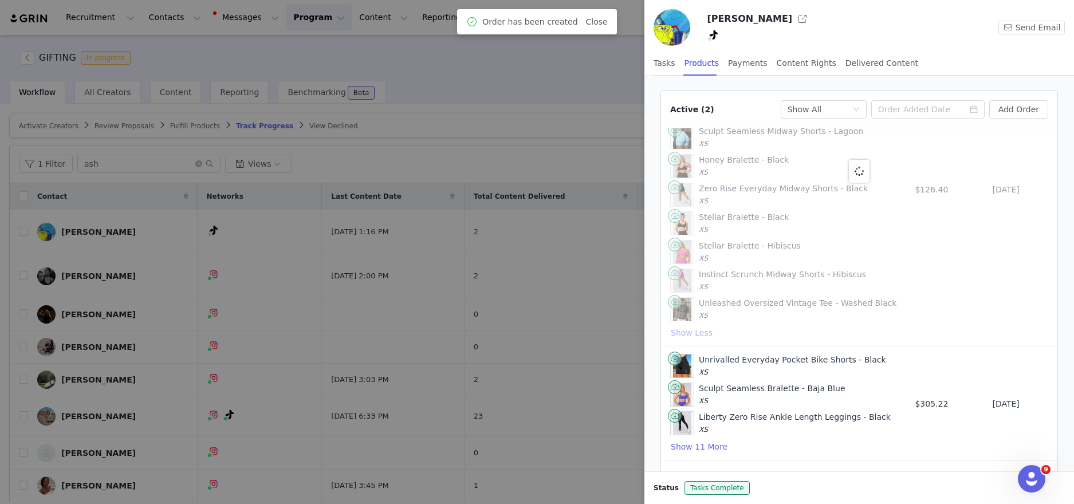
scroll to position [0, 0]
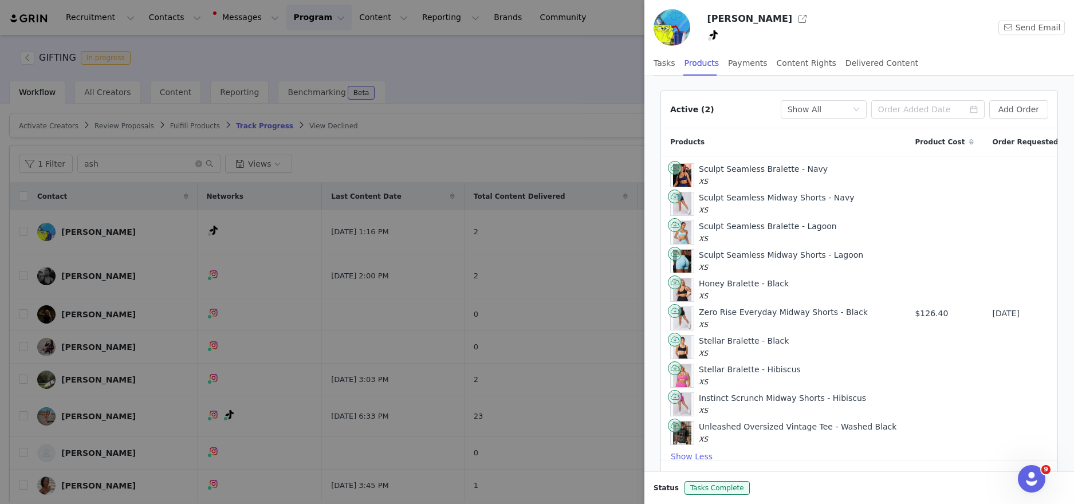
click at [562, 112] on div at bounding box center [537, 252] width 1074 height 504
